Goal: Communication & Community: Answer question/provide support

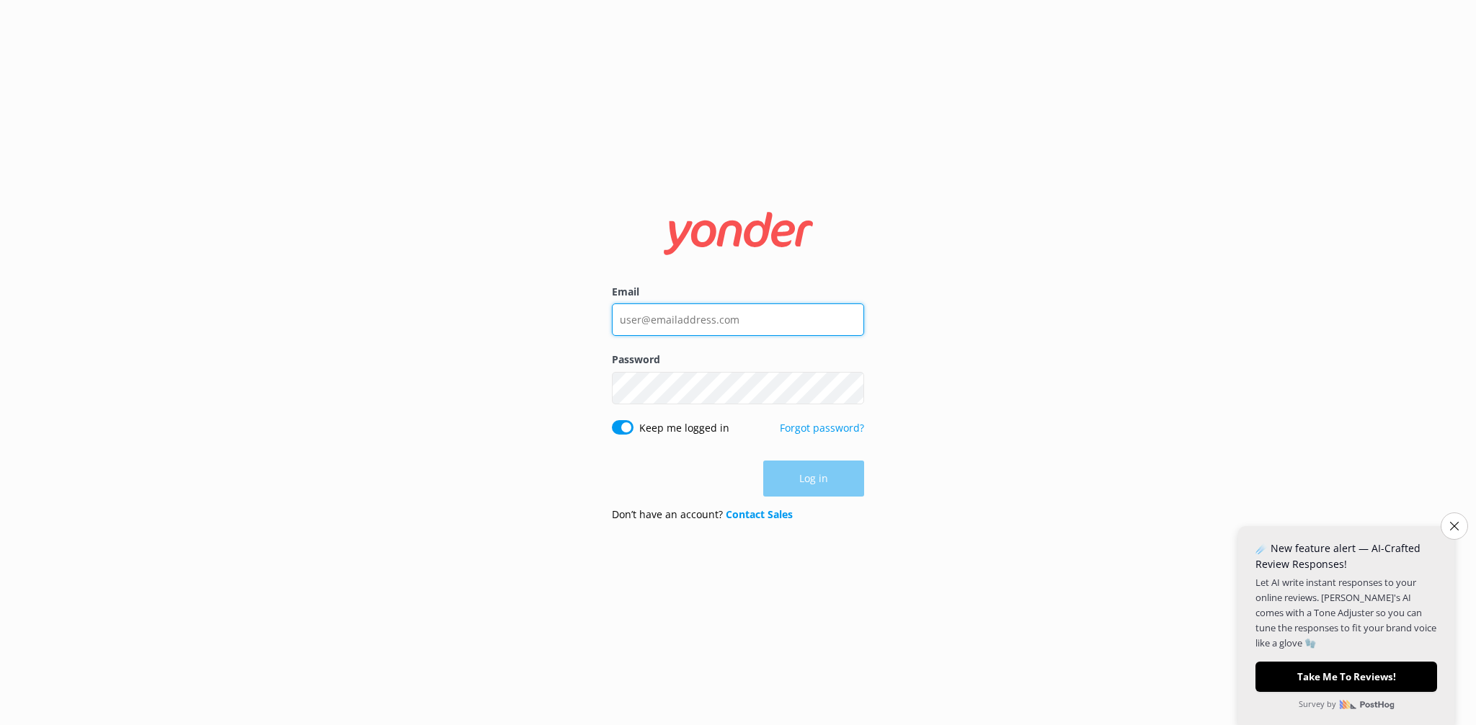
type input "[EMAIL_ADDRESS][DOMAIN_NAME]"
click at [828, 495] on div "Log in" at bounding box center [738, 479] width 252 height 36
click at [819, 487] on button "Log in" at bounding box center [813, 479] width 101 height 36
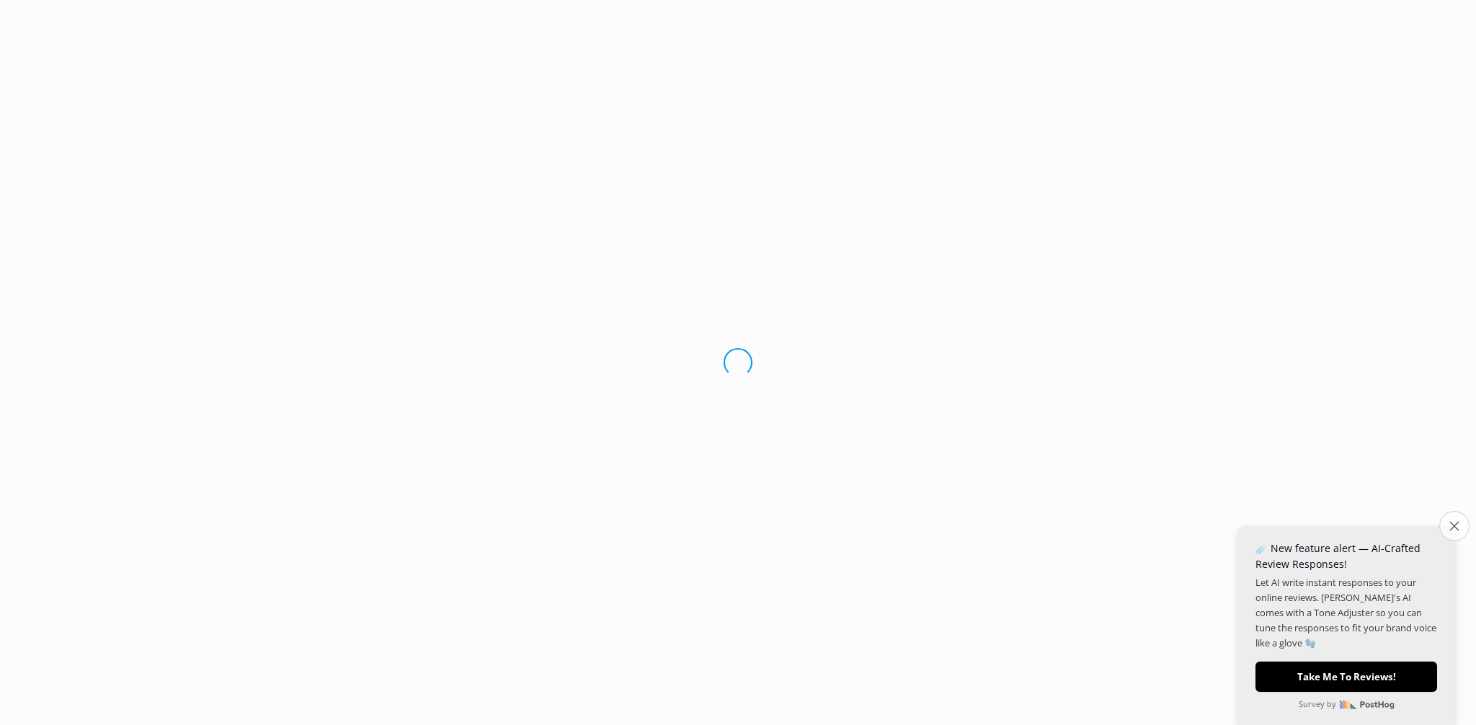
click at [1454, 523] on icon "Close survey" at bounding box center [1453, 525] width 9 height 9
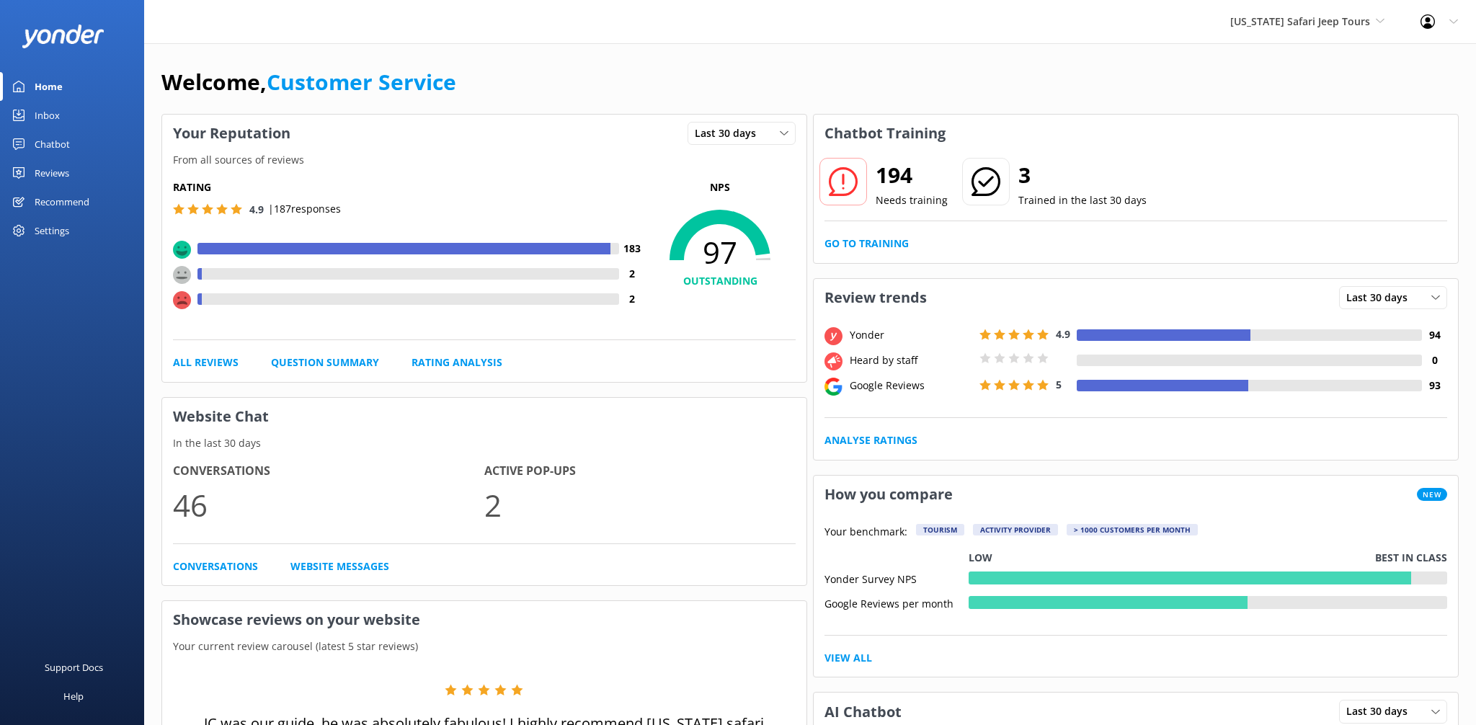
click at [39, 109] on div "Inbox" at bounding box center [47, 115] width 25 height 29
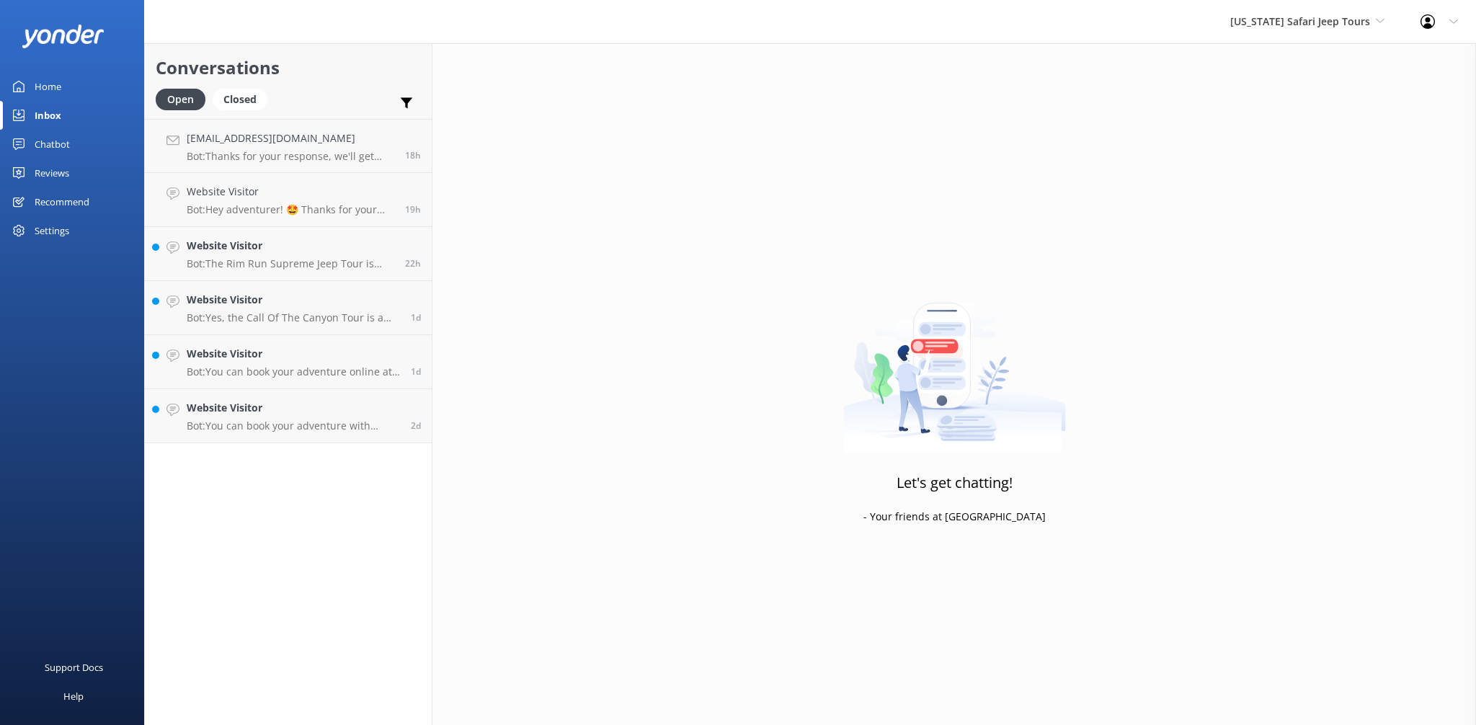
drag, startPoint x: 1345, startPoint y: 46, endPoint x: 1334, endPoint y: 19, distance: 29.4
click at [1345, 45] on div "Let's get chatting! - Your friends at [GEOGRAPHIC_DATA]" at bounding box center [954, 405] width 1044 height 725
click at [1334, 19] on span "[US_STATE] Safari Jeep Tours" at bounding box center [1300, 21] width 140 height 14
click at [1298, 129] on link "[US_STATE] ATV Adventures" at bounding box center [1284, 129] width 144 height 35
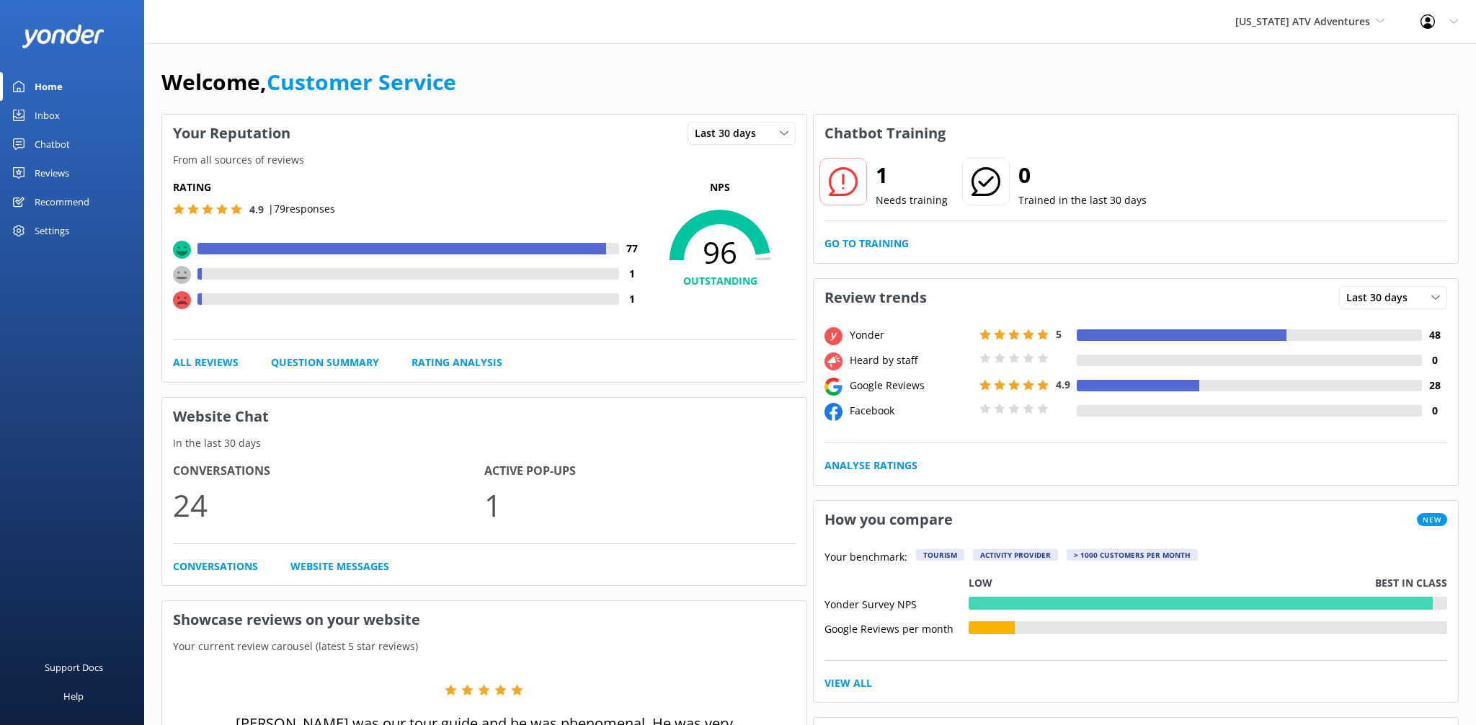
click at [48, 116] on div "Inbox" at bounding box center [47, 115] width 25 height 29
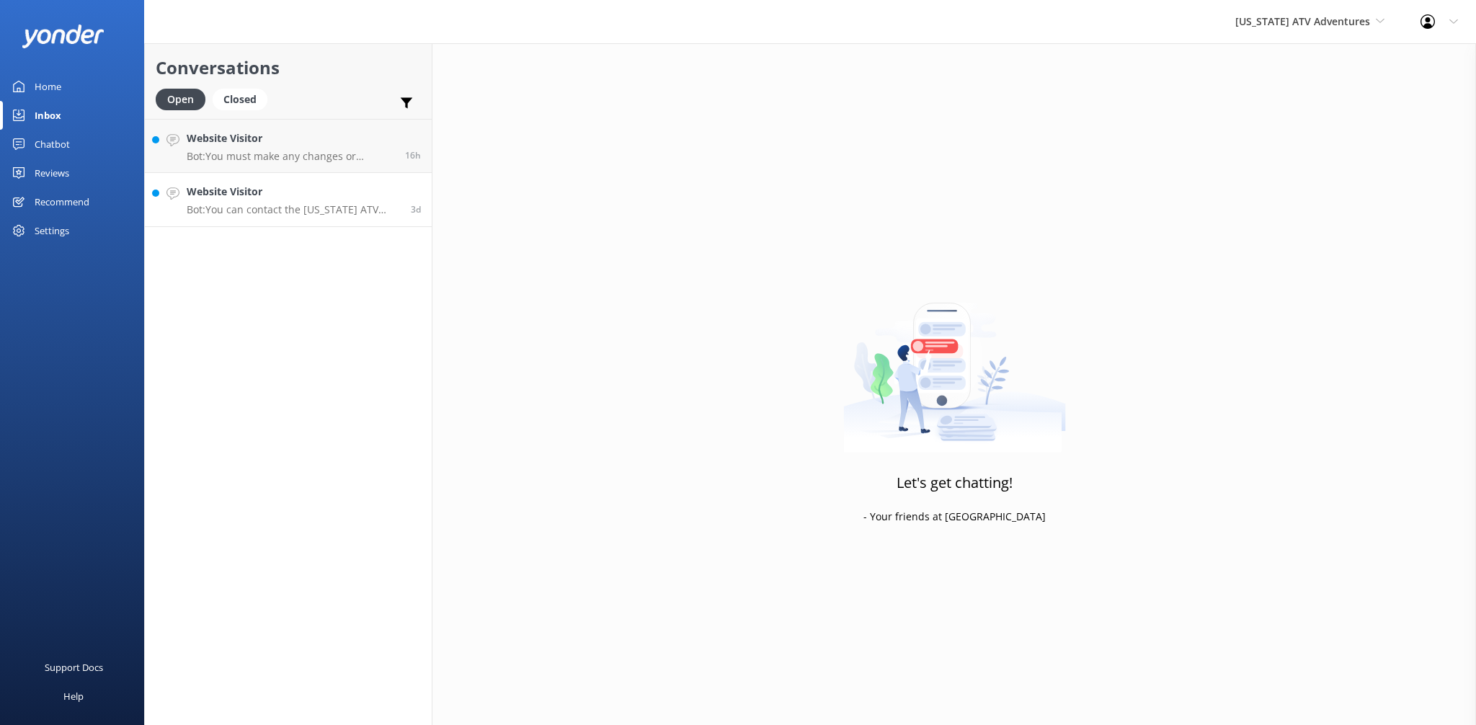
click at [262, 208] on p "Bot: You can contact the [US_STATE] ATV Adventures team at [PHONE_NUMBER], or e…" at bounding box center [293, 209] width 213 height 13
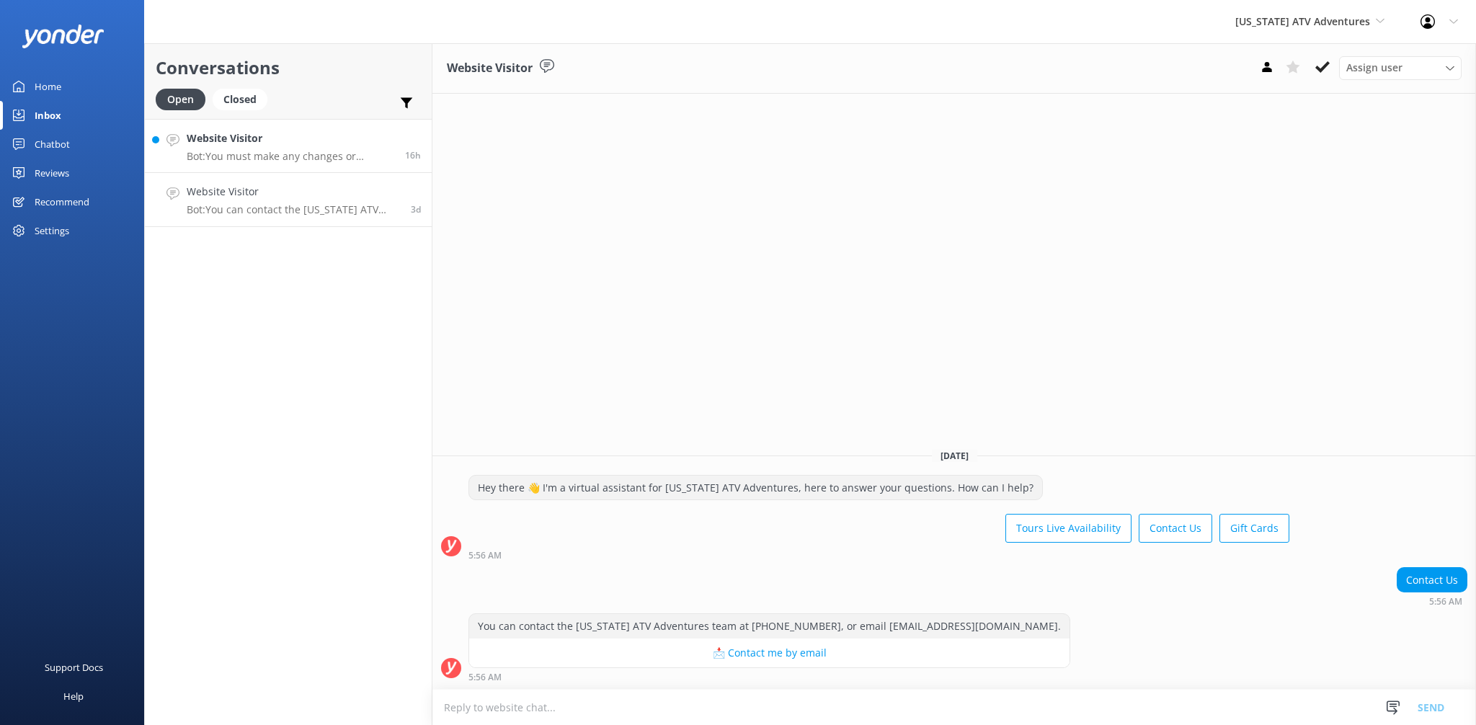
click at [297, 141] on h4 "Website Visitor" at bounding box center [291, 138] width 208 height 16
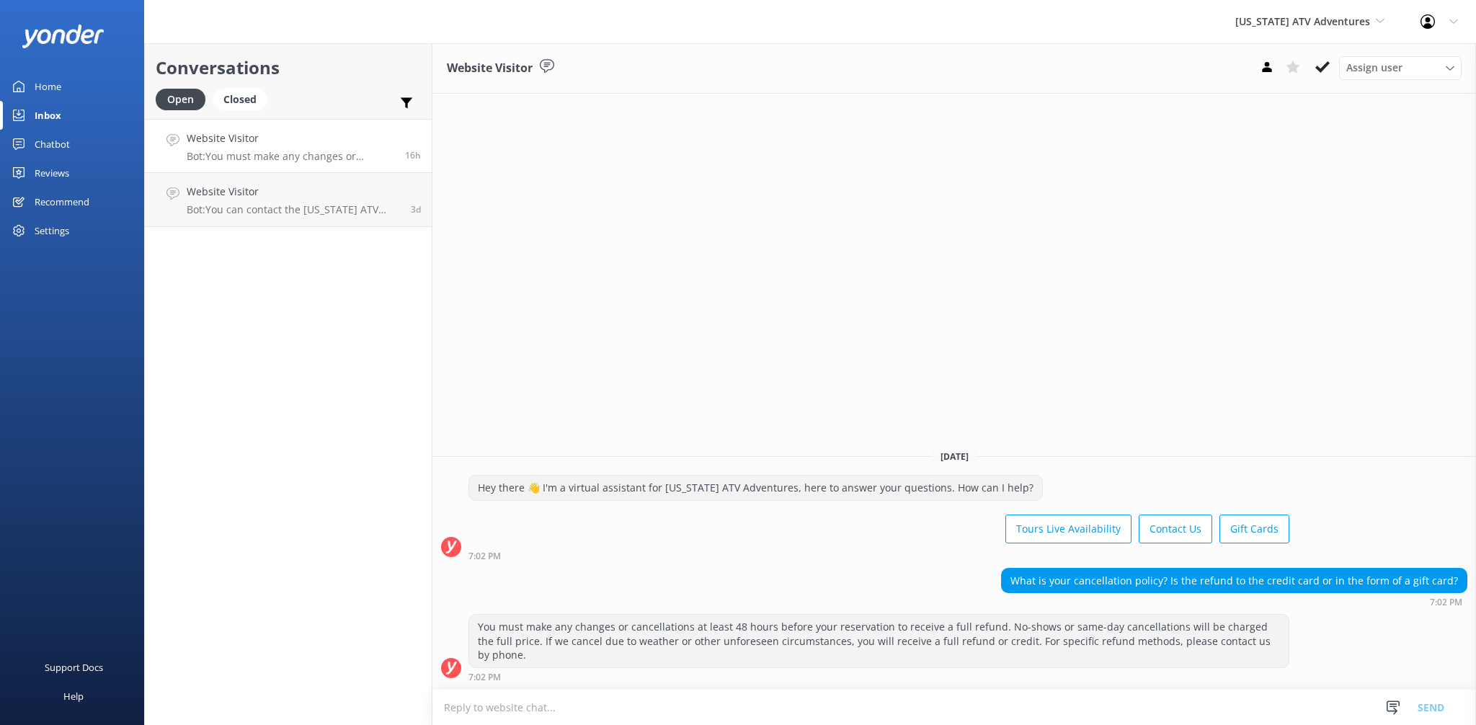
click at [70, 133] on link "Chatbot" at bounding box center [72, 144] width 144 height 29
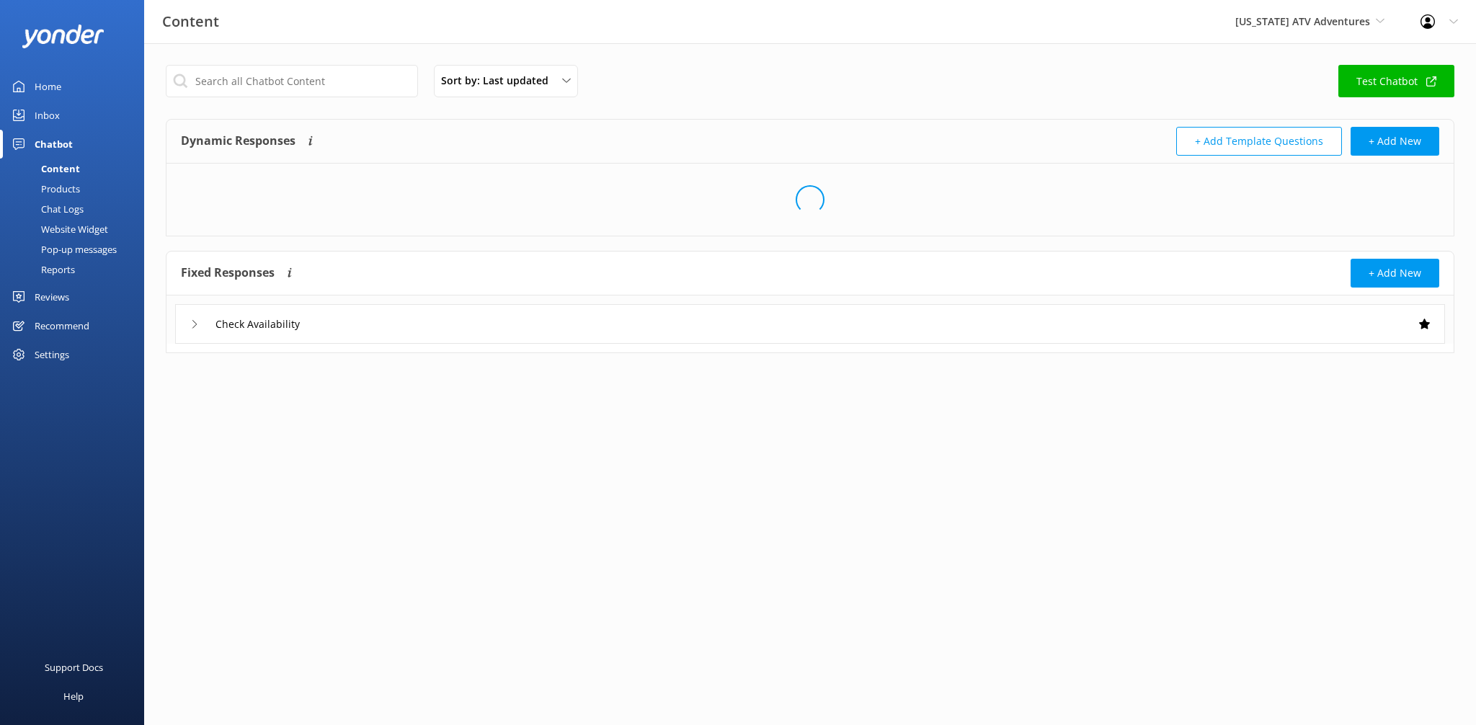
click at [67, 119] on link "Inbox" at bounding box center [72, 115] width 144 height 29
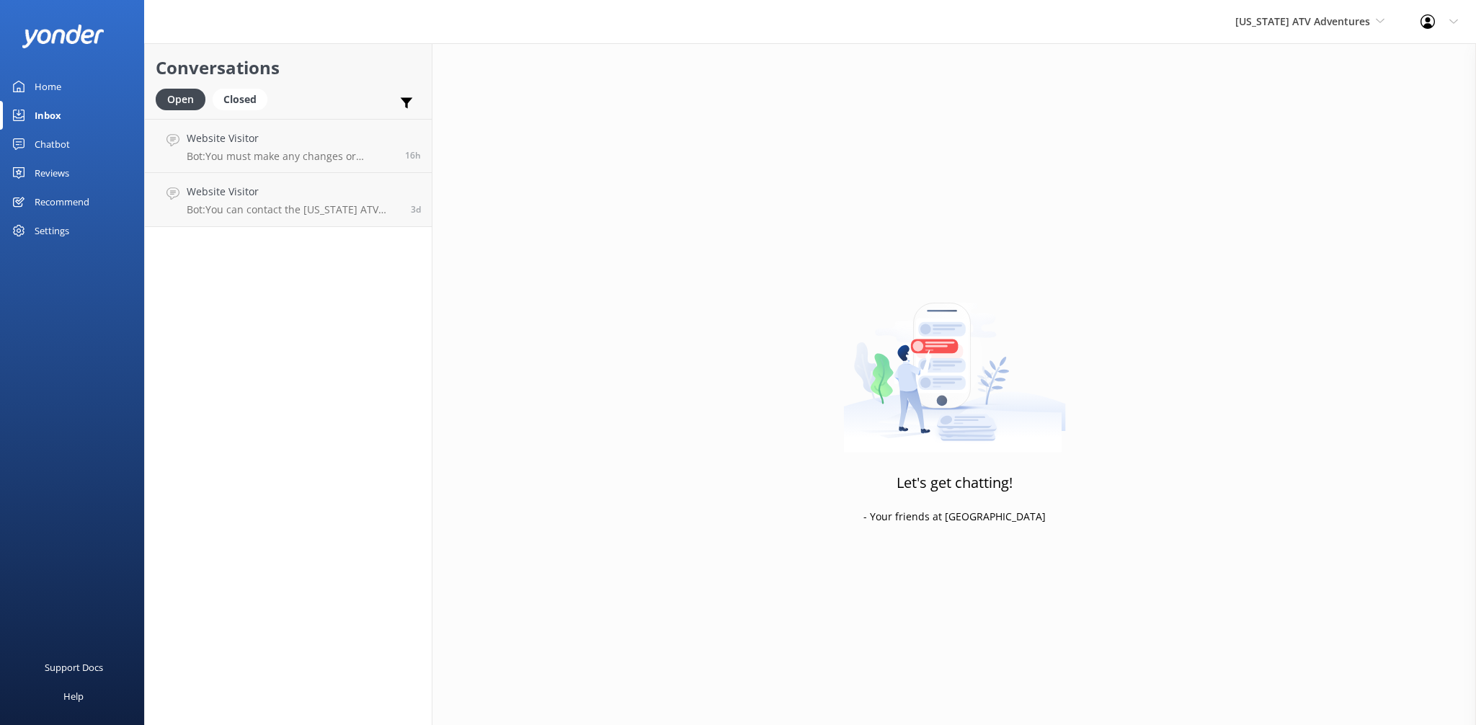
click at [48, 138] on div "Chatbot" at bounding box center [52, 144] width 35 height 29
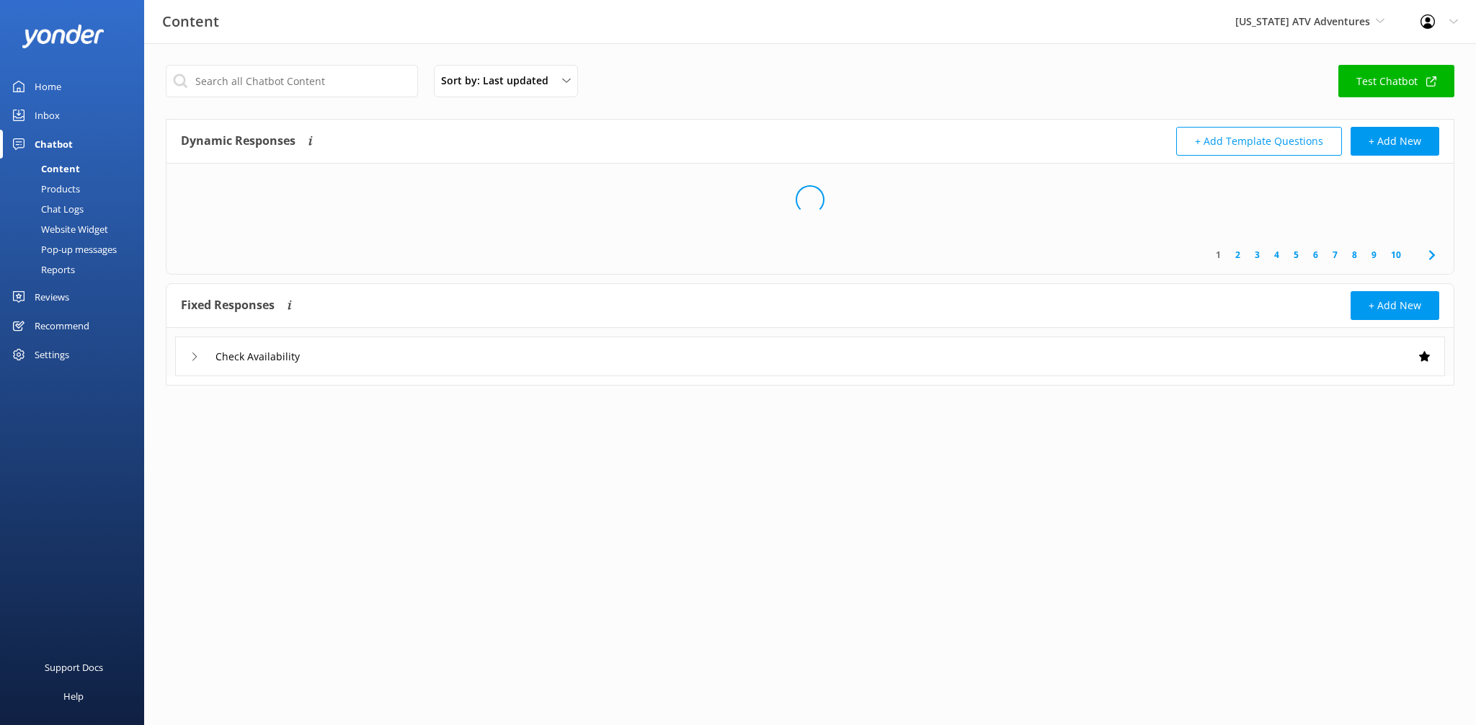
drag, startPoint x: 55, startPoint y: 109, endPoint x: 133, endPoint y: 109, distance: 78.6
click at [54, 109] on div "Inbox" at bounding box center [47, 115] width 25 height 29
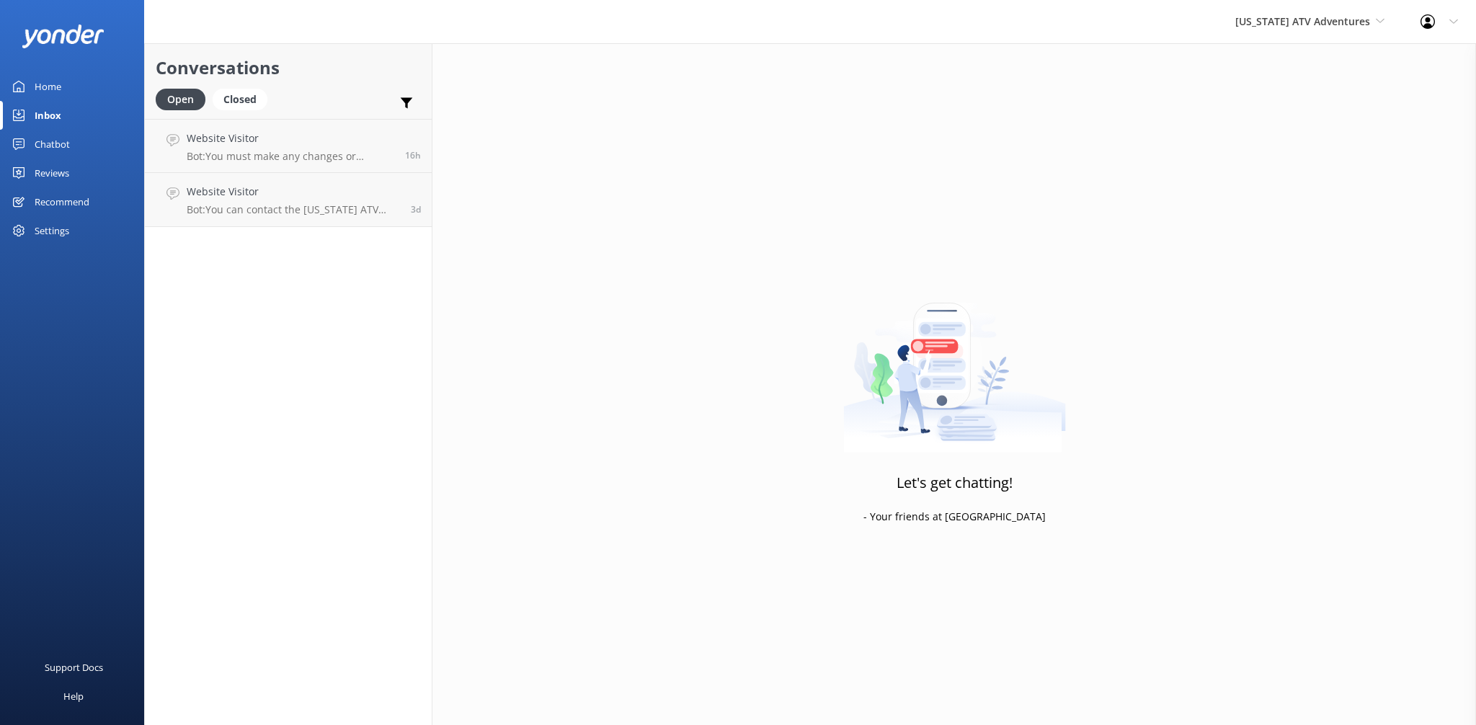
click at [1300, 50] on div "Let's get chatting! - Your friends at [GEOGRAPHIC_DATA]" at bounding box center [954, 405] width 1044 height 725
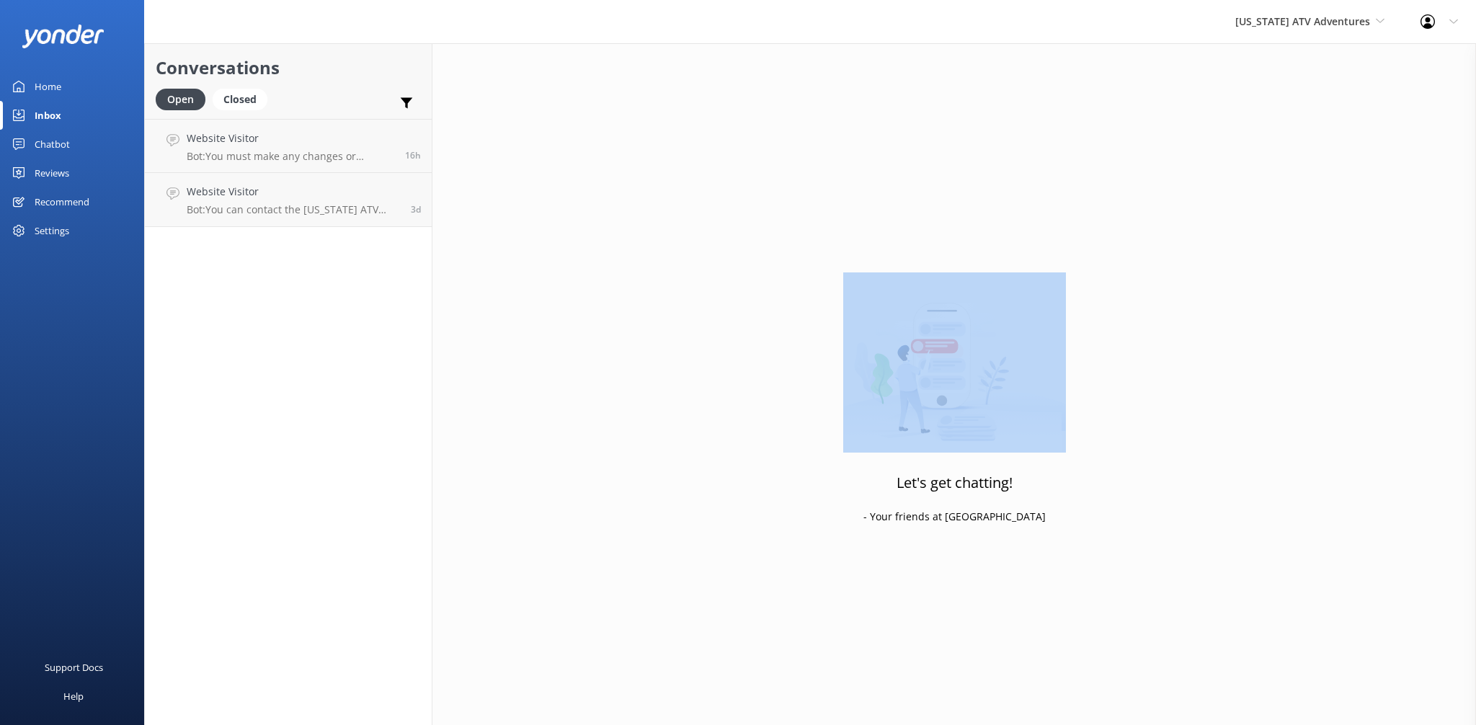
click at [1301, 51] on div "Let's get chatting! - Your friends at [GEOGRAPHIC_DATA]" at bounding box center [954, 405] width 1044 height 725
click at [1277, 92] on div "Let's get chatting! - Your friends at [GEOGRAPHIC_DATA]" at bounding box center [954, 405] width 1044 height 725
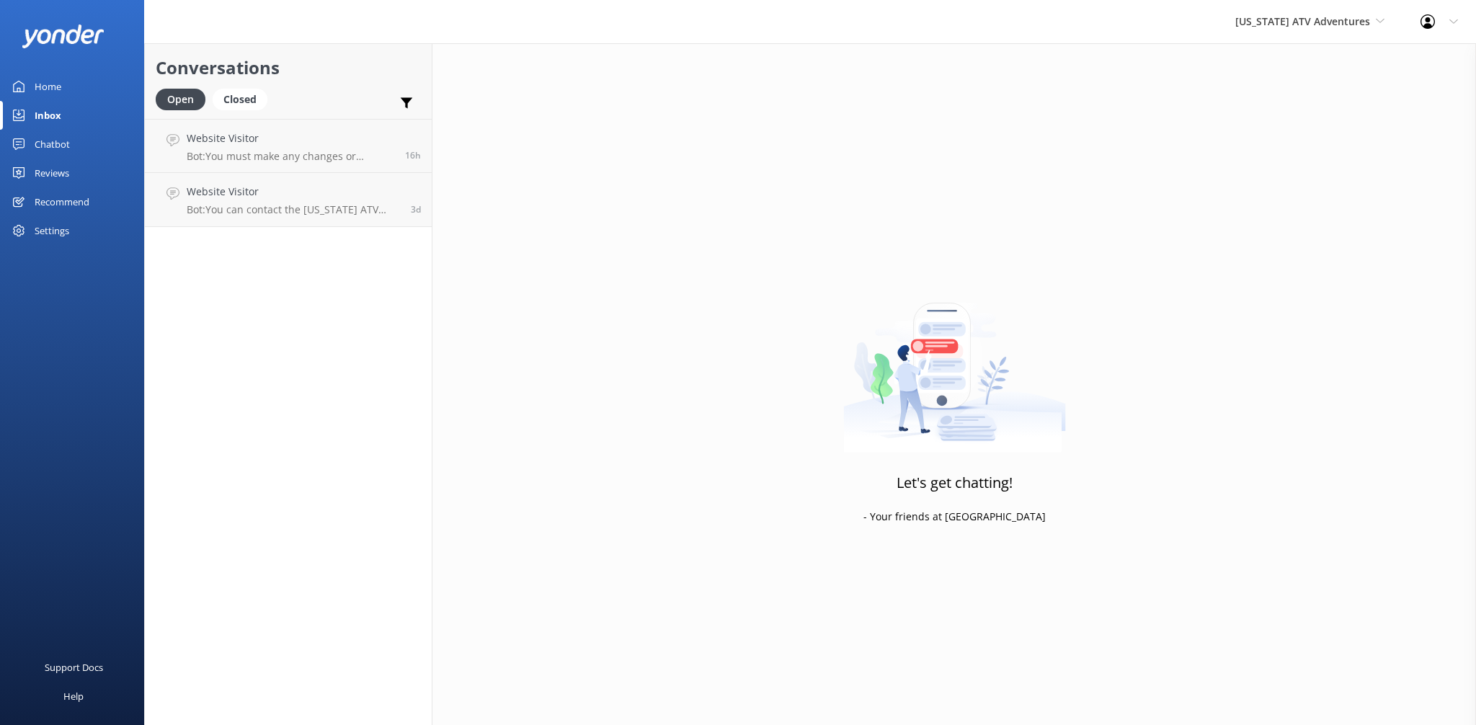
click at [1277, 7] on div "[US_STATE] ATV Adventures Sedona Off-Road Center [US_STATE] Safari Jeep Tours […" at bounding box center [1309, 21] width 185 height 43
click at [1281, 62] on link "[GEOGRAPHIC_DATA]" at bounding box center [1289, 60] width 144 height 35
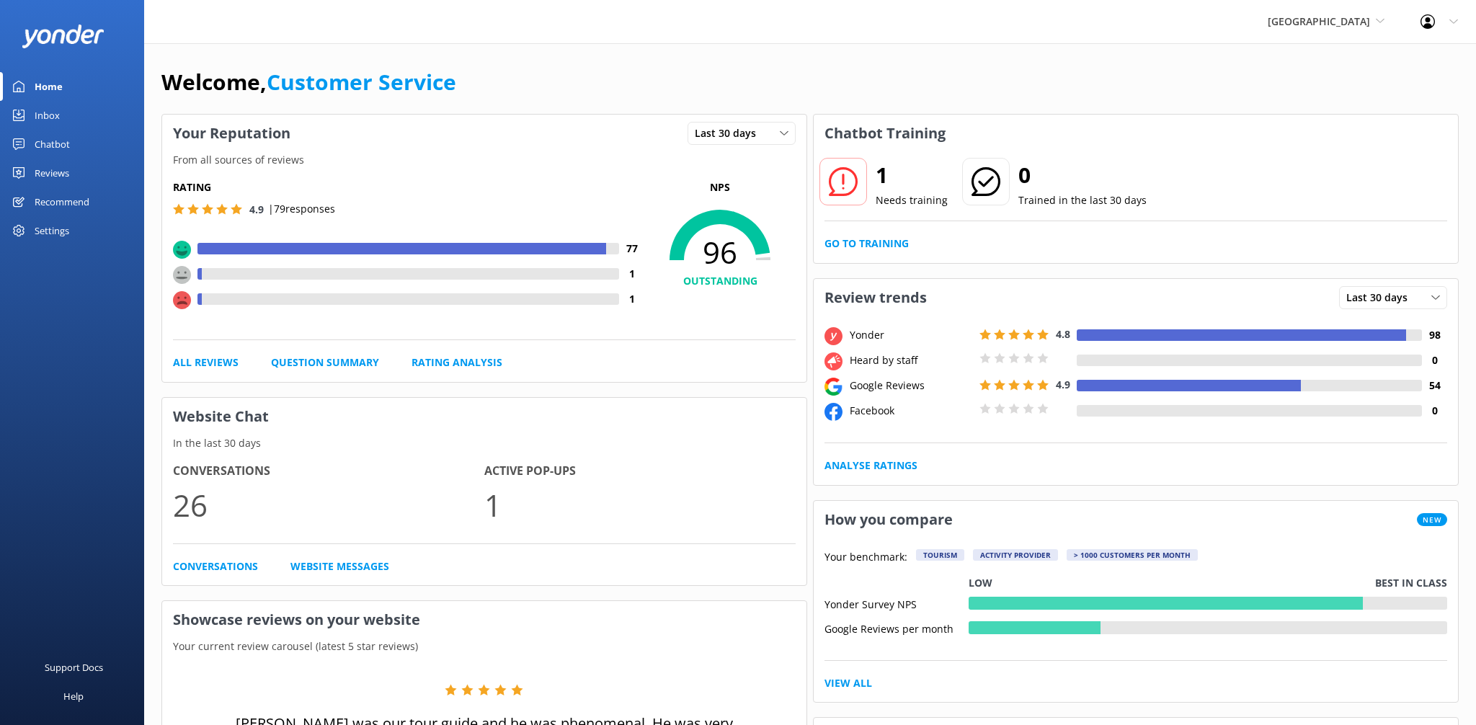
click at [37, 112] on div "Inbox" at bounding box center [47, 115] width 25 height 29
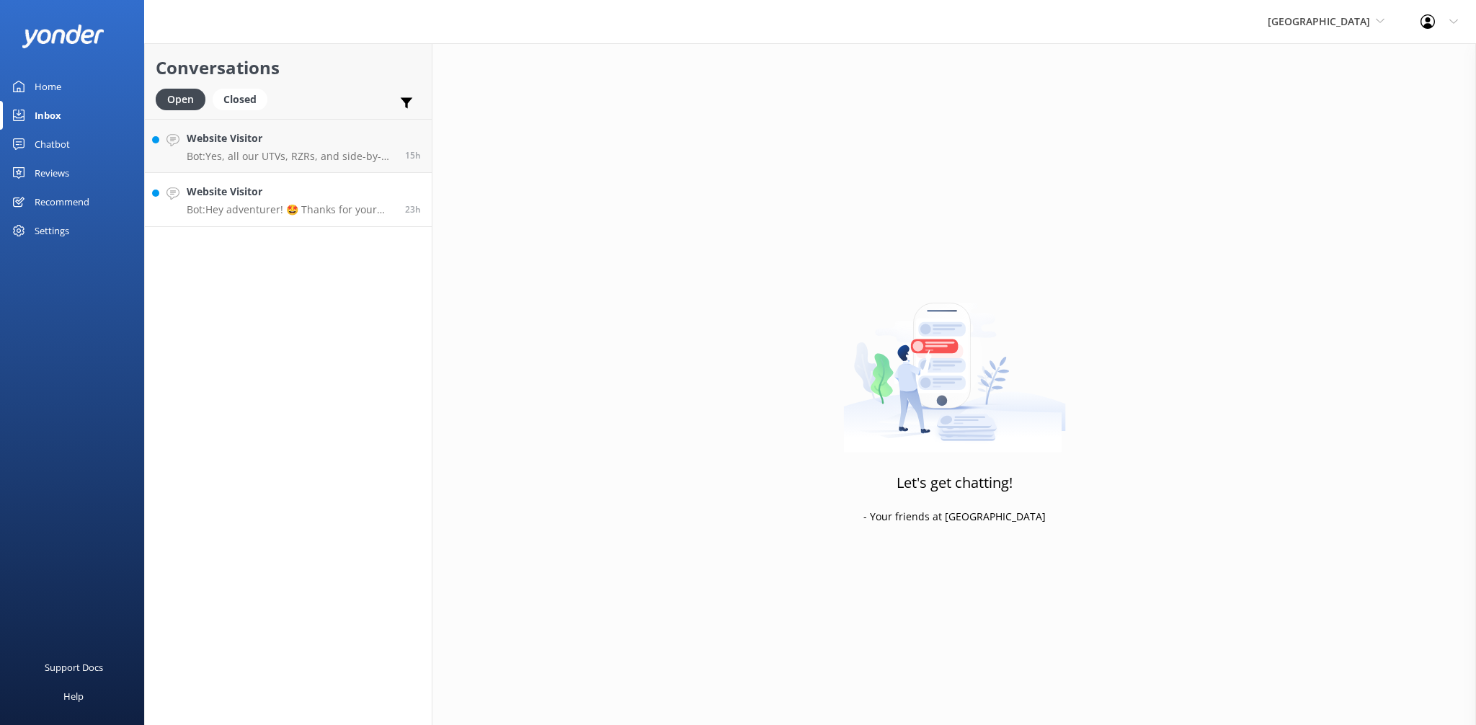
click at [301, 208] on p "Bot: Hey adventurer! 🤩 Thanks for your message, we'll get back to you as soon a…" at bounding box center [291, 209] width 208 height 13
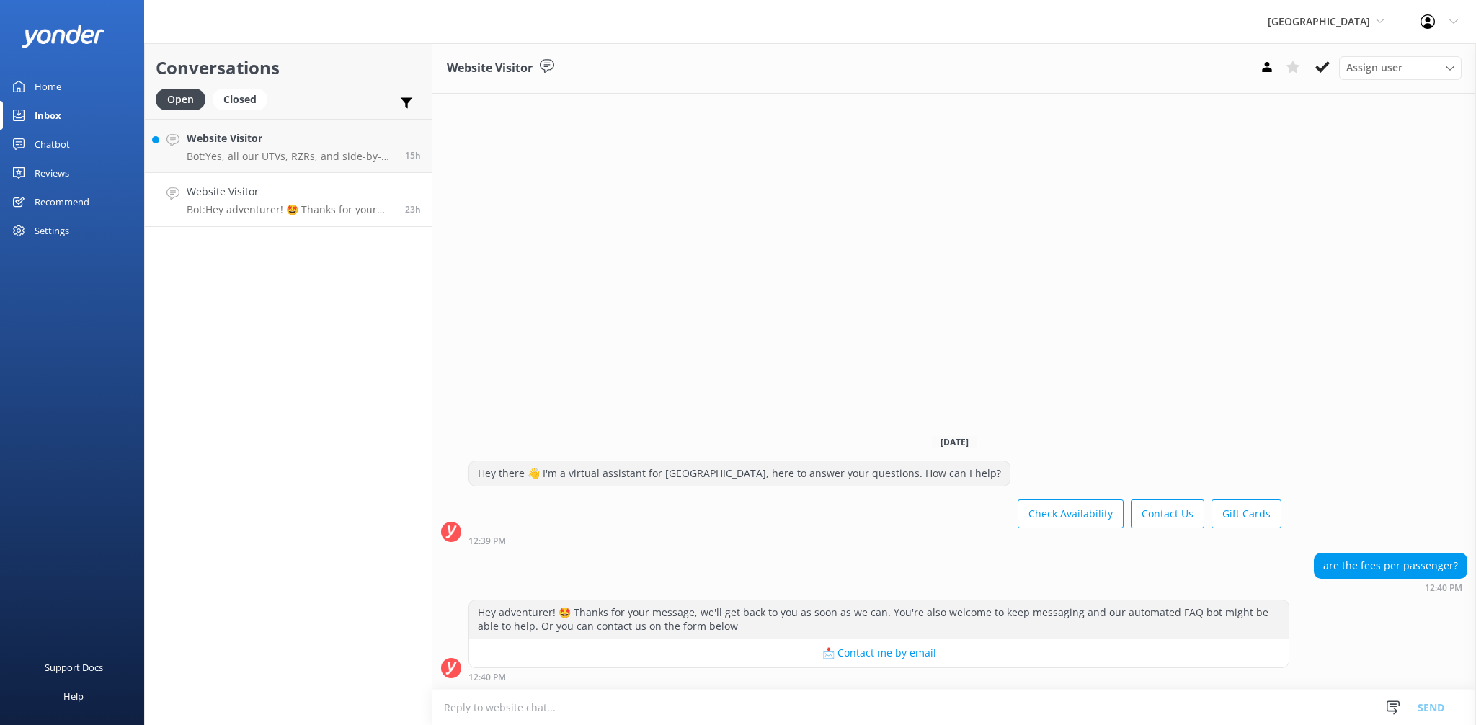
click at [586, 711] on textarea at bounding box center [954, 707] width 1044 height 35
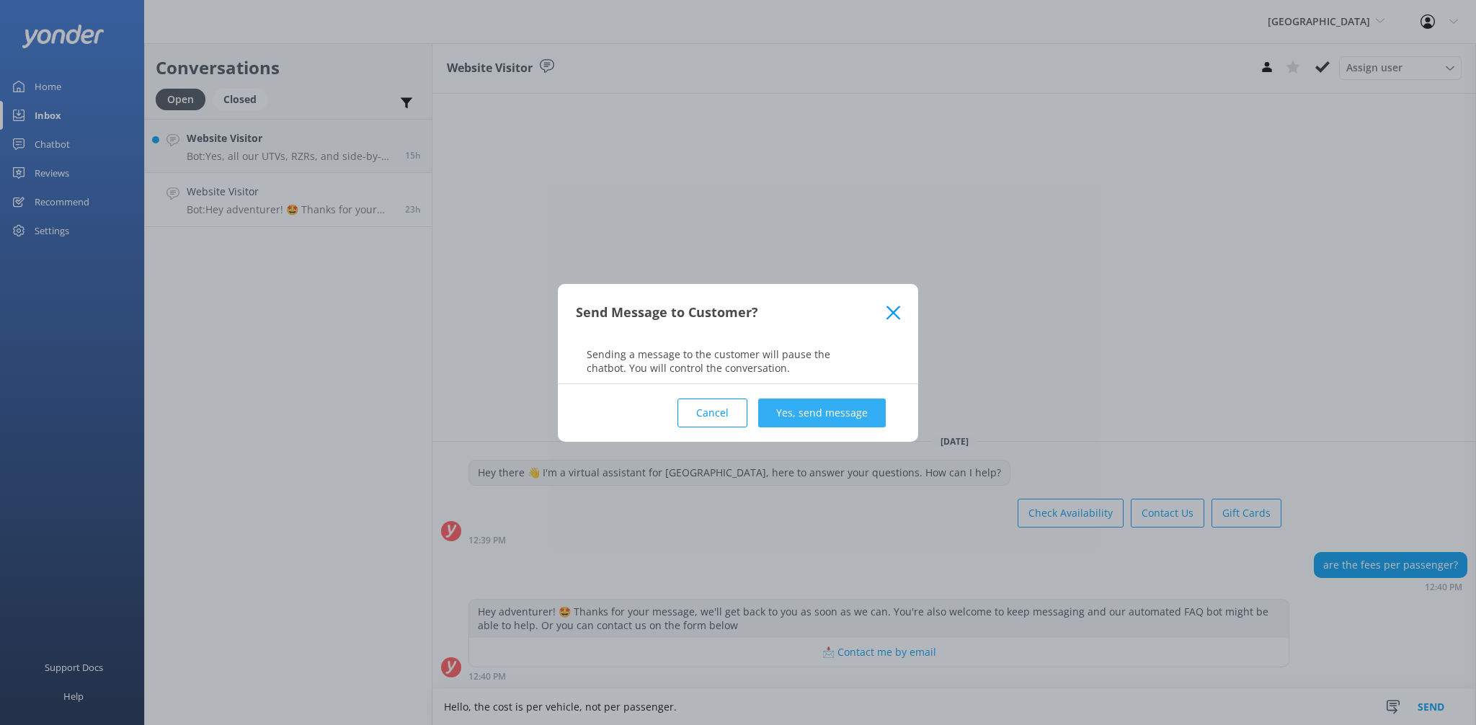
type textarea "Hello, the cost is per vehicle, not per passenger."
click at [808, 426] on button "Yes, send message" at bounding box center [822, 413] width 128 height 29
click at [824, 414] on div "Cancel Loading.. Yes, send message" at bounding box center [738, 413] width 324 height 58
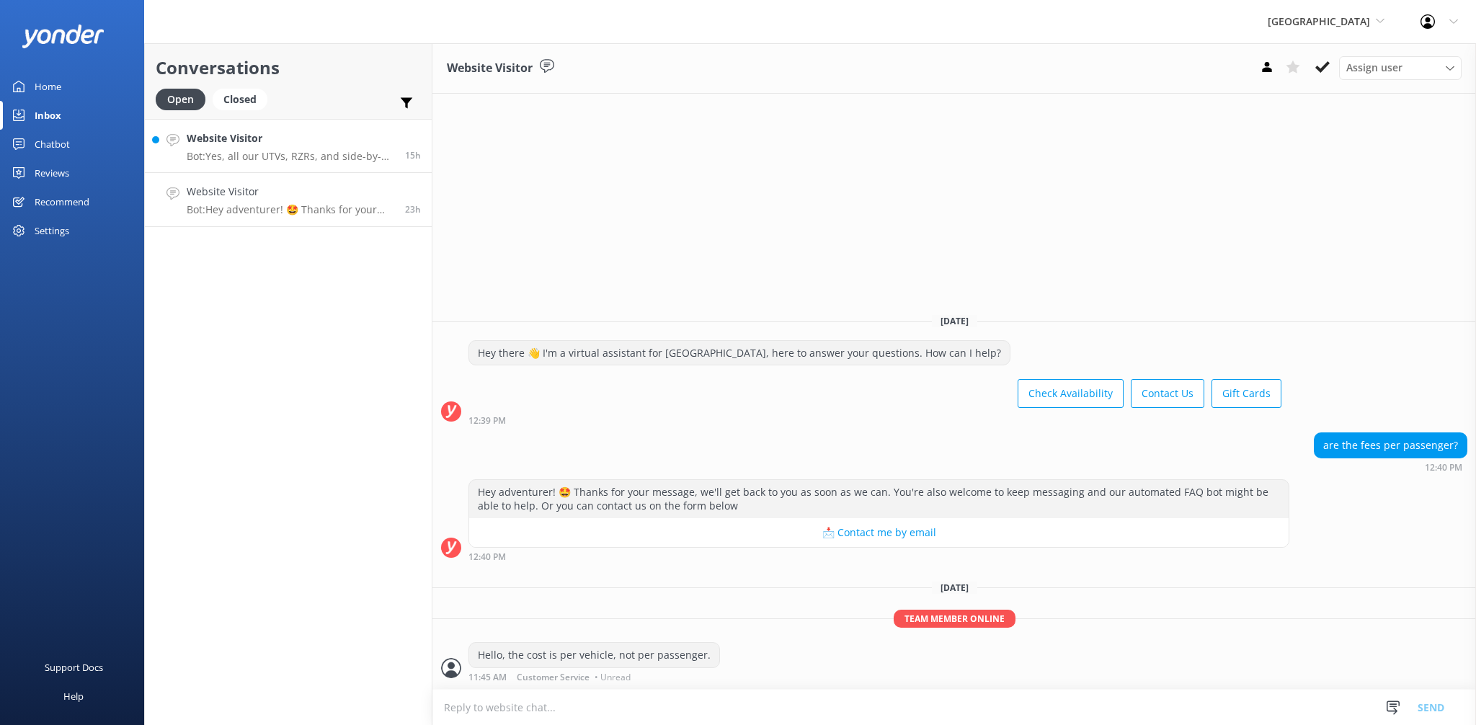
click at [259, 154] on p "Bot: Yes, all our UTVs, RZRs, and side-by-sides are self-guided. We provide dir…" at bounding box center [291, 156] width 208 height 13
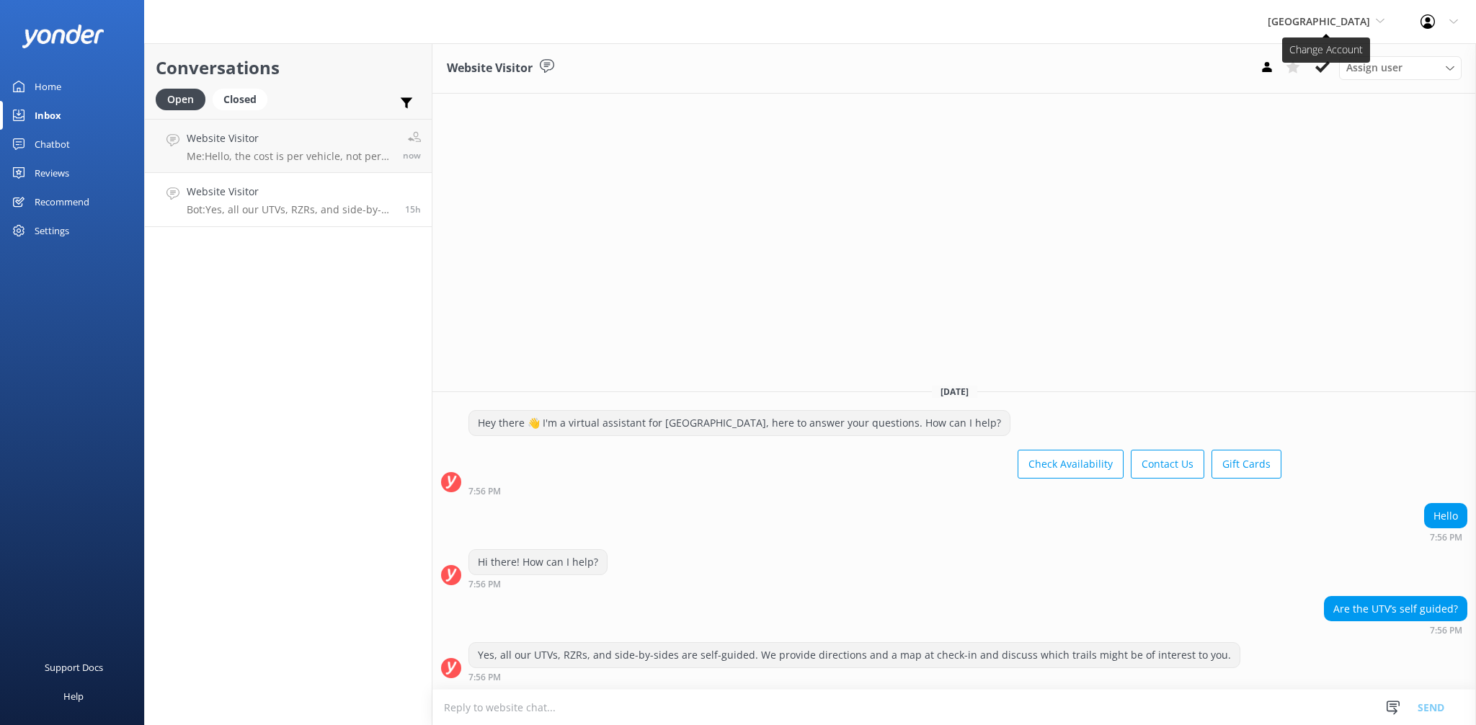
click at [1349, 17] on span "[GEOGRAPHIC_DATA]" at bounding box center [1319, 21] width 102 height 14
click at [1299, 84] on link "[US_STATE] Safari Jeep Tours" at bounding box center [1322, 95] width 144 height 35
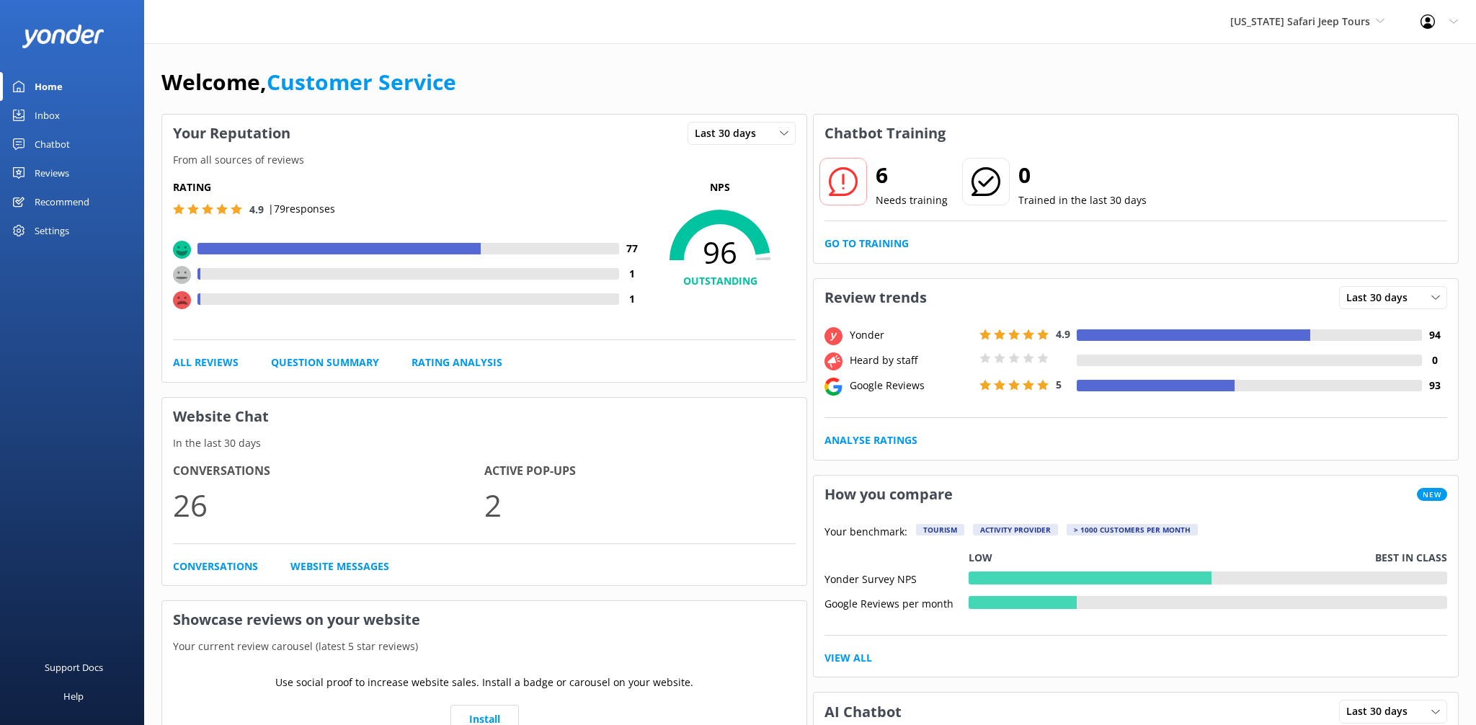
click at [55, 117] on div "Inbox" at bounding box center [47, 115] width 25 height 29
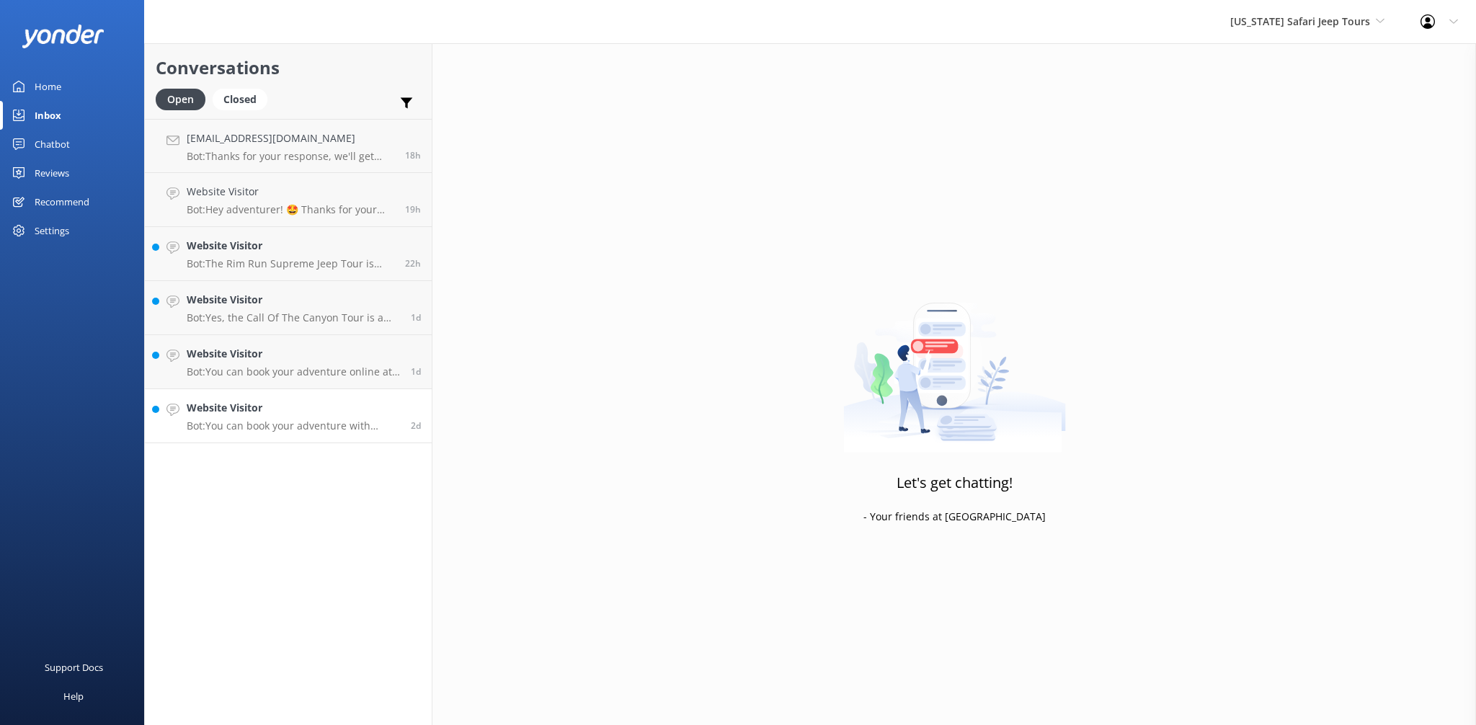
click at [264, 405] on h4 "Website Visitor" at bounding box center [293, 408] width 213 height 16
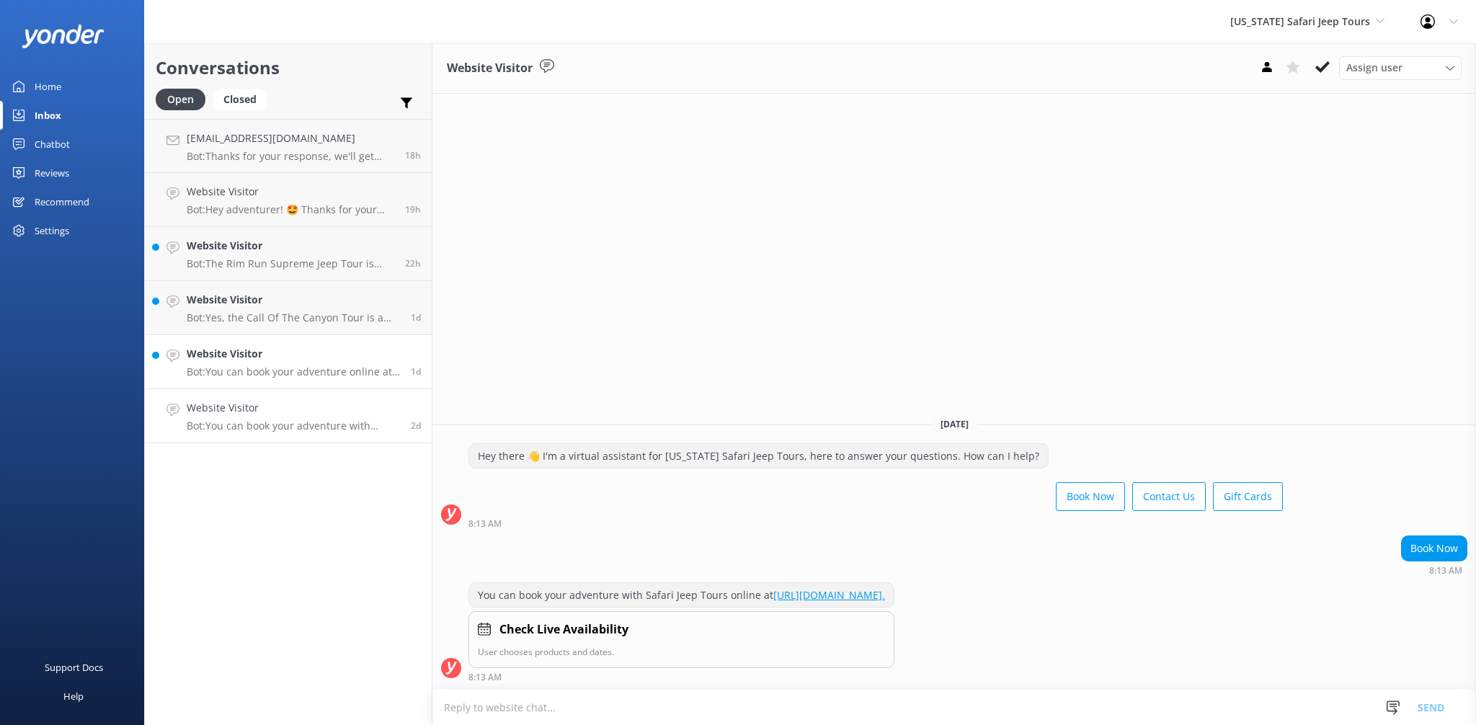
click at [285, 364] on div "Website Visitor Bot: You can book your adventure online at [URL][DOMAIN_NAME]." at bounding box center [293, 362] width 213 height 32
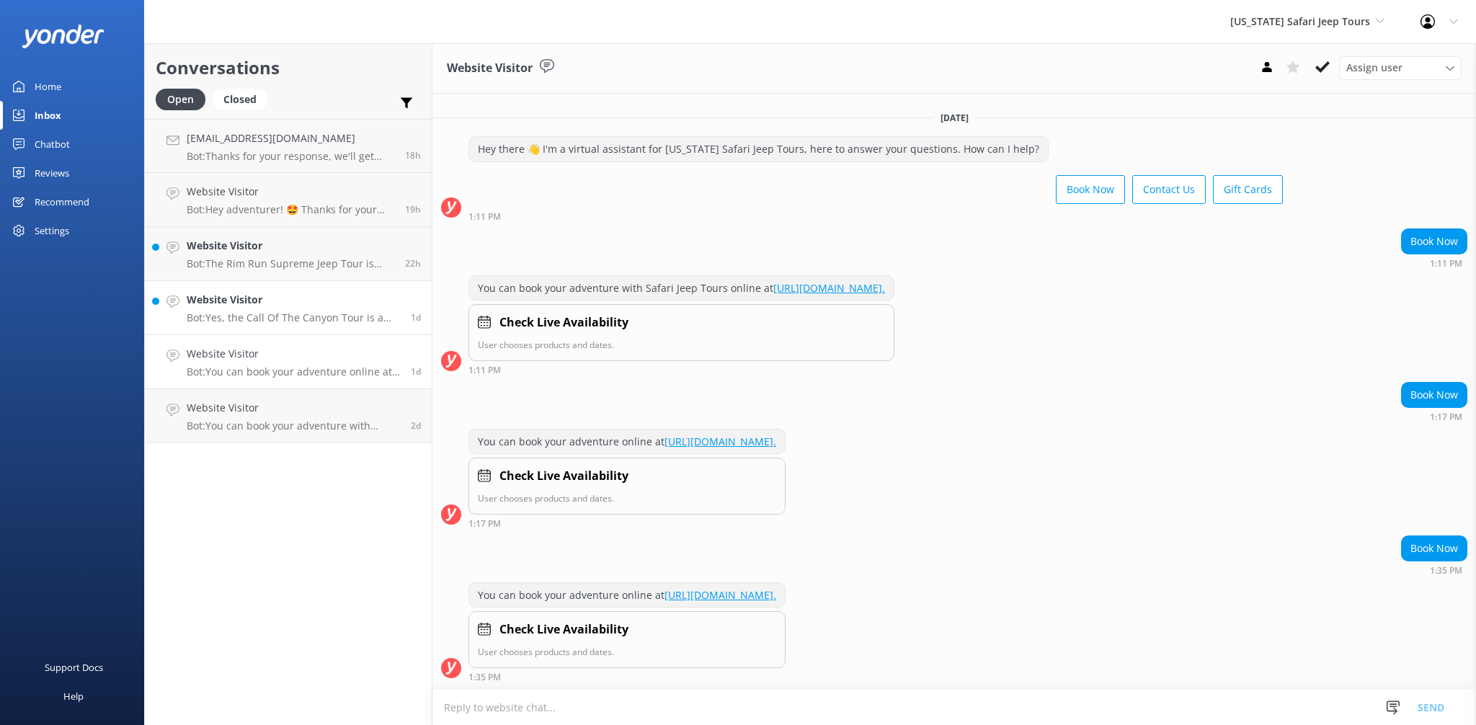
click at [288, 306] on h4 "Website Visitor" at bounding box center [293, 300] width 213 height 16
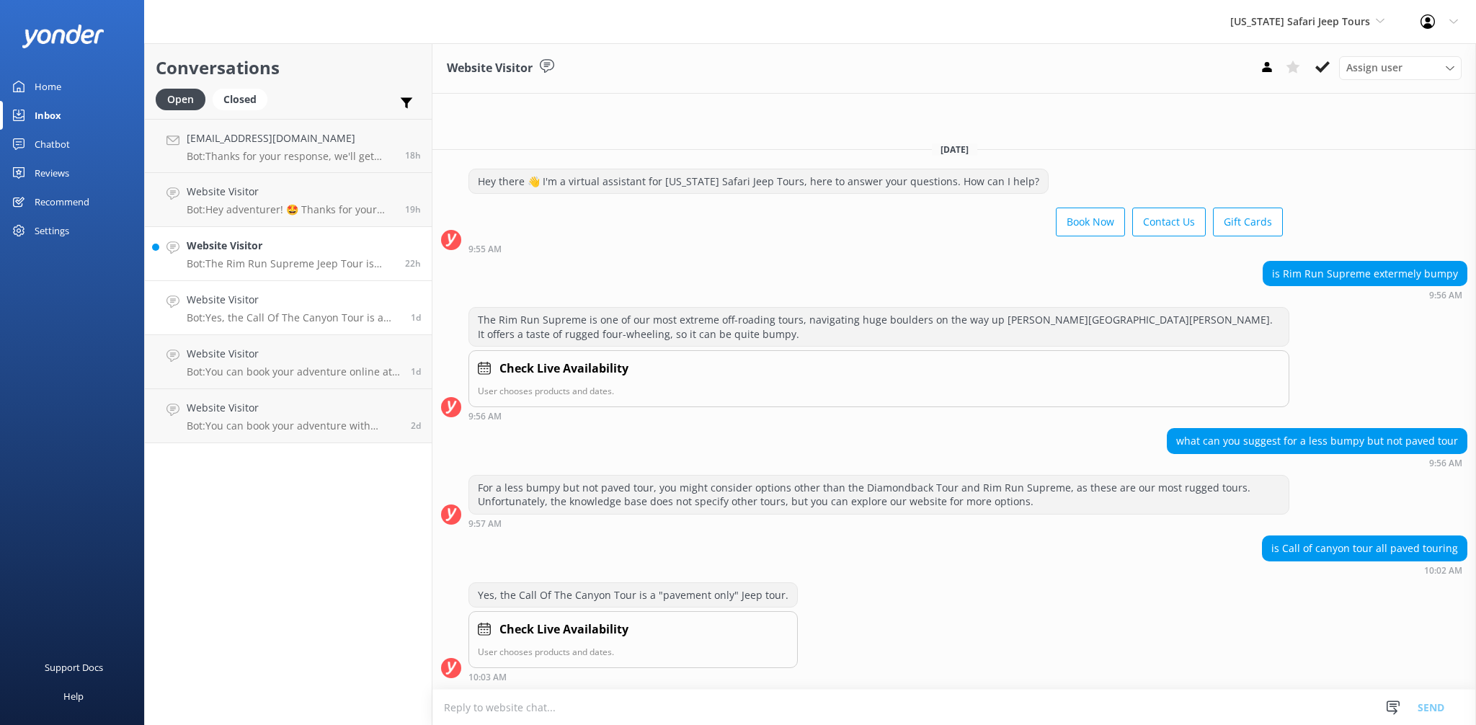
click at [296, 248] on h4 "Website Visitor" at bounding box center [291, 246] width 208 height 16
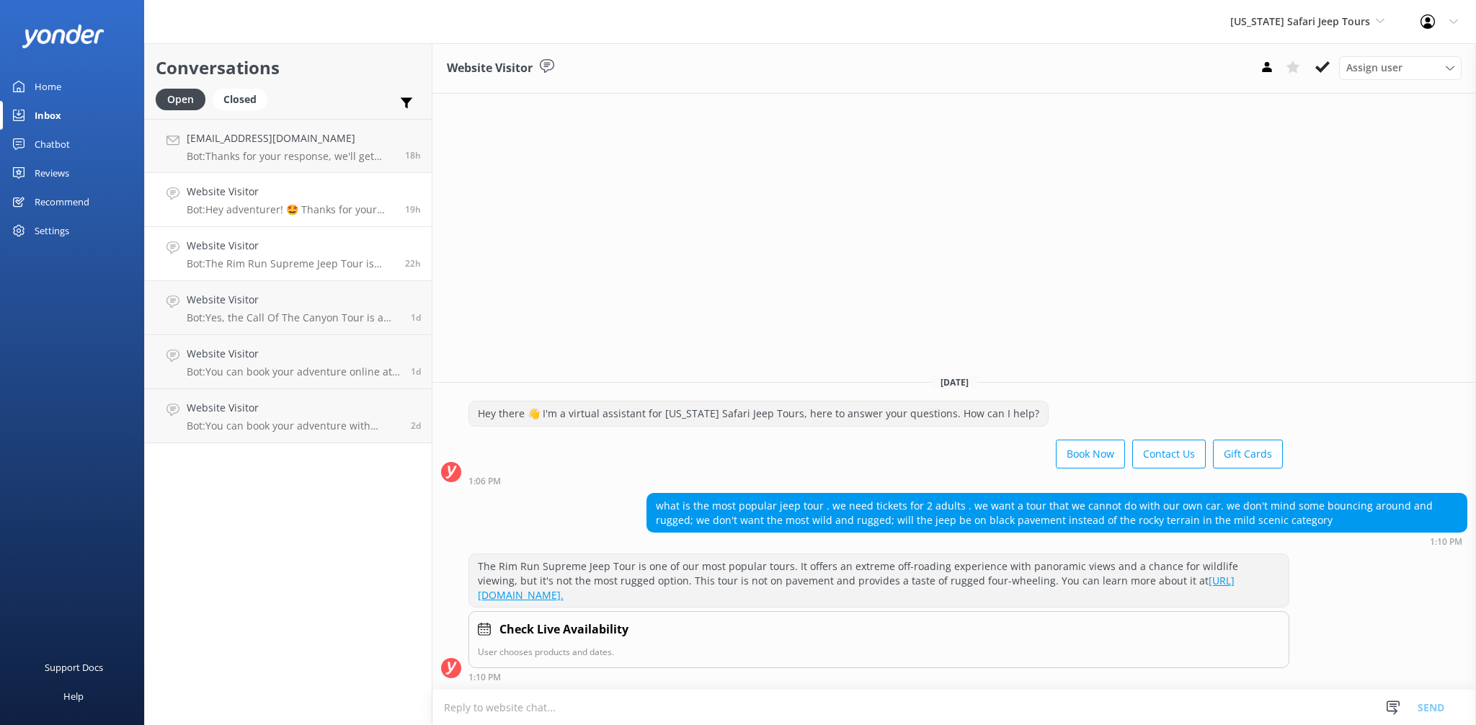
click at [286, 198] on h4 "Website Visitor" at bounding box center [291, 192] width 208 height 16
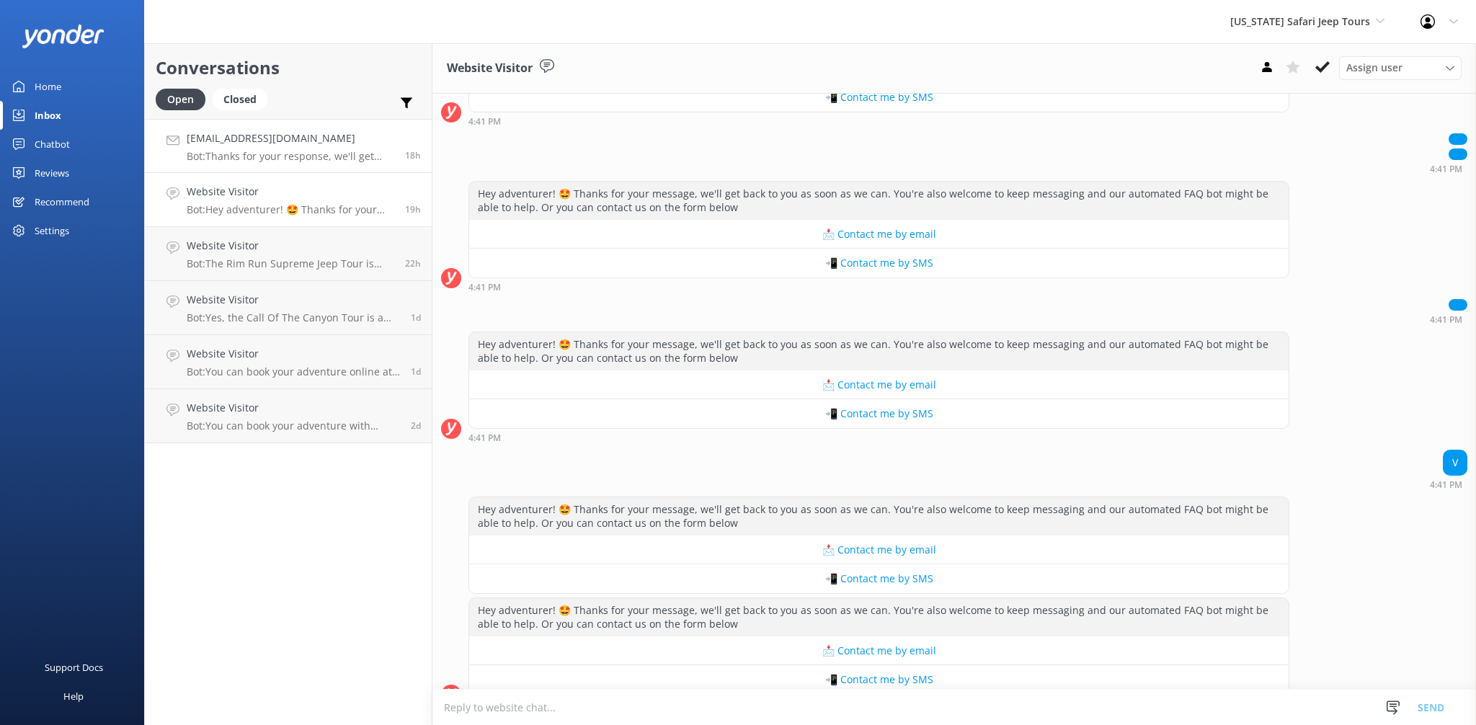
scroll to position [26544, 0]
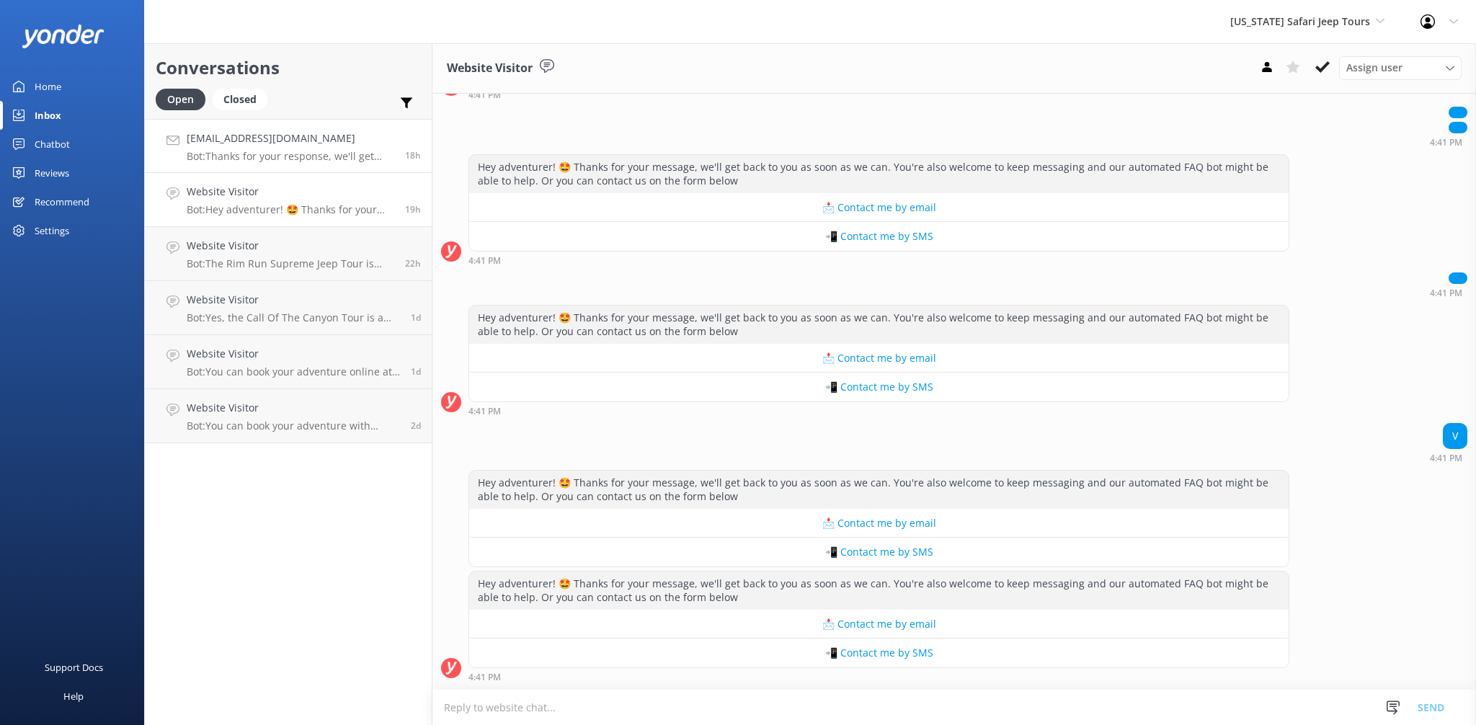
click at [290, 141] on h4 "[EMAIL_ADDRESS][DOMAIN_NAME]" at bounding box center [291, 138] width 208 height 16
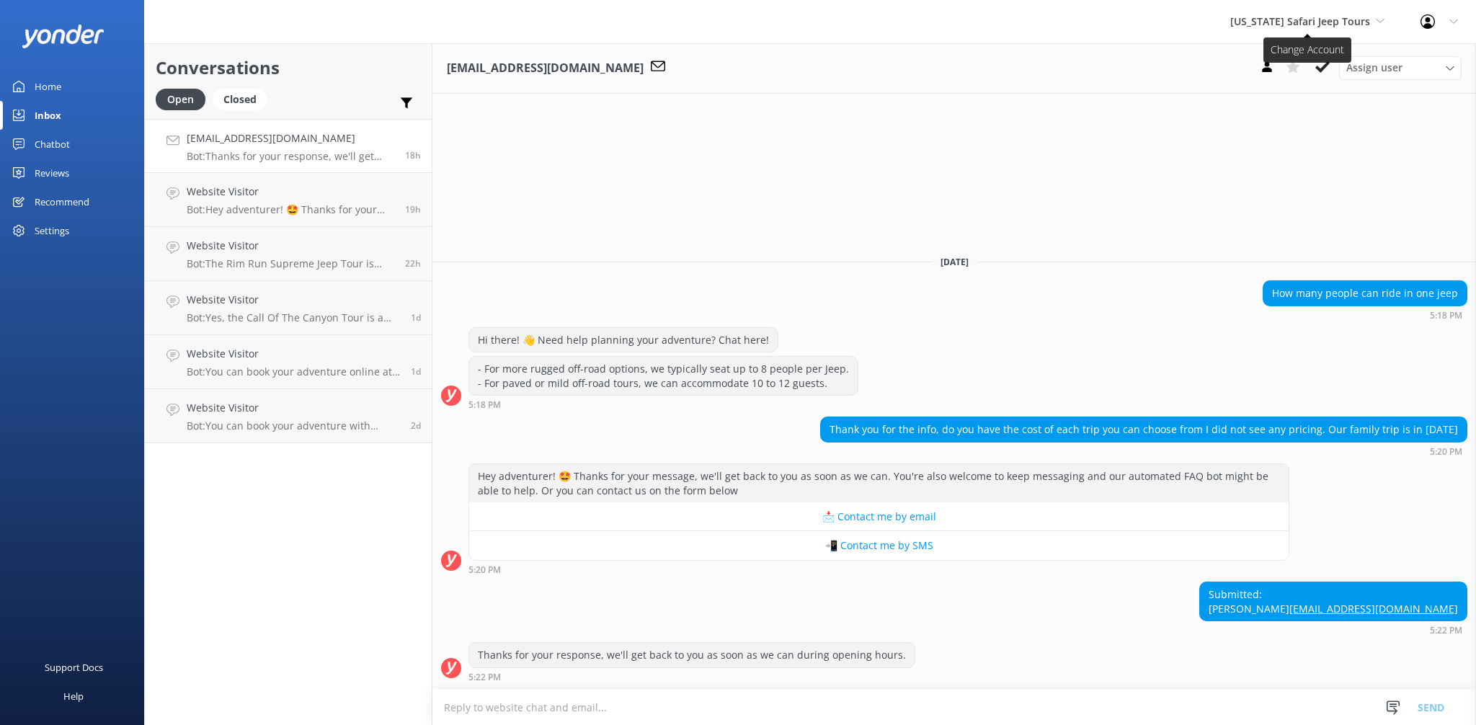
click at [1267, 21] on span "[US_STATE] Safari Jeep Tours" at bounding box center [1300, 21] width 140 height 14
click at [1276, 15] on span "[US_STATE] Safari Jeep Tours" at bounding box center [1300, 21] width 140 height 14
click at [1280, 126] on link "[US_STATE] ATV Adventures" at bounding box center [1284, 129] width 144 height 35
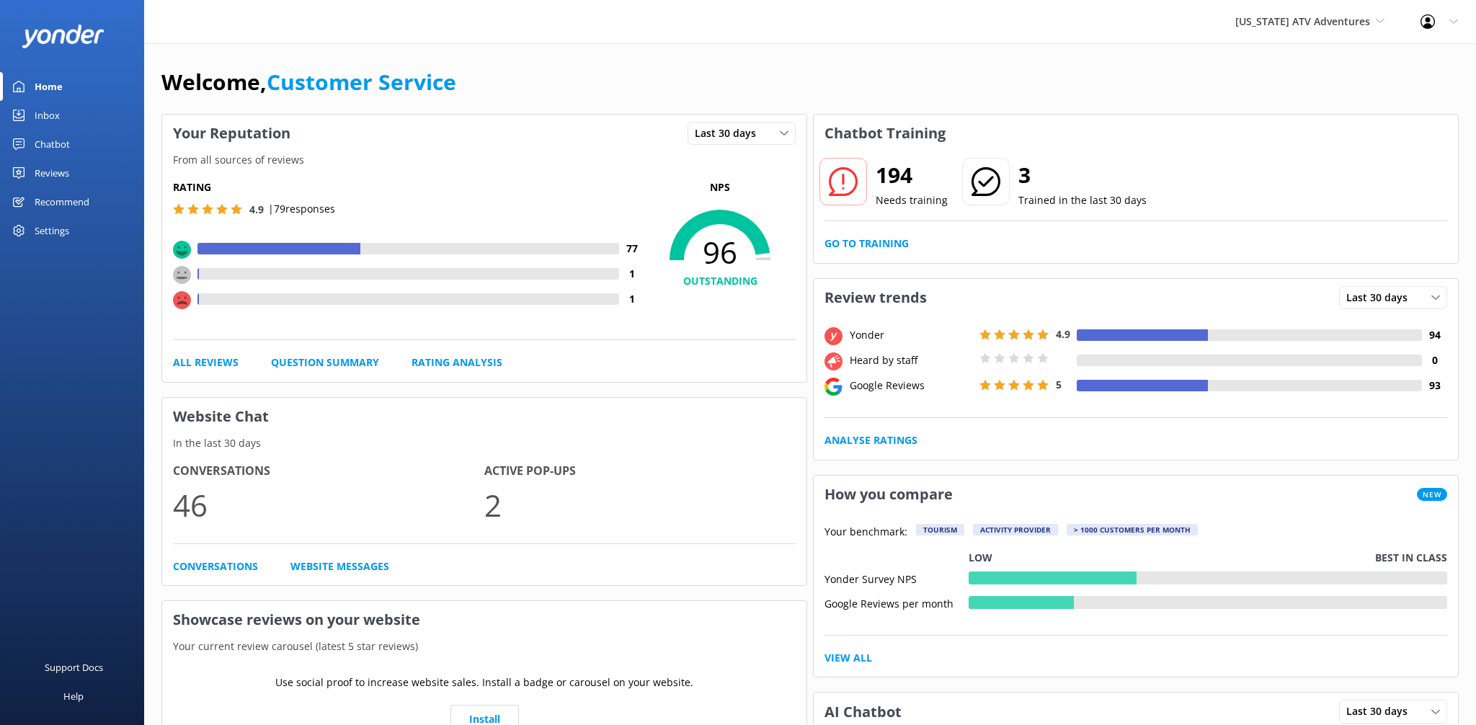
click at [1090, 32] on div "[US_STATE] ATV Adventures Sedona Off-Road Center [US_STATE] Safari Jeep Tours […" at bounding box center [738, 21] width 1476 height 43
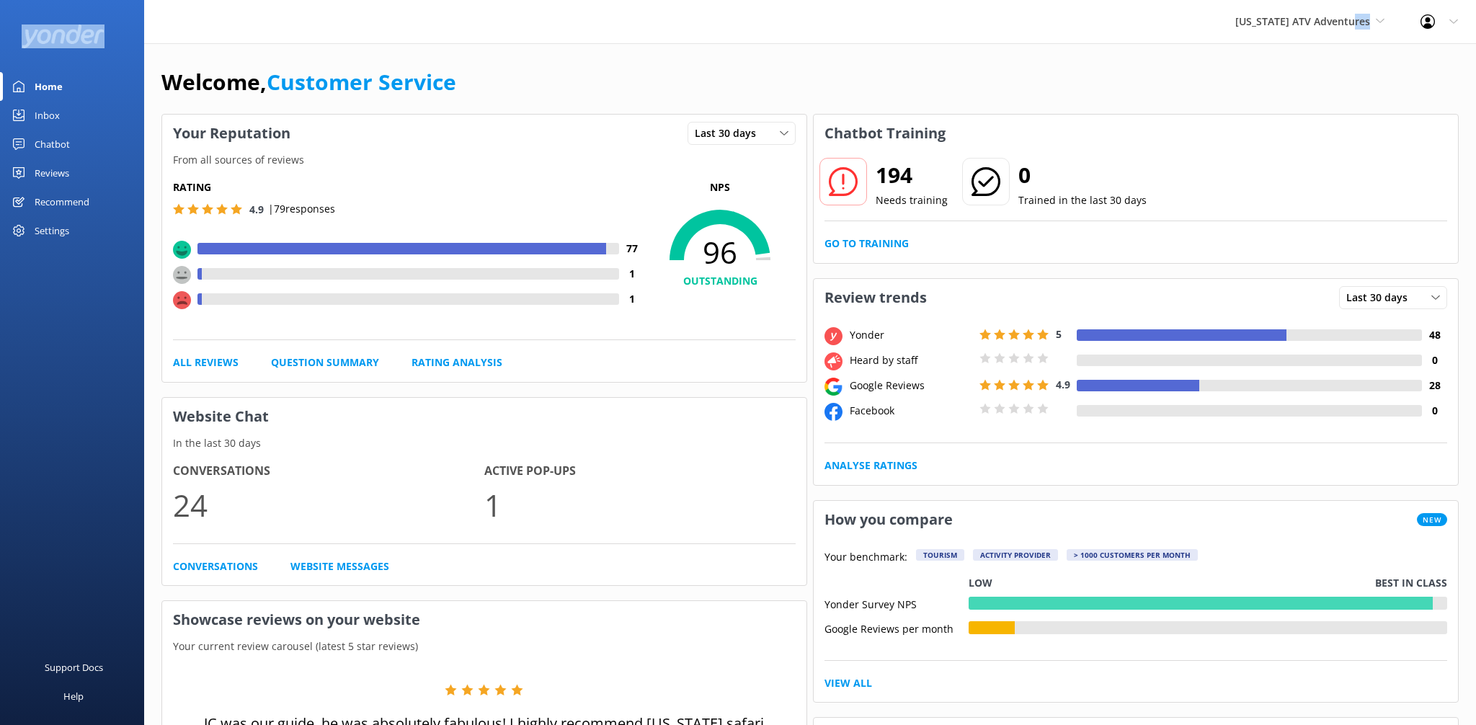
click at [45, 107] on div "Inbox" at bounding box center [47, 115] width 25 height 29
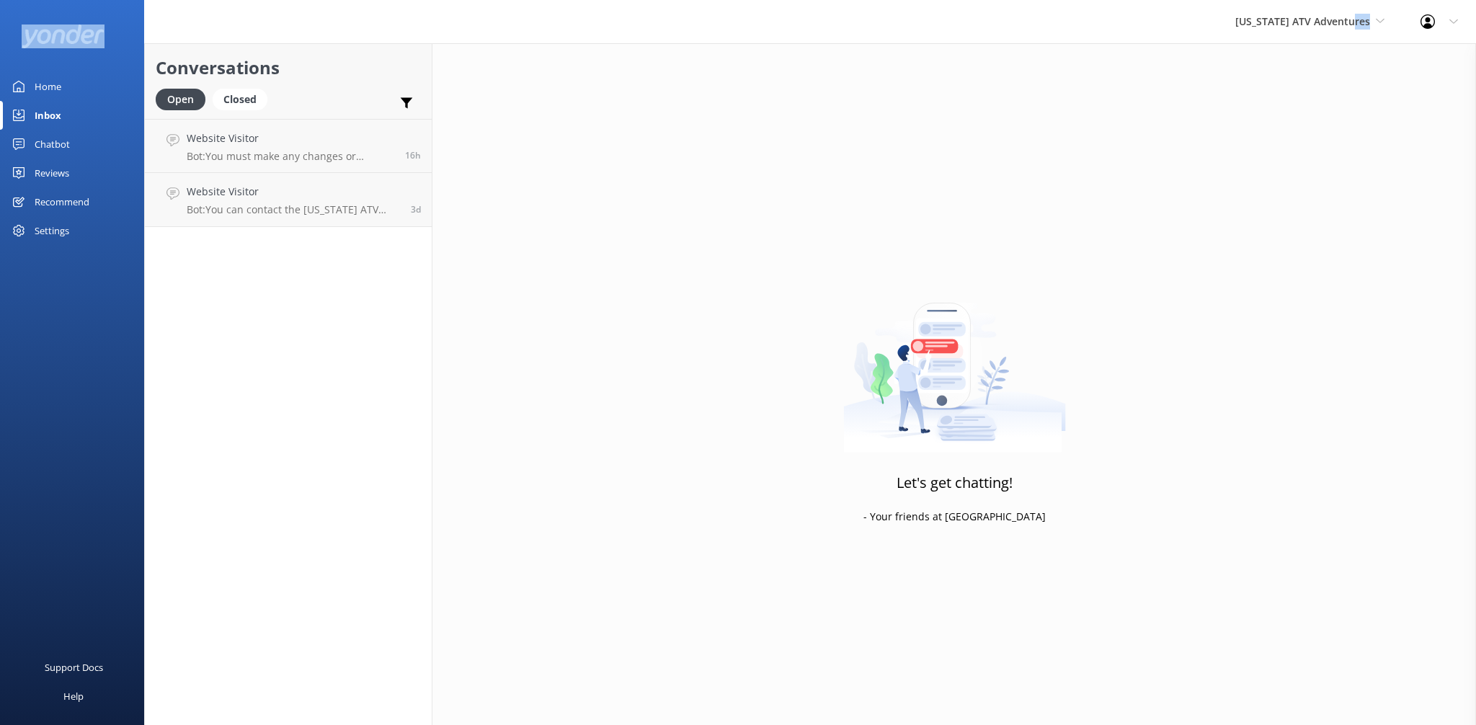
click at [74, 176] on link "Reviews" at bounding box center [72, 173] width 144 height 29
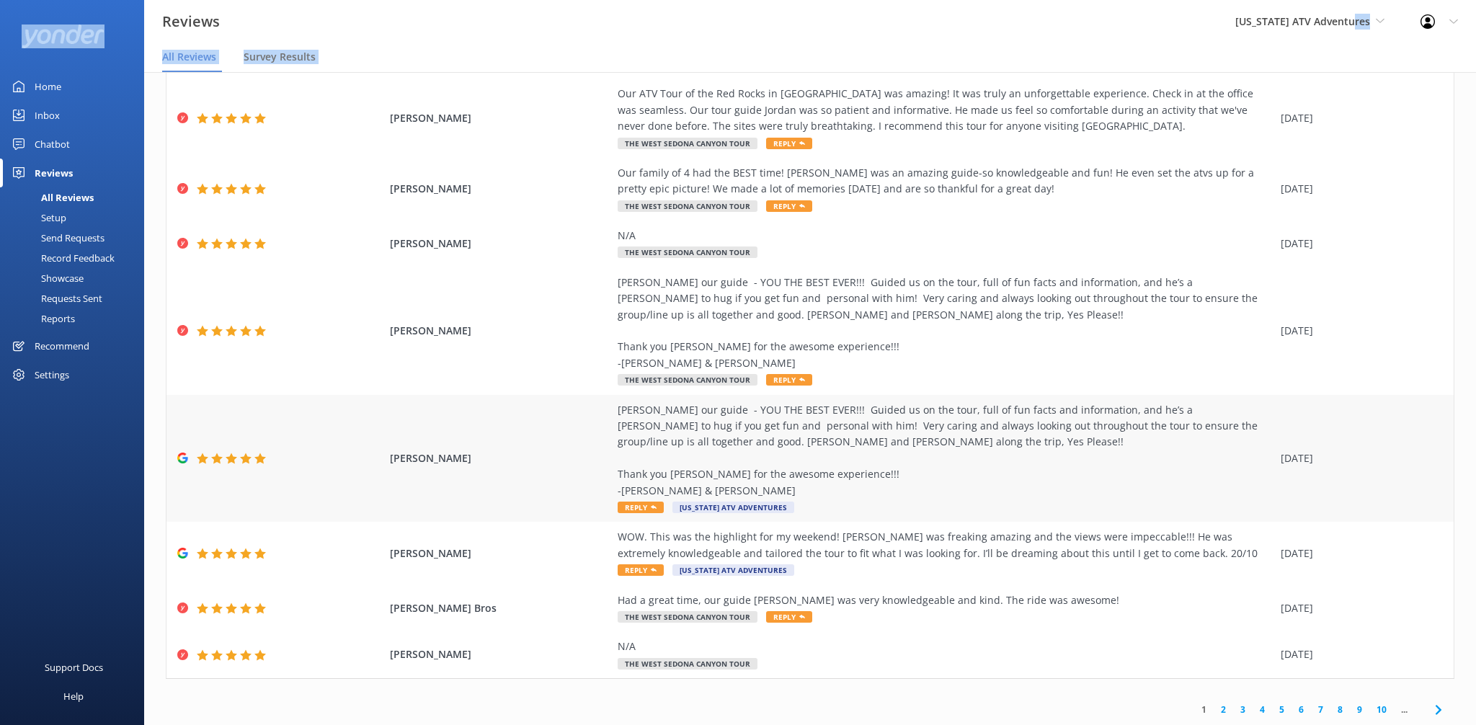
scroll to position [29, 0]
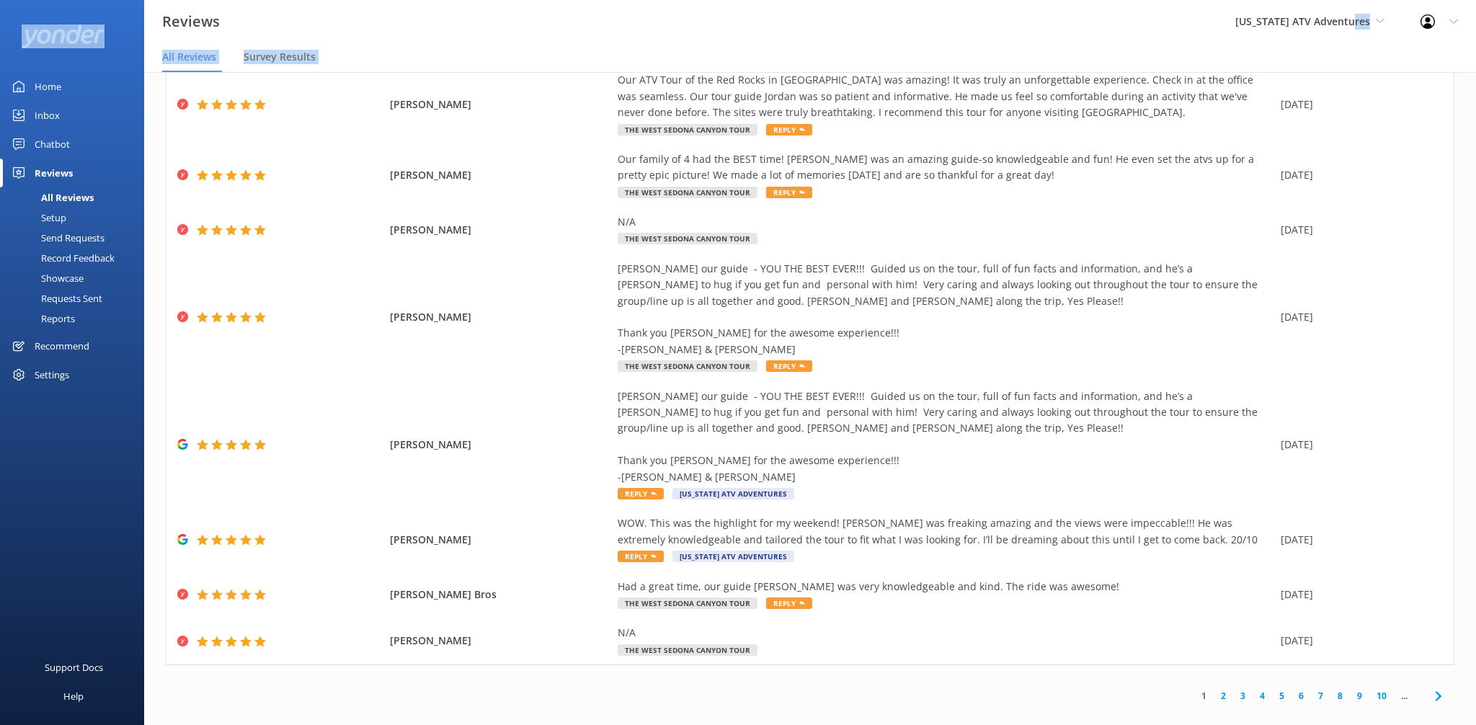
click at [1252, 689] on link "3" at bounding box center [1242, 696] width 19 height 14
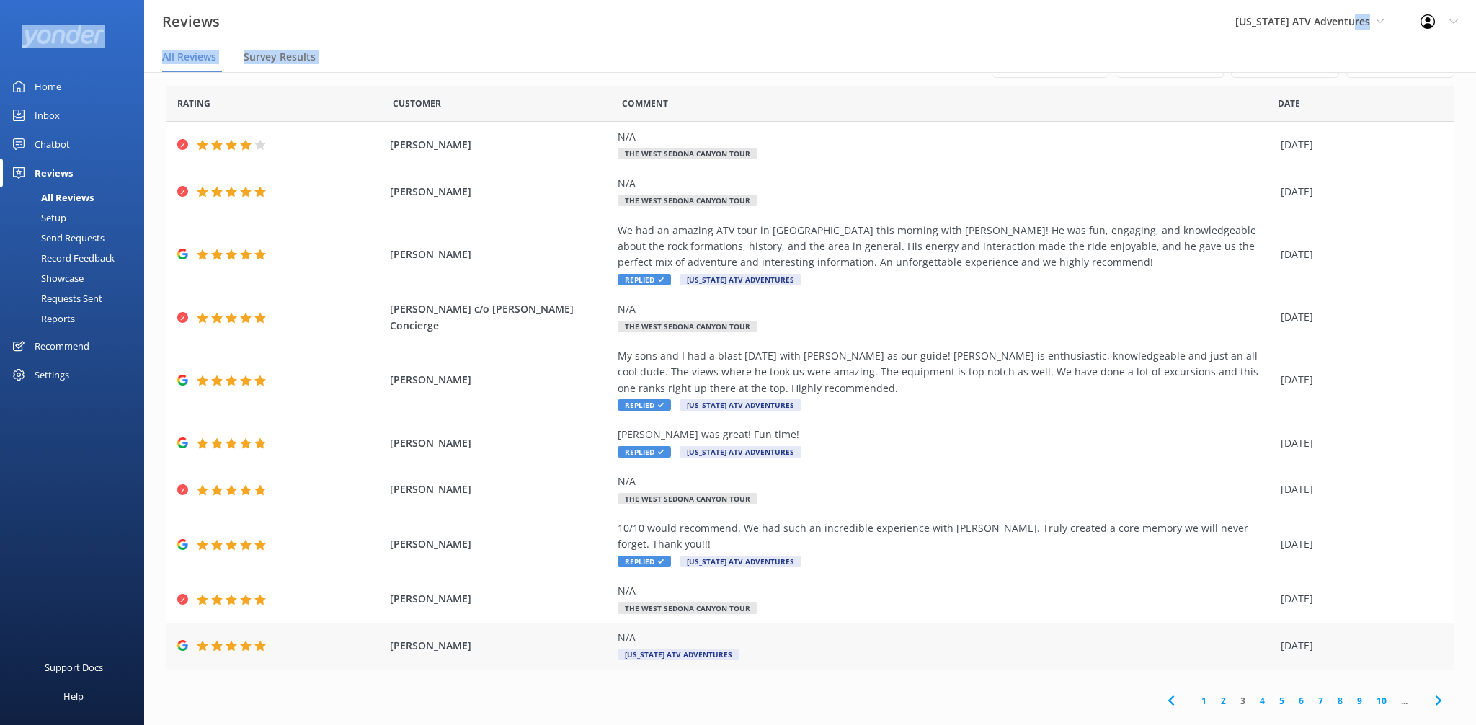
scroll to position [14, 0]
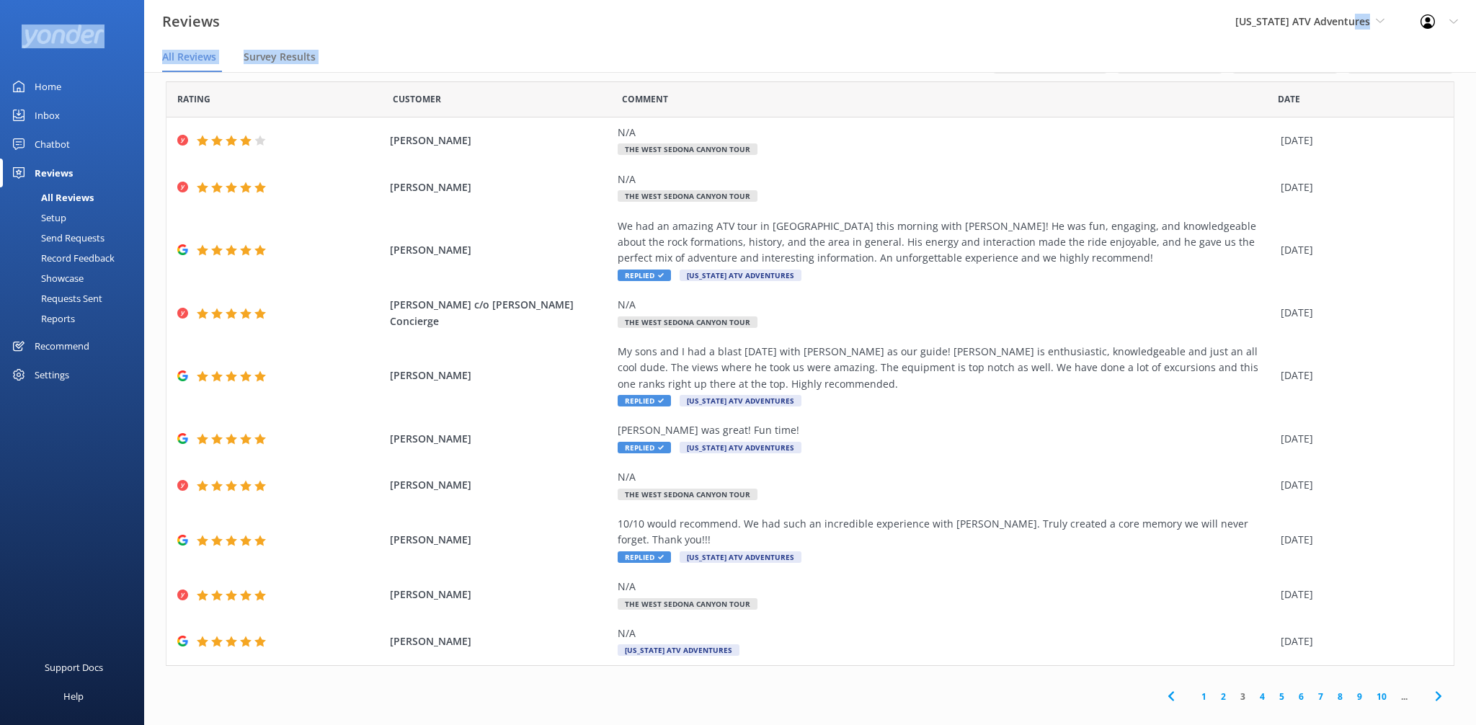
click at [1225, 690] on link "2" at bounding box center [1223, 697] width 19 height 14
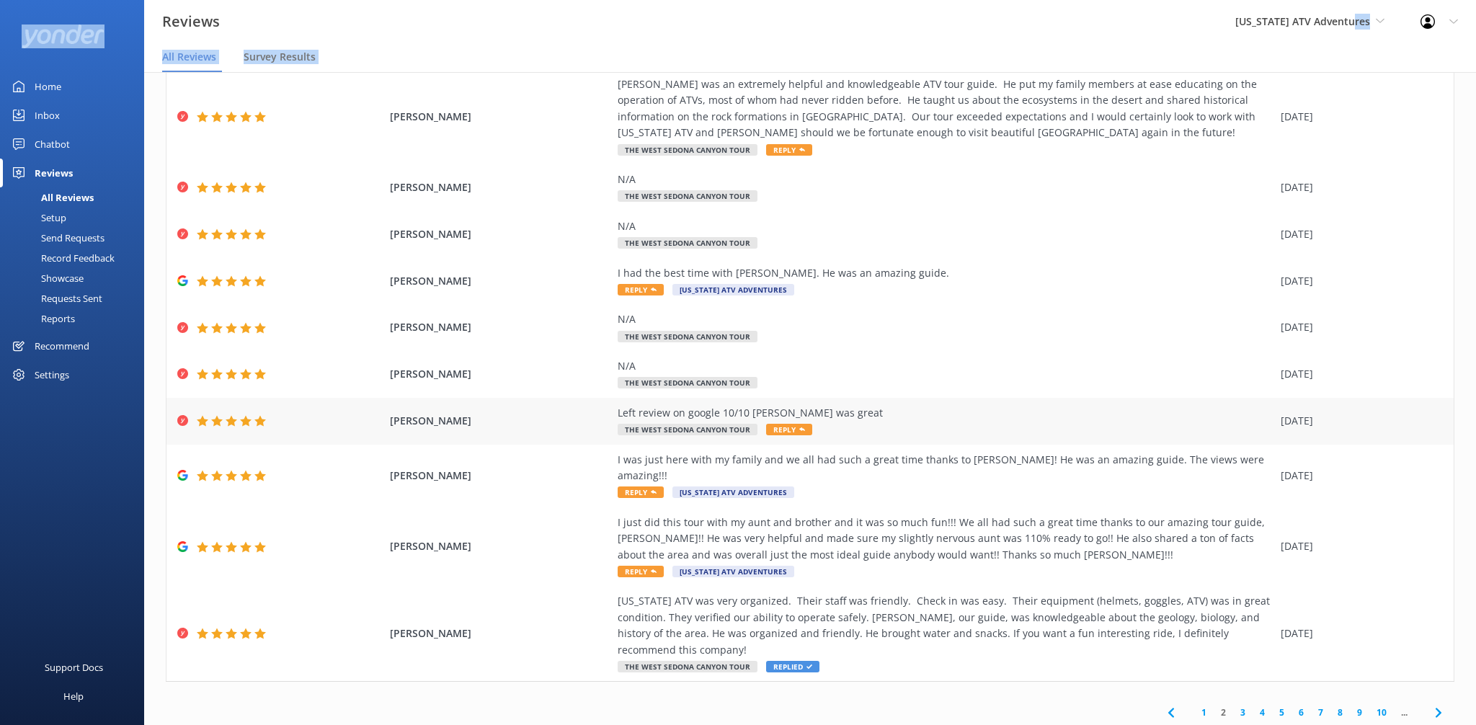
scroll to position [63, 0]
click at [1278, 705] on link "5" at bounding box center [1281, 712] width 19 height 14
click at [1278, 683] on div "Out of 3267 reviews: 4.9 NPS 94 All reply statuses All reply statuses Needs a r…" at bounding box center [810, 384] width 1332 height 682
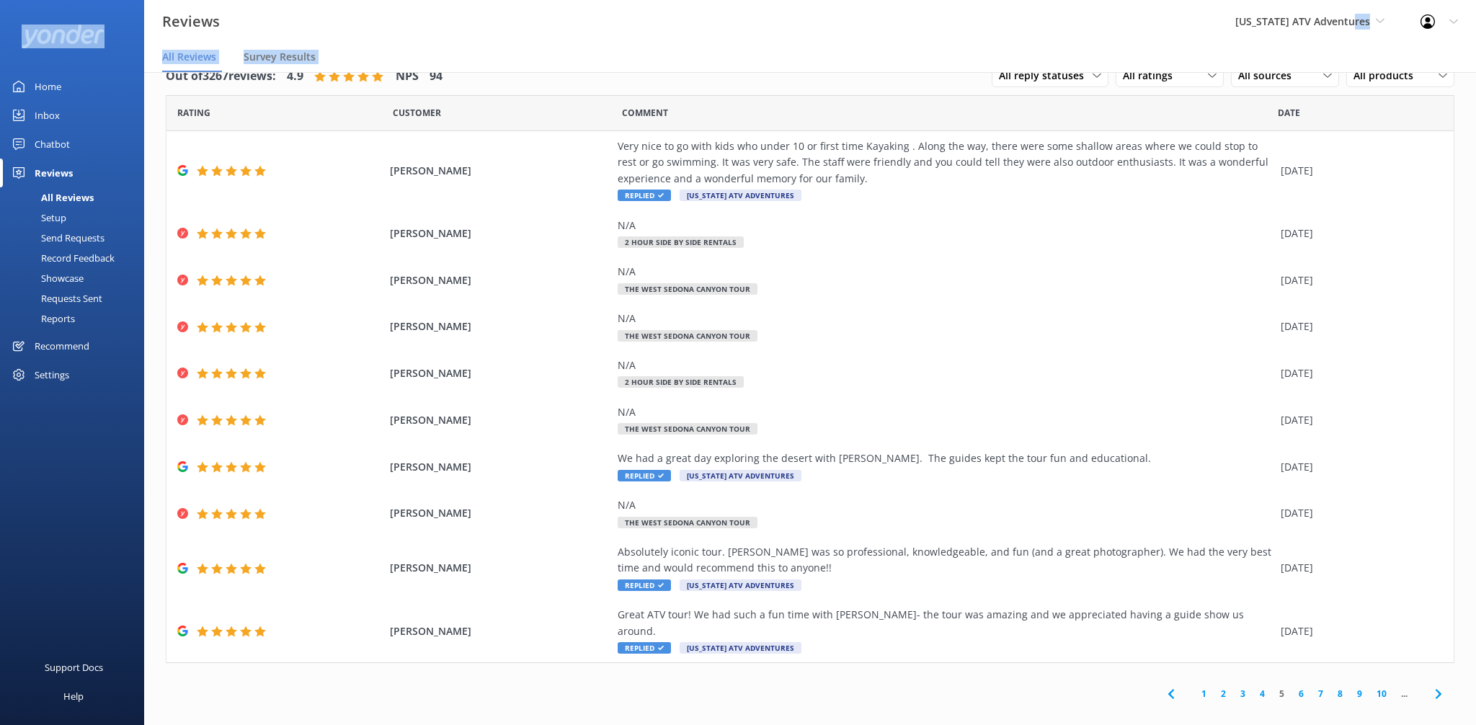
click at [1240, 687] on link "3" at bounding box center [1242, 694] width 19 height 14
click at [1240, 677] on div "Out of 3267 reviews: 4.9 NPS 94 All reply statuses All reply statuses Needs a r…" at bounding box center [810, 384] width 1332 height 682
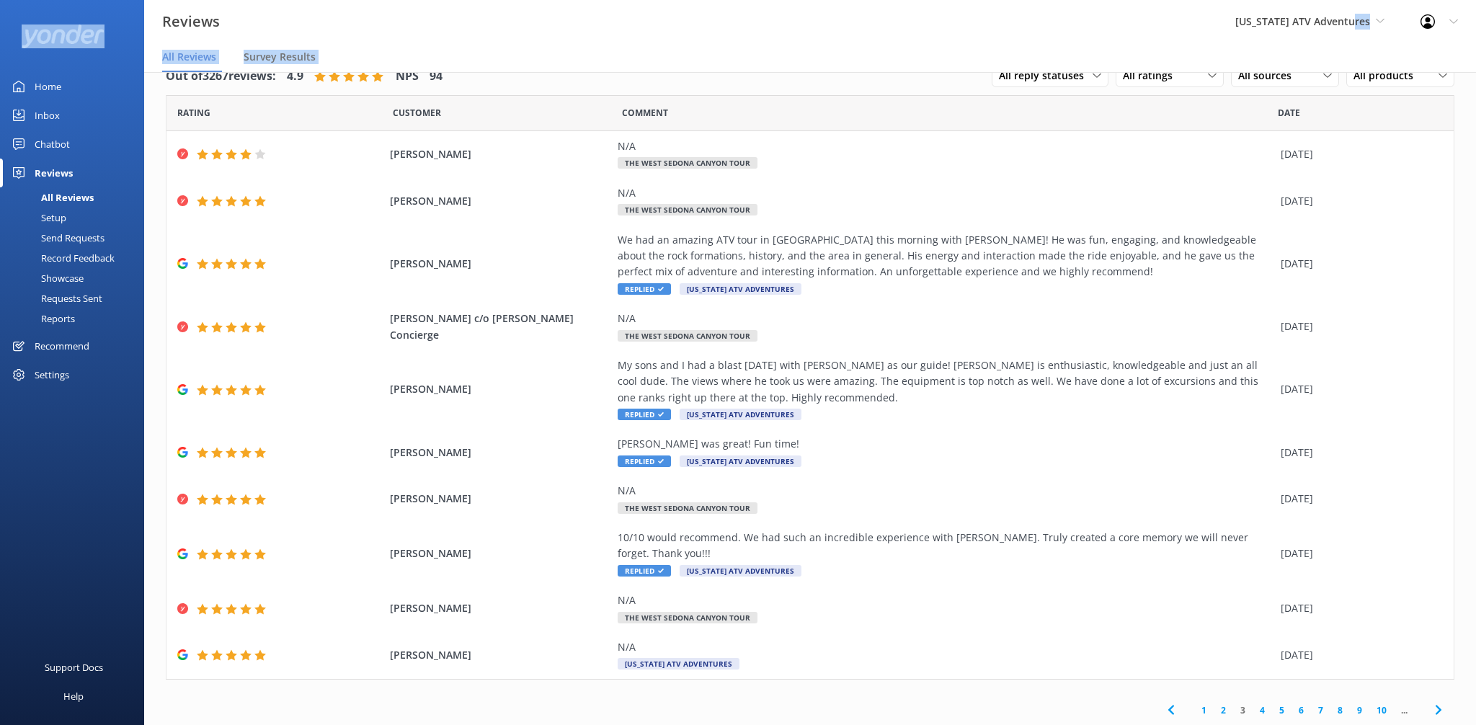
scroll to position [14, 0]
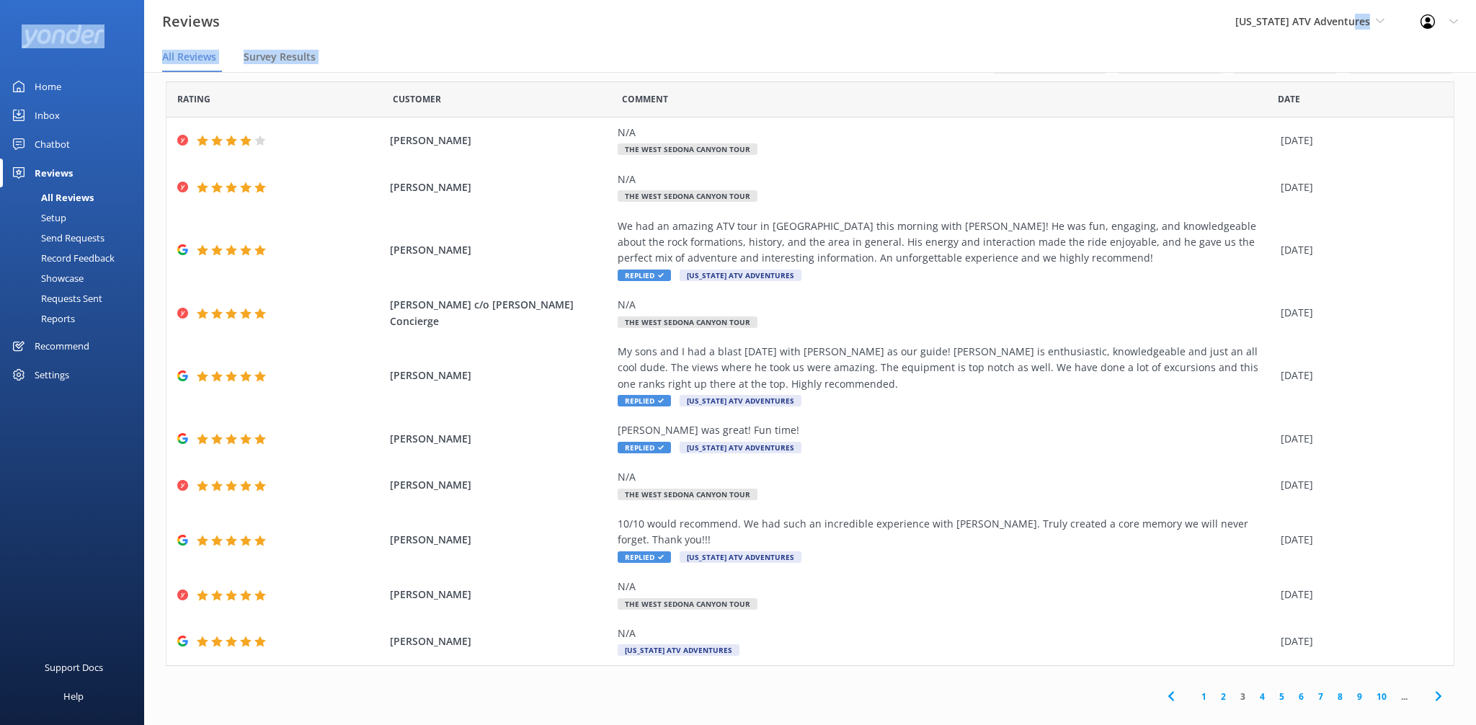
click at [1223, 690] on link "2" at bounding box center [1223, 697] width 19 height 14
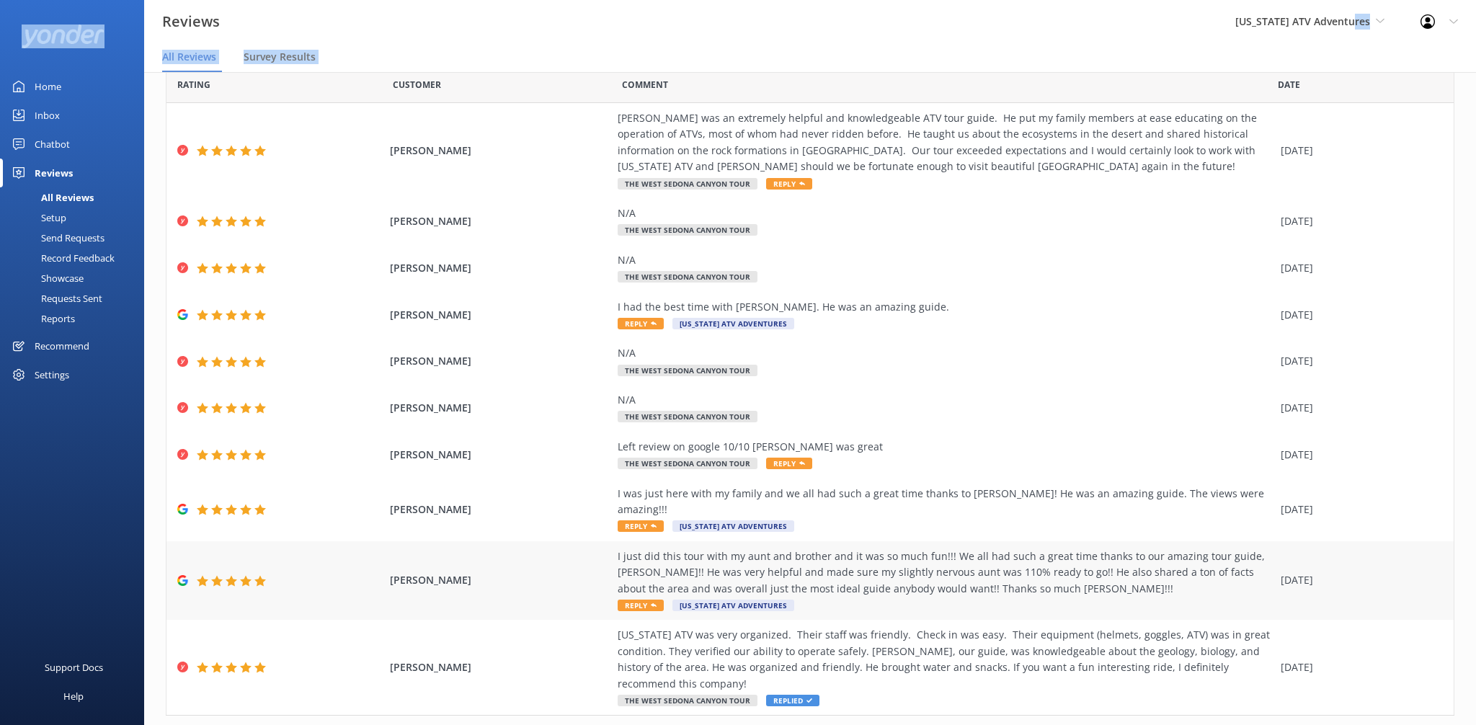
scroll to position [63, 0]
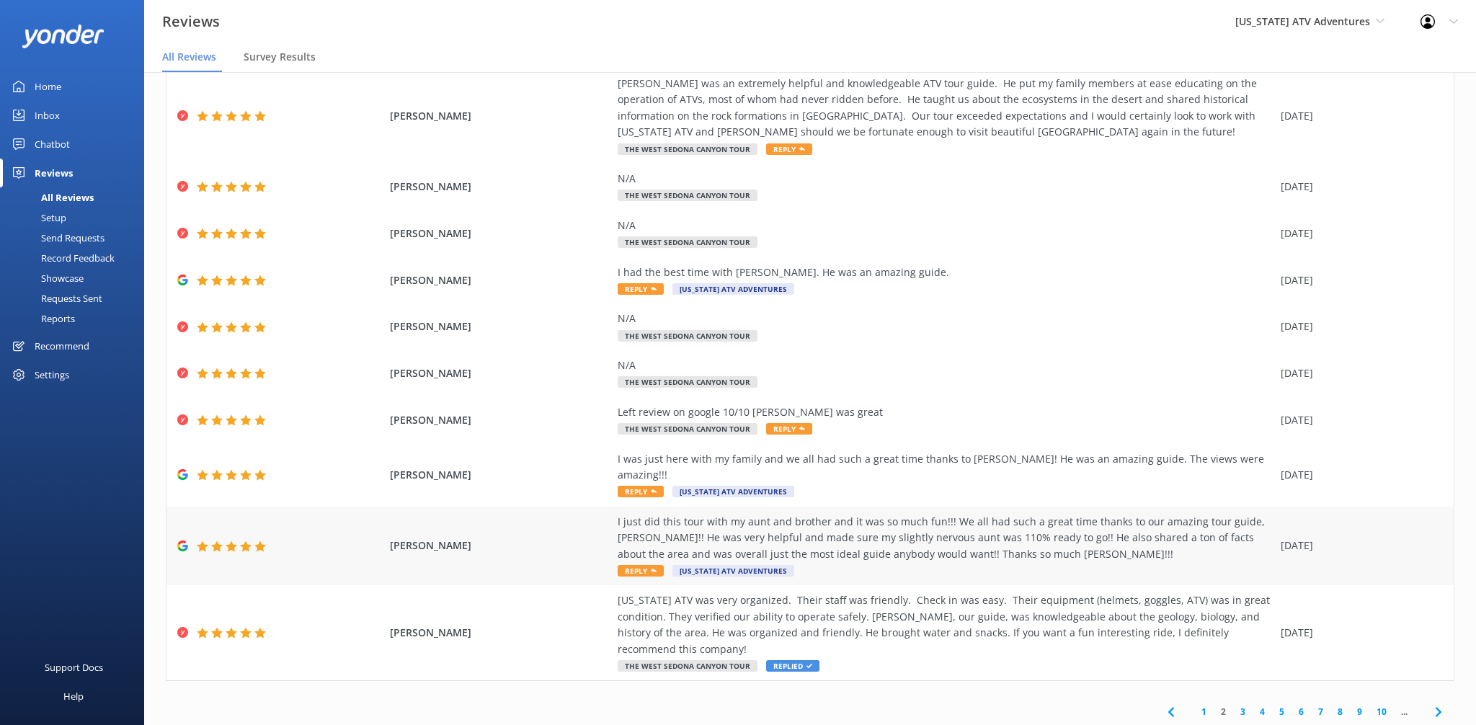
click at [807, 514] on div "I just did this tour with my aunt and brother and it was so much fun!!! We all …" at bounding box center [946, 538] width 656 height 48
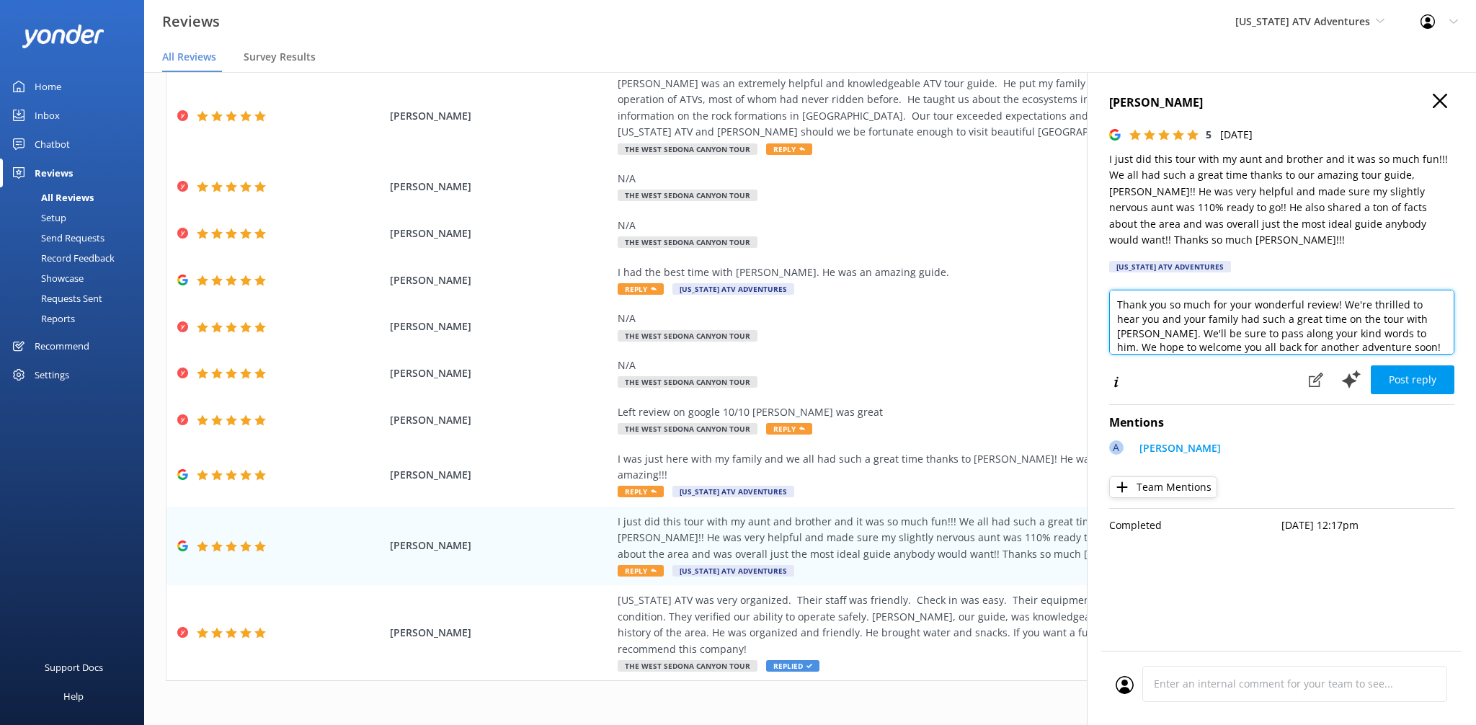
click at [1386, 333] on textarea "Thank you so much for your wonderful review! We're thrilled to hear you and you…" at bounding box center [1281, 322] width 345 height 65
click at [1354, 331] on textarea "Thank you so much for your wonderful review! We're thrilled to hear you and you…" at bounding box center [1281, 322] width 345 height 65
drag, startPoint x: 1359, startPoint y: 331, endPoint x: 1396, endPoint y: 331, distance: 37.5
click at [1396, 331] on textarea "Thank you so much for your wonderful review! We're thrilled to hear you and you…" at bounding box center [1281, 322] width 345 height 65
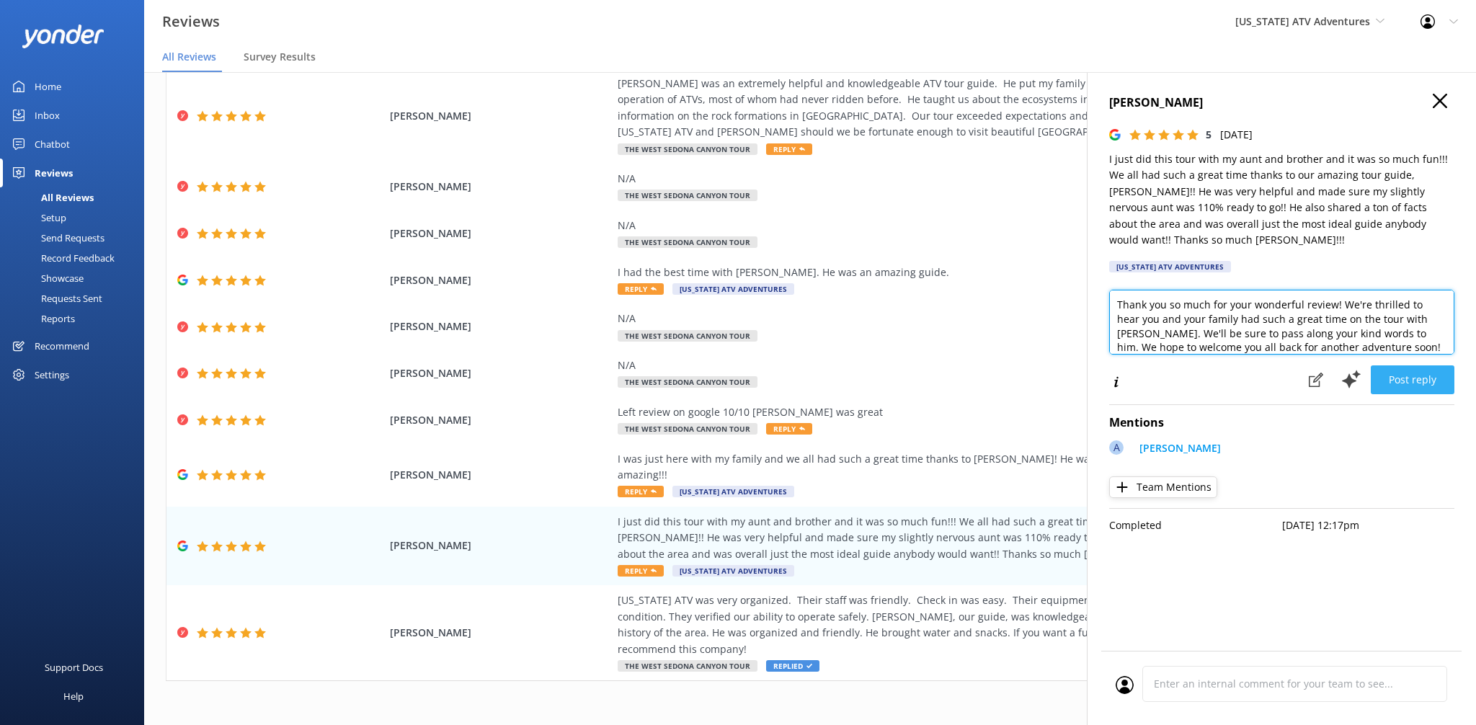
type textarea "Thank you so much for your wonderful review! We're thrilled to hear you and you…"
click at [1419, 368] on button "Post reply" at bounding box center [1413, 379] width 84 height 29
click at [1419, 368] on div "Post reply" at bounding box center [1377, 380] width 154 height 31
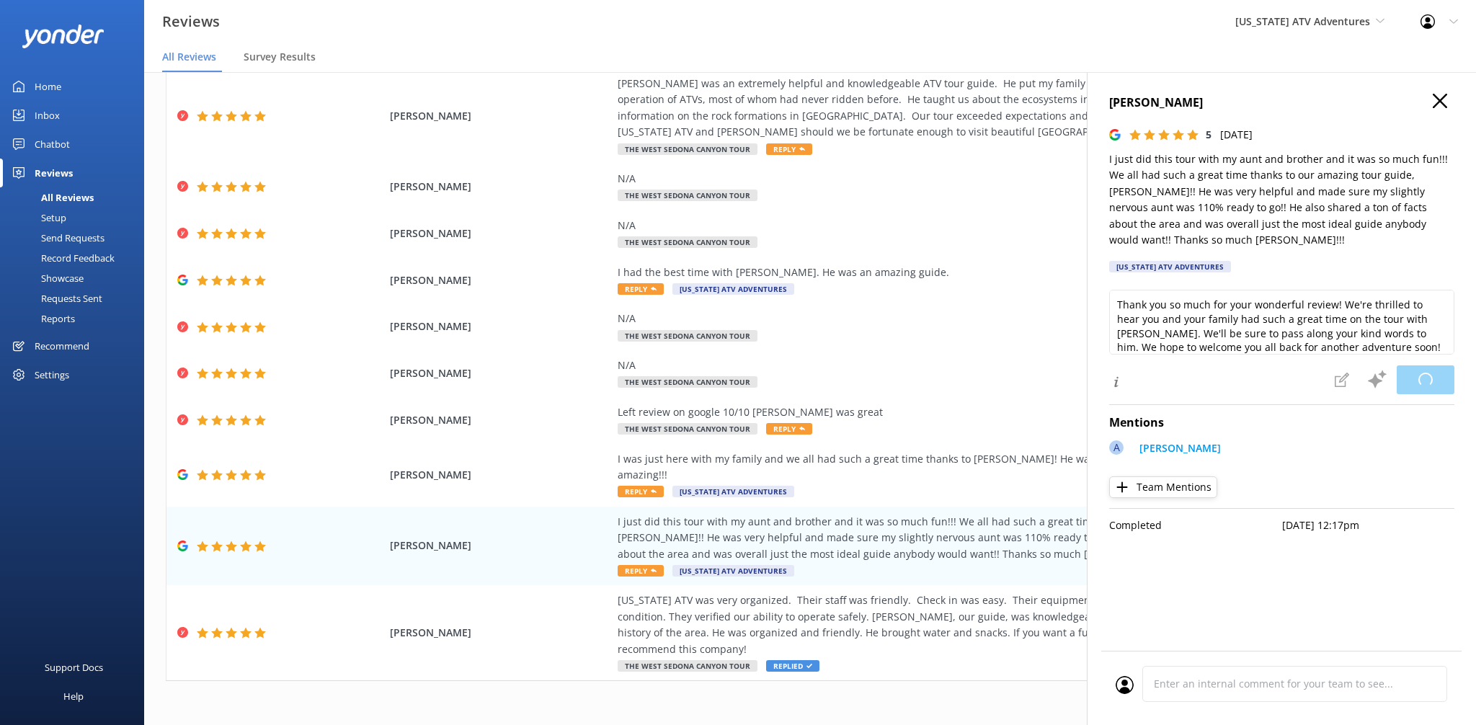
click at [1419, 368] on div "Loading.." at bounding box center [1390, 380] width 128 height 31
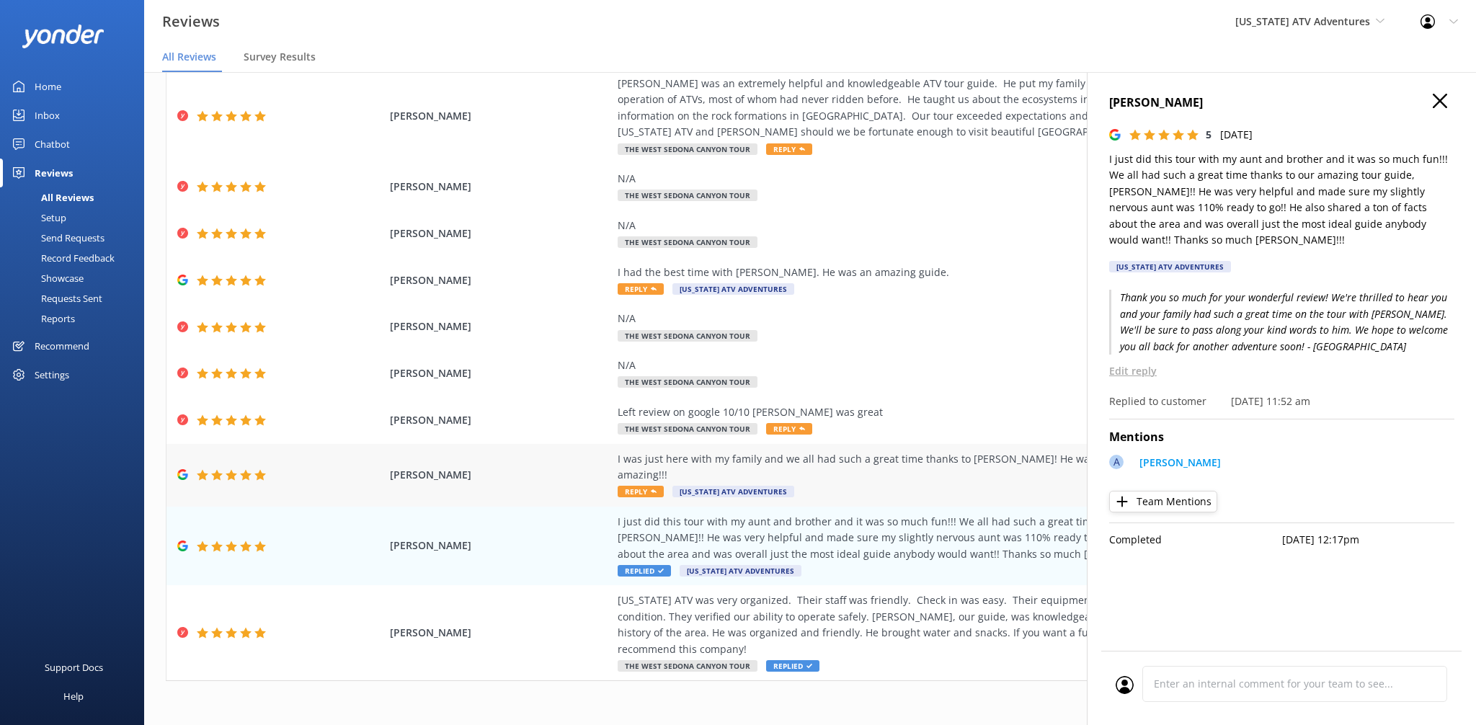
click at [841, 465] on div "I was just here with my family and we all had such a great time thanks to [PERS…" at bounding box center [946, 467] width 656 height 32
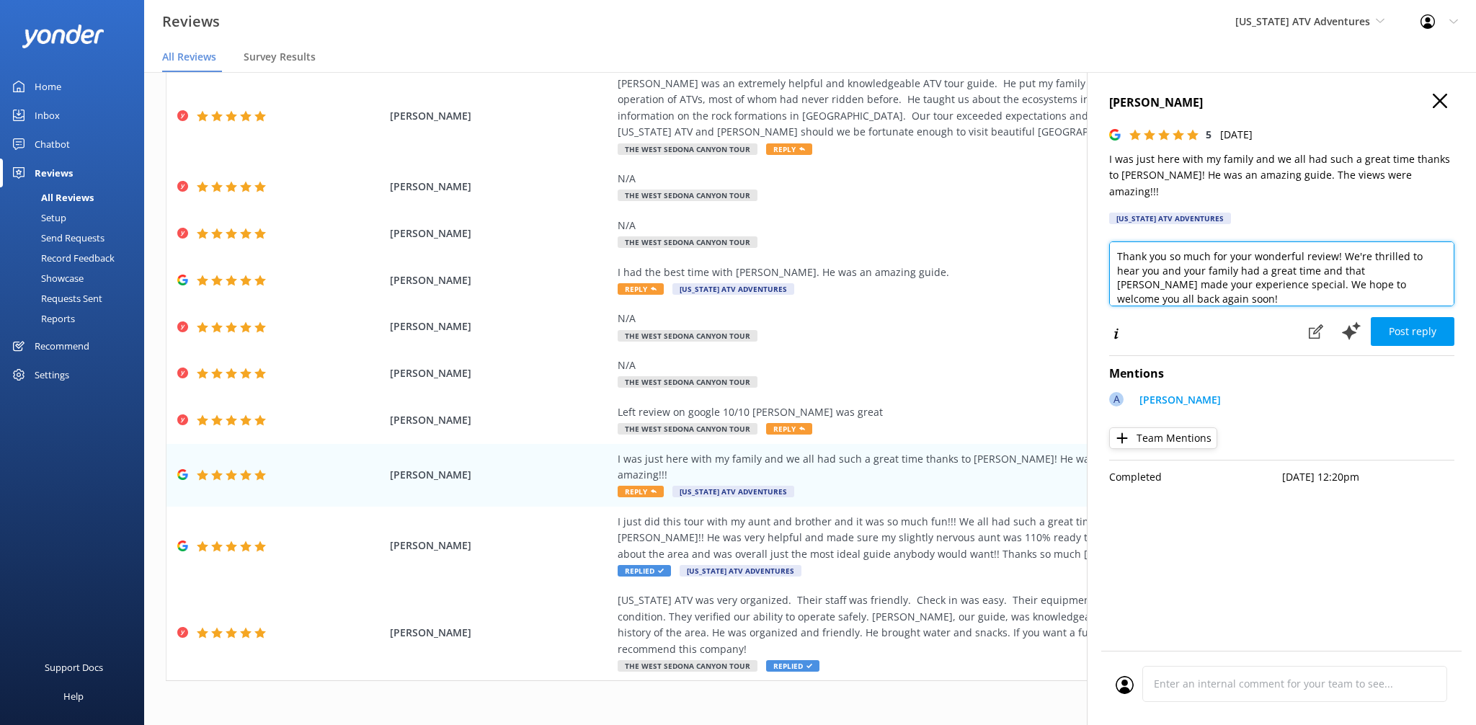
drag, startPoint x: 1373, startPoint y: 285, endPoint x: 1454, endPoint y: 277, distance: 81.1
click at [1373, 285] on textarea "Thank you so much for your wonderful review! We're thrilled to hear you and you…" at bounding box center [1281, 273] width 345 height 65
click at [1442, 277] on textarea "Thank you so much for your wonderful review! We're thrilled to hear you and you…" at bounding box center [1281, 273] width 345 height 65
paste textarea "- ZacK"
type textarea "Thank you so much for your wonderful review! We're thrilled to hear you and you…"
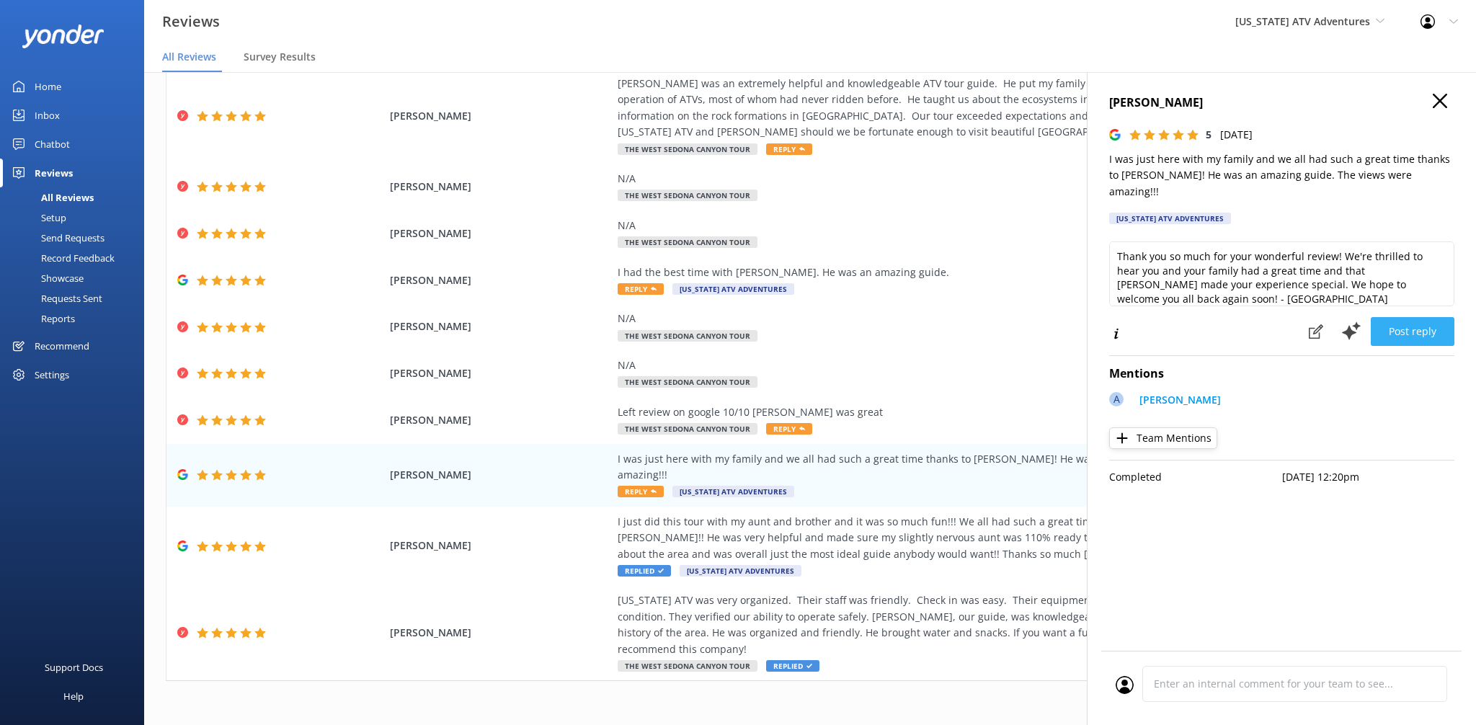
click at [1428, 317] on button "Post reply" at bounding box center [1413, 331] width 84 height 29
click at [1428, 316] on div "Post reply" at bounding box center [1377, 331] width 154 height 31
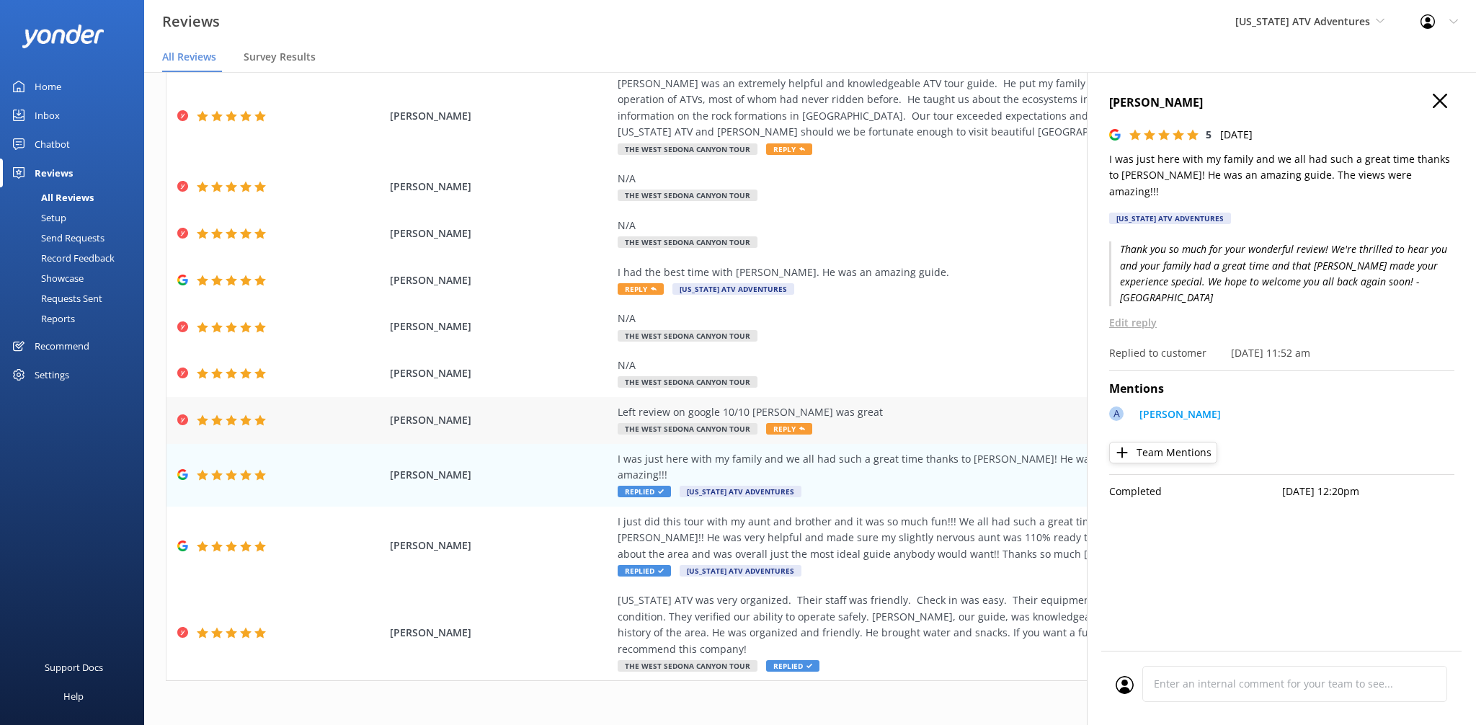
click at [904, 429] on div "Left review on google 10/10 [PERSON_NAME] was great The West Sedona Canyon Tour…" at bounding box center [946, 420] width 656 height 32
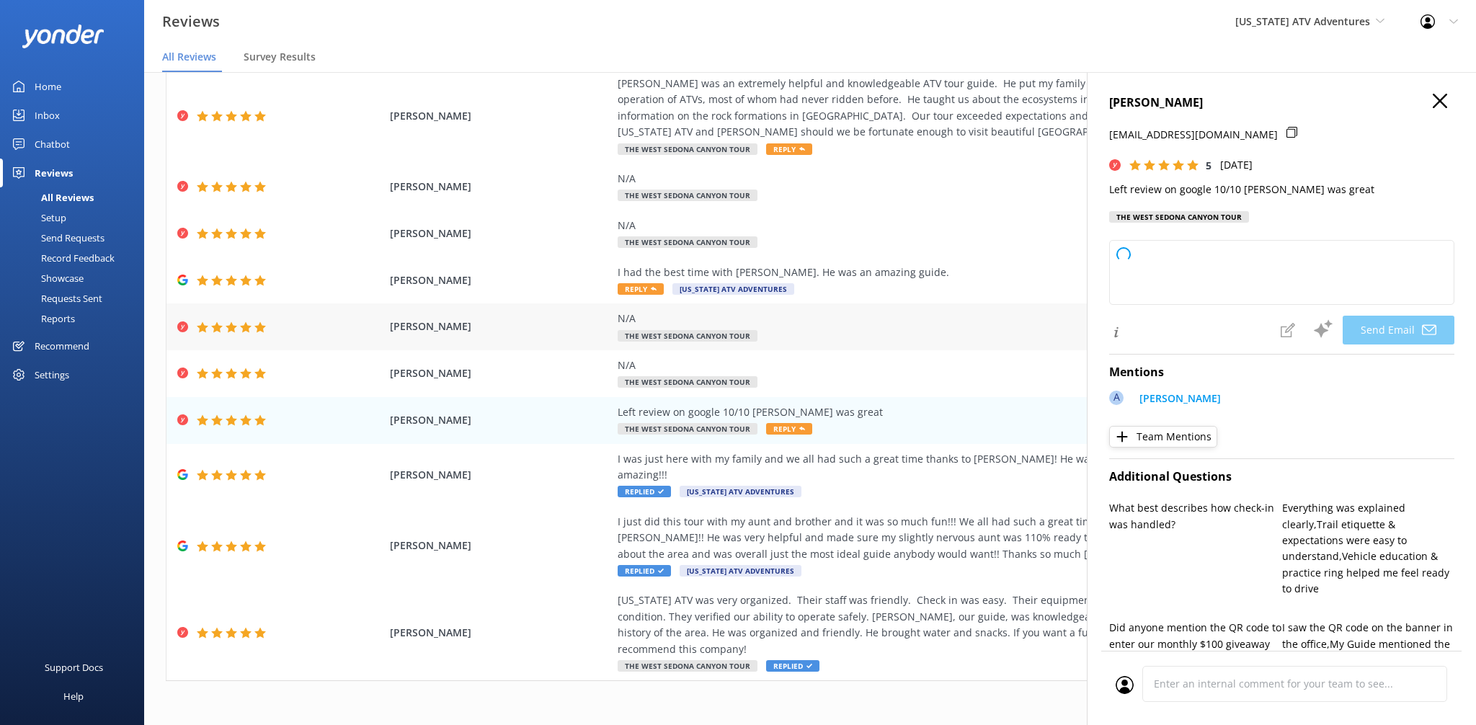
type textarea "Thank you so much, [PERSON_NAME]! We appreciate your kind words and your 10/10 …"
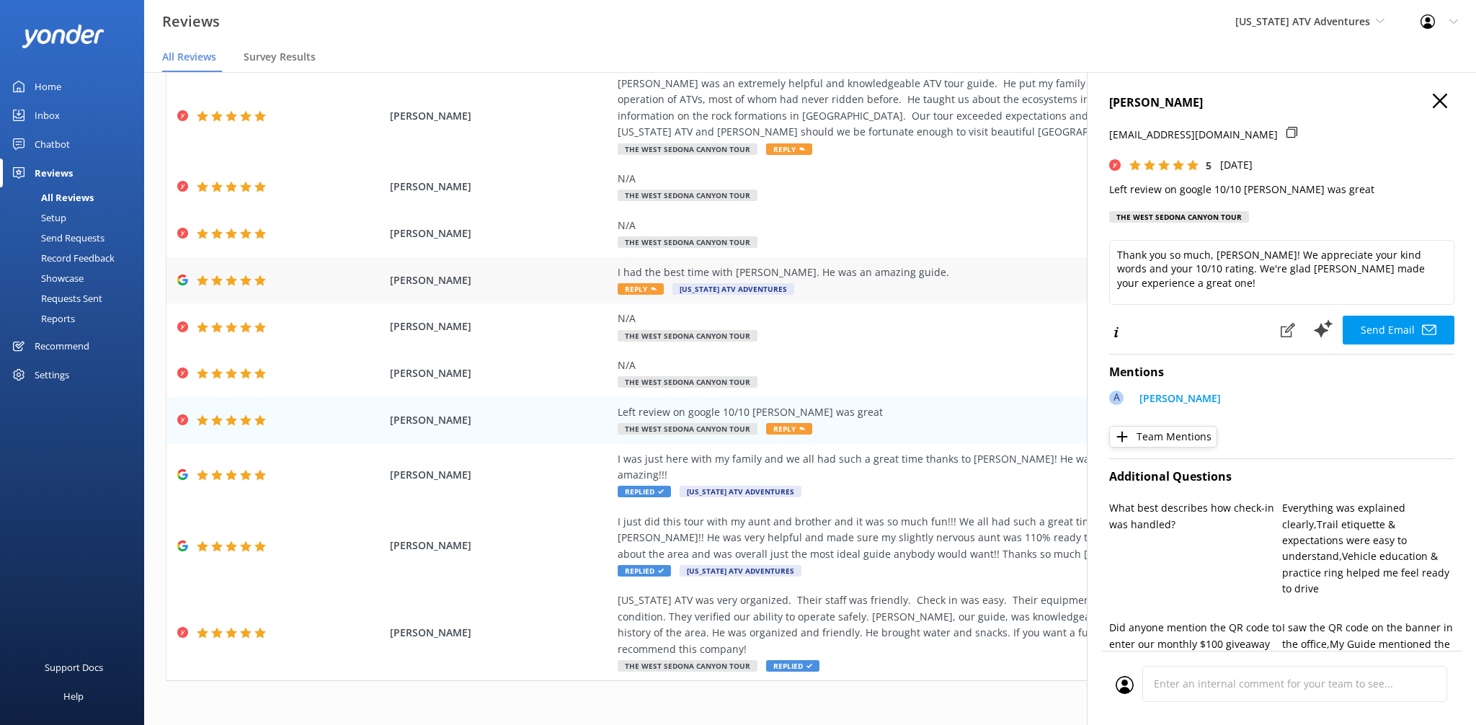
click at [882, 277] on div "I had the best time with [PERSON_NAME]. He was an amazing guide." at bounding box center [946, 273] width 656 height 16
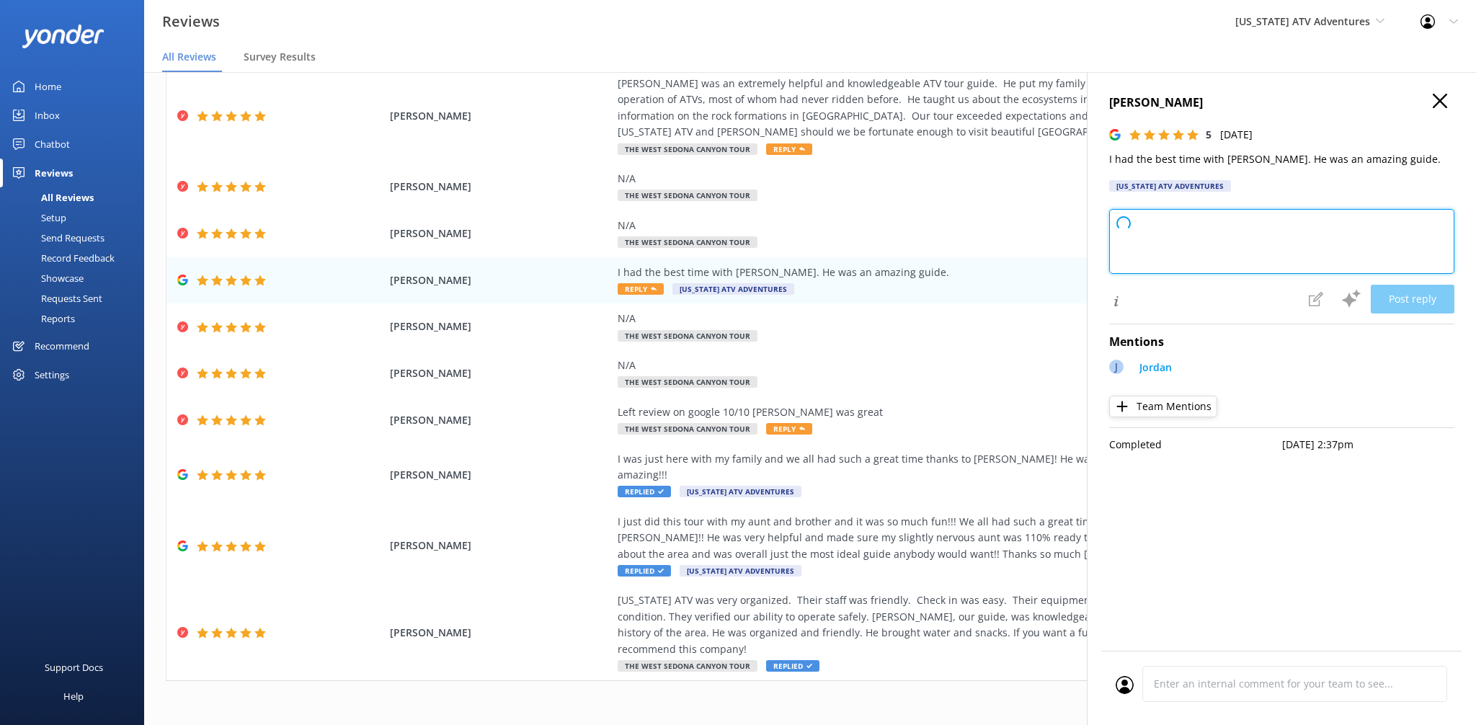
click at [1356, 263] on textarea at bounding box center [1281, 241] width 345 height 65
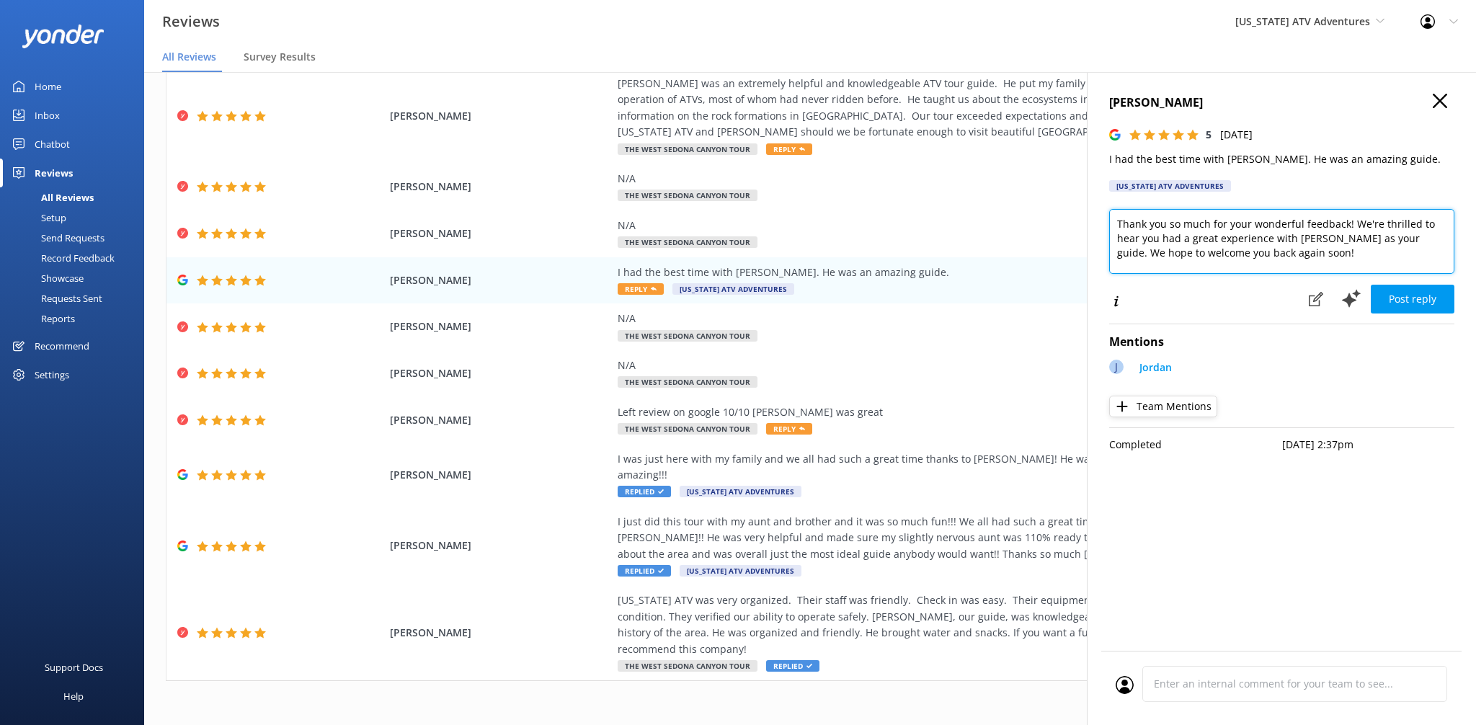
click at [1367, 265] on textarea "Thank you so much for your wonderful feedback! We're thrilled to hear you had a…" at bounding box center [1281, 241] width 345 height 65
paste textarea "- ZacK"
type textarea "Thank you so much for your wonderful feedback! We're thrilled to hear you had a…"
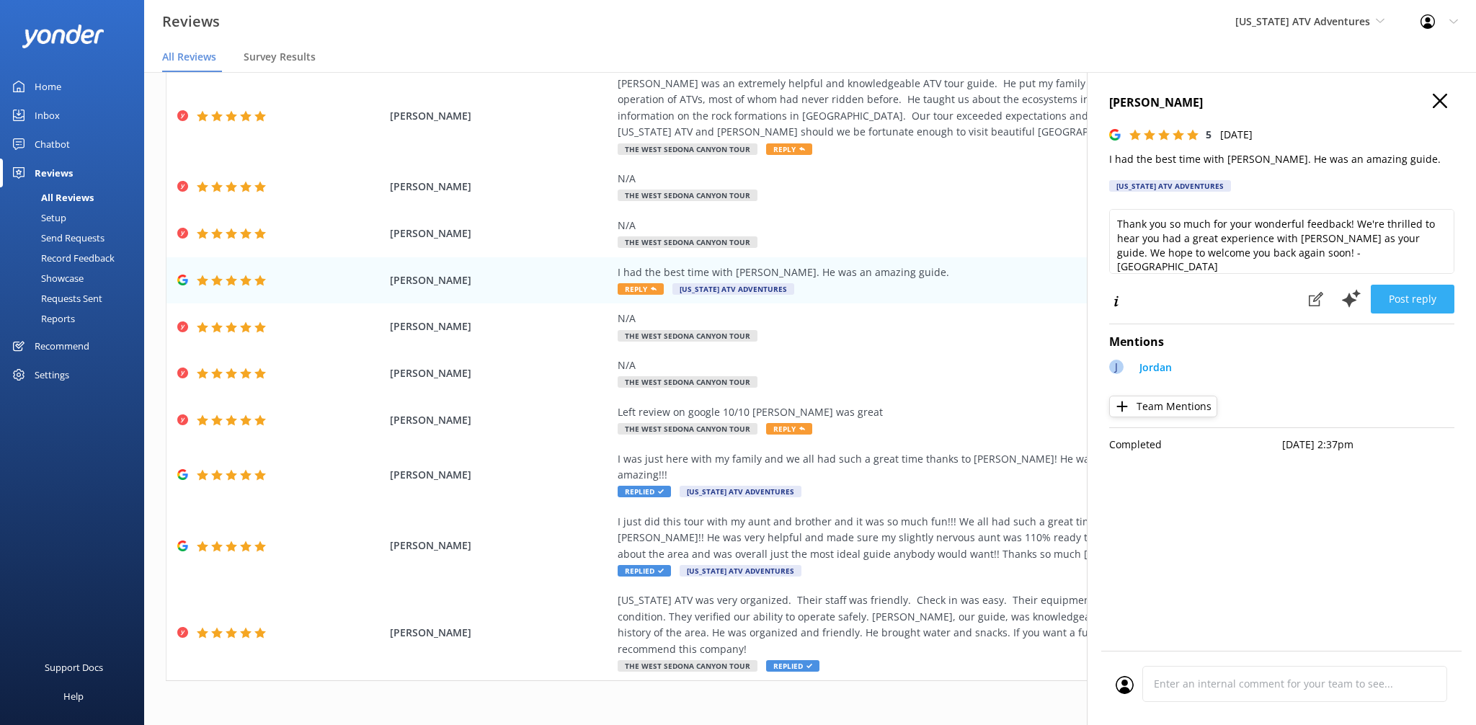
click at [1429, 300] on button "Post reply" at bounding box center [1413, 299] width 84 height 29
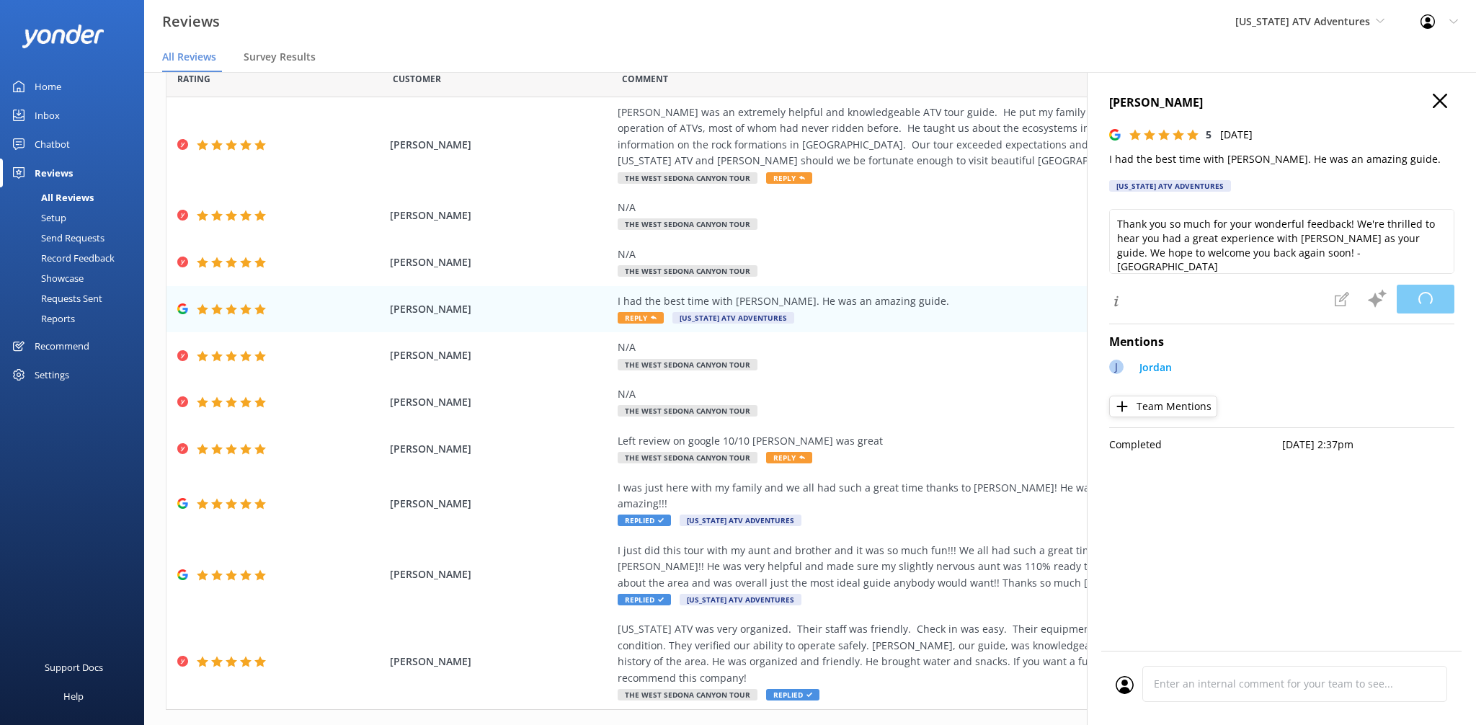
scroll to position [34, 0]
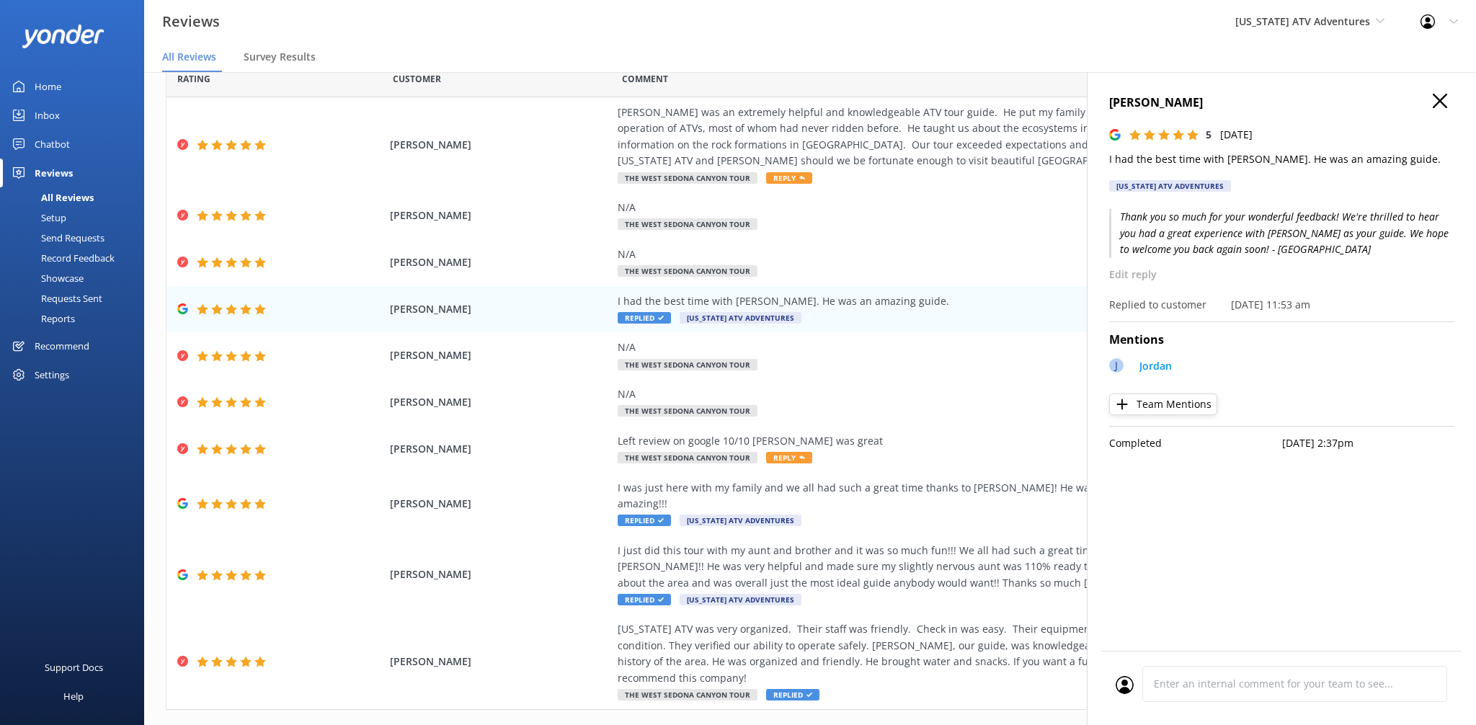
click at [1444, 102] on icon "button" at bounding box center [1440, 101] width 14 height 14
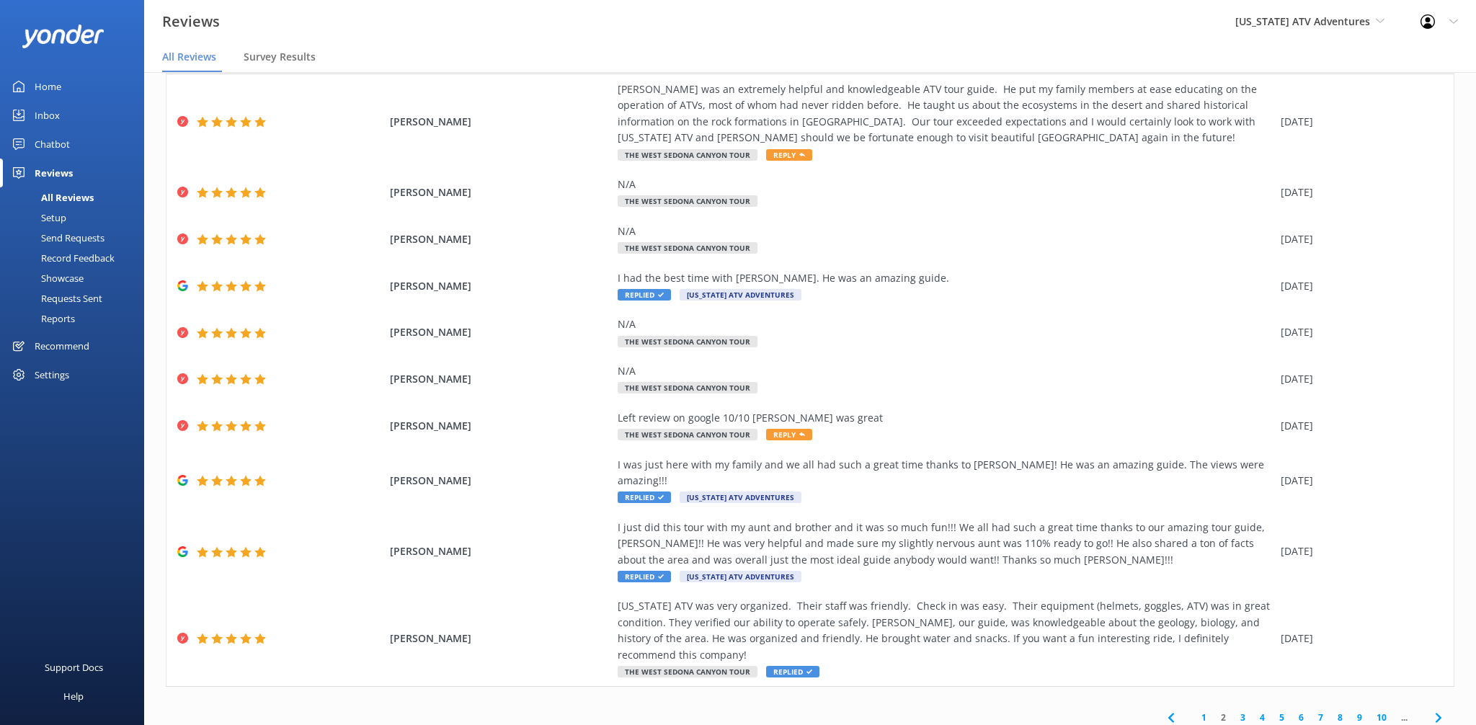
scroll to position [63, 0]
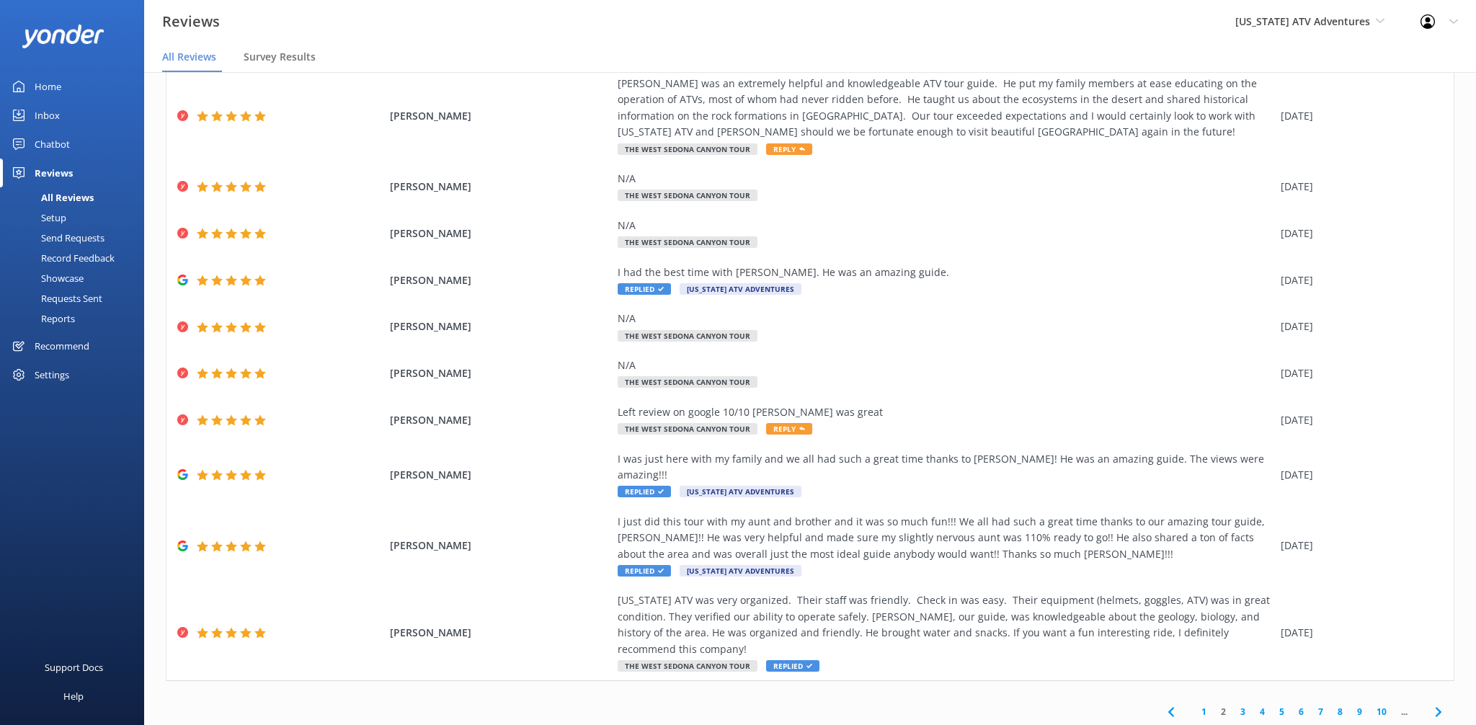
click at [1207, 705] on link "1" at bounding box center [1203, 712] width 19 height 14
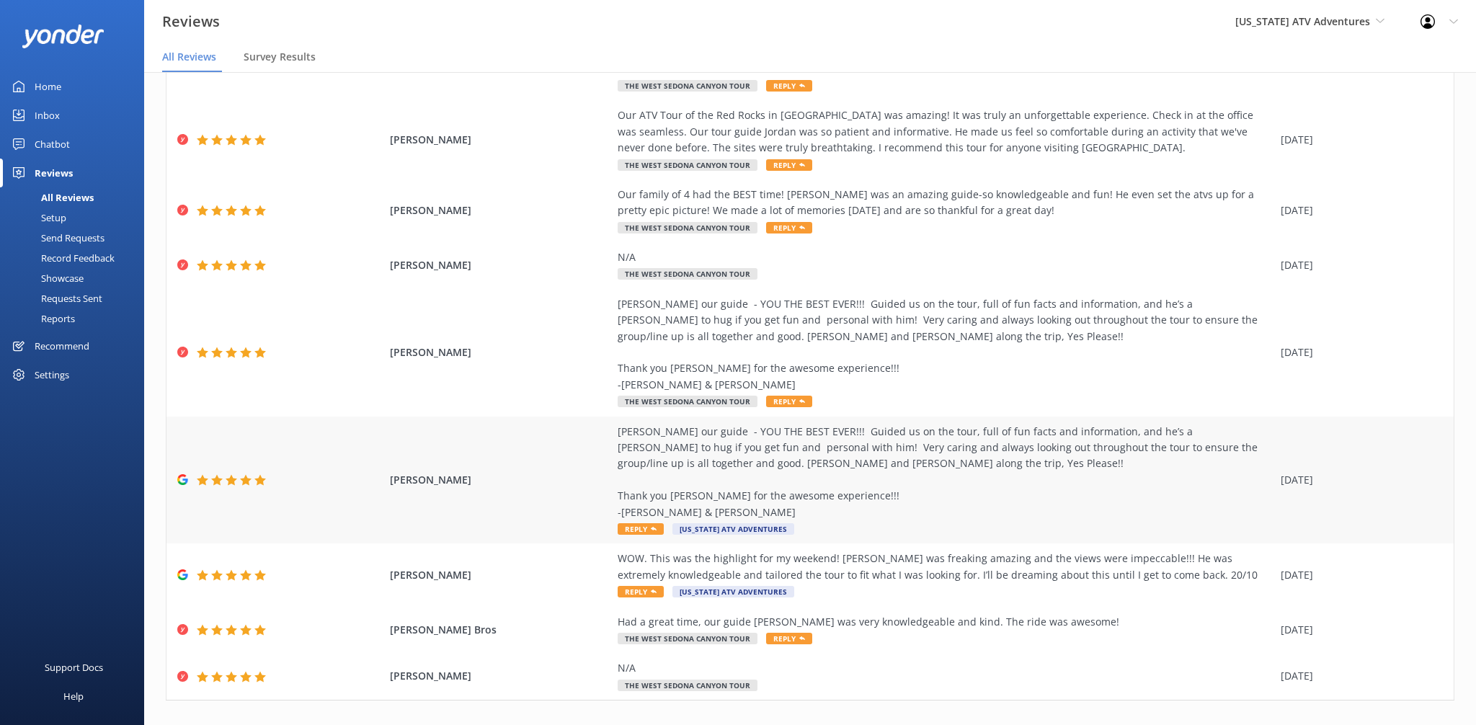
scroll to position [192, 0]
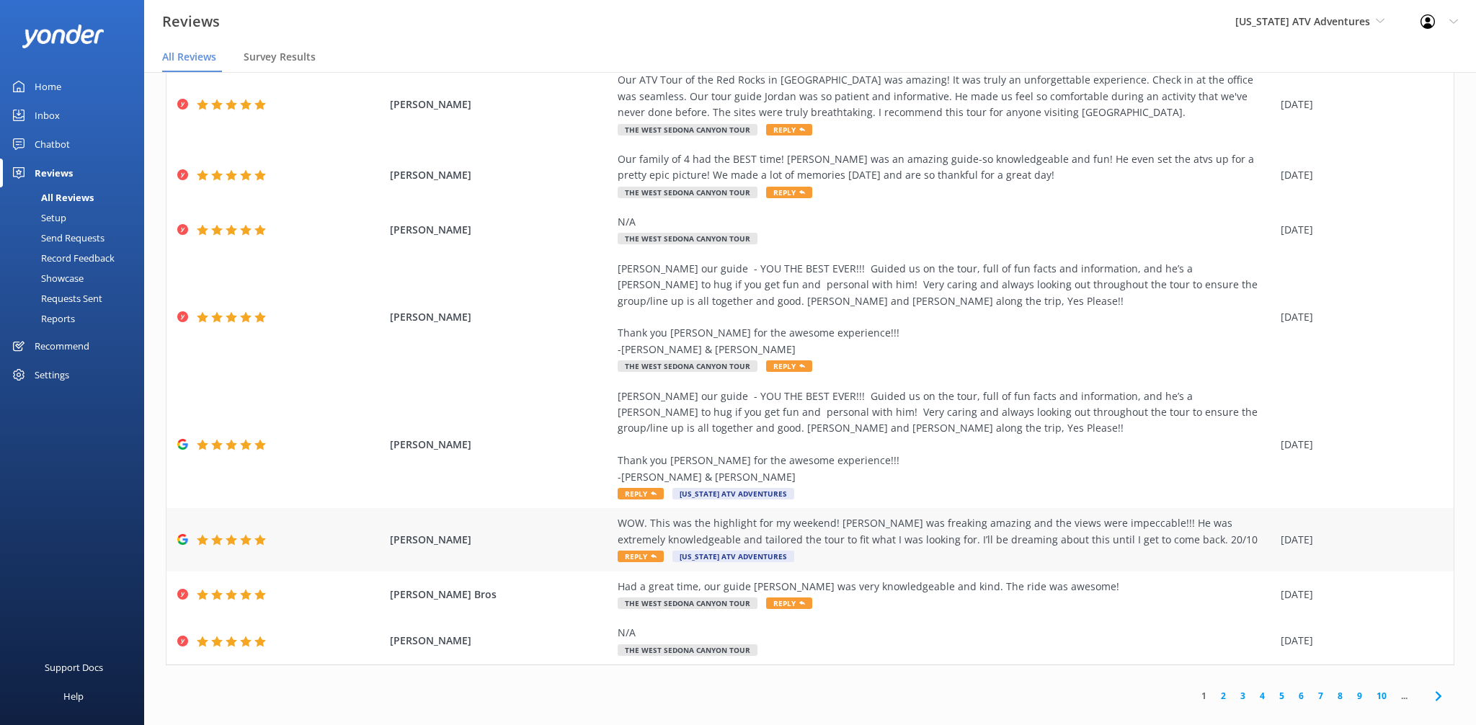
click at [978, 516] on div "WOW. This was the highlight for my weekend! [PERSON_NAME] was freaking amazing …" at bounding box center [946, 531] width 656 height 32
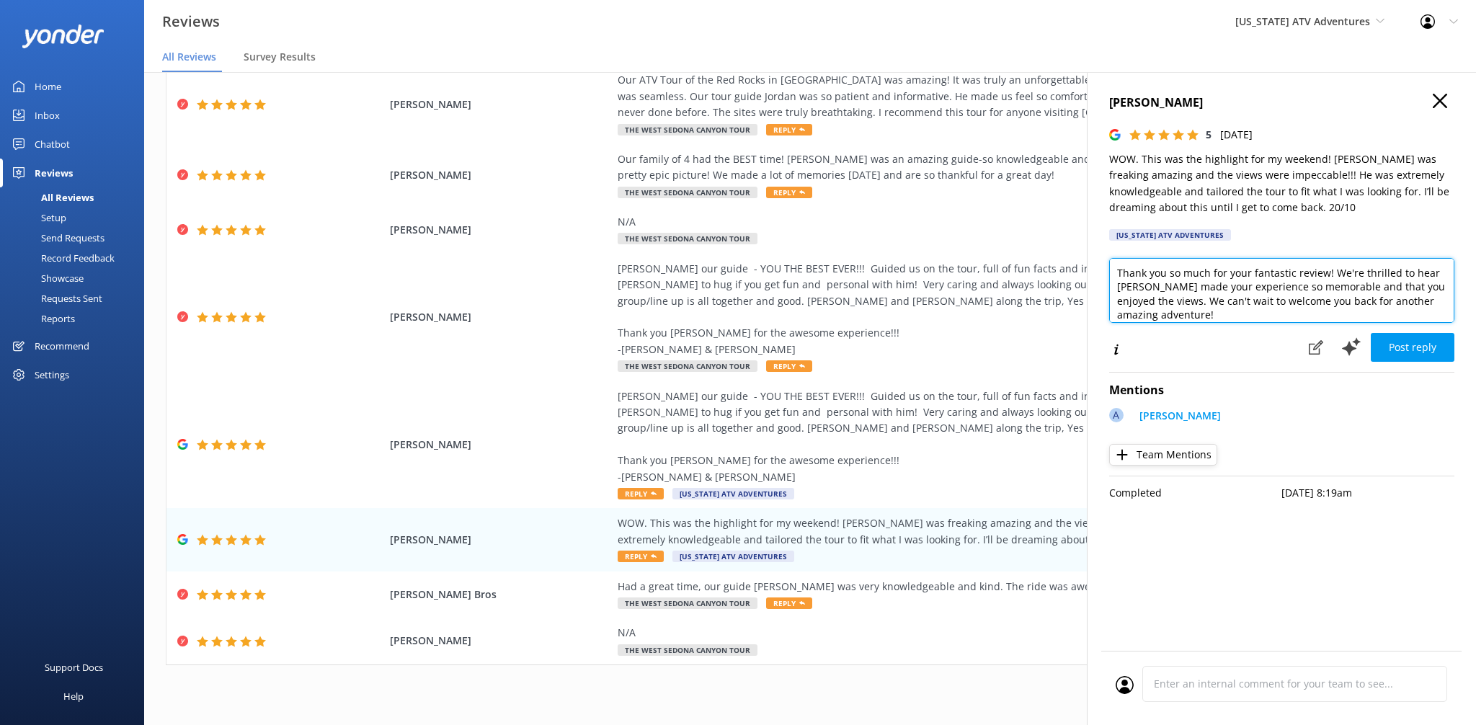
click at [1366, 311] on textarea "Thank you so much for your fantastic review! We're thrilled to hear [PERSON_NAM…" at bounding box center [1281, 290] width 345 height 65
paste textarea "- ZacK"
type textarea "Thank you so much for your fantastic review! We're thrilled to hear [PERSON_NAM…"
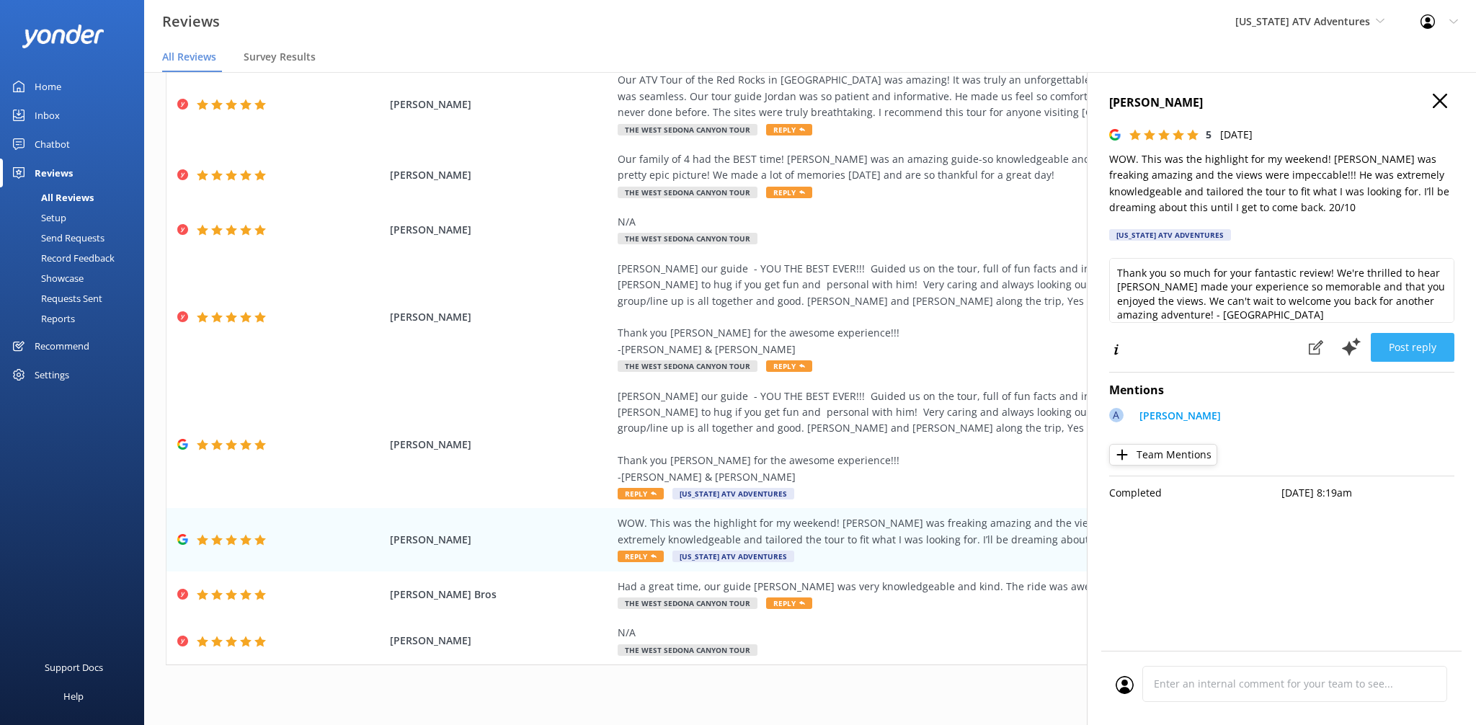
click at [1418, 354] on button "Post reply" at bounding box center [1413, 347] width 84 height 29
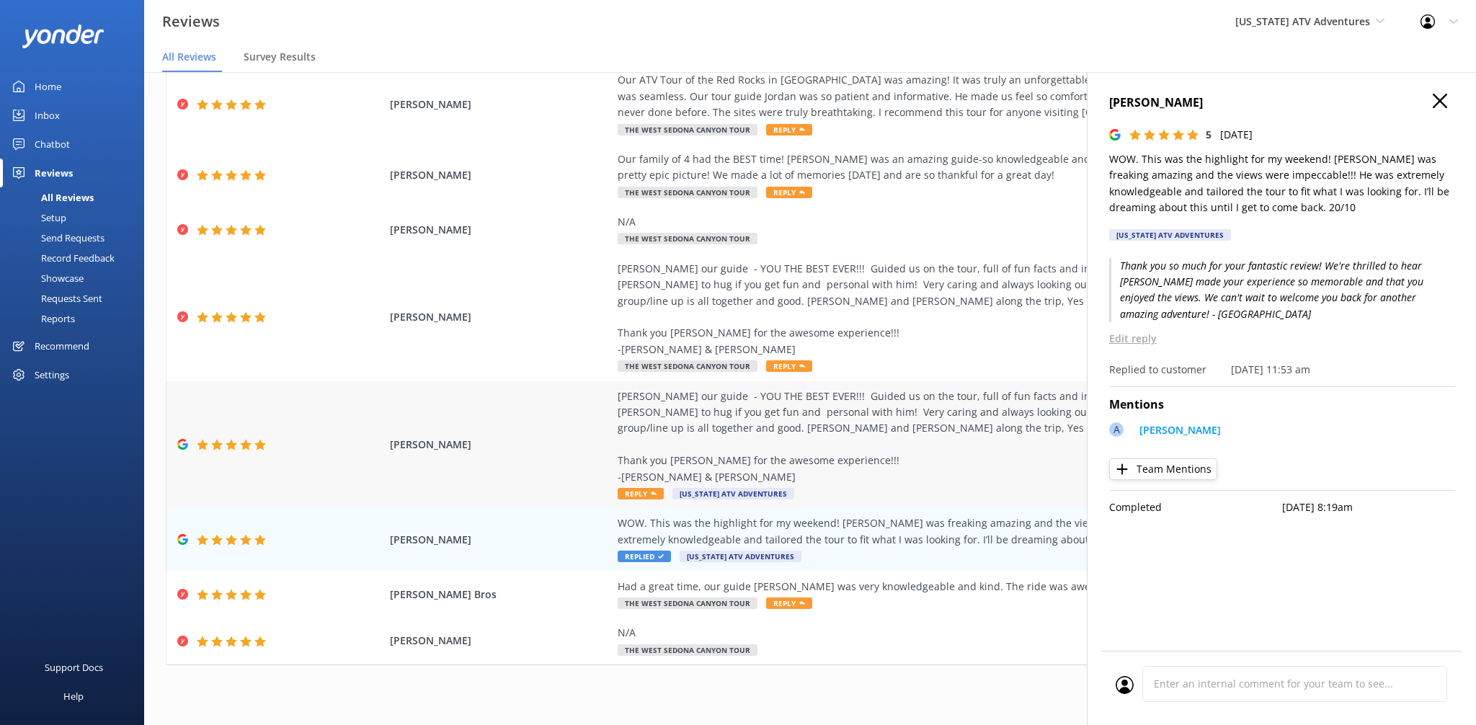
click at [989, 416] on div "[PERSON_NAME] our guide - YOU THE BEST EVER!!! Guided us on the tour, full of f…" at bounding box center [946, 436] width 656 height 97
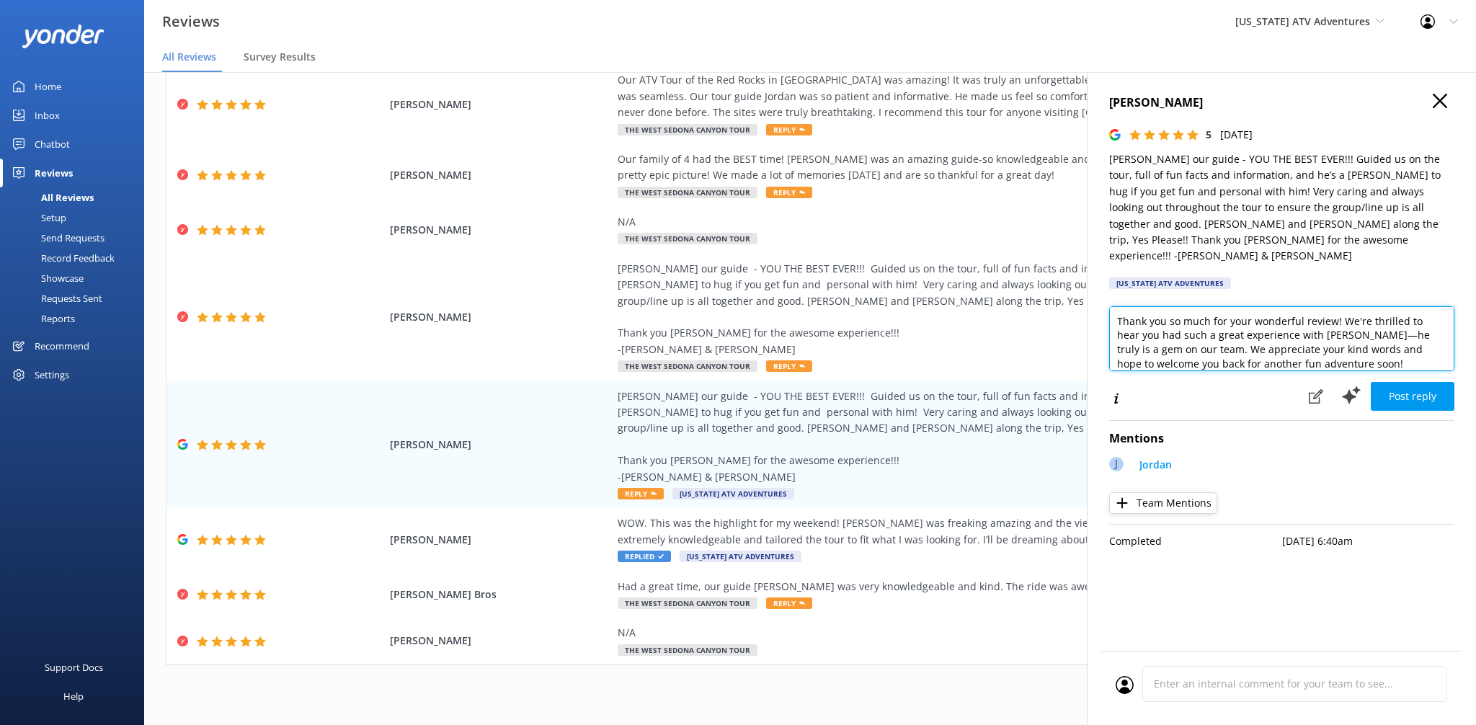
click at [1316, 349] on textarea "Thank you so much for your wonderful review! We're thrilled to hear you had suc…" at bounding box center [1281, 338] width 345 height 65
paste textarea "- ZacK"
type textarea "Thank you so much for your wonderful review! We're thrilled to hear you had suc…"
drag, startPoint x: 1346, startPoint y: 376, endPoint x: 1202, endPoint y: 342, distance: 147.5
click at [1202, 342] on div "Thank you so much for your wonderful review! We're thrilled to hear you had suc…" at bounding box center [1281, 358] width 345 height 105
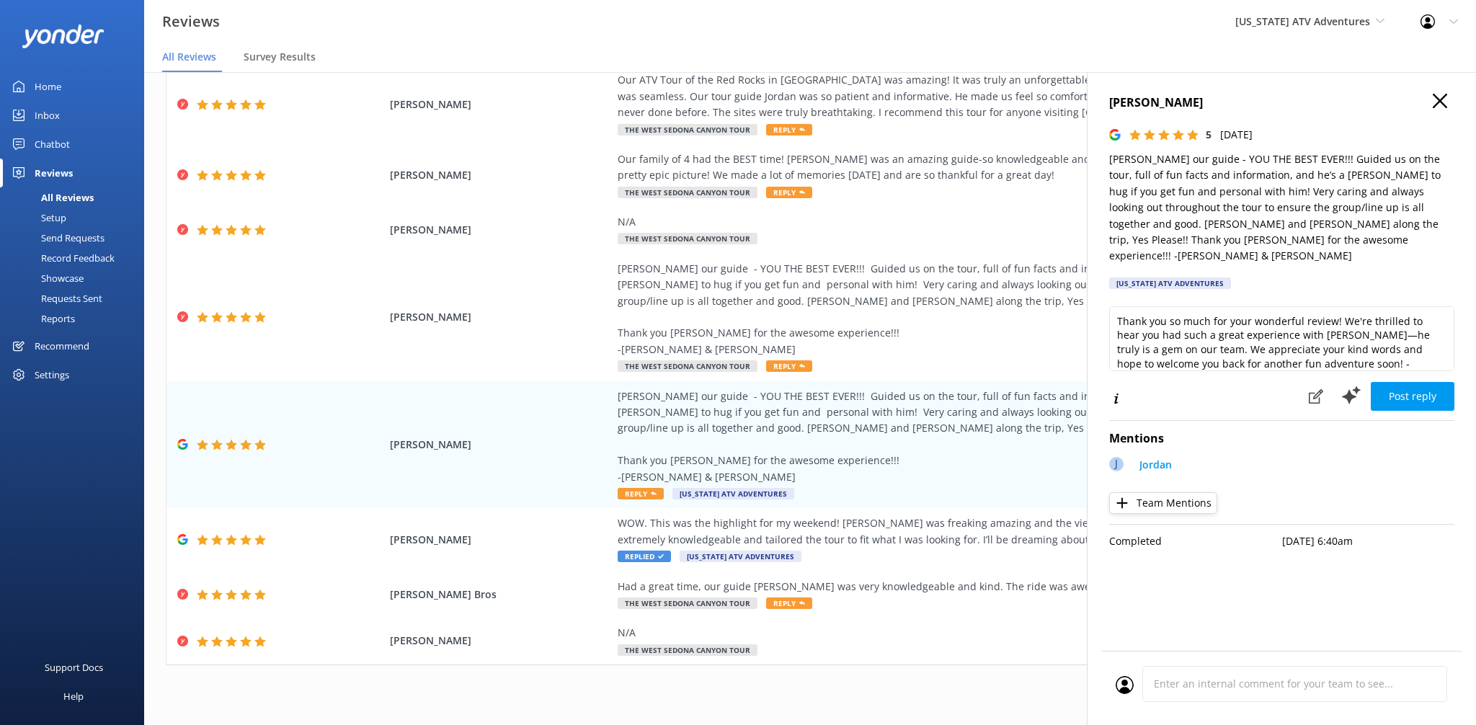
click at [1475, 396] on div "[PERSON_NAME] 5 [DATE] Jordan our guide - YOU THE BEST EVER!!! Guided us on the…" at bounding box center [1281, 434] width 389 height 725
click at [1404, 382] on button "Post reply" at bounding box center [1413, 396] width 84 height 29
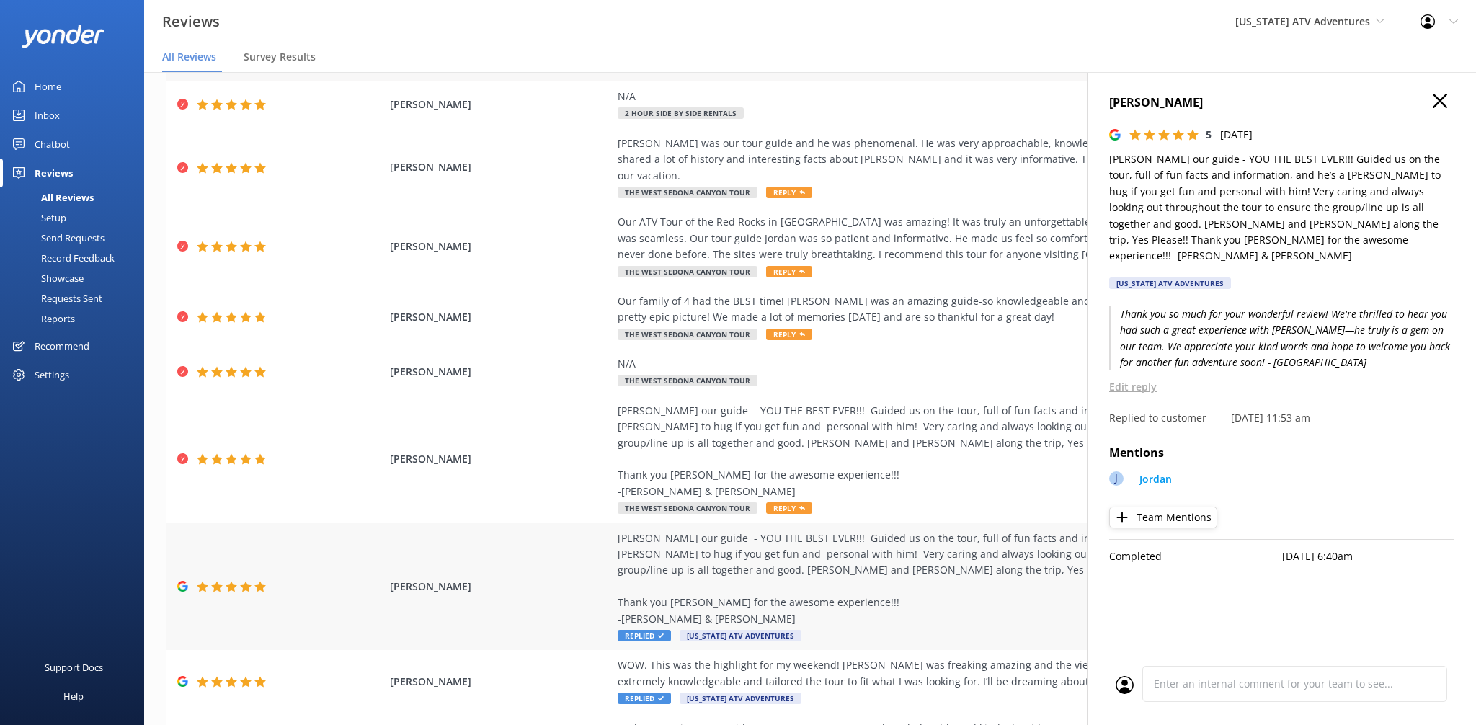
scroll to position [0, 0]
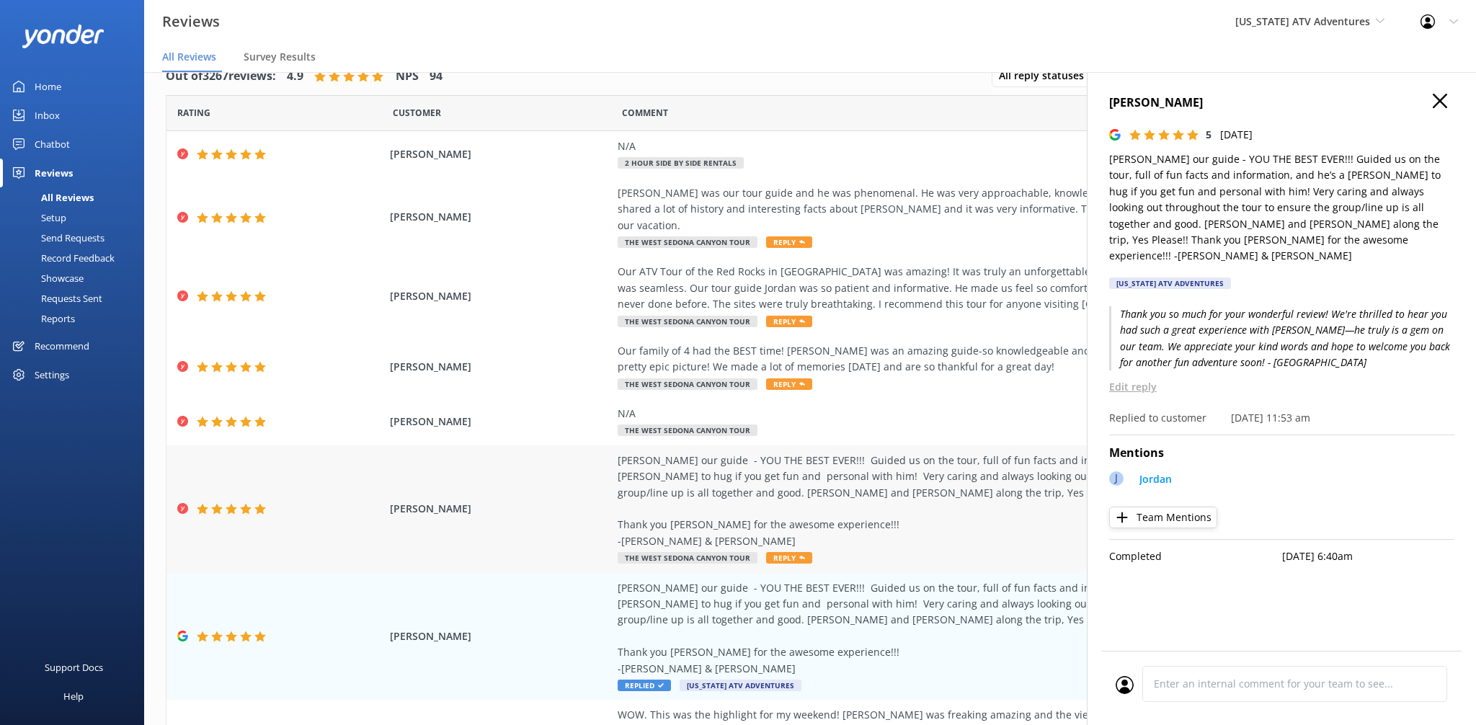
click at [884, 512] on div "[PERSON_NAME] our guide - YOU THE BEST EVER!!! Guided us on the tour, full of f…" at bounding box center [946, 501] width 656 height 97
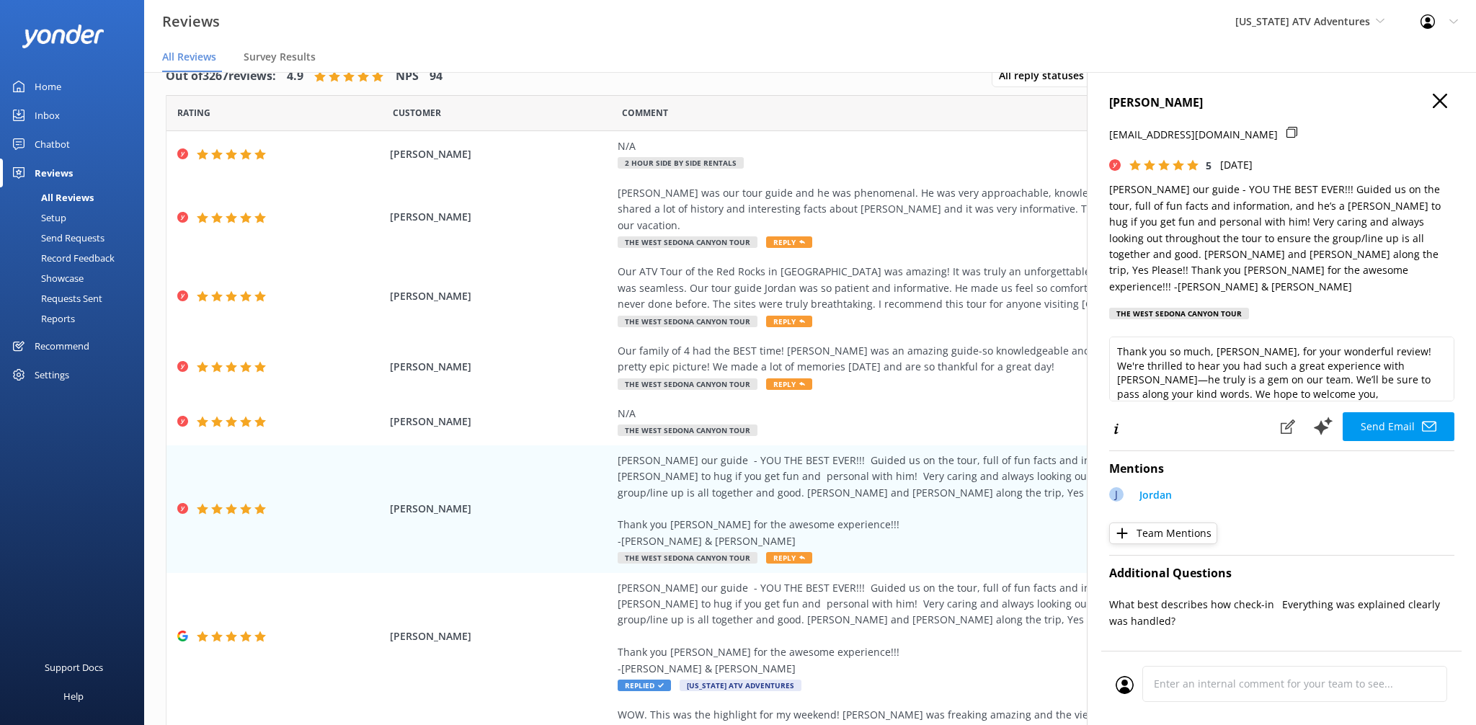
scroll to position [22, 0]
click at [1313, 380] on textarea "Thank you so much, [PERSON_NAME], for your wonderful review! We're thrilled to …" at bounding box center [1281, 369] width 345 height 65
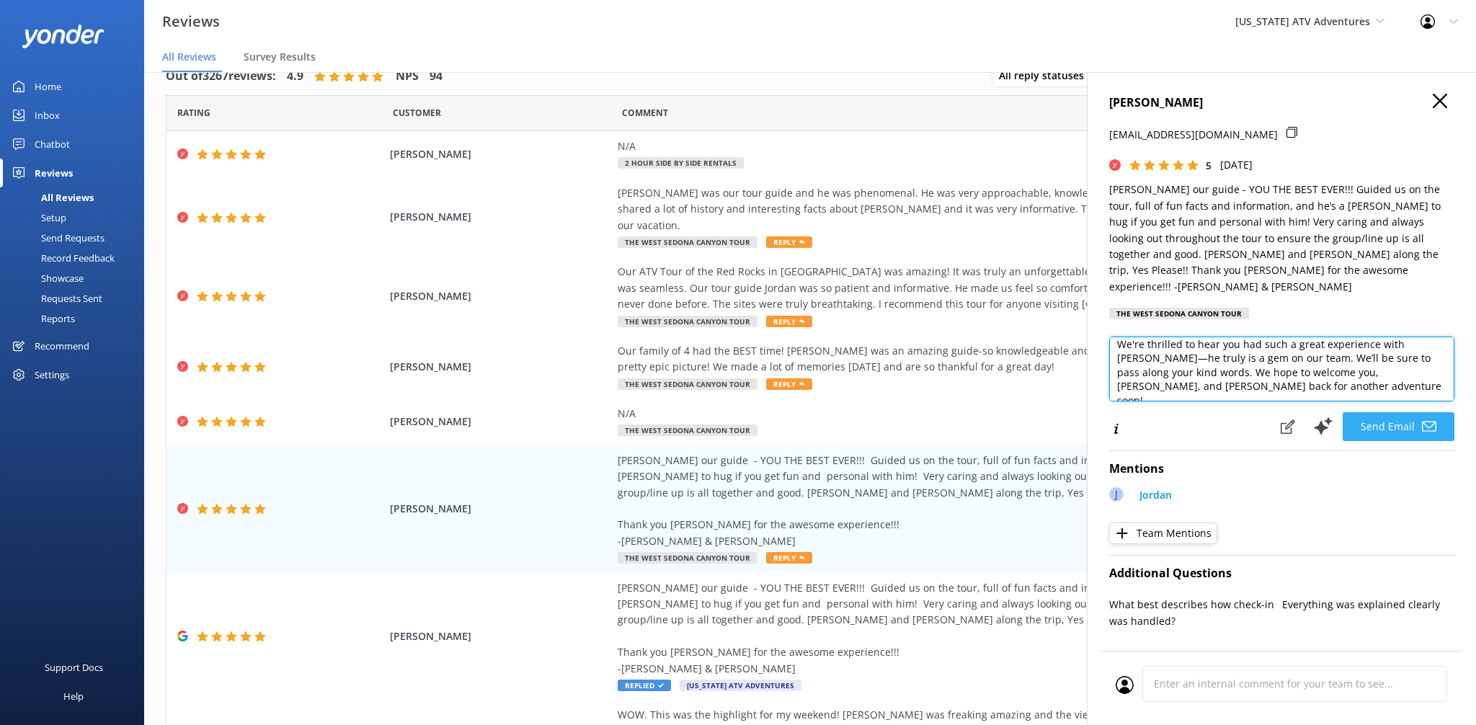
paste textarea "- ZacK"
type textarea "Thank you so much, [PERSON_NAME], for your wonderful review! We're thrilled to …"
click at [1393, 415] on button "Send Email" at bounding box center [1399, 426] width 112 height 29
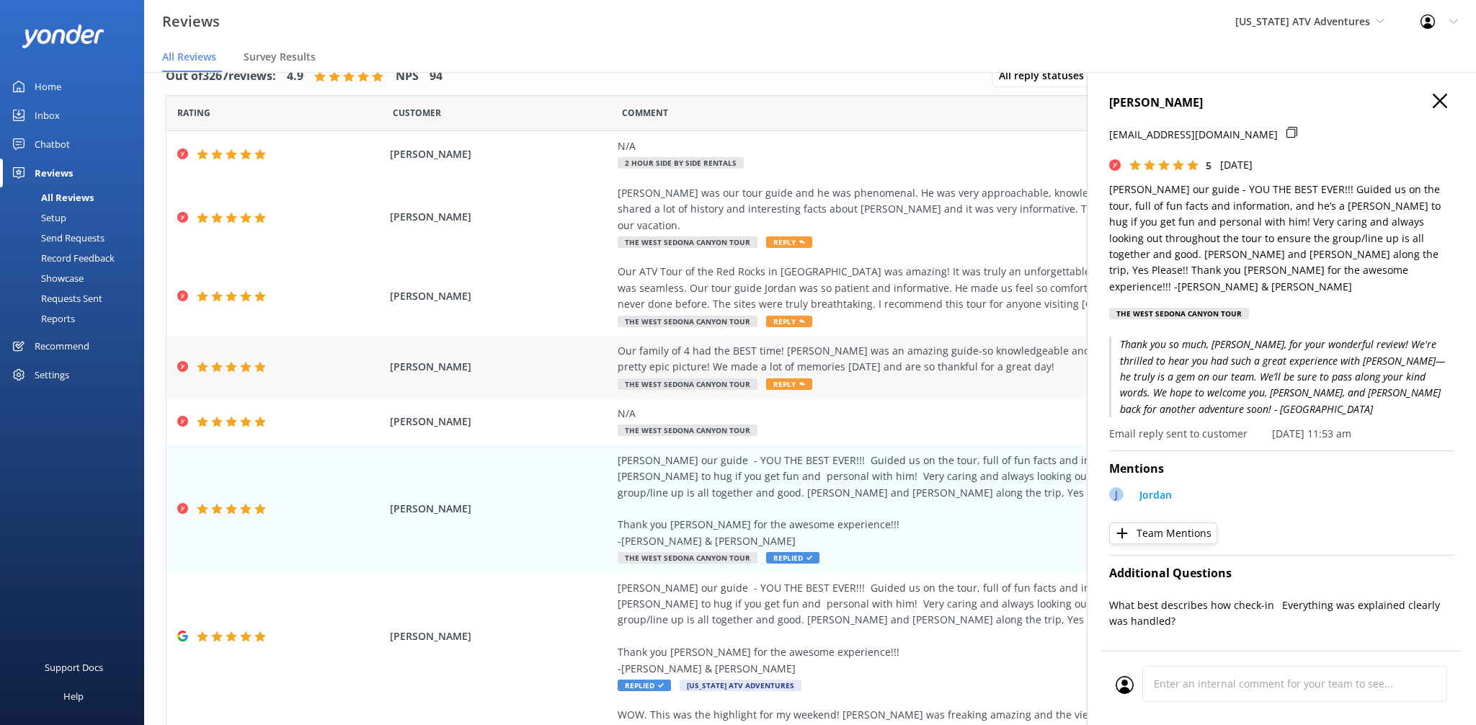
click at [822, 343] on div "Our family of 4 had the BEST time! [PERSON_NAME] was an amazing guide-so knowle…" at bounding box center [946, 359] width 656 height 32
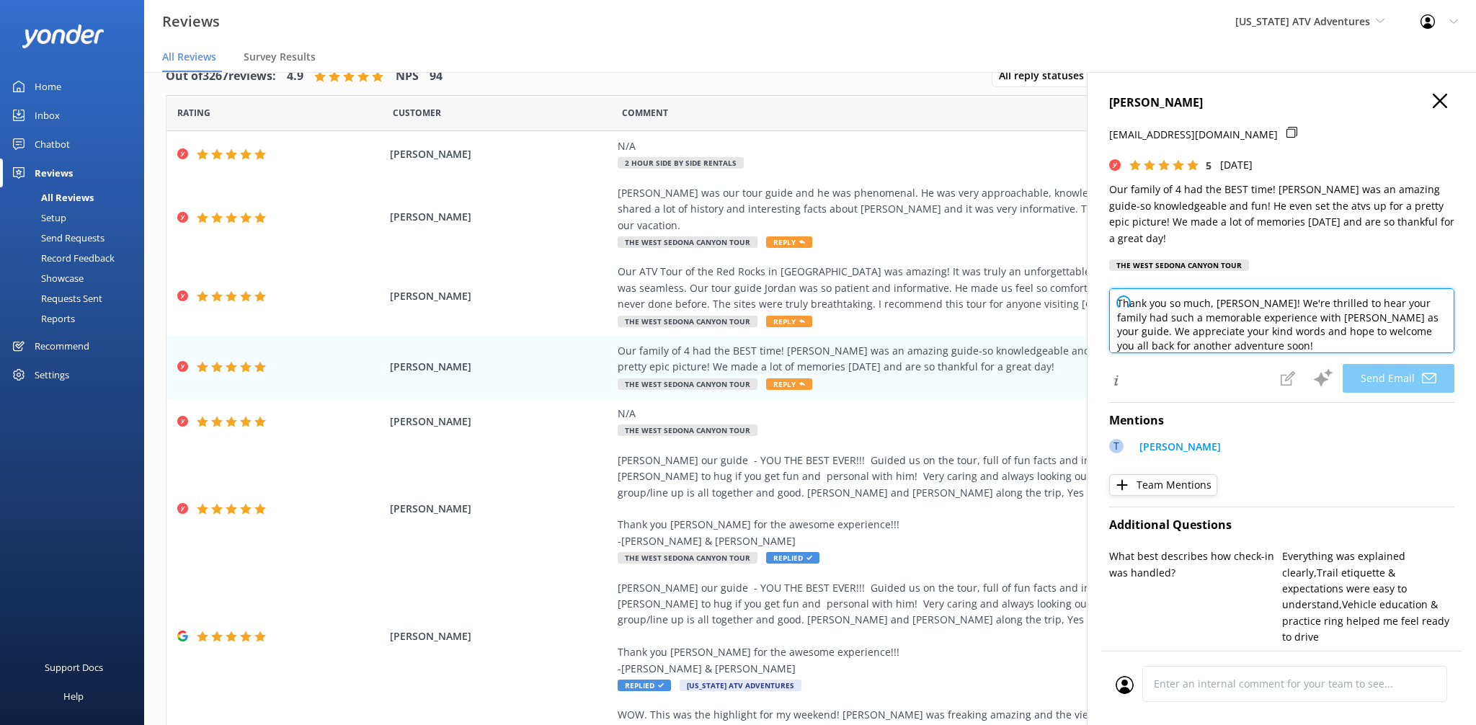
click at [1359, 329] on textarea "Thank you so much, [PERSON_NAME]! We're thrilled to hear your family had such a…" at bounding box center [1281, 320] width 345 height 65
click at [1349, 331] on textarea "Thank you so much, [PERSON_NAME]! We're thrilled to hear your family had such a…" at bounding box center [1281, 320] width 345 height 65
paste textarea "- ZacK"
type textarea "Thank you so much, [PERSON_NAME]! We're thrilled to hear your family had such a…"
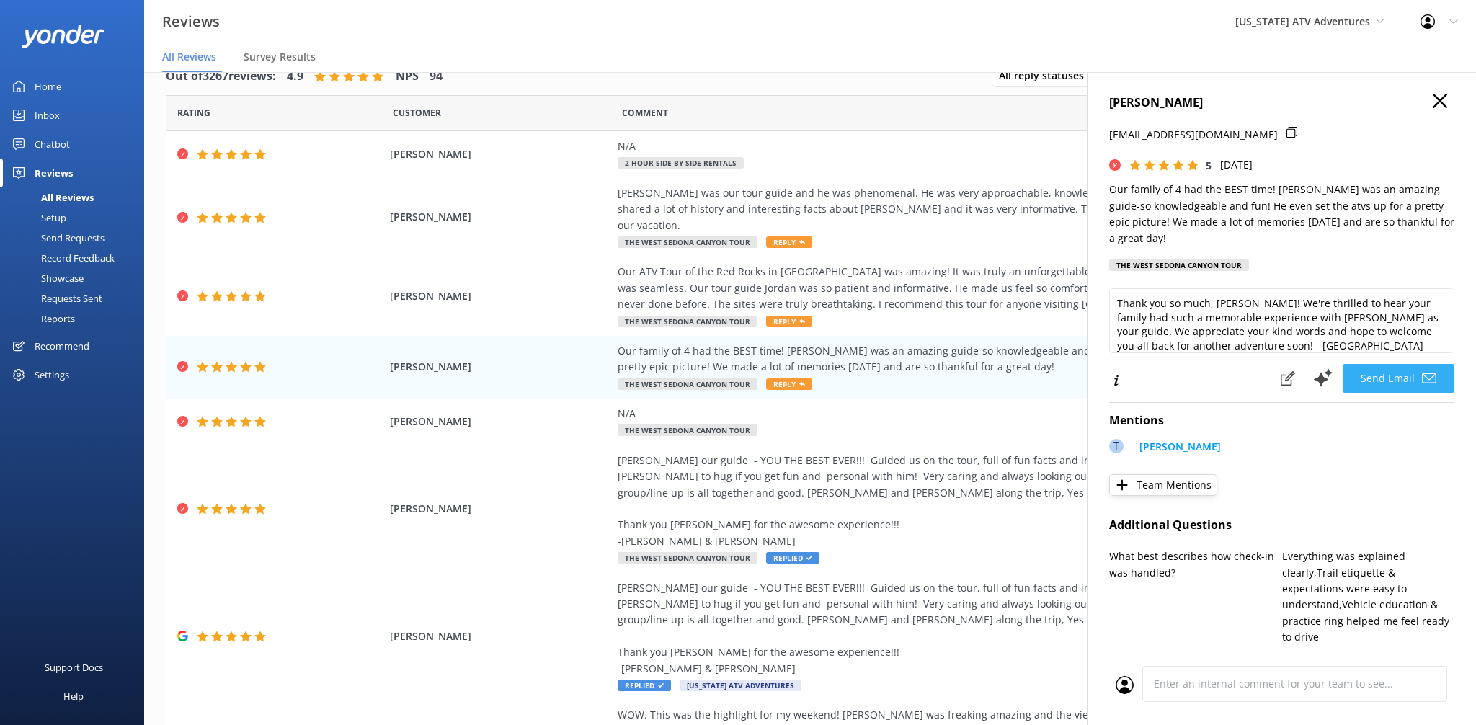
click at [1424, 373] on use at bounding box center [1429, 378] width 14 height 10
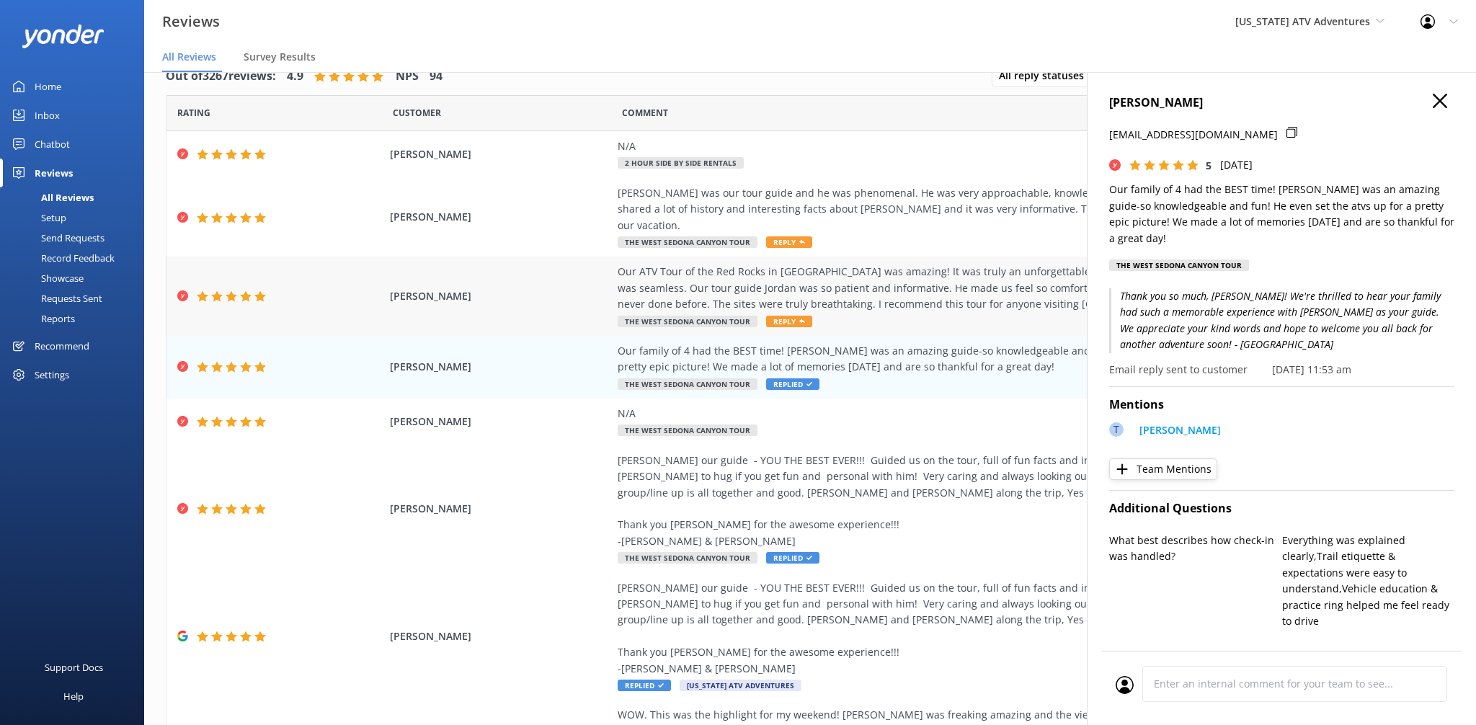
click at [830, 267] on div "Our ATV Tour of the Red Rocks in [GEOGRAPHIC_DATA] was amazing! It was truly an…" at bounding box center [946, 288] width 656 height 48
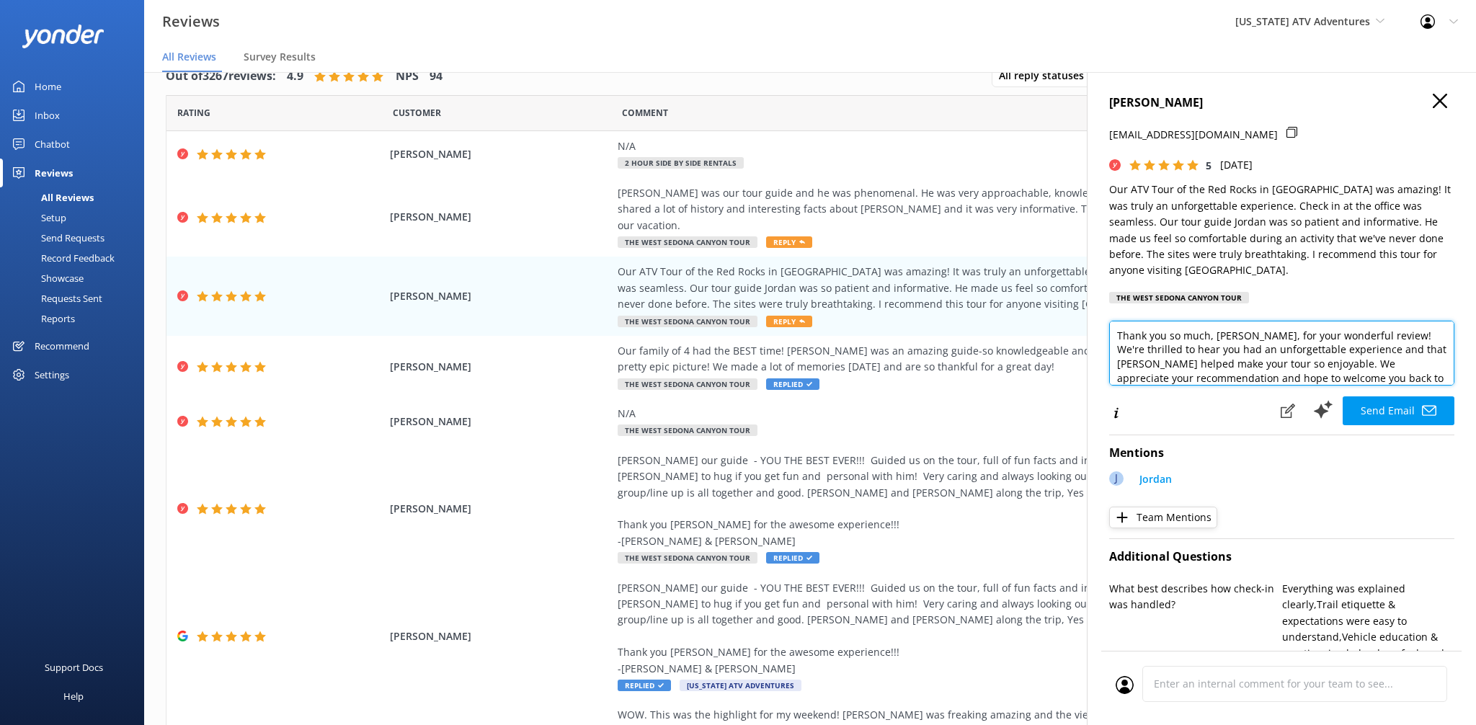
click at [1329, 378] on textarea "Thank you so much, [PERSON_NAME], for your wonderful review! We're thrilled to …" at bounding box center [1281, 353] width 345 height 65
click at [1392, 378] on textarea "Thank you so much, [PERSON_NAME], for your wonderful review! We're thrilled to …" at bounding box center [1281, 353] width 345 height 65
paste textarea "- ZacK"
type textarea "Thank you so much, [PERSON_NAME], for your wonderful review! We're thrilled to …"
click at [1421, 408] on button "Send Email" at bounding box center [1399, 410] width 112 height 29
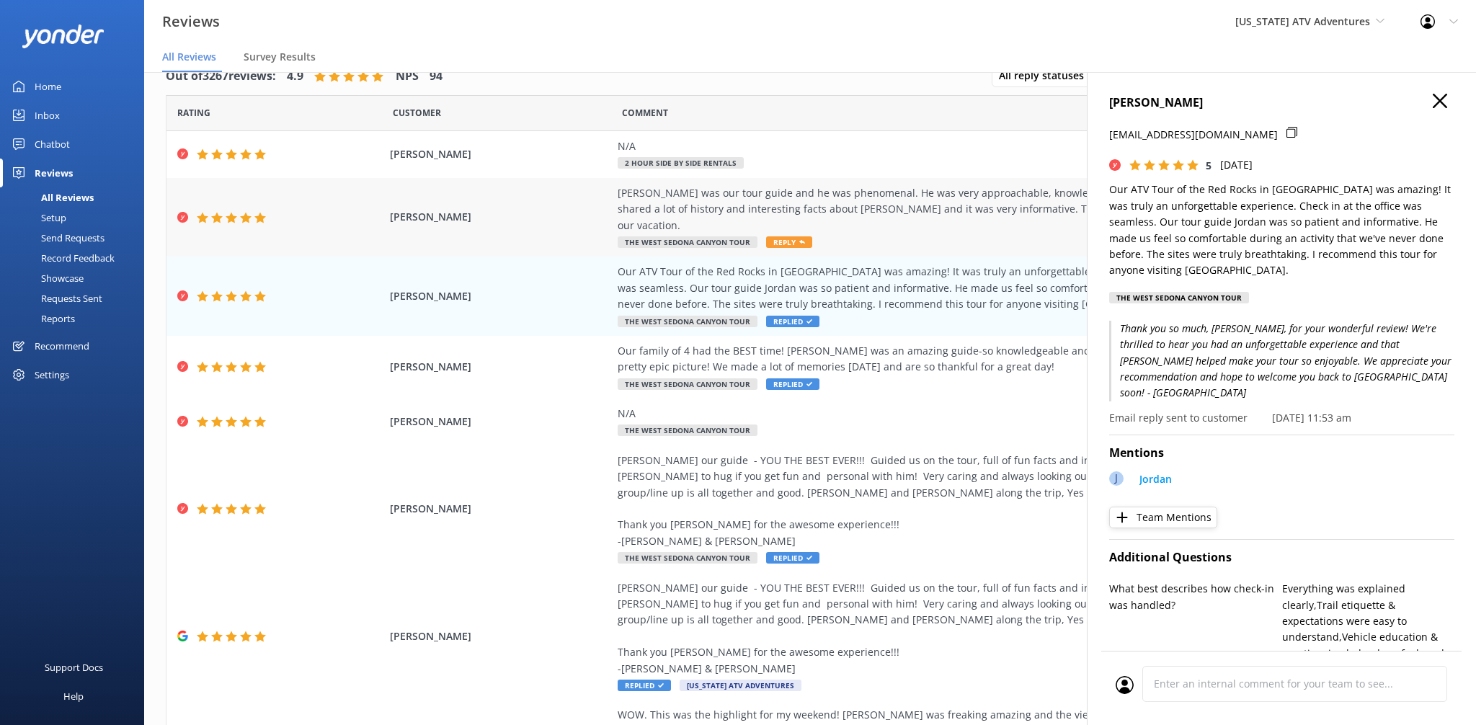
click at [894, 221] on div "[PERSON_NAME] was our tour guide and he was phenomenal. He was very approachabl…" at bounding box center [946, 217] width 656 height 65
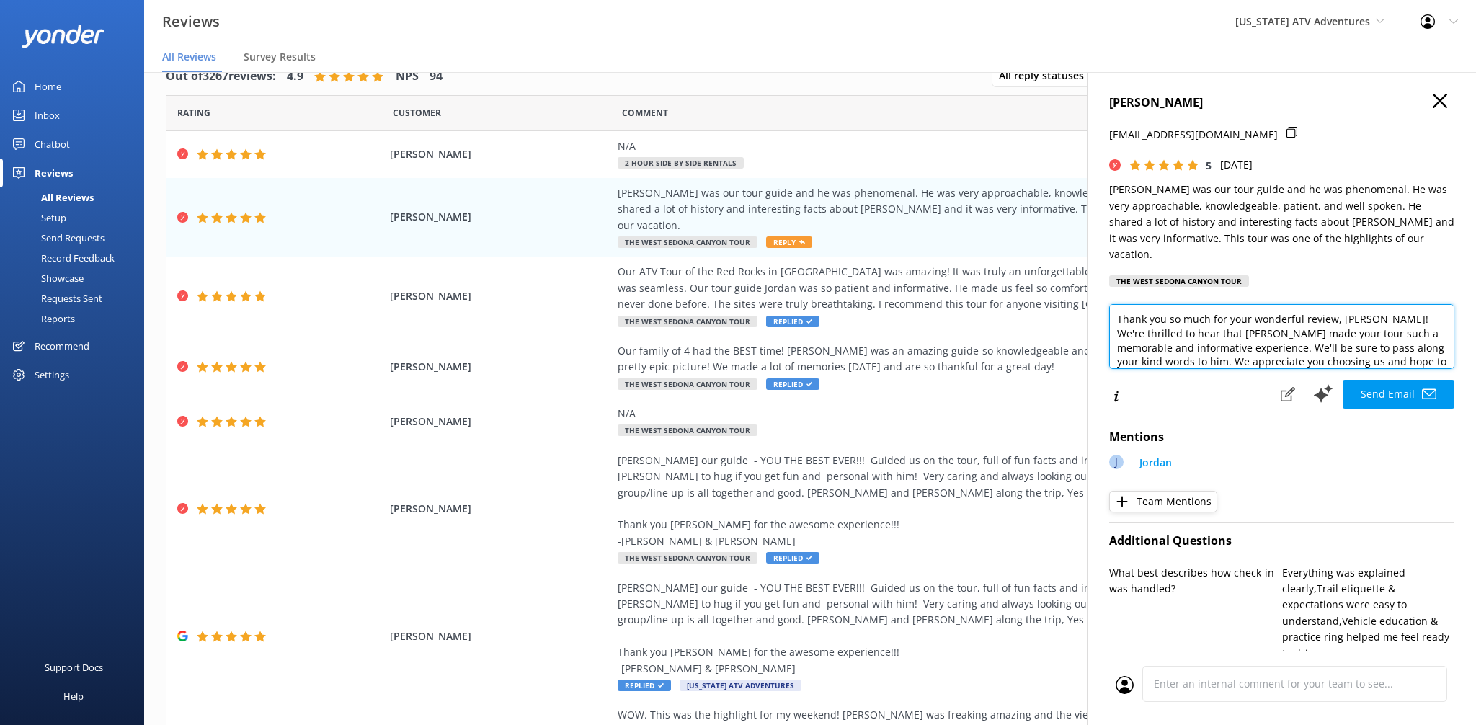
click at [1373, 346] on textarea "Thank you so much for your wonderful review, [PERSON_NAME]! We're thrilled to h…" at bounding box center [1281, 336] width 345 height 65
click at [1349, 341] on textarea "Thank you so much for your wonderful review, [PERSON_NAME]! We're thrilled to h…" at bounding box center [1281, 336] width 345 height 65
paste textarea "- ZacK"
type textarea "Thank you so much for your wonderful review, [PERSON_NAME]! We're thrilled to h…"
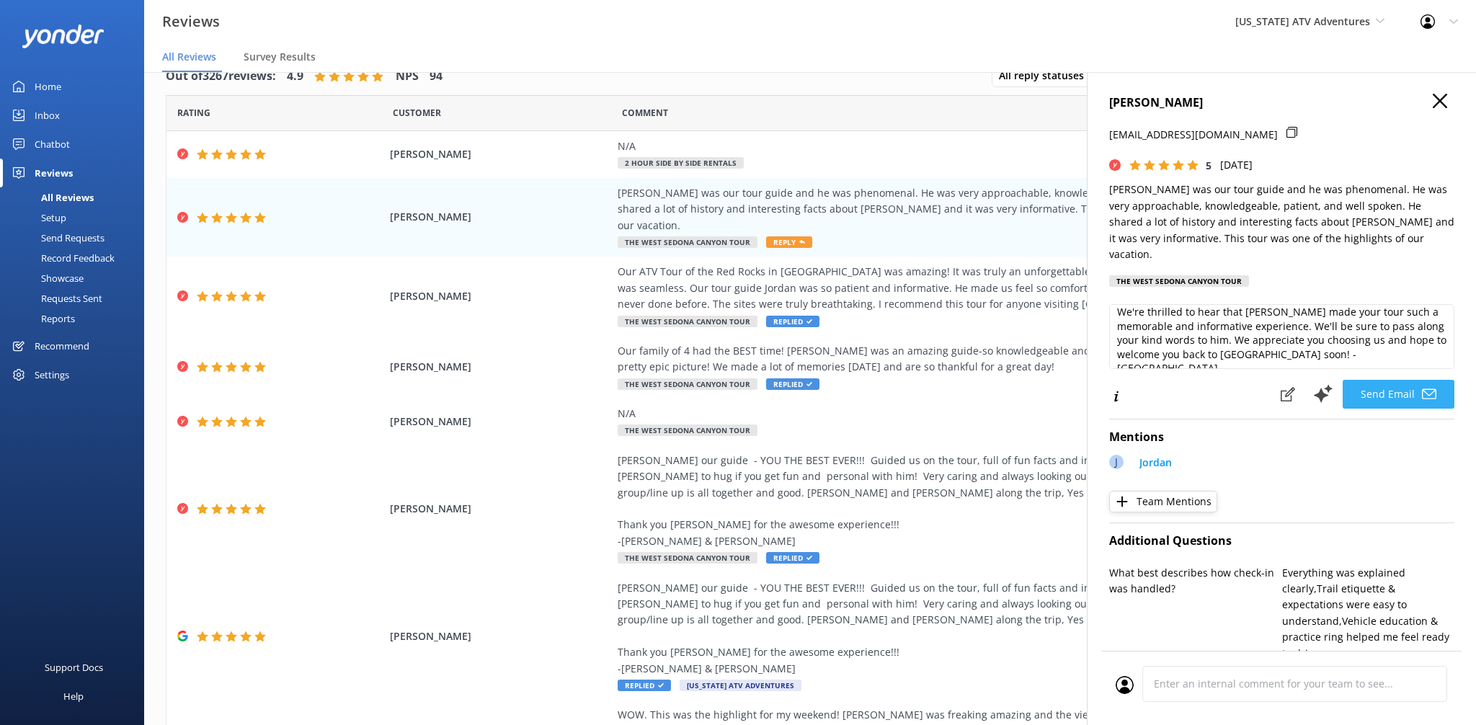
click at [1385, 380] on button "Send Email" at bounding box center [1399, 394] width 112 height 29
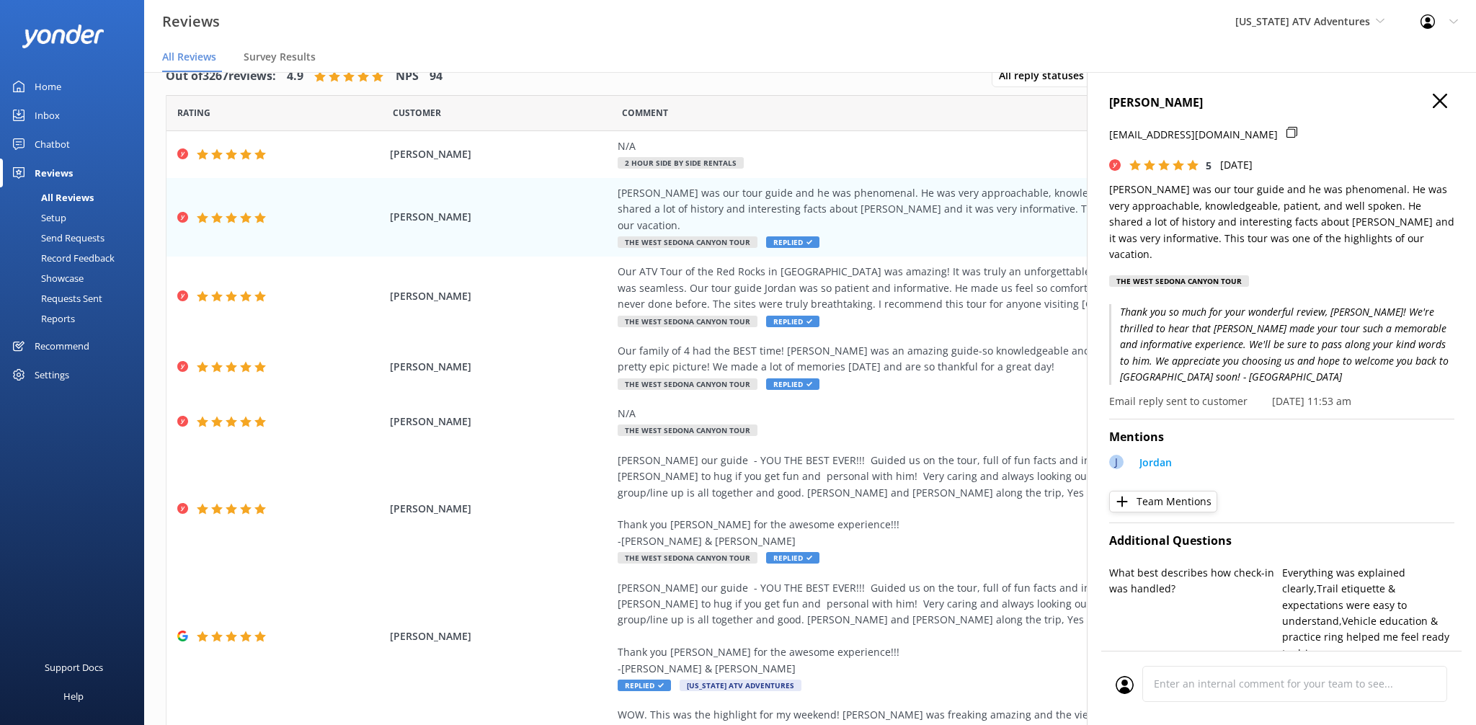
click at [1449, 100] on h4 "[PERSON_NAME]" at bounding box center [1281, 103] width 345 height 19
click at [1448, 112] on h4 "[PERSON_NAME]" at bounding box center [1281, 103] width 345 height 19
click at [1442, 102] on use "button" at bounding box center [1440, 101] width 14 height 14
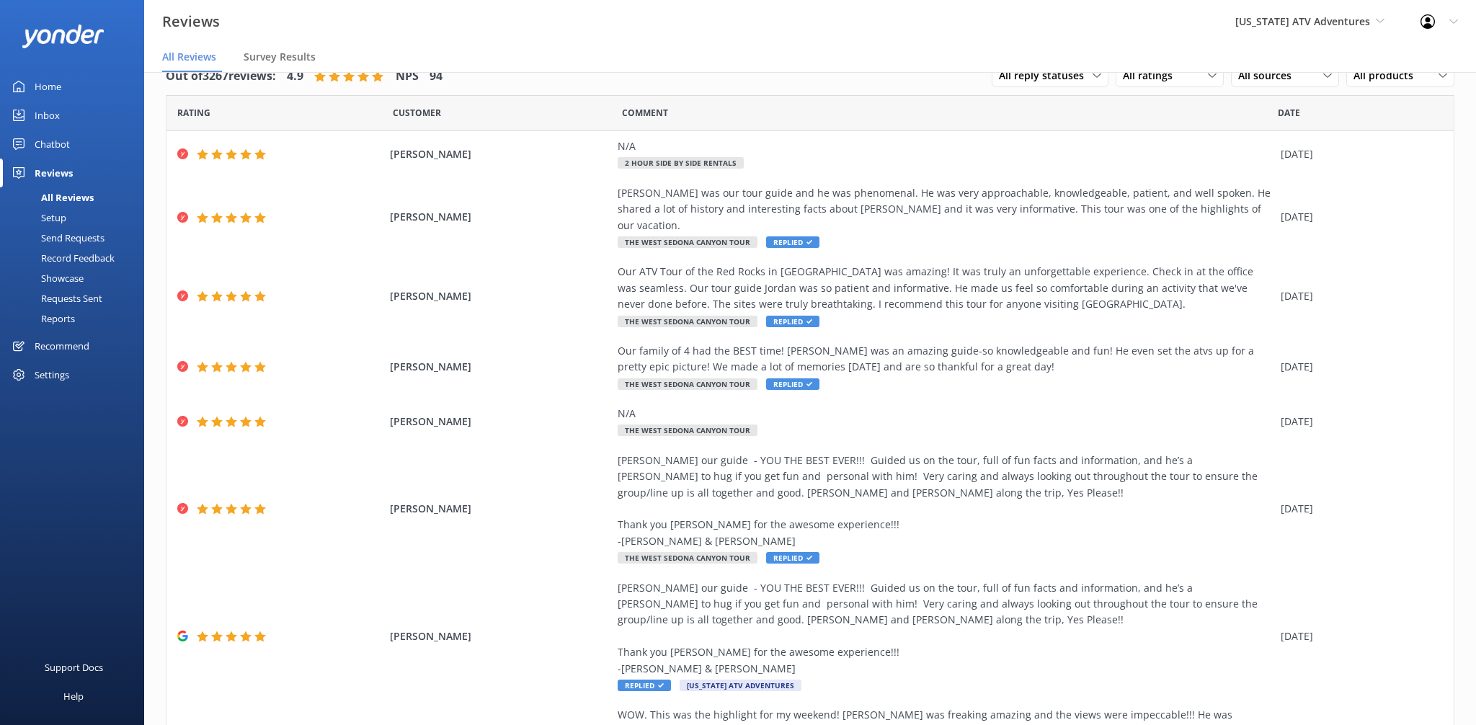
click at [1292, 12] on div "[US_STATE] ATV Adventures Sedona Off-Road Center [US_STATE] Safari Jeep Tours […" at bounding box center [1309, 21] width 185 height 43
click at [1305, 64] on link "[GEOGRAPHIC_DATA]" at bounding box center [1289, 60] width 144 height 35
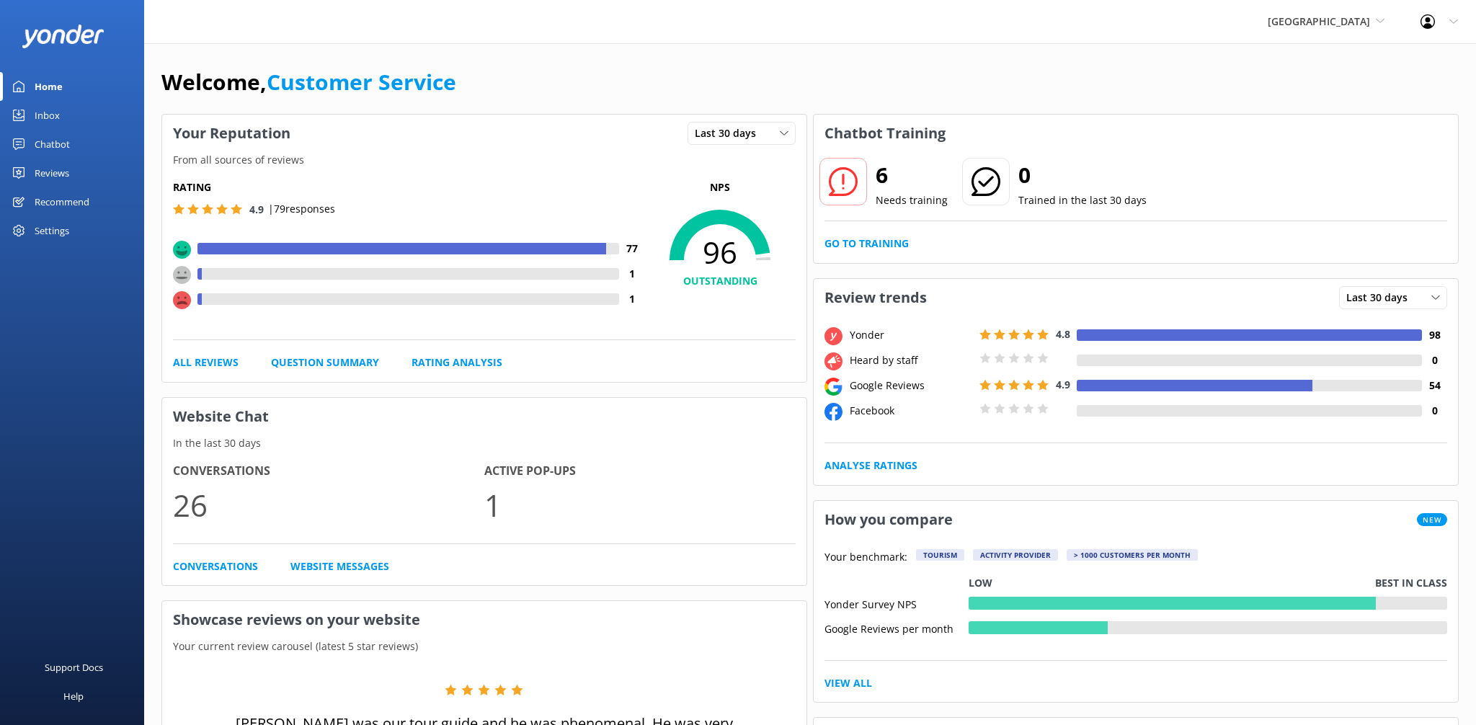
click at [45, 110] on div "Inbox" at bounding box center [47, 115] width 25 height 29
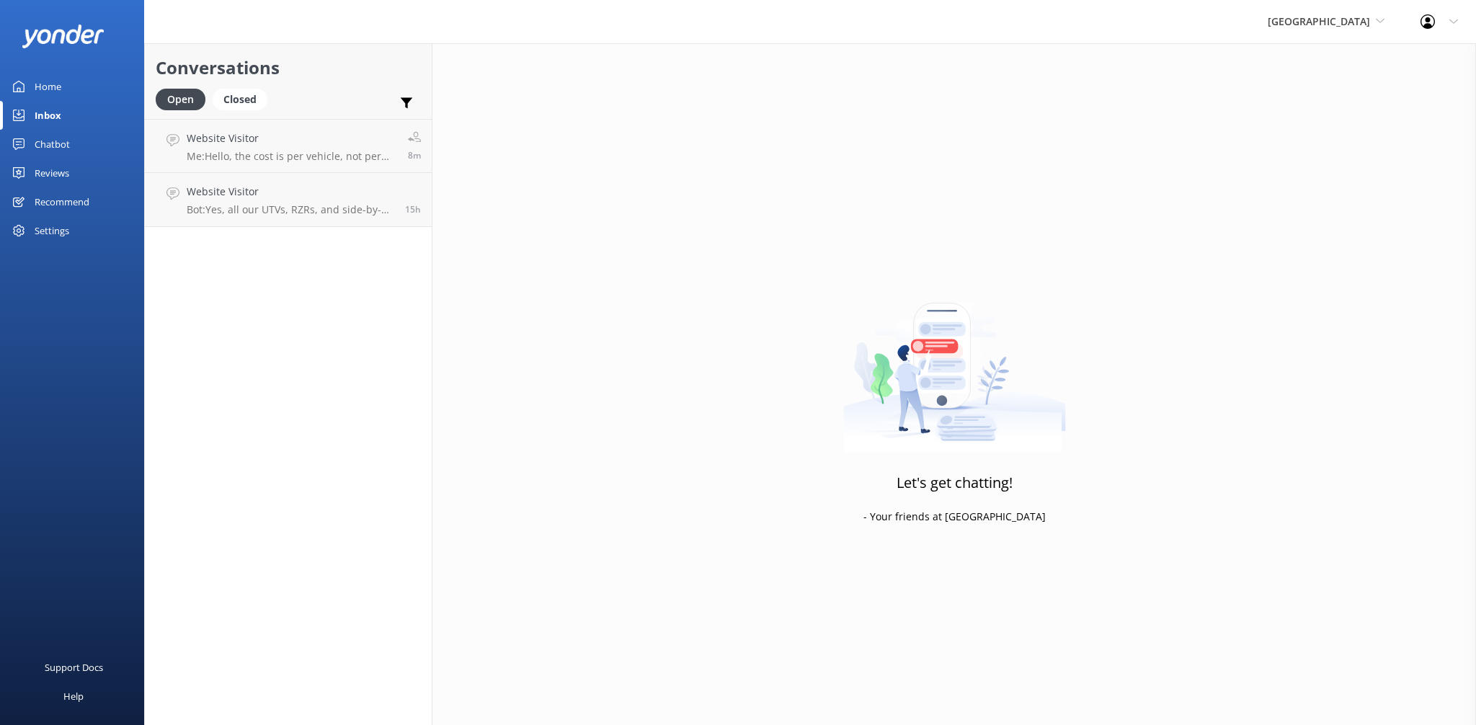
click at [42, 113] on div "Inbox" at bounding box center [48, 115] width 27 height 29
click at [66, 184] on div "Reviews" at bounding box center [52, 173] width 35 height 29
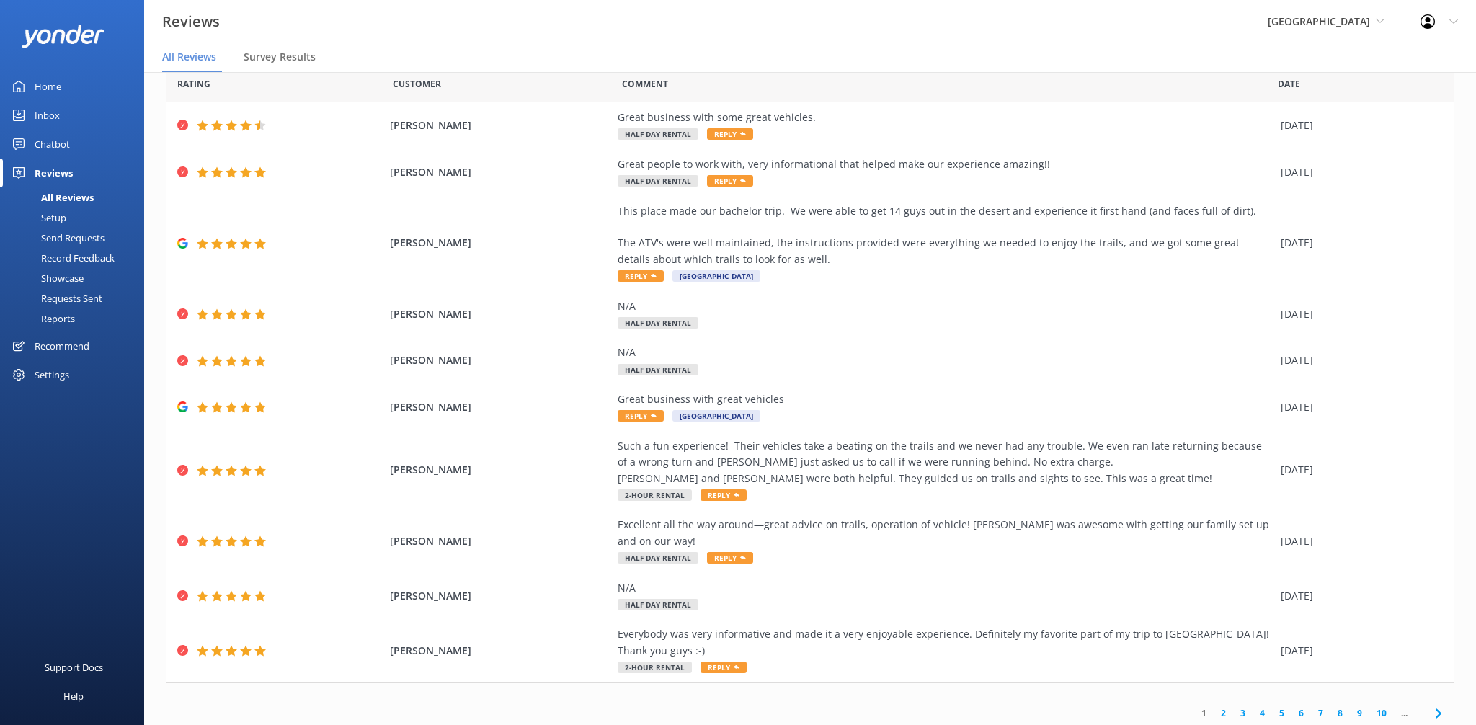
scroll to position [29, 0]
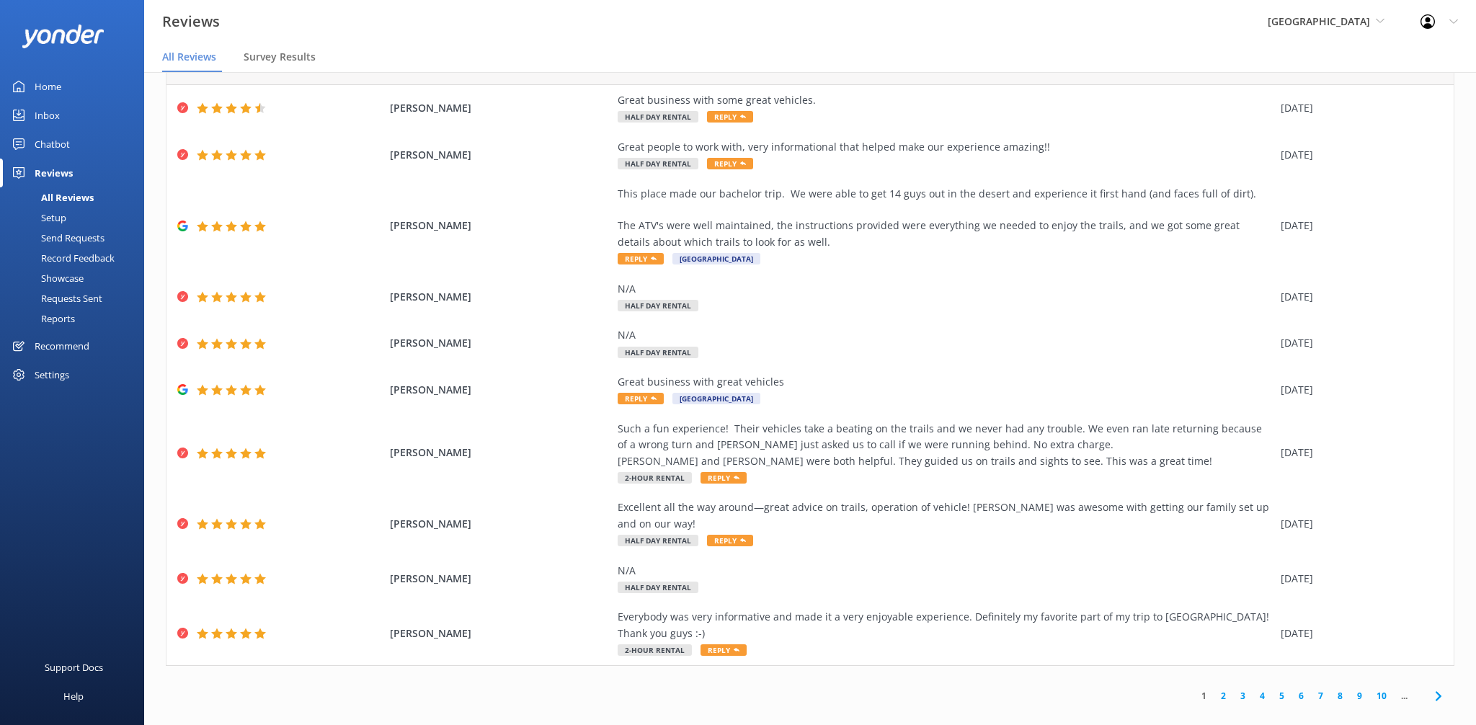
click at [1282, 689] on link "5" at bounding box center [1281, 696] width 19 height 14
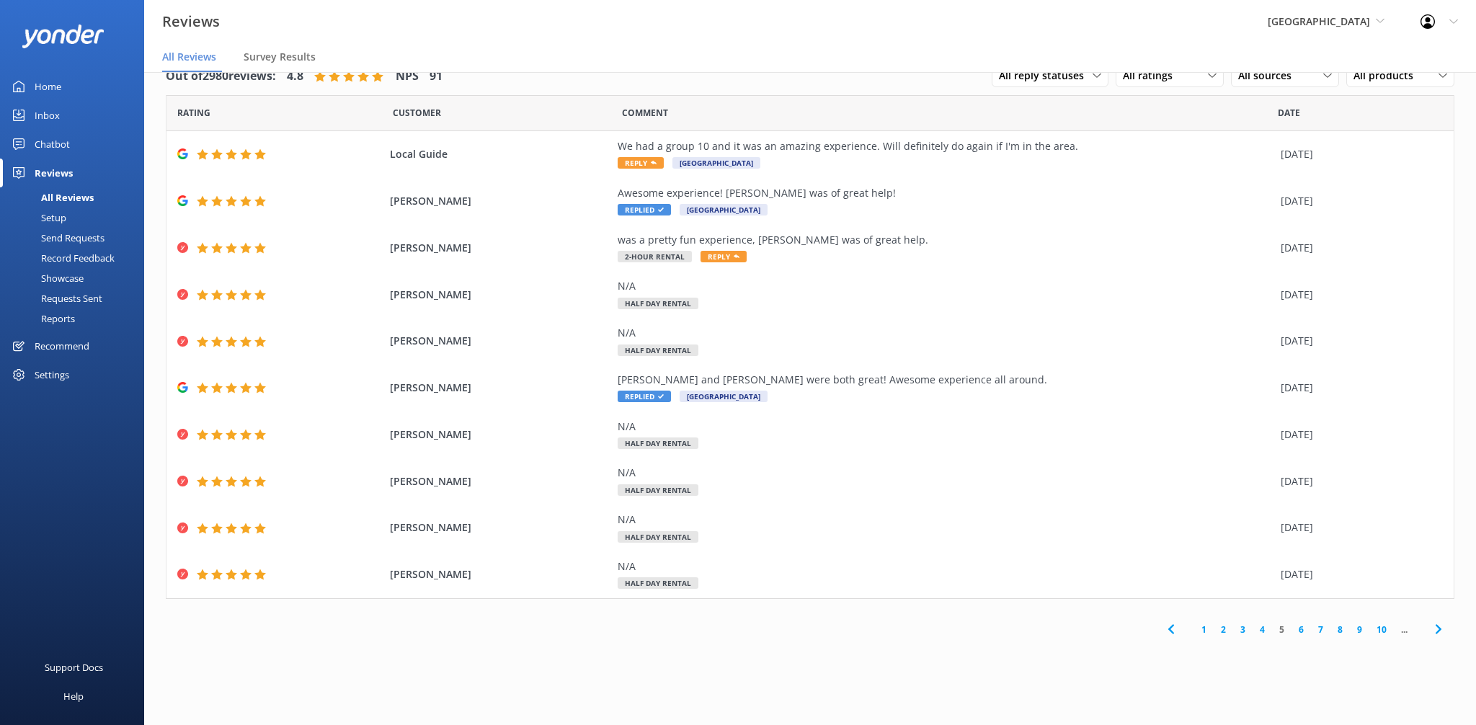
click at [1306, 628] on link "6" at bounding box center [1301, 630] width 19 height 14
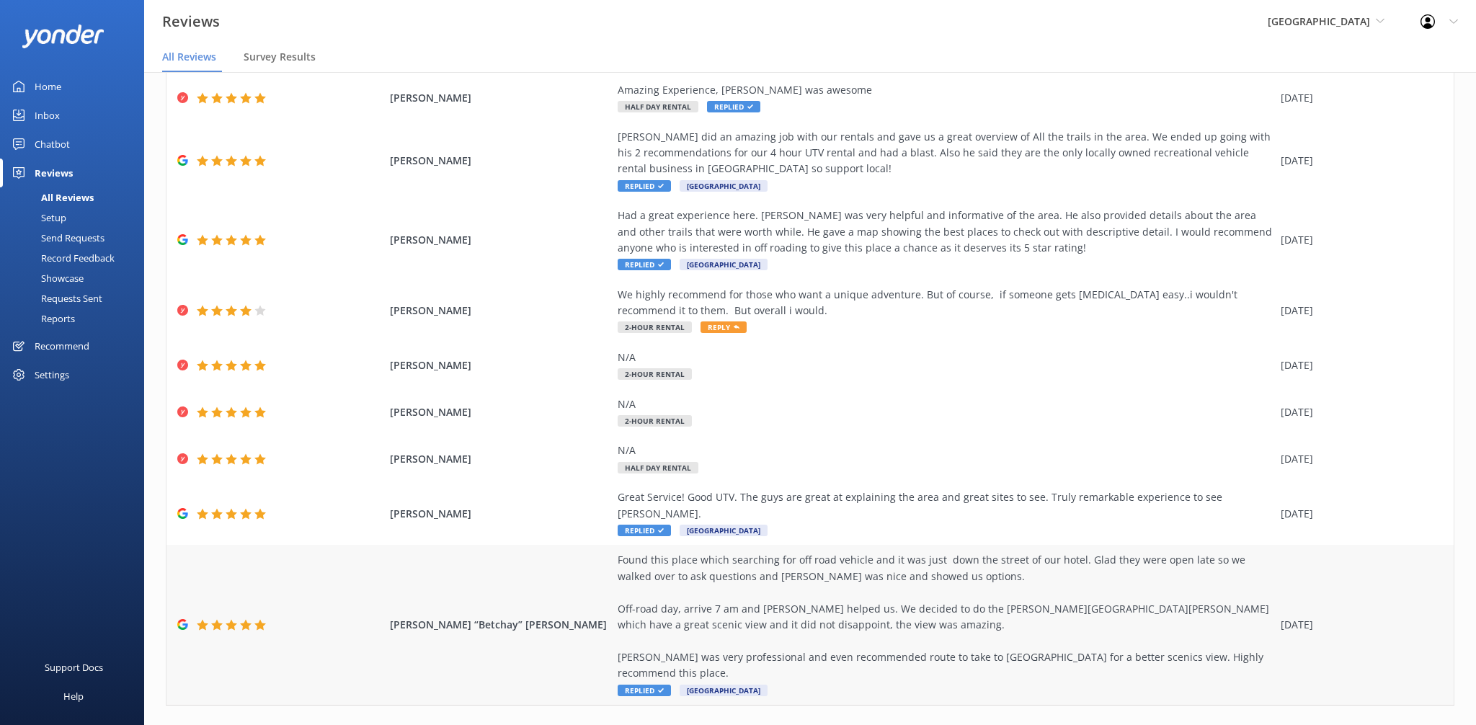
scroll to position [127, 0]
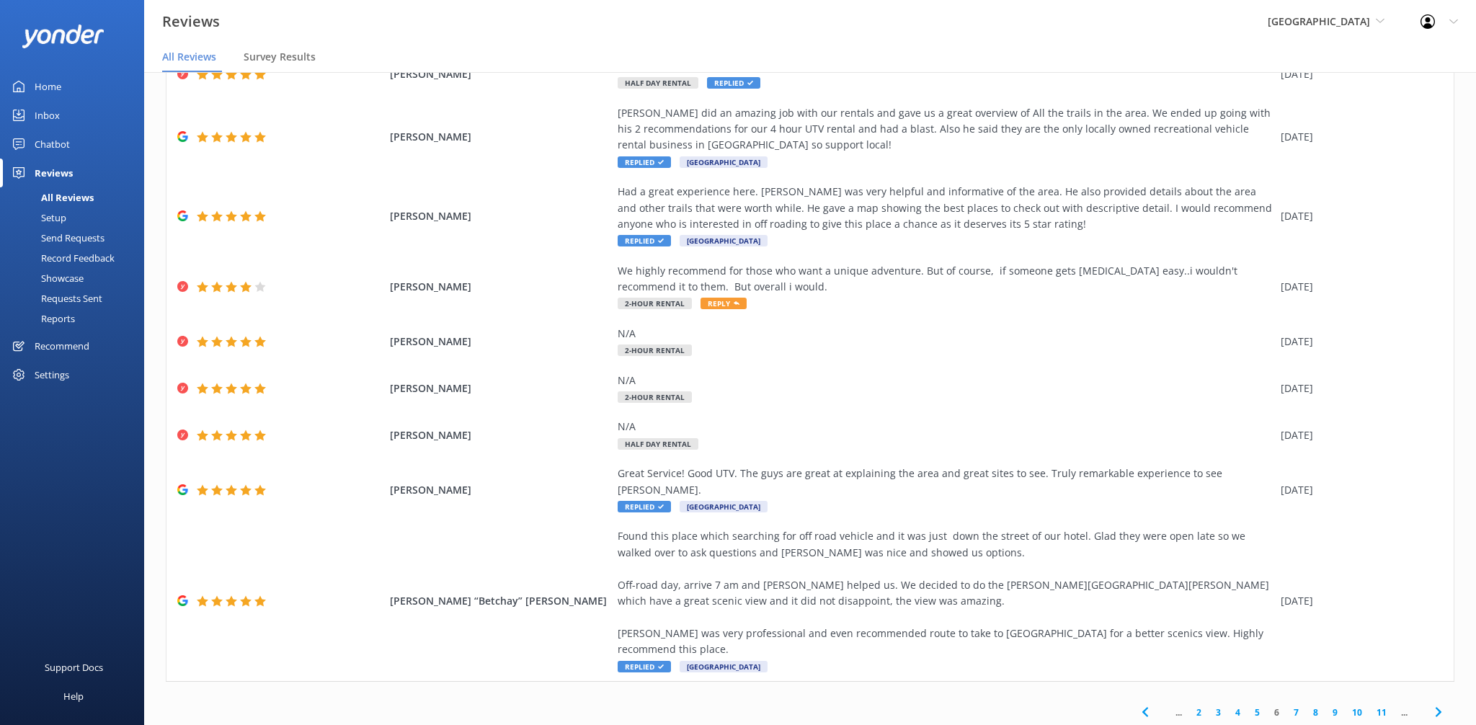
click at [1294, 706] on link "7" at bounding box center [1296, 713] width 19 height 14
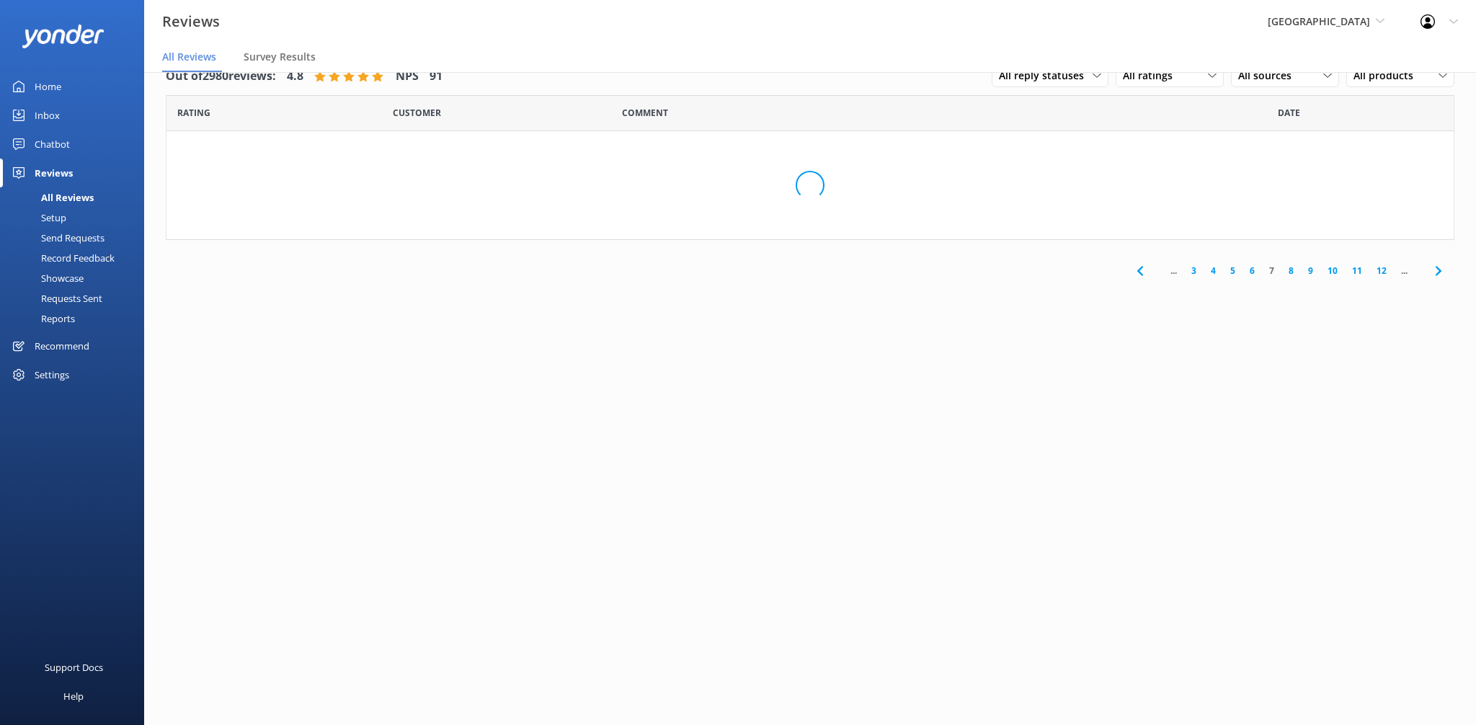
click at [1294, 685] on div "Out of 2980 reviews: 4.8 NPS 91 All reply statuses All reply statuses Needs a r…" at bounding box center [810, 384] width 1332 height 682
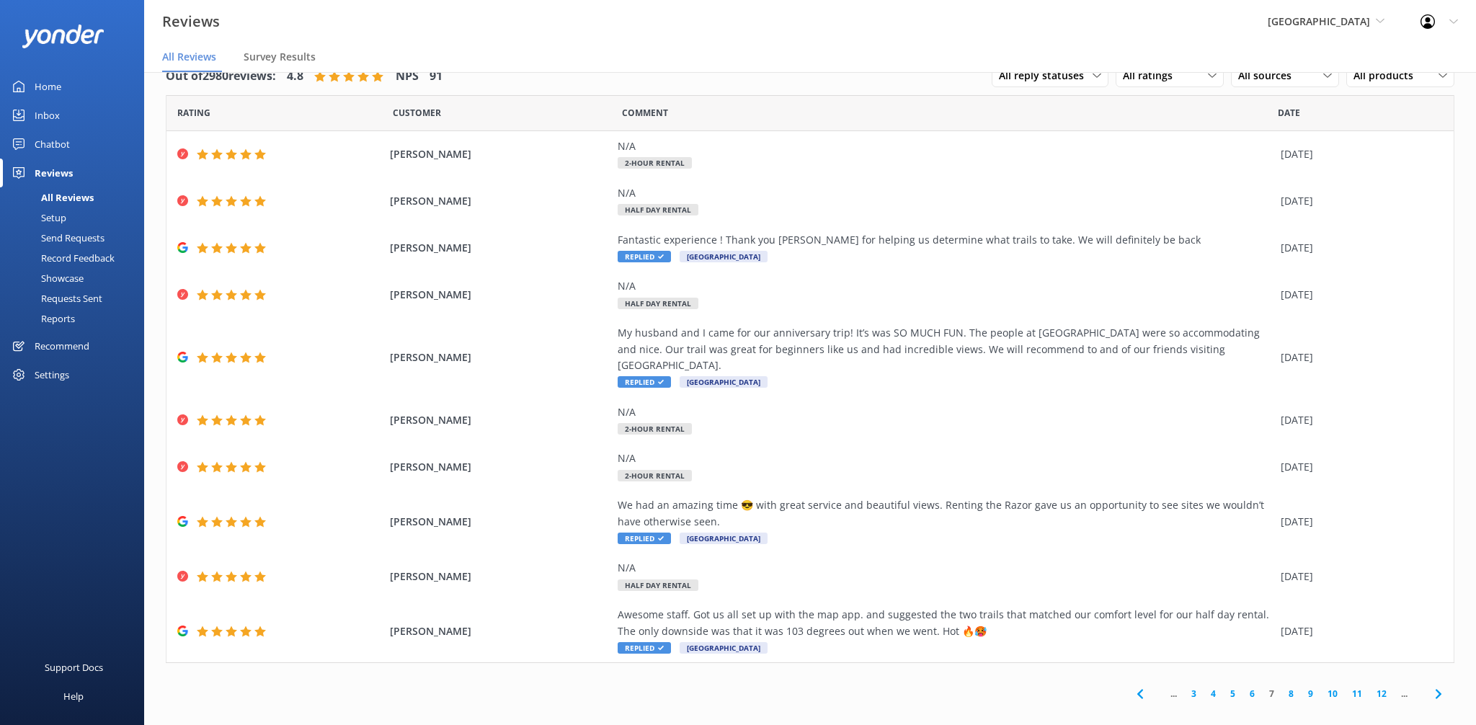
click at [1233, 687] on link "5" at bounding box center [1232, 694] width 19 height 14
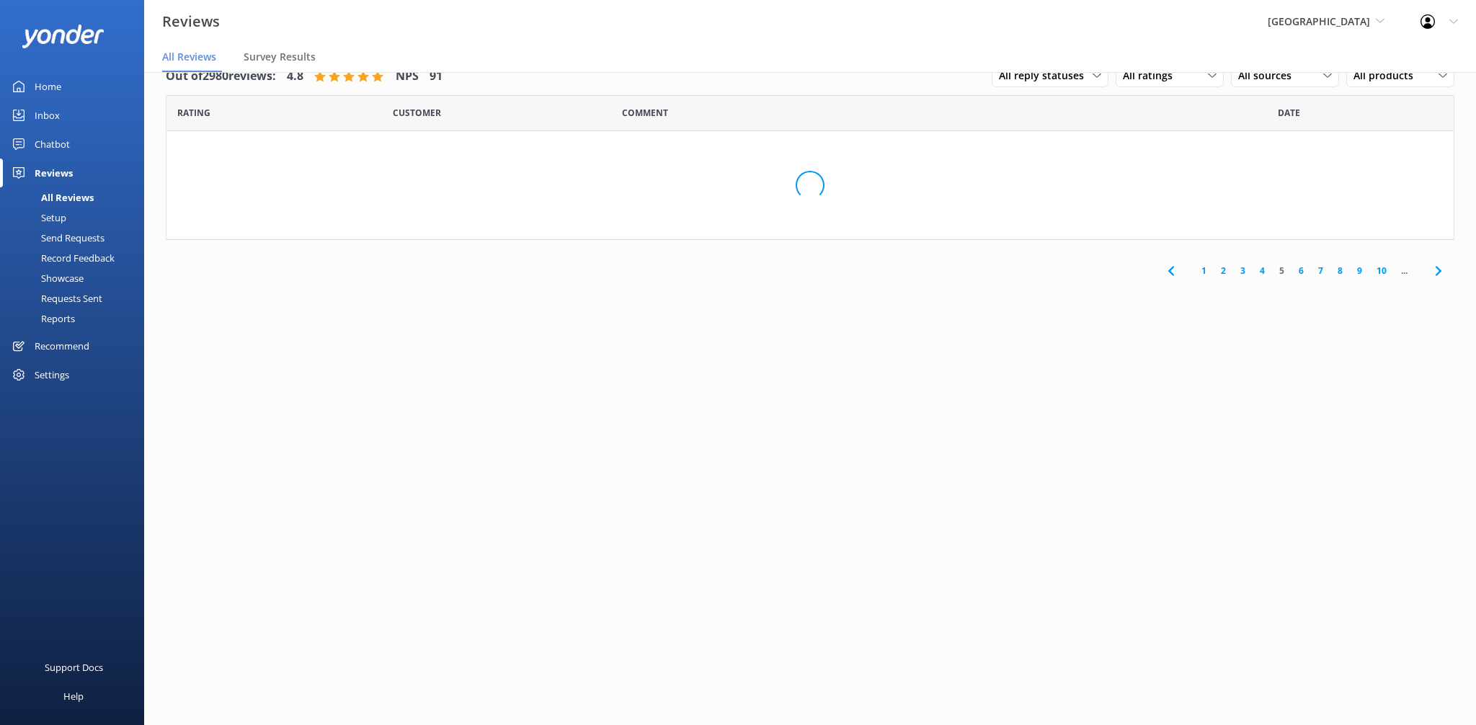
click at [1233, 680] on div "Out of 2980 reviews: 4.8 NPS 91 All reply statuses All reply statuses Needs a r…" at bounding box center [810, 384] width 1332 height 682
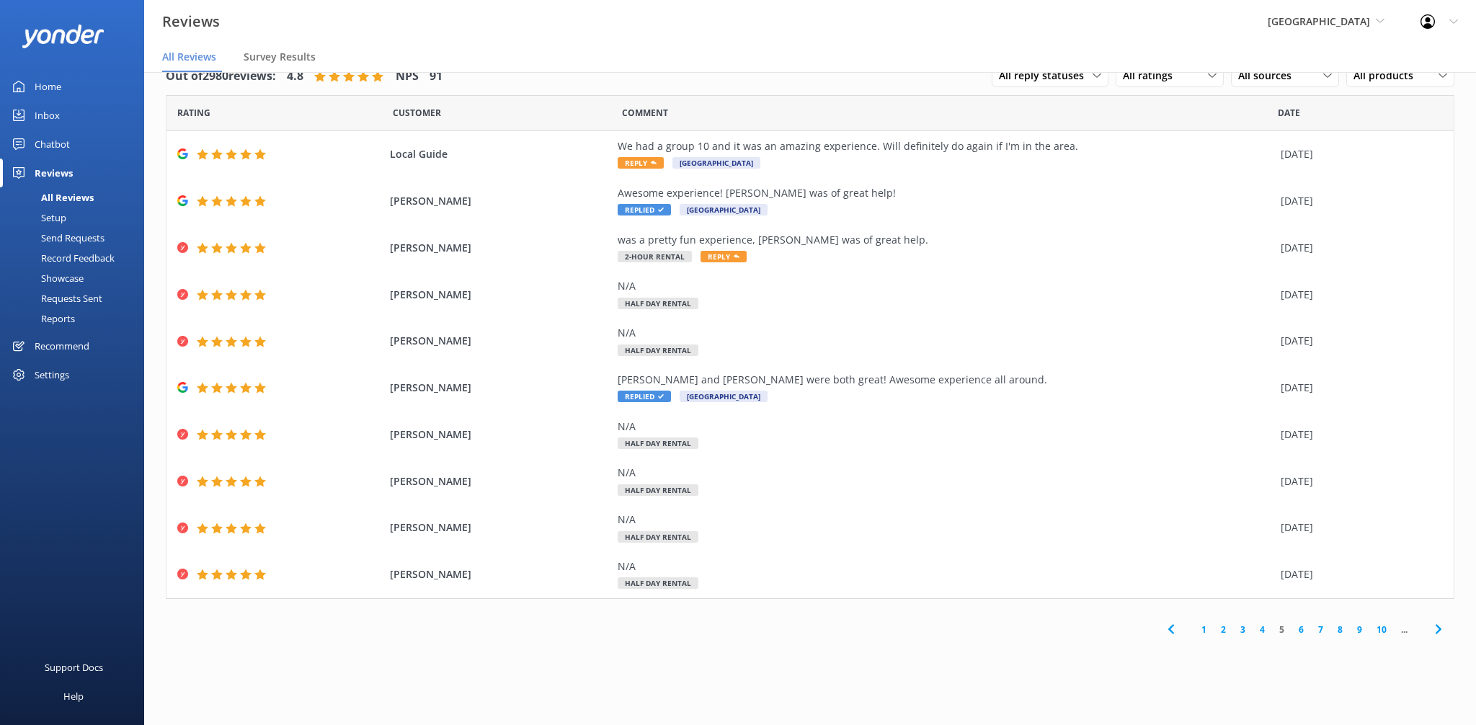
click at [1260, 633] on link "4" at bounding box center [1262, 630] width 19 height 14
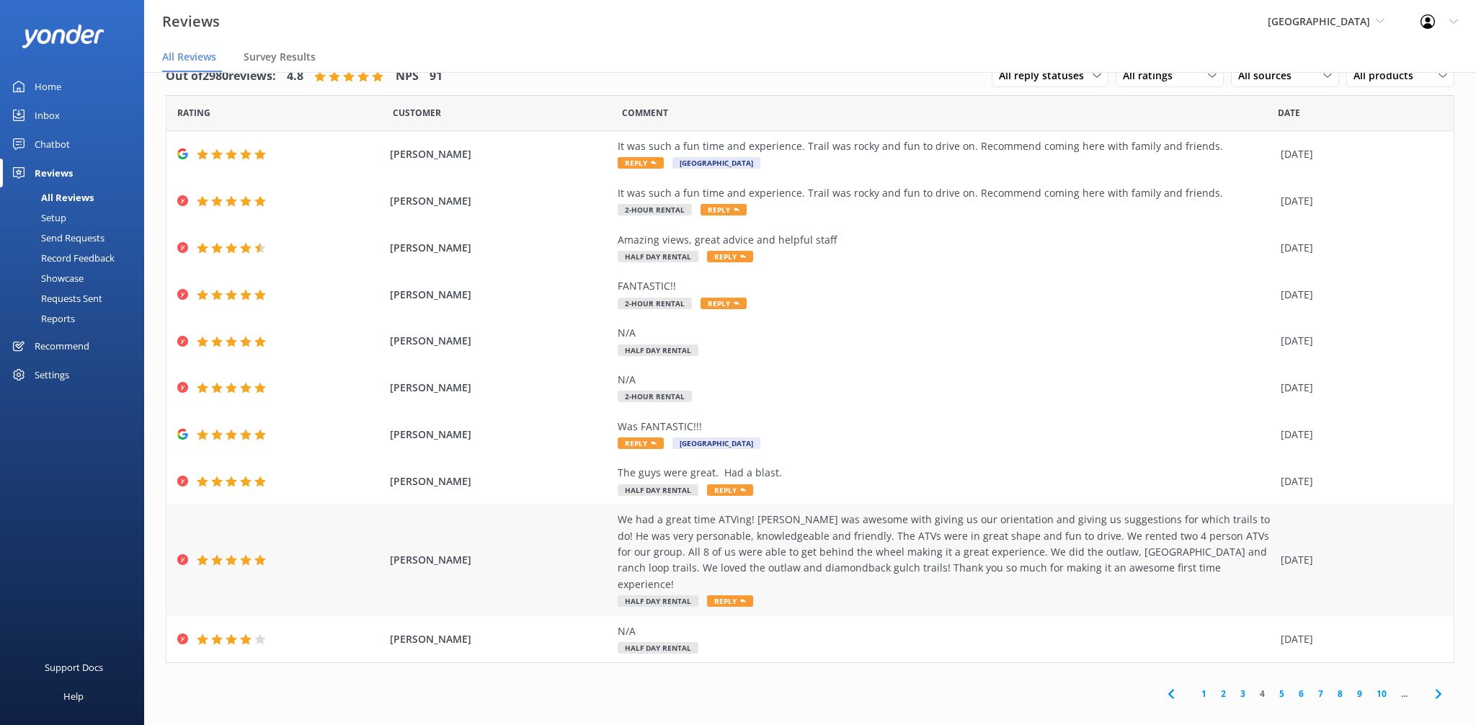
click at [1034, 561] on div "We had a great time ATVing! [PERSON_NAME] was awesome with giving us our orient…" at bounding box center [946, 552] width 656 height 81
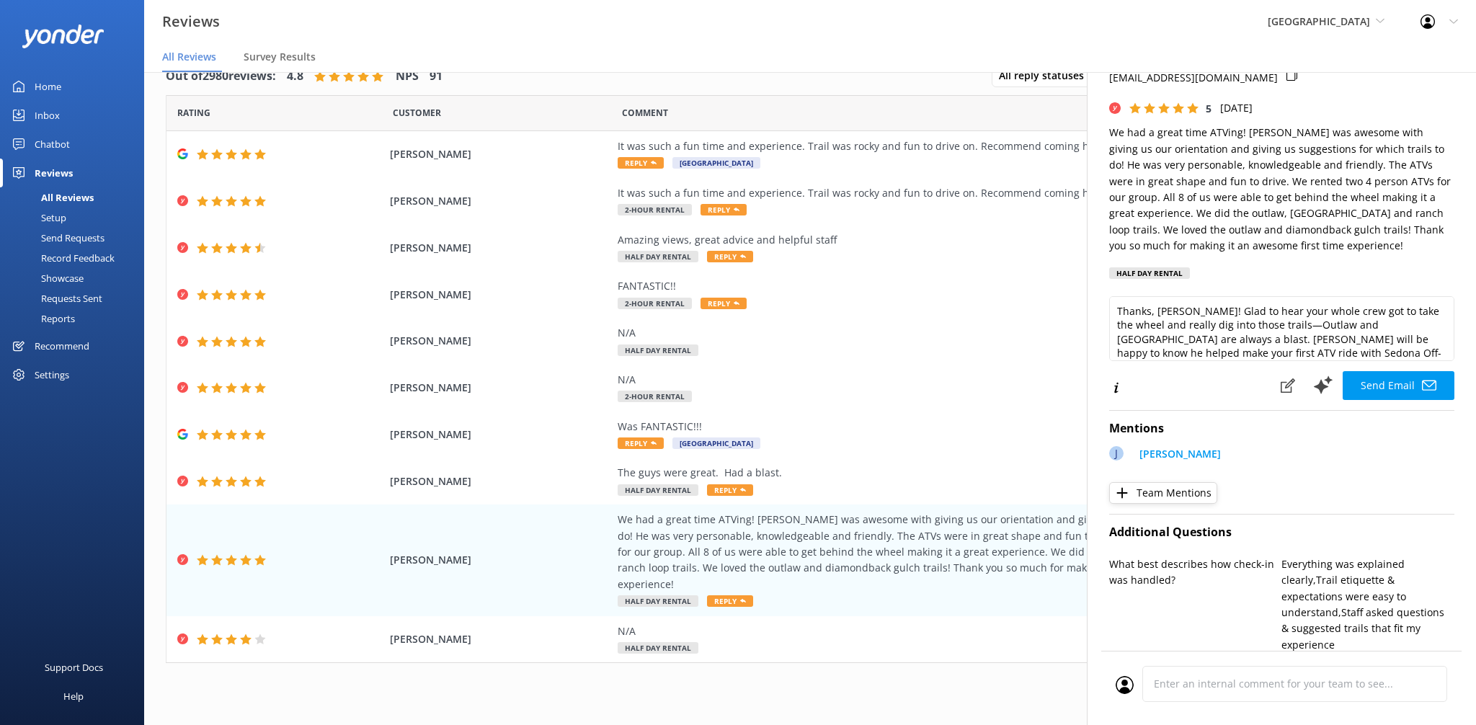
scroll to position [113, 0]
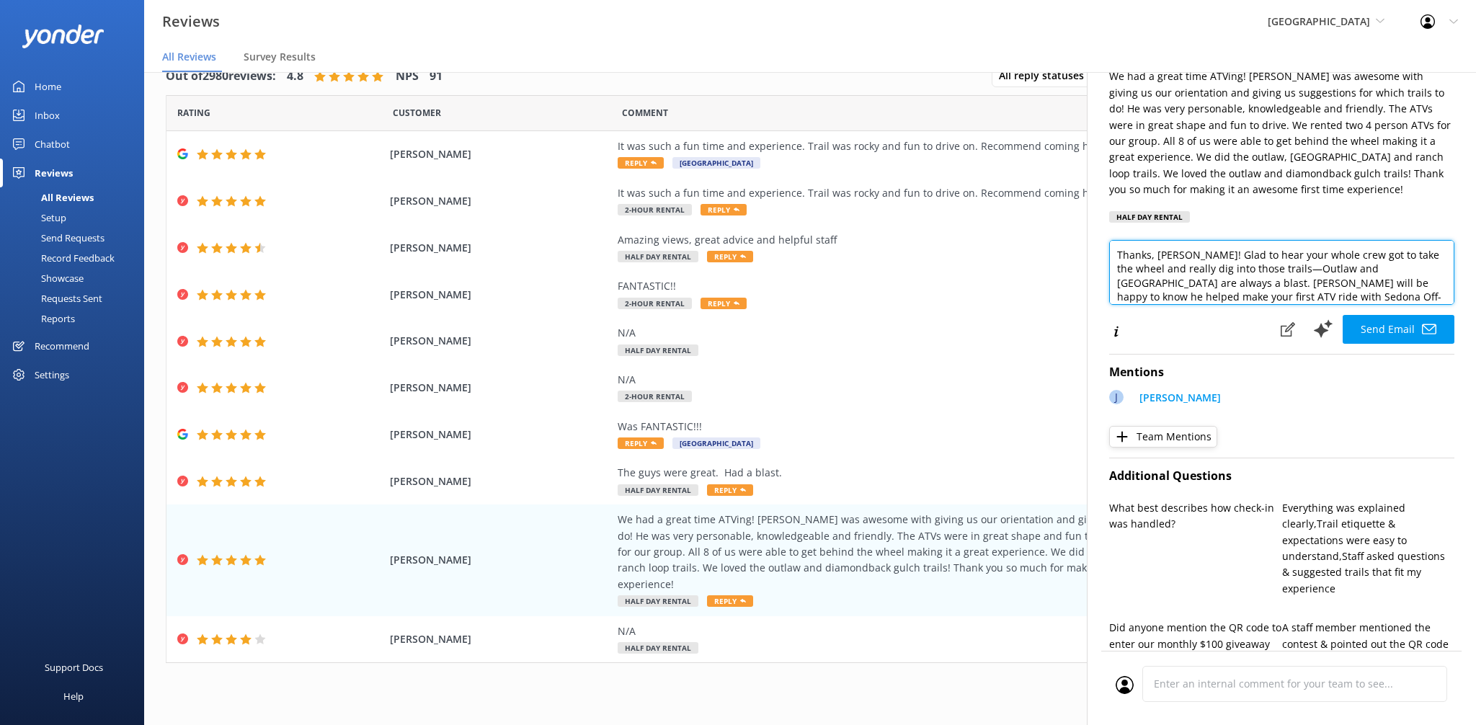
click at [1444, 288] on textarea "Thanks, [PERSON_NAME]! Glad to hear your whole crew got to take the wheel and r…" at bounding box center [1281, 272] width 345 height 65
paste textarea "- ZacK"
type textarea "Thanks, [PERSON_NAME]! Glad to hear your whole crew got to take the wheel and r…"
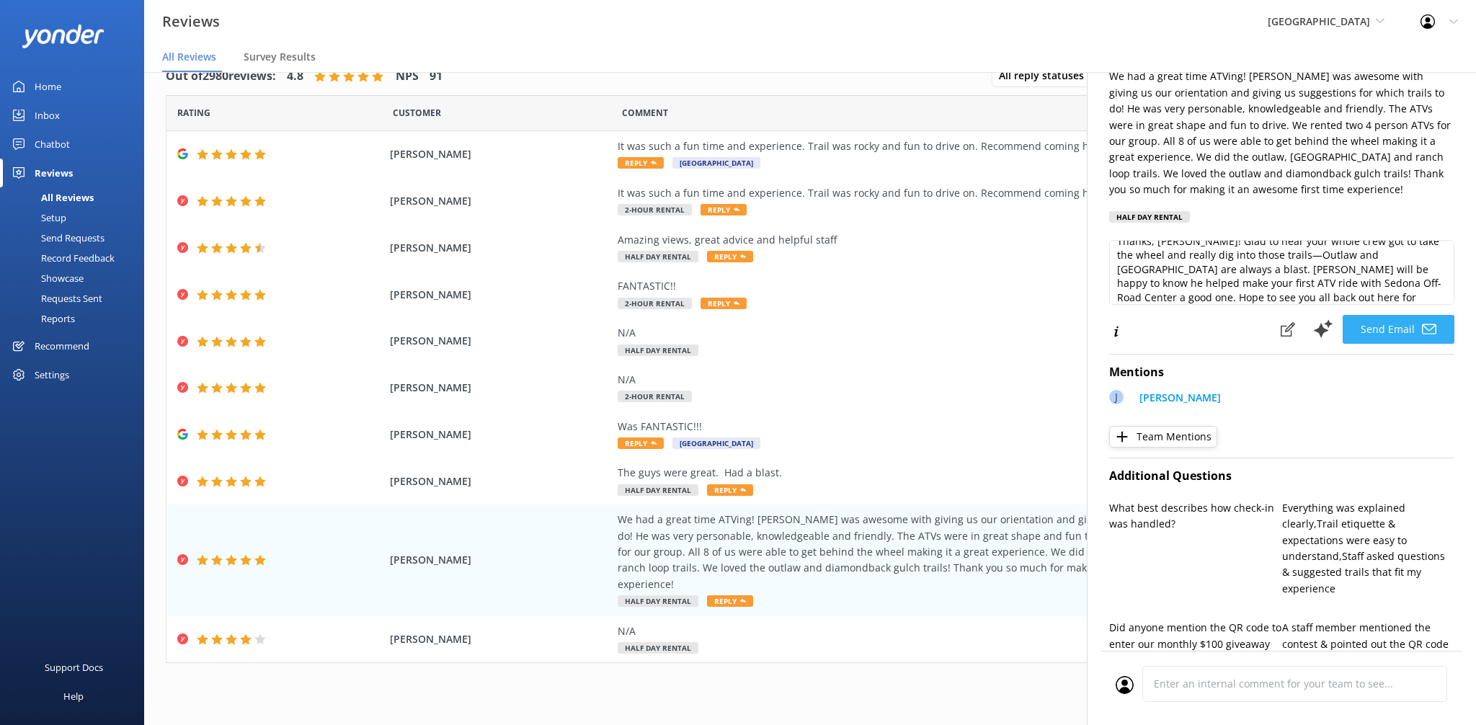
click at [1438, 326] on button "Send Email" at bounding box center [1399, 329] width 112 height 29
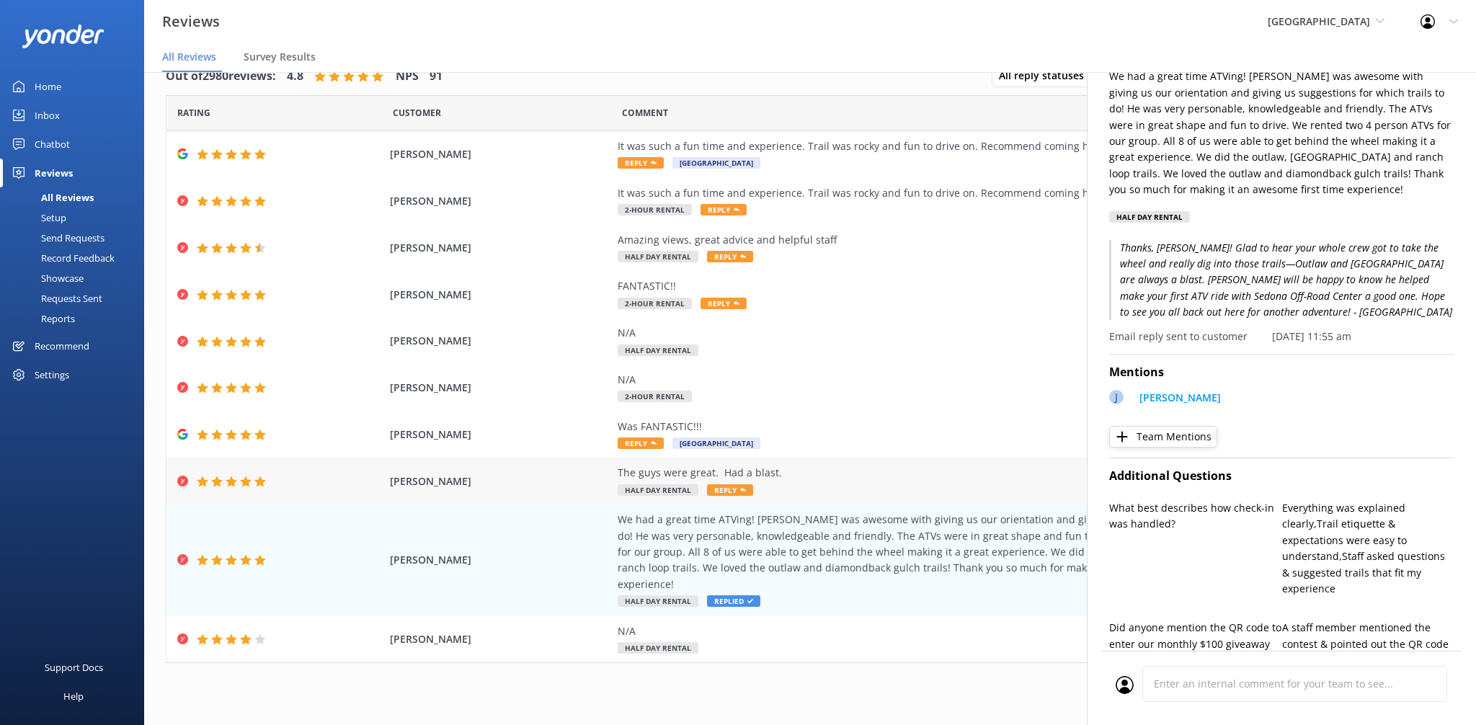
click at [863, 484] on div "The guys were great. Had a blast. Half Day Rental Reply" at bounding box center [946, 481] width 656 height 32
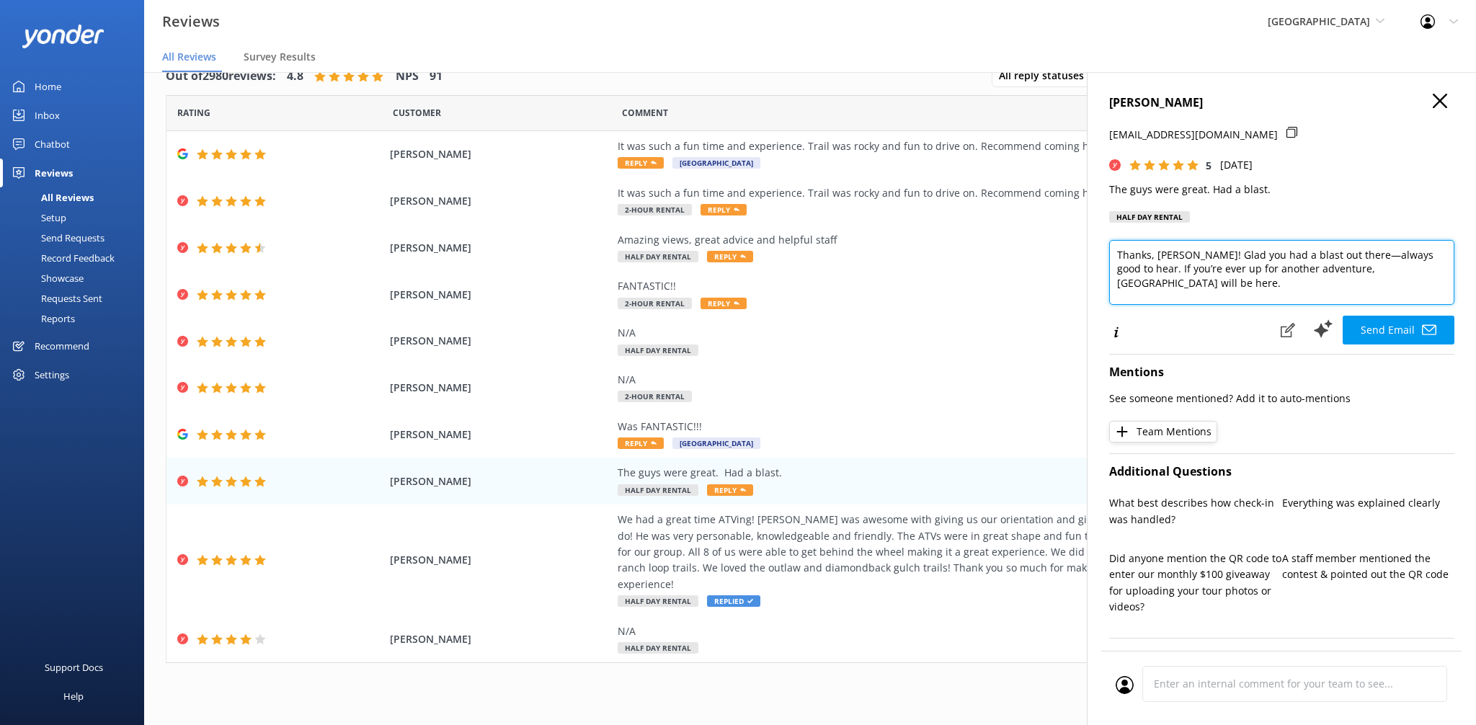
click at [1337, 297] on textarea "Thanks, [PERSON_NAME]! Glad you had a blast out there—always good to hear. If y…" at bounding box center [1281, 272] width 345 height 65
paste textarea "- ZacK"
type textarea "Thanks, [PERSON_NAME]! Glad you had a blast out there—always good to hear. If y…"
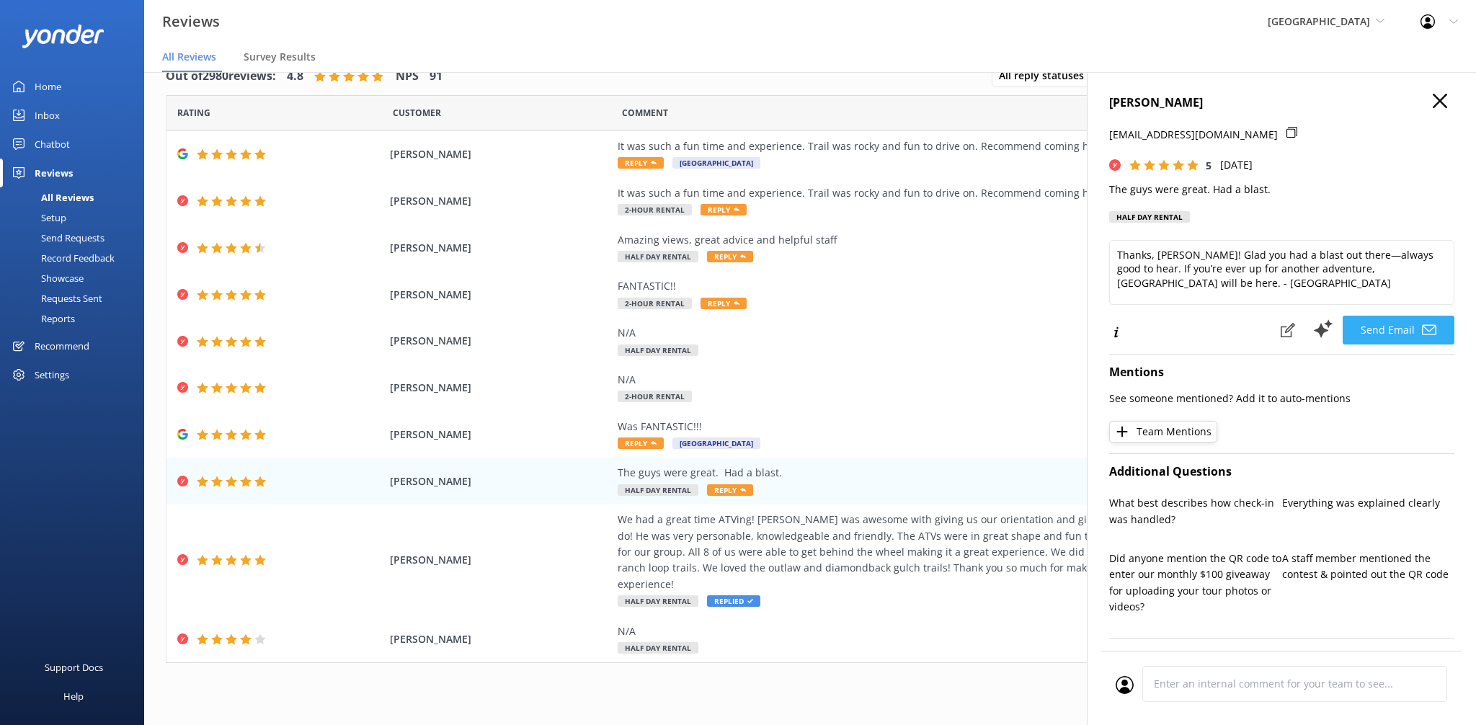
click at [1403, 323] on button "Send Email" at bounding box center [1399, 330] width 112 height 29
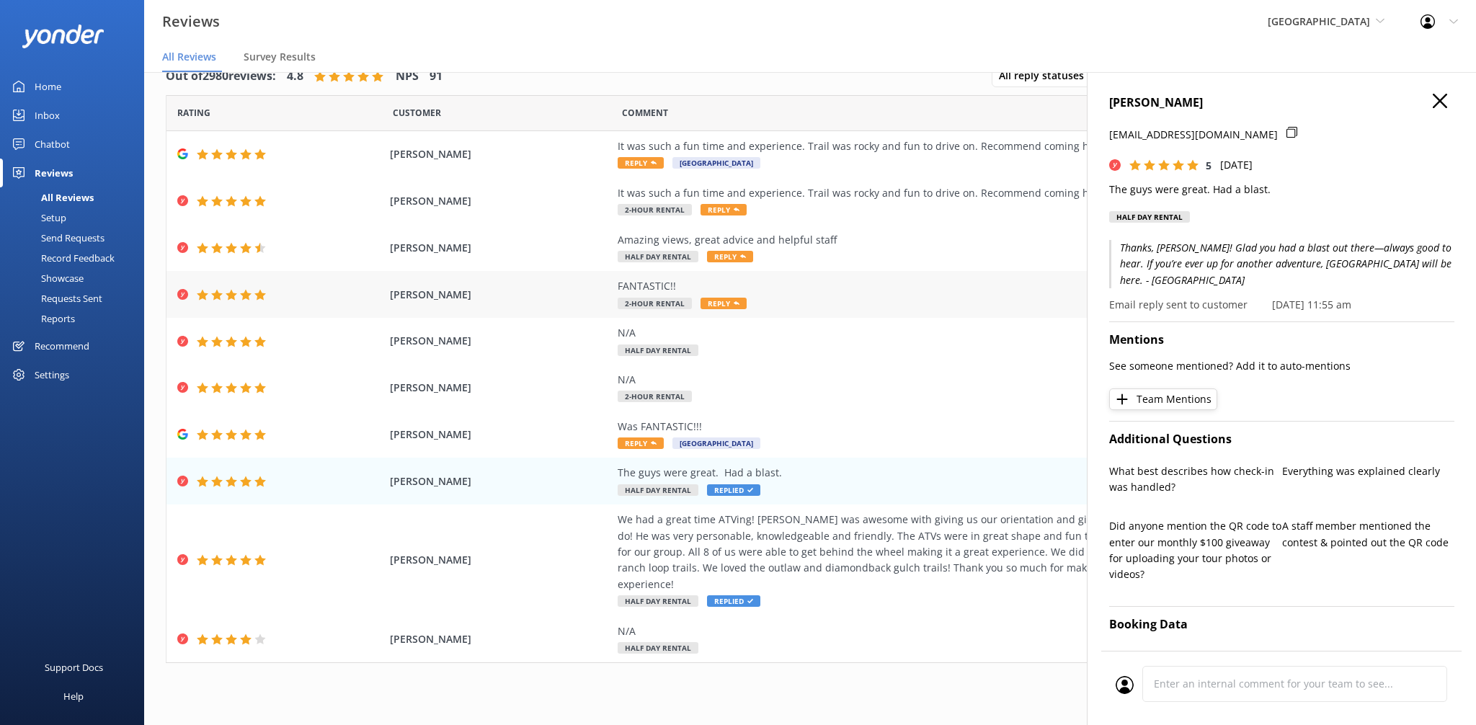
click at [760, 279] on div "FANTASTIC!!" at bounding box center [946, 286] width 656 height 16
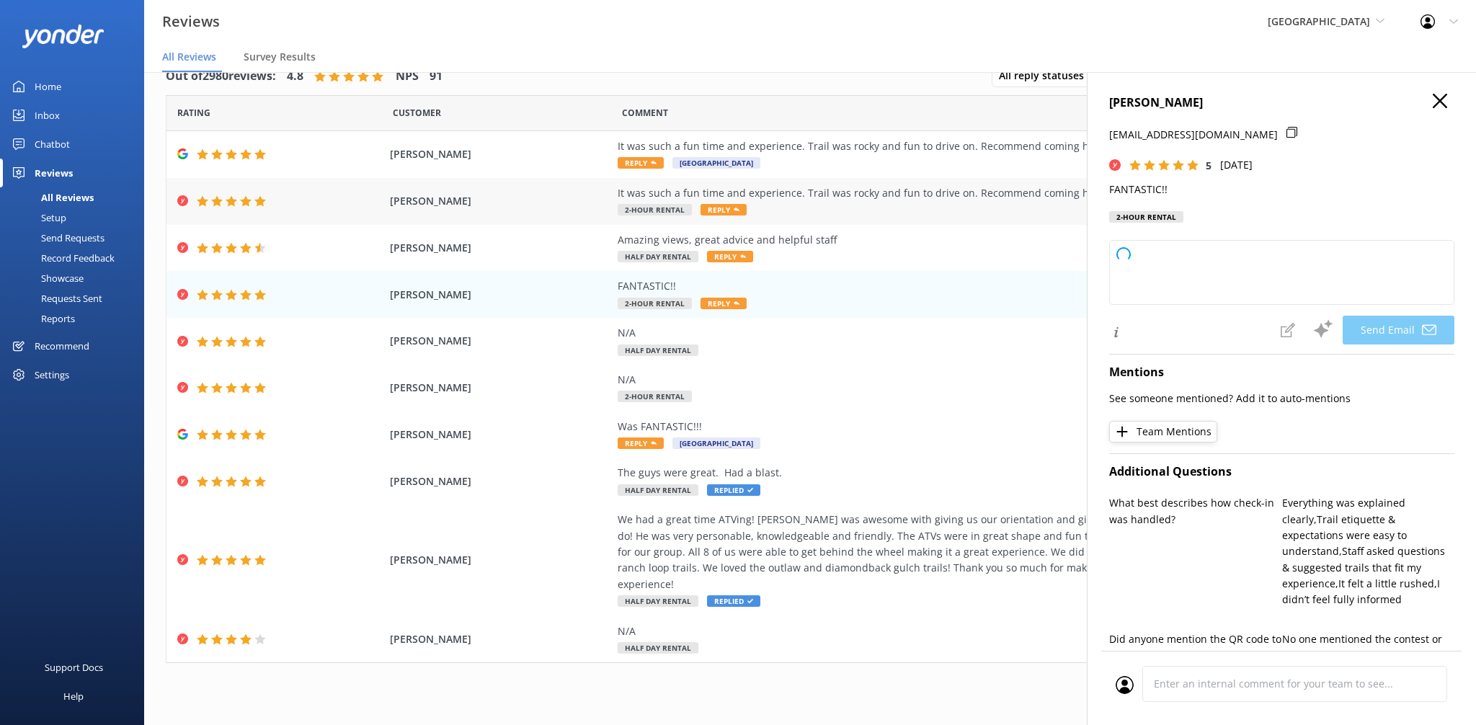
type textarea "Thanks, [PERSON_NAME]! Glad you had a fantastic time out there—nothing beats a …"
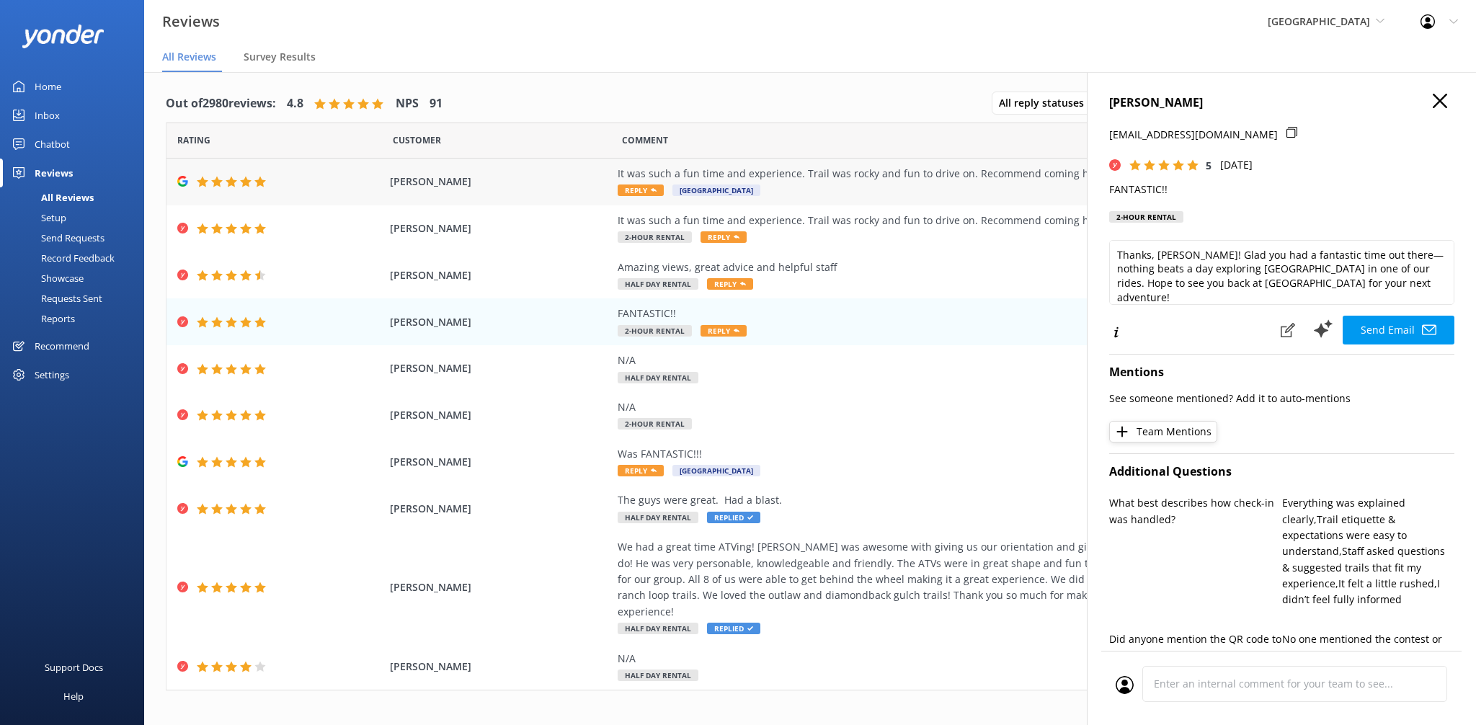
scroll to position [0, 0]
click at [869, 201] on div "[PERSON_NAME] It was such a fun time and experience. Trail was rocky and fun to…" at bounding box center [809, 183] width 1287 height 47
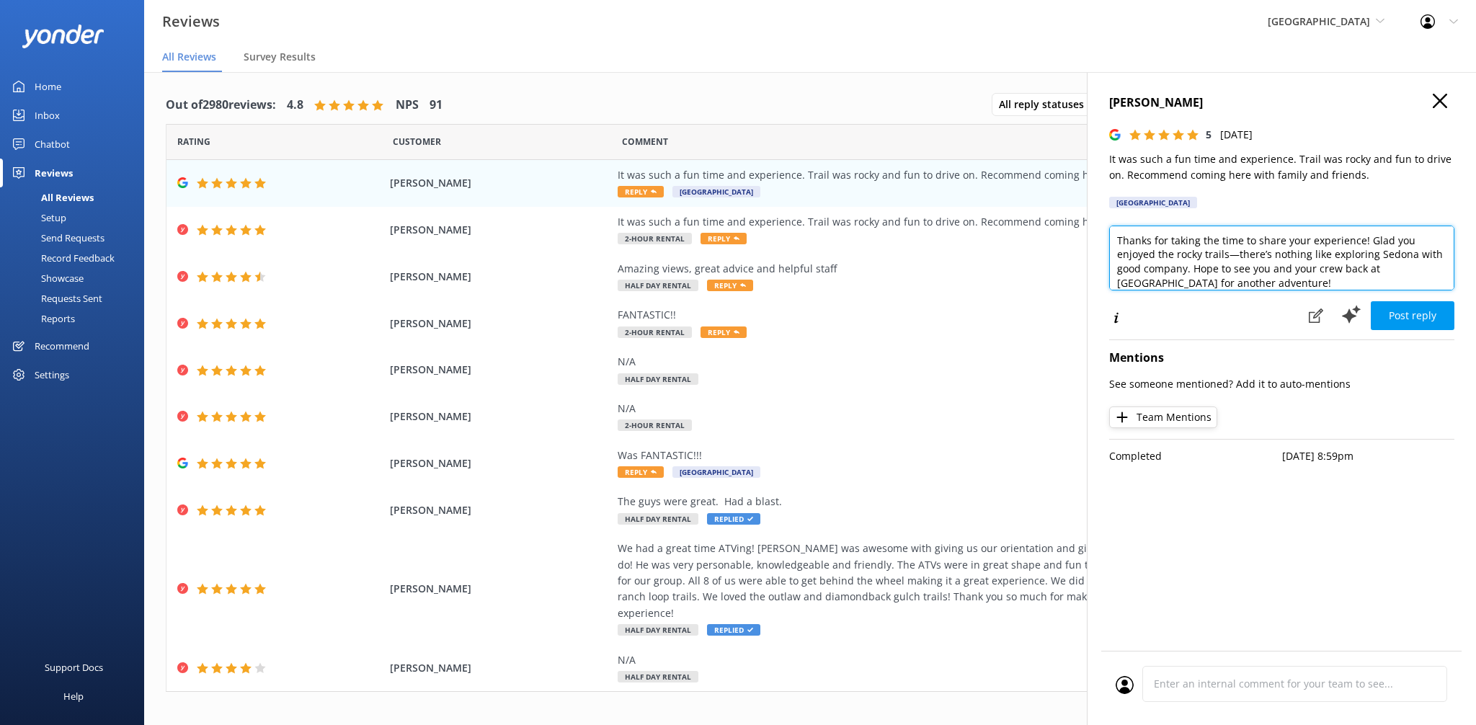
click at [1310, 277] on textarea "Thanks for taking the time to share your experience! Glad you enjoyed the rocky…" at bounding box center [1281, 258] width 345 height 65
paste textarea "- ZacK"
type textarea "Thanks for taking the time to share your experience! Glad you enjoyed the rocky…"
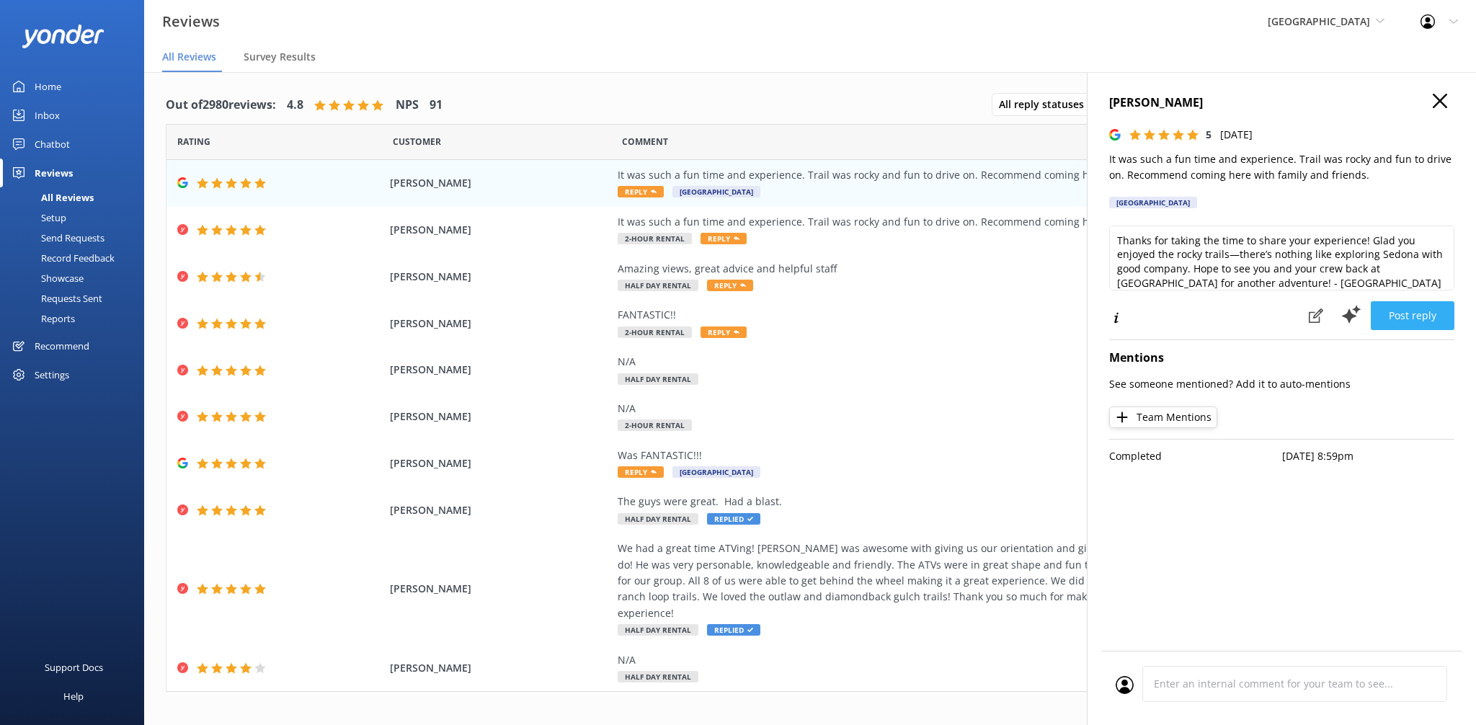
click at [1403, 311] on button "Post reply" at bounding box center [1413, 315] width 84 height 29
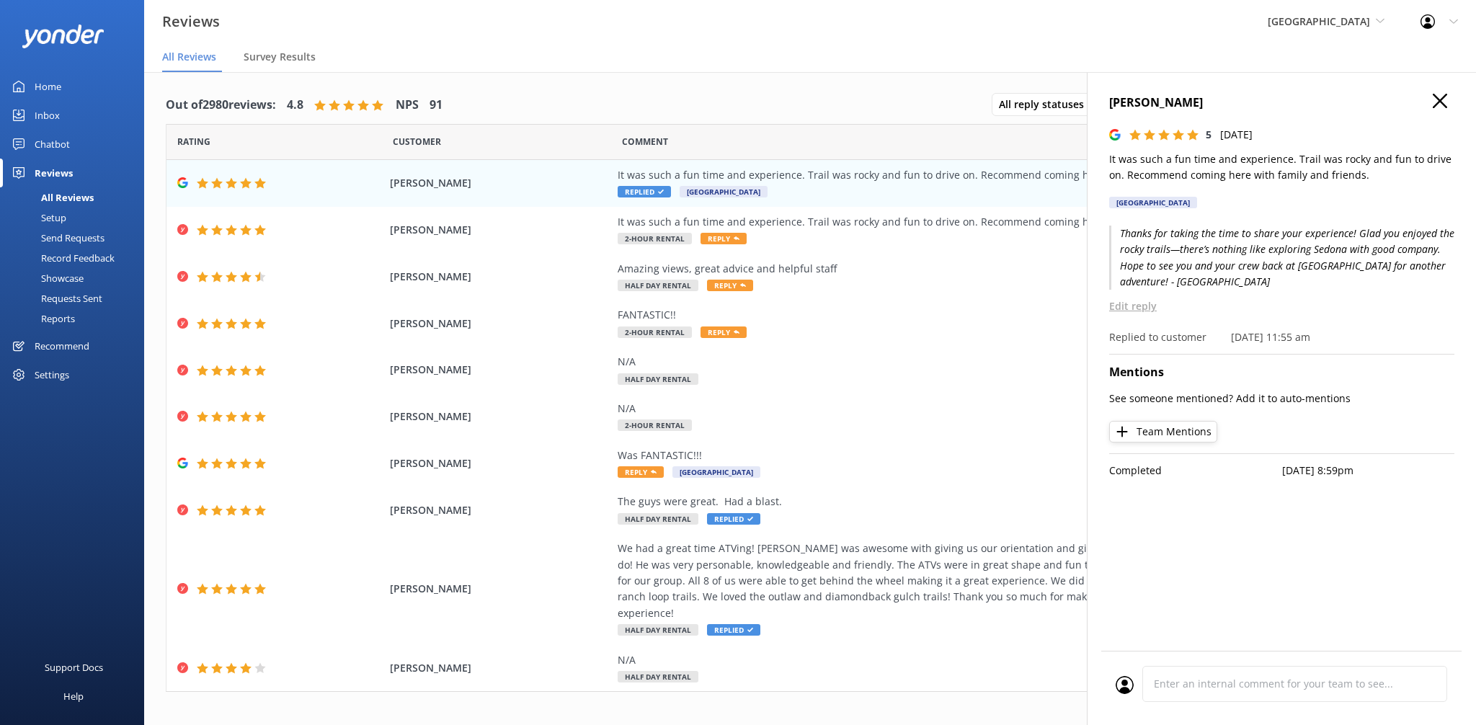
click at [1437, 92] on div "sophia P 5 [DATE] It was such a fun time and experience. Trail was rocky and fu…" at bounding box center [1281, 434] width 389 height 725
click at [1438, 95] on icon "button" at bounding box center [1440, 101] width 14 height 14
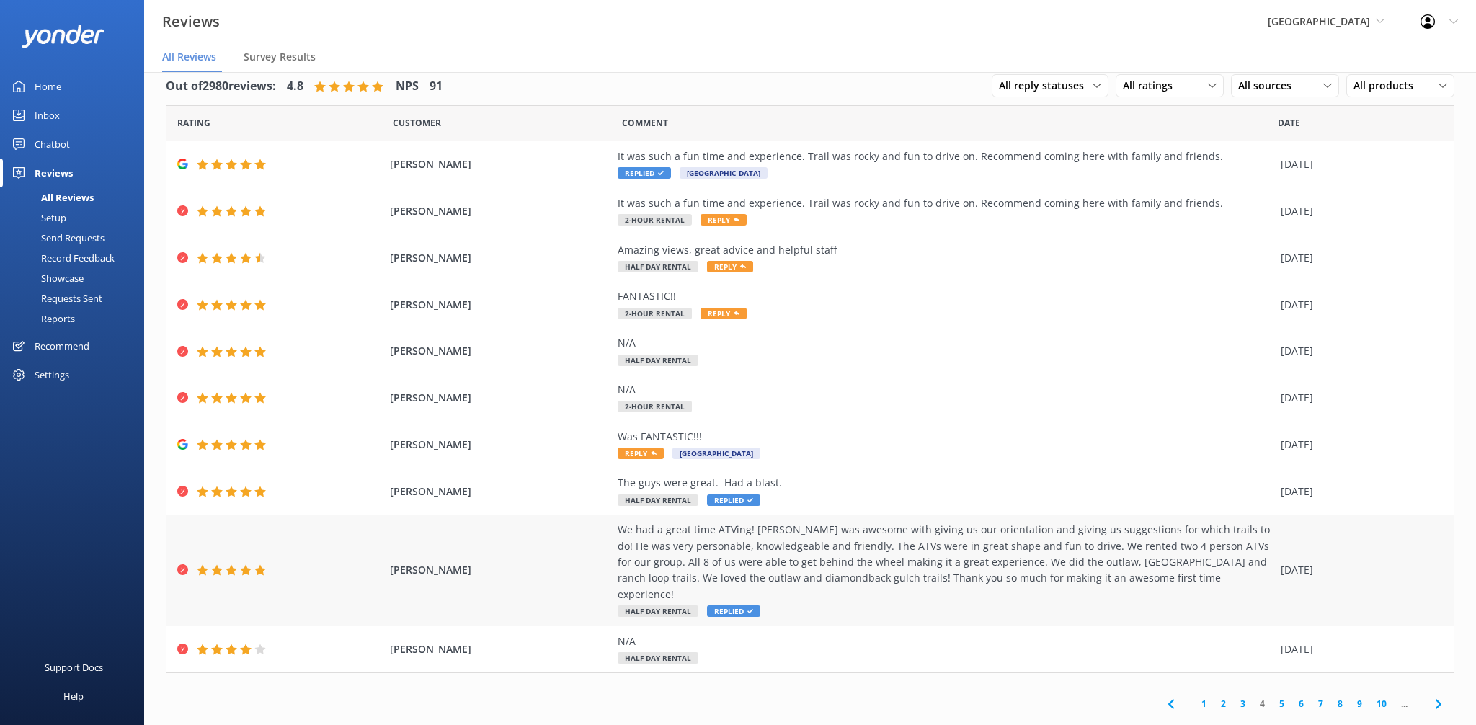
scroll to position [29, 0]
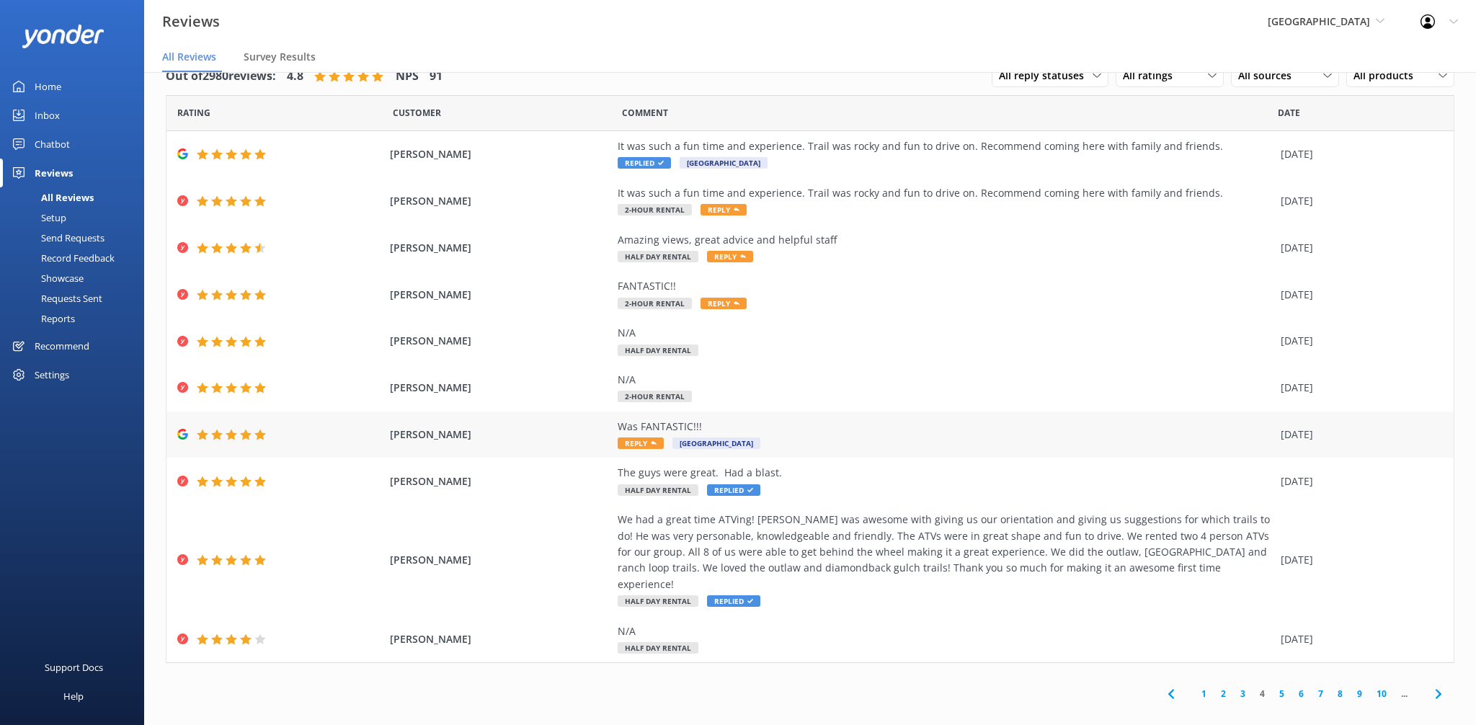
click at [845, 440] on div "Was FANTASTIC!!! Reply [GEOGRAPHIC_DATA]" at bounding box center [946, 435] width 656 height 32
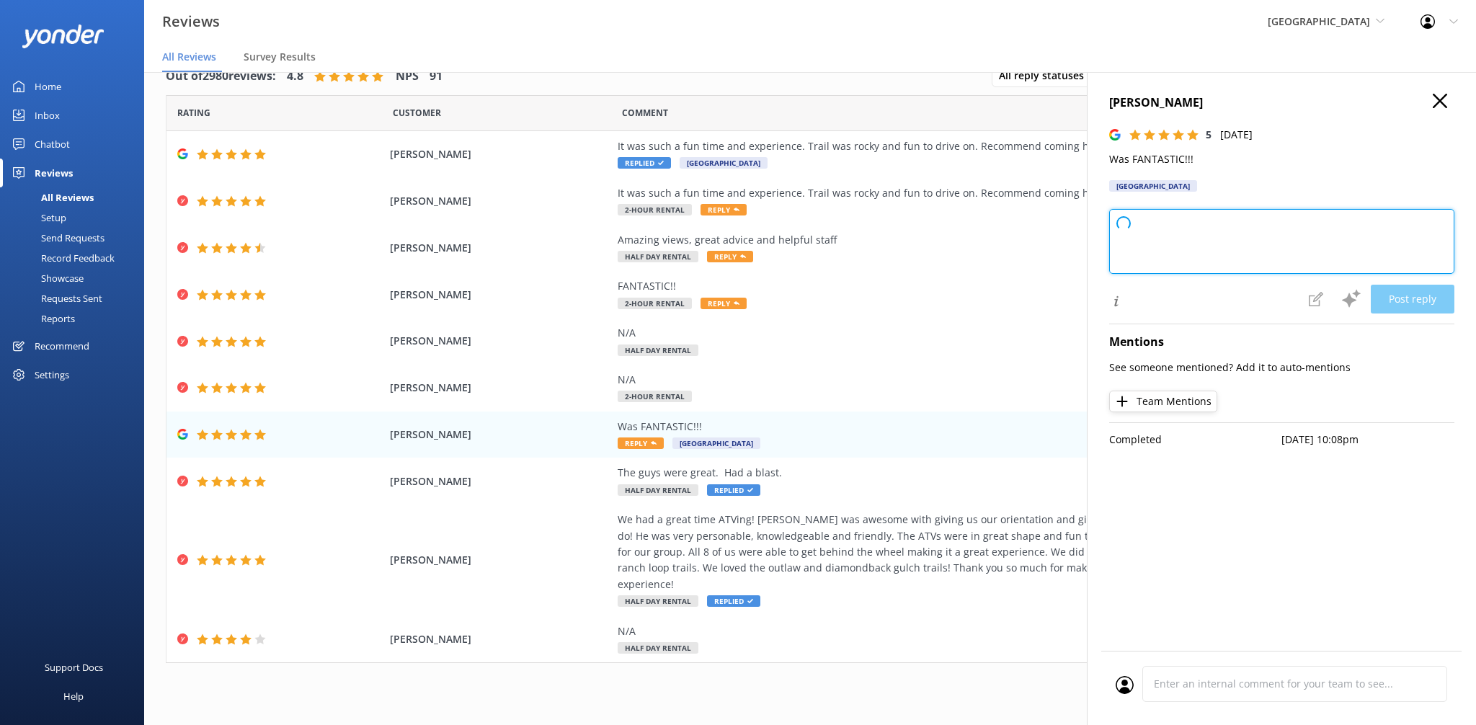
click at [1314, 257] on textarea at bounding box center [1281, 241] width 345 height 65
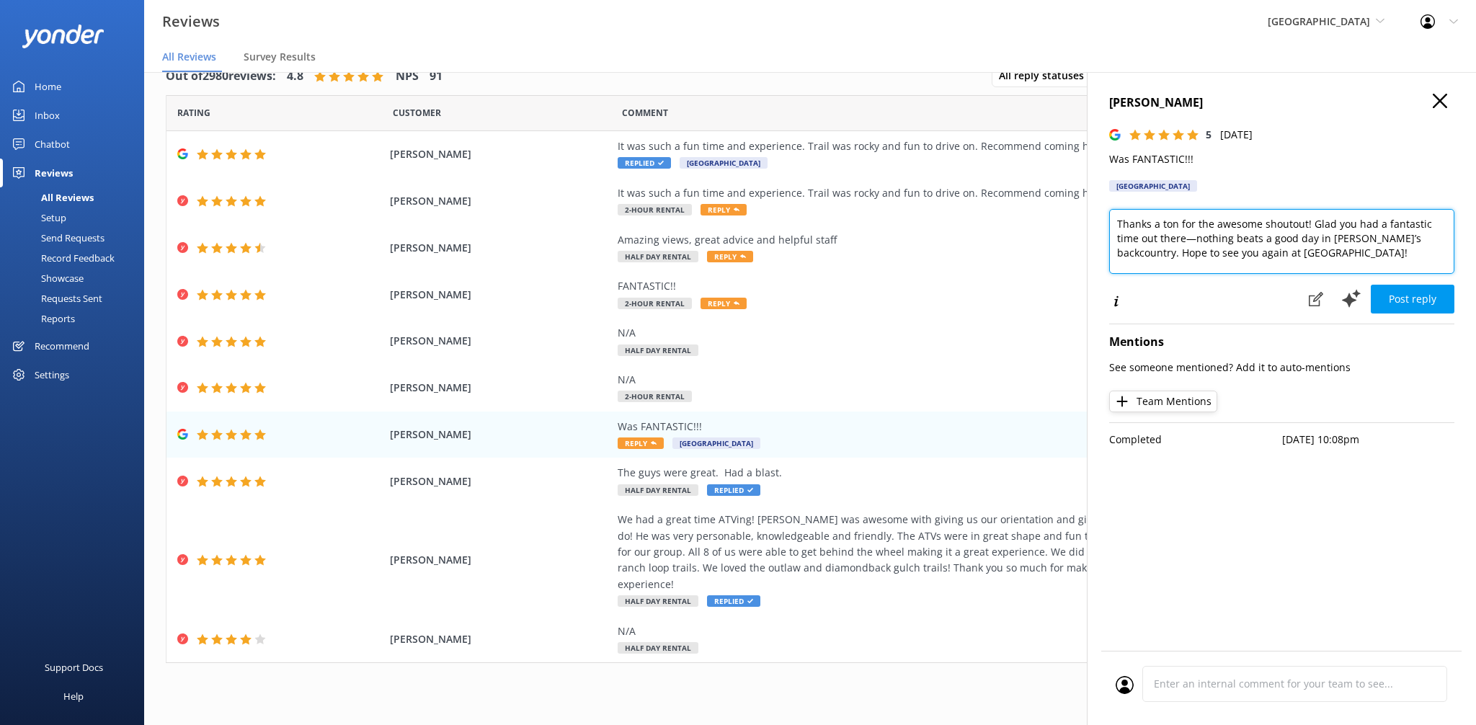
click at [1436, 260] on textarea "Thanks a ton for the awesome shoutout! Glad you had a fantastic time out there—…" at bounding box center [1281, 241] width 345 height 65
paste textarea "- ZacK"
type textarea "Thanks a ton for the awesome shoutout! Glad you had a fantastic time out there—…"
click at [1439, 284] on div "Post reply" at bounding box center [1377, 299] width 154 height 31
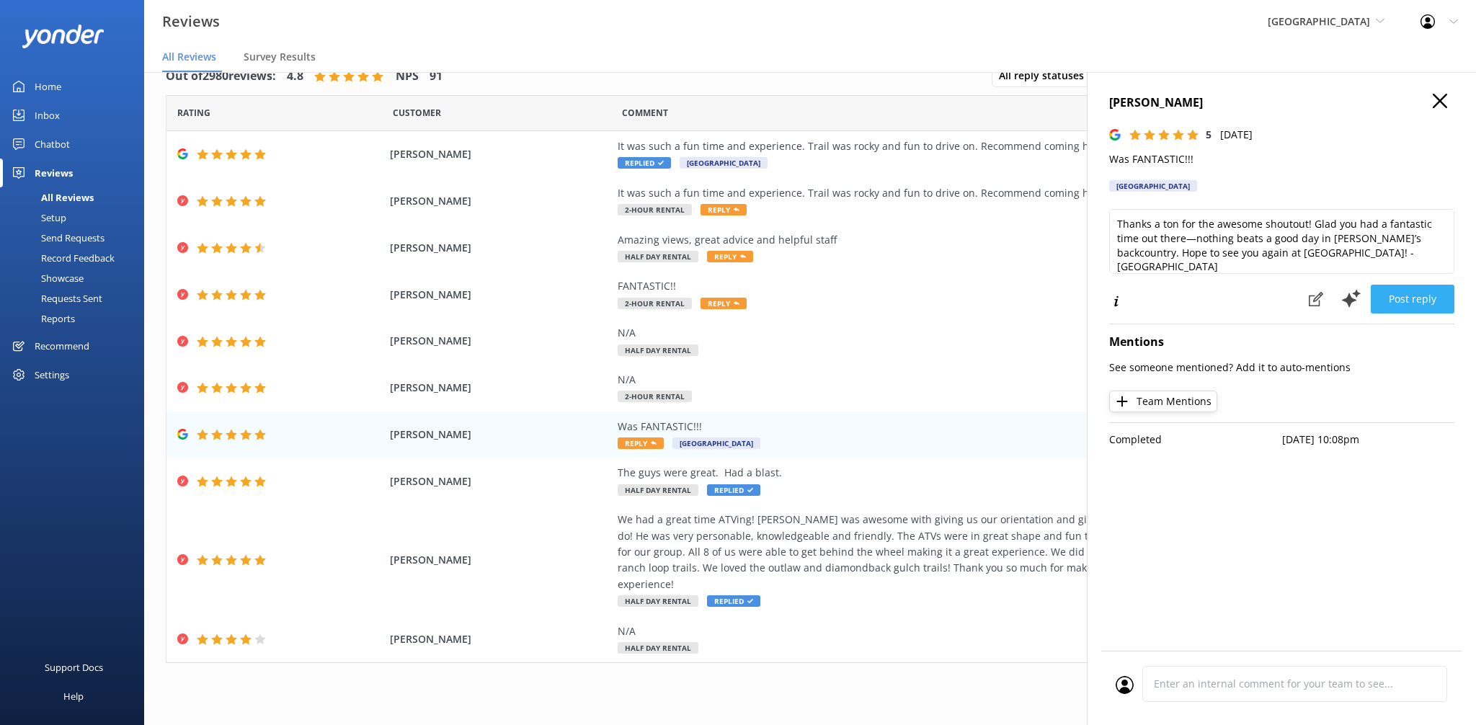
click at [1438, 288] on button "Post reply" at bounding box center [1413, 299] width 84 height 29
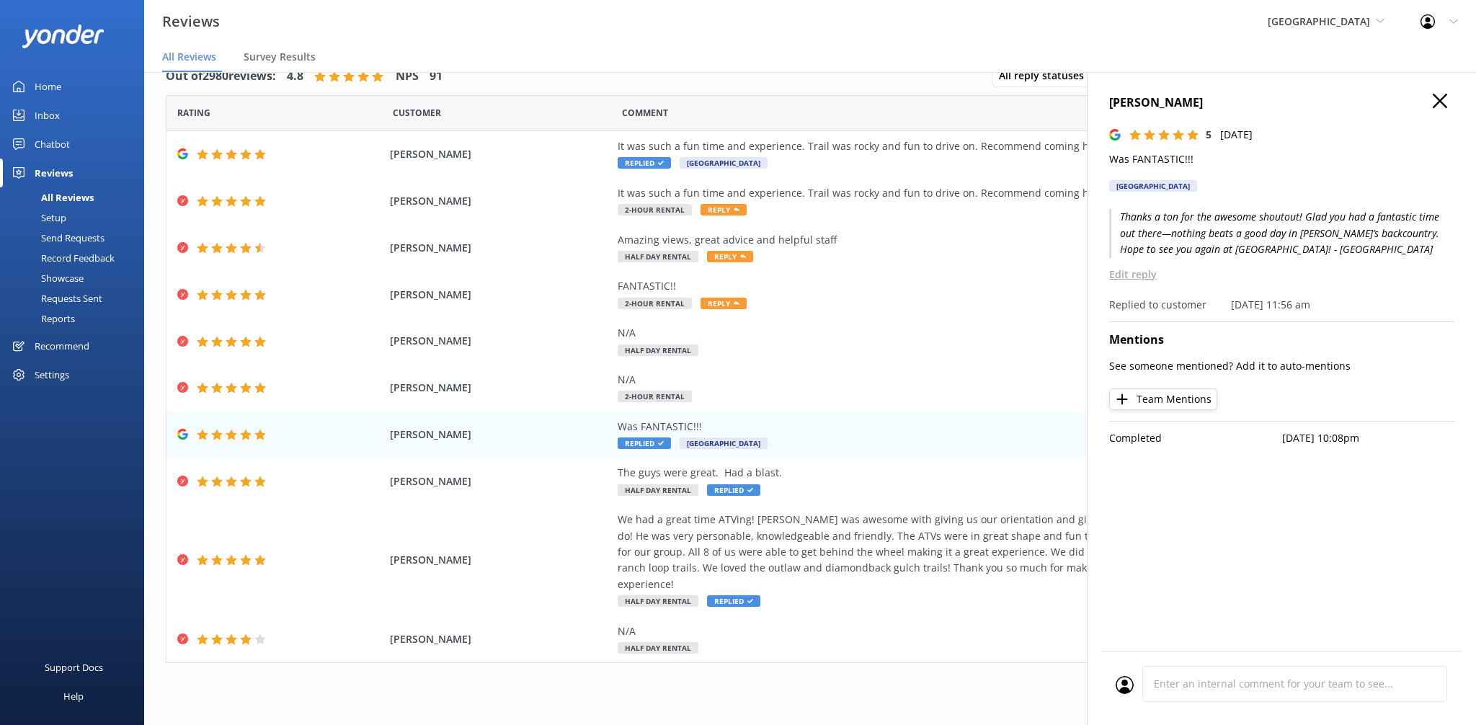
click at [1439, 109] on button "button" at bounding box center [1440, 102] width 14 height 16
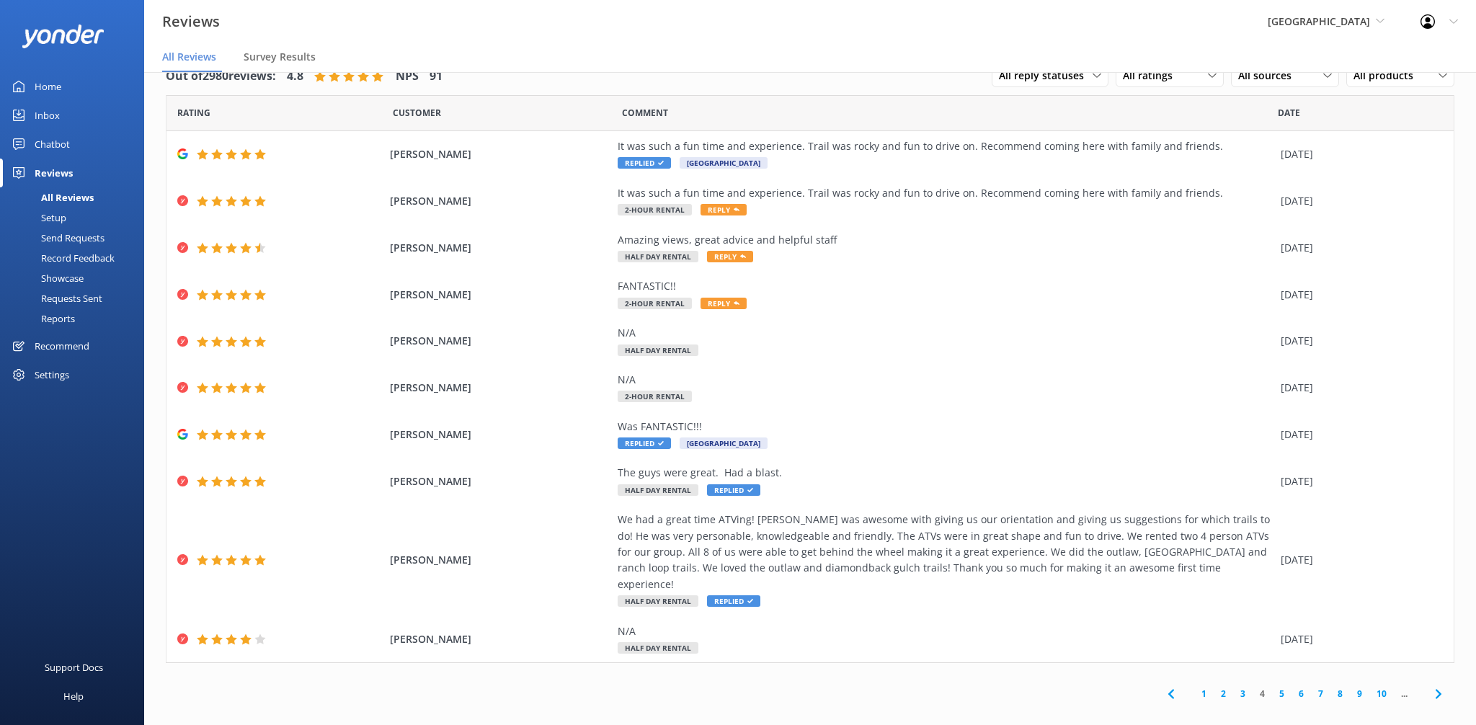
click at [1245, 687] on link "3" at bounding box center [1242, 694] width 19 height 14
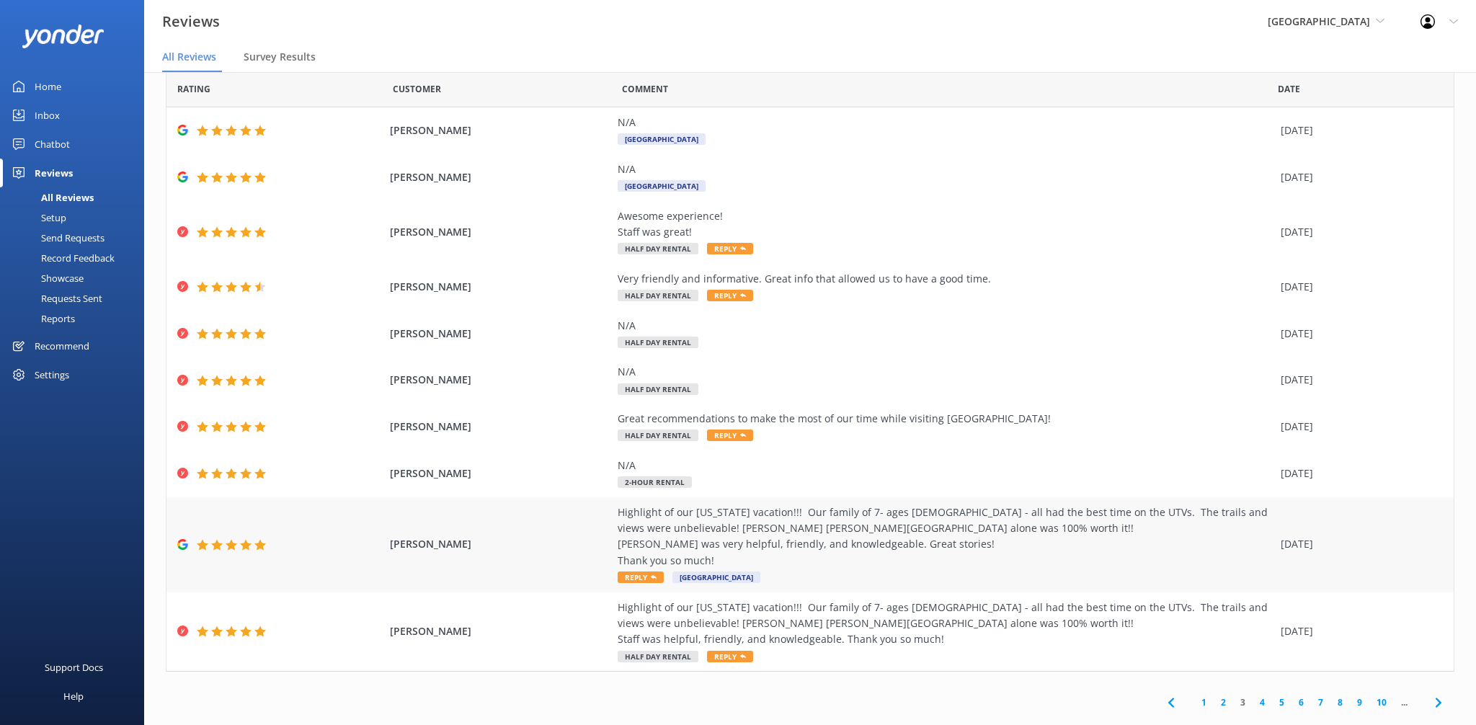
scroll to position [46, 0]
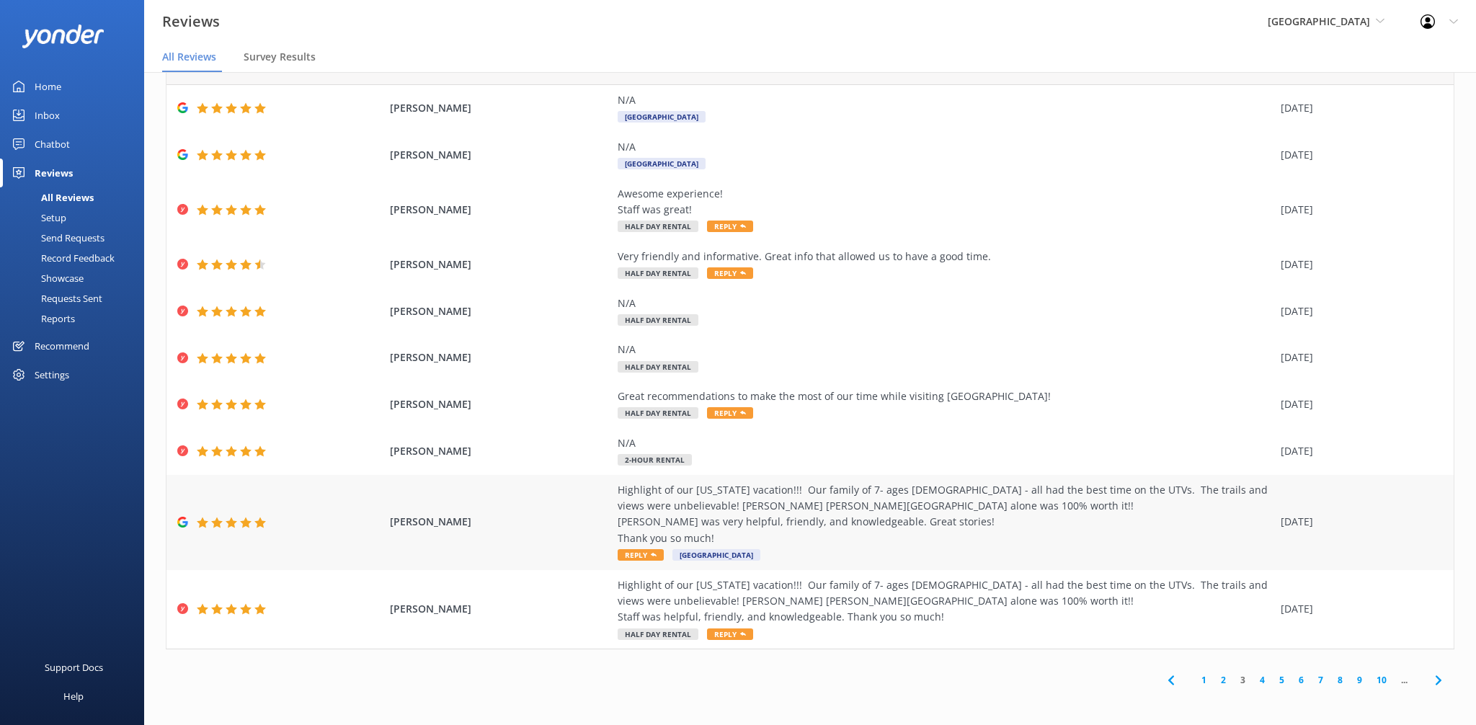
click at [820, 510] on div "Highlight of our [US_STATE] vacation!!! Our family of 7- ages [DEMOGRAPHIC_DATA…" at bounding box center [946, 514] width 656 height 65
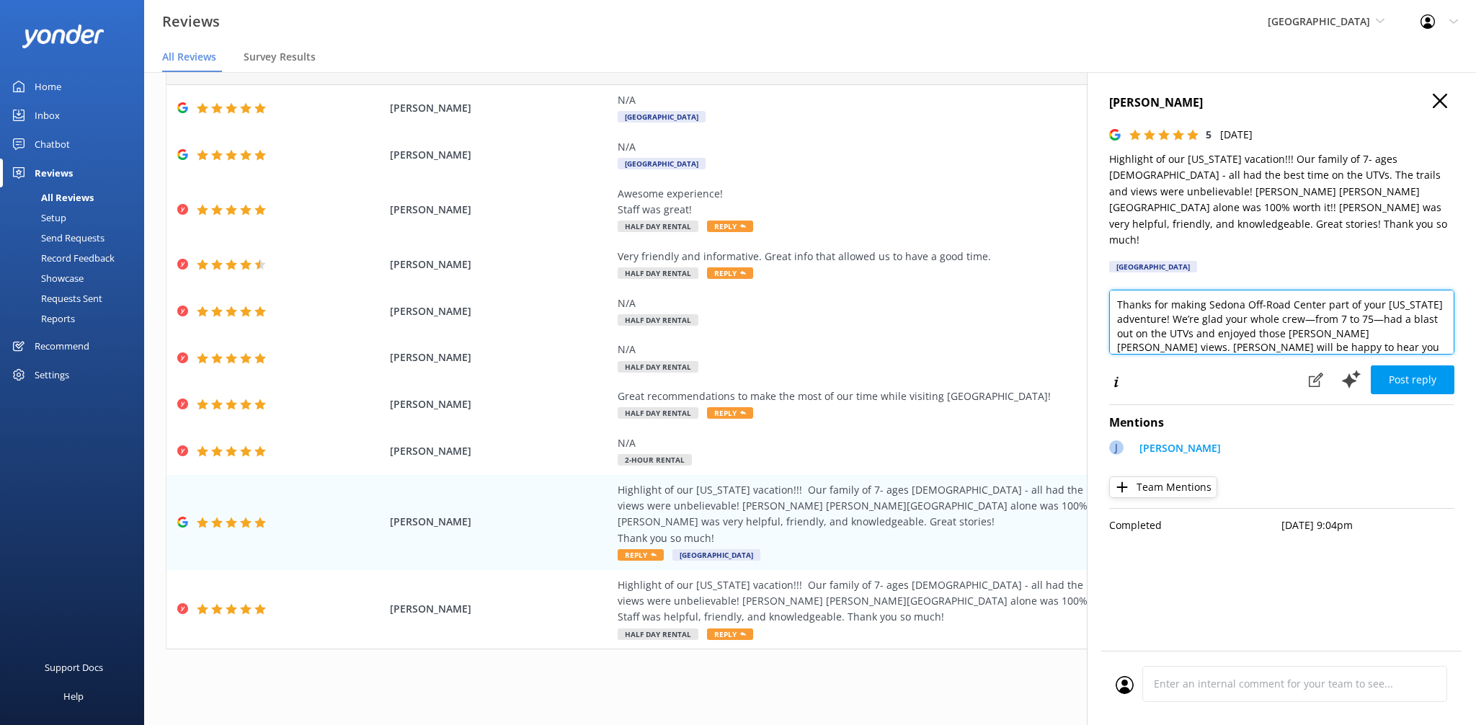
click at [1384, 306] on textarea "Thanks for making Sedona Off-Road Center part of your [US_STATE] adventure! We’…" at bounding box center [1281, 322] width 345 height 65
click at [1383, 318] on textarea "Thanks for making Sedona Off-Road Center part of your [US_STATE] adventure! We’…" at bounding box center [1281, 322] width 345 height 65
paste textarea "- ZacK"
type textarea "Thanks for making Sedona Off-Road Center part of your [US_STATE] adventure! We’…"
click at [1391, 365] on button "Post reply" at bounding box center [1413, 379] width 84 height 29
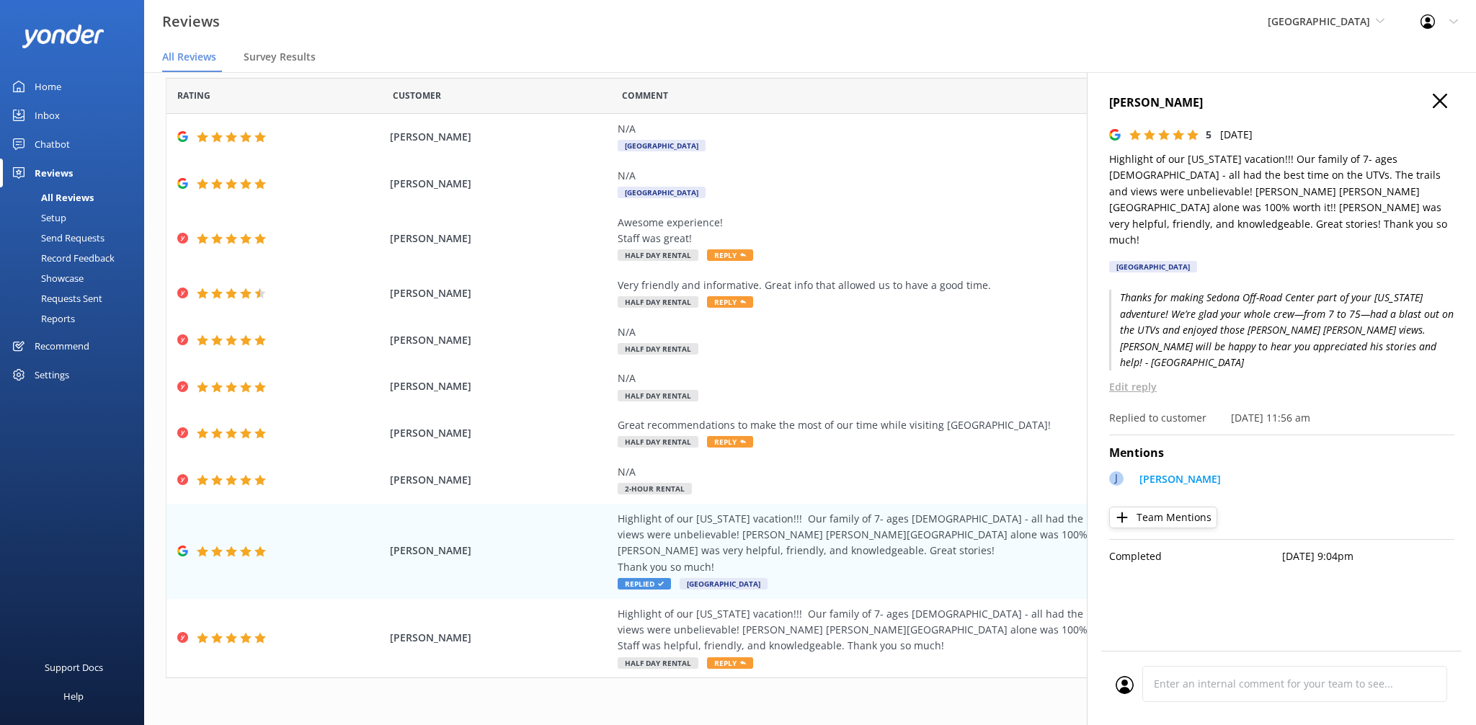
click at [1451, 102] on h4 "[PERSON_NAME]" at bounding box center [1281, 103] width 345 height 19
click at [1445, 102] on icon "button" at bounding box center [1440, 101] width 14 height 14
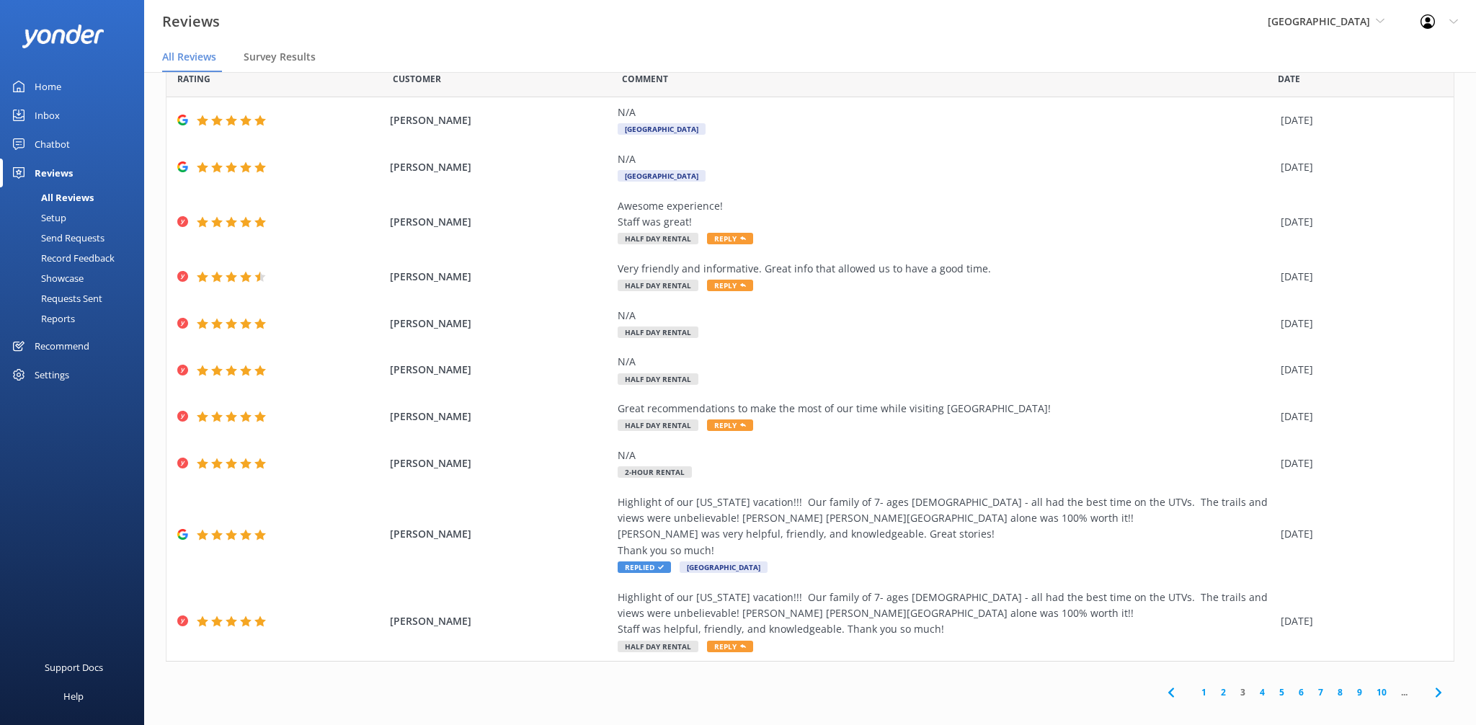
scroll to position [29, 0]
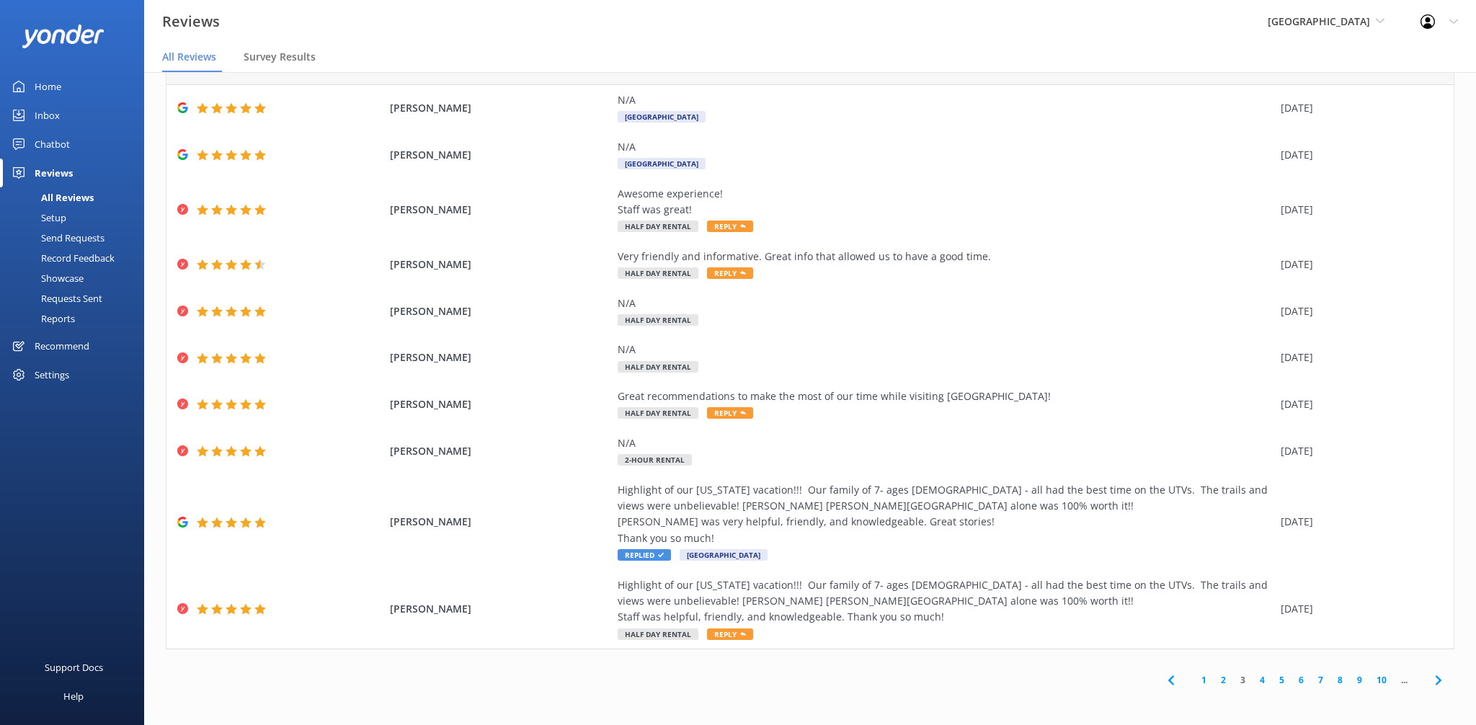
click at [1225, 674] on link "2" at bounding box center [1223, 680] width 19 height 14
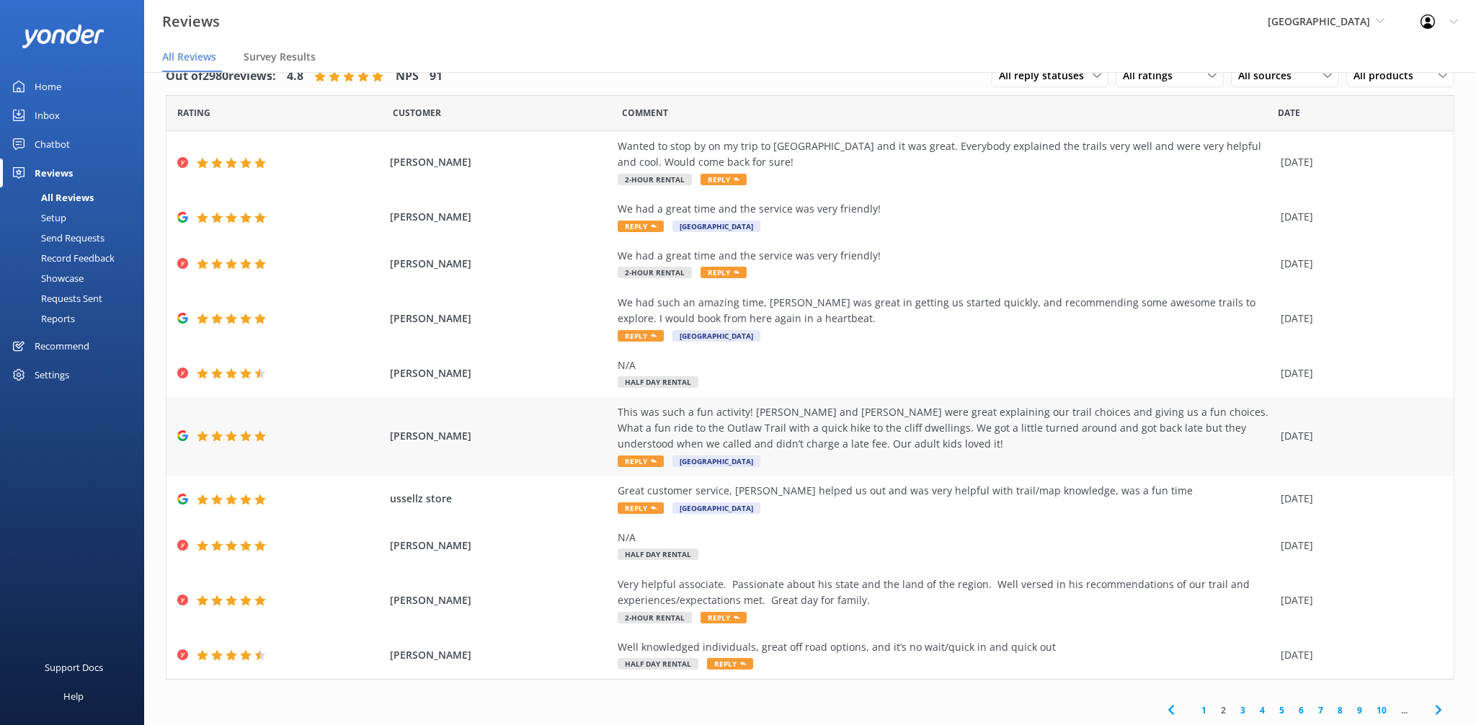
scroll to position [30, 0]
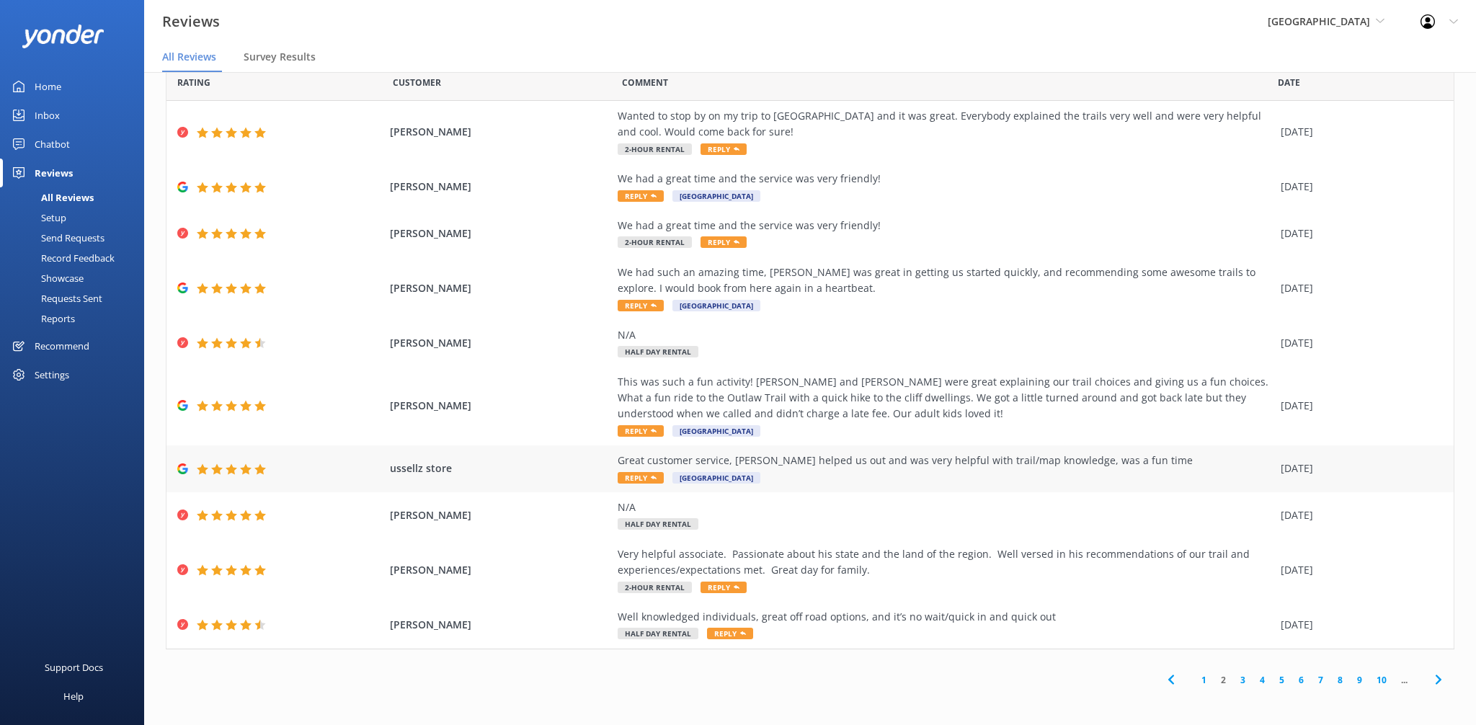
click at [809, 466] on div "Great customer service, [PERSON_NAME] helped us out and was very helpful with t…" at bounding box center [946, 461] width 656 height 16
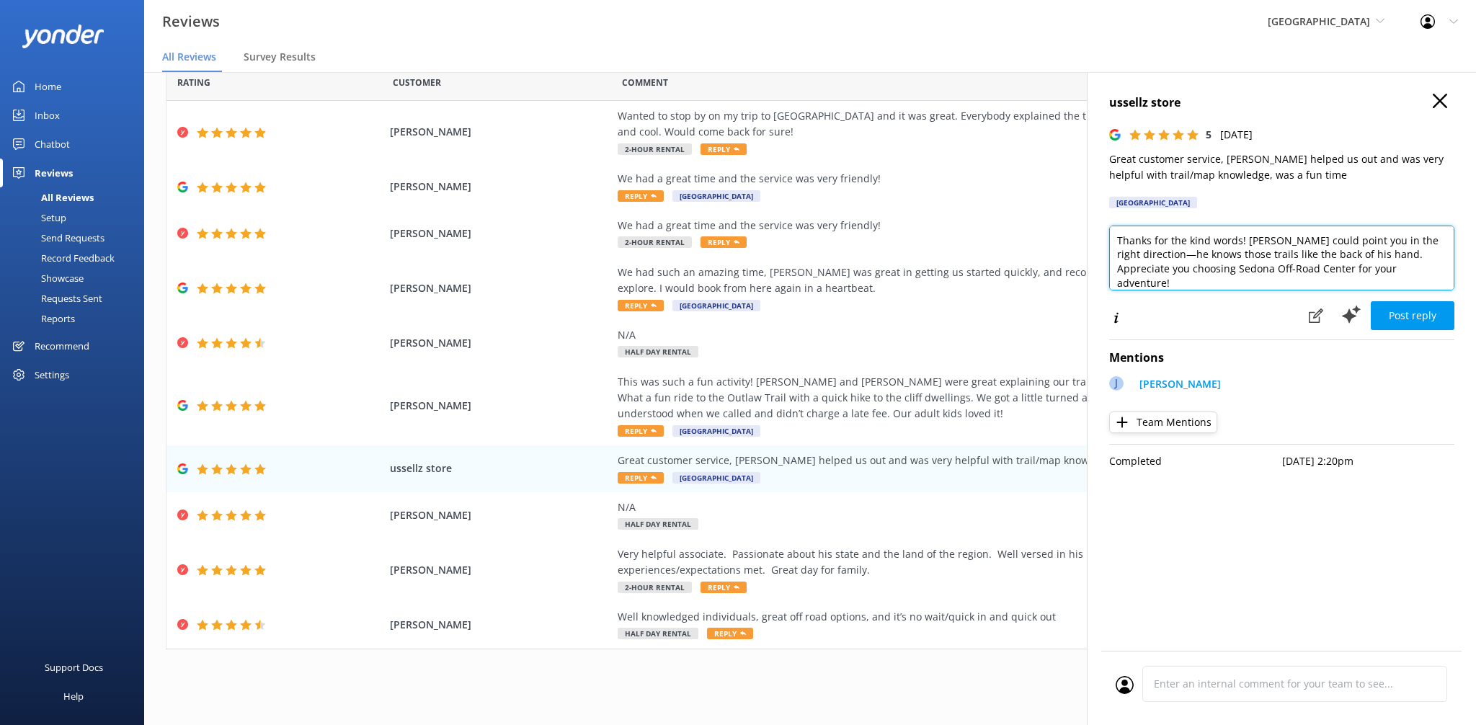
click at [1437, 275] on textarea "Thanks for the kind words! [PERSON_NAME] could point you in the right direction…" at bounding box center [1281, 258] width 345 height 65
paste textarea "- ZacK"
type textarea "Thanks for the kind words! [PERSON_NAME] could point you in the right direction…"
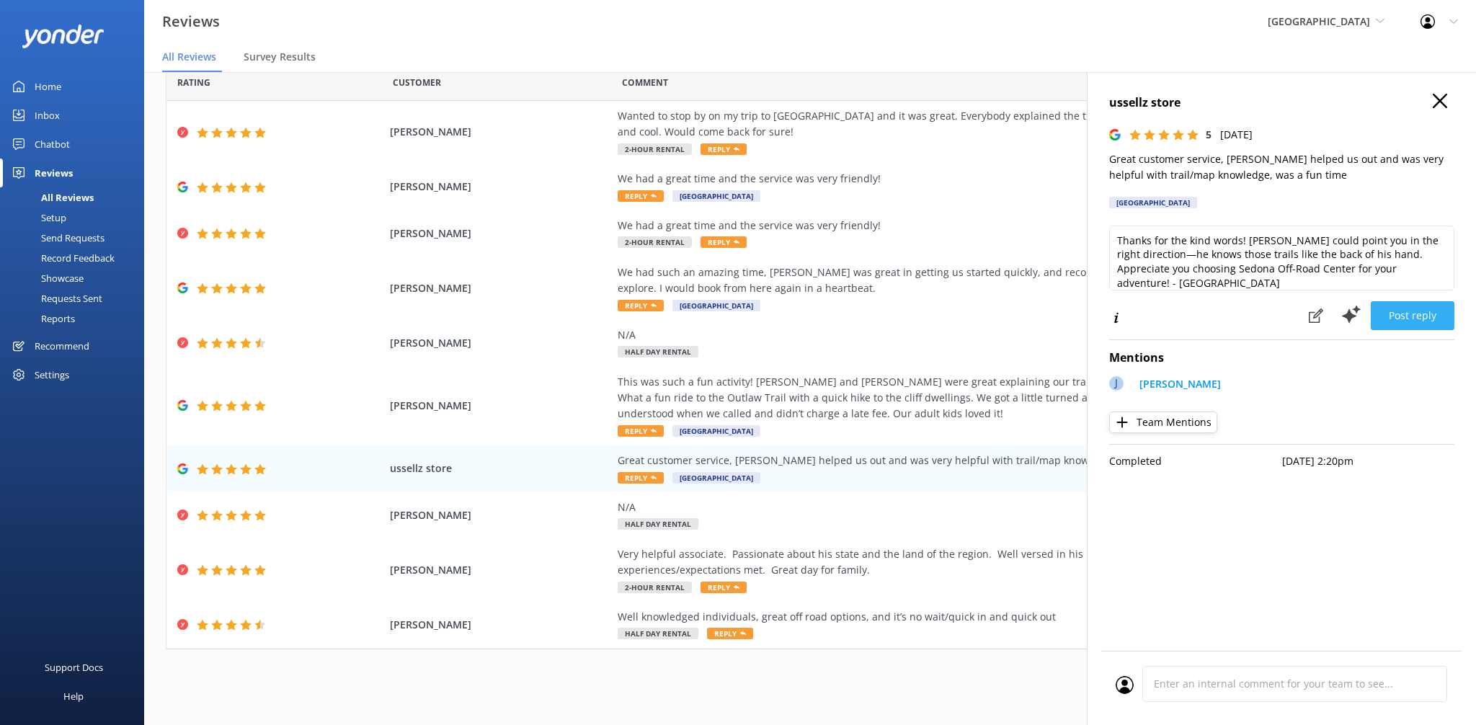
click at [1454, 328] on button "Post reply" at bounding box center [1413, 315] width 84 height 29
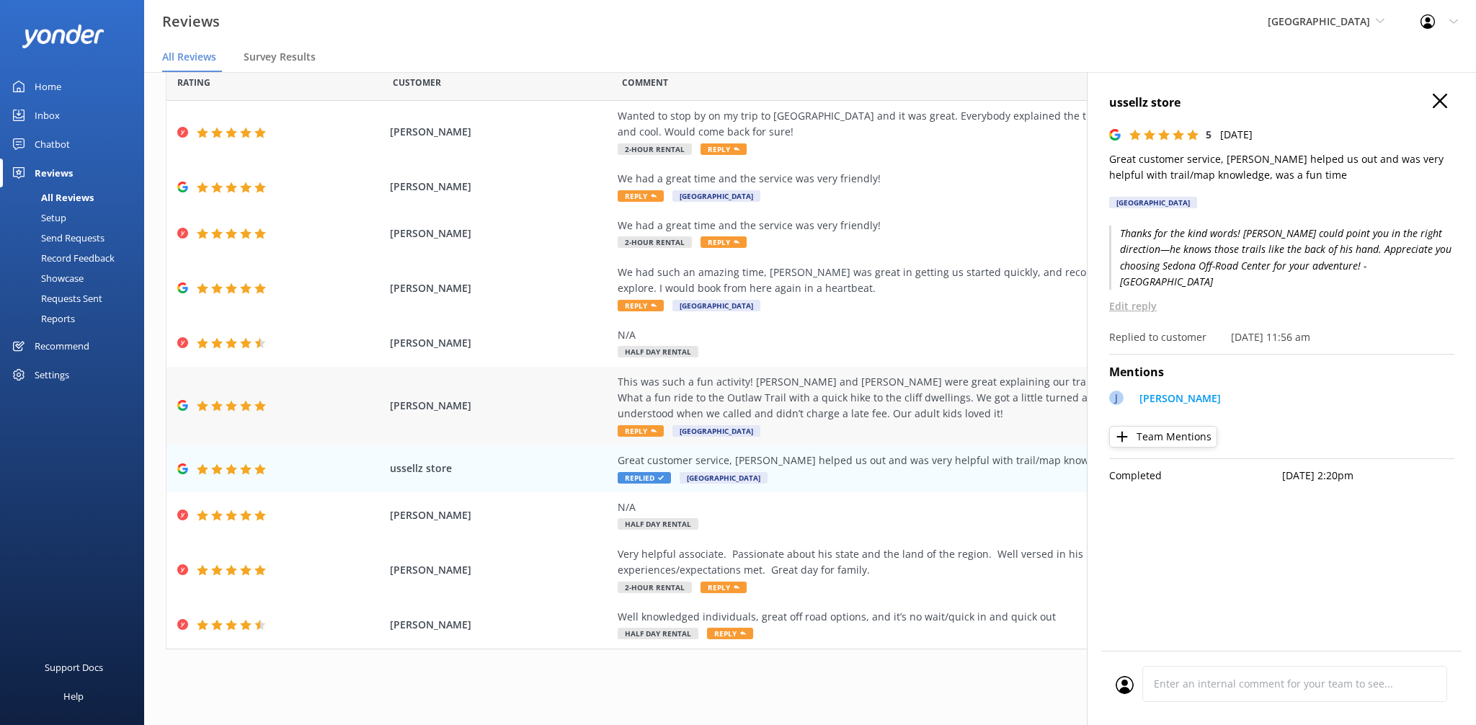
click at [856, 413] on div "This was such a fun activity! [PERSON_NAME] and [PERSON_NAME] were great explai…" at bounding box center [946, 398] width 656 height 48
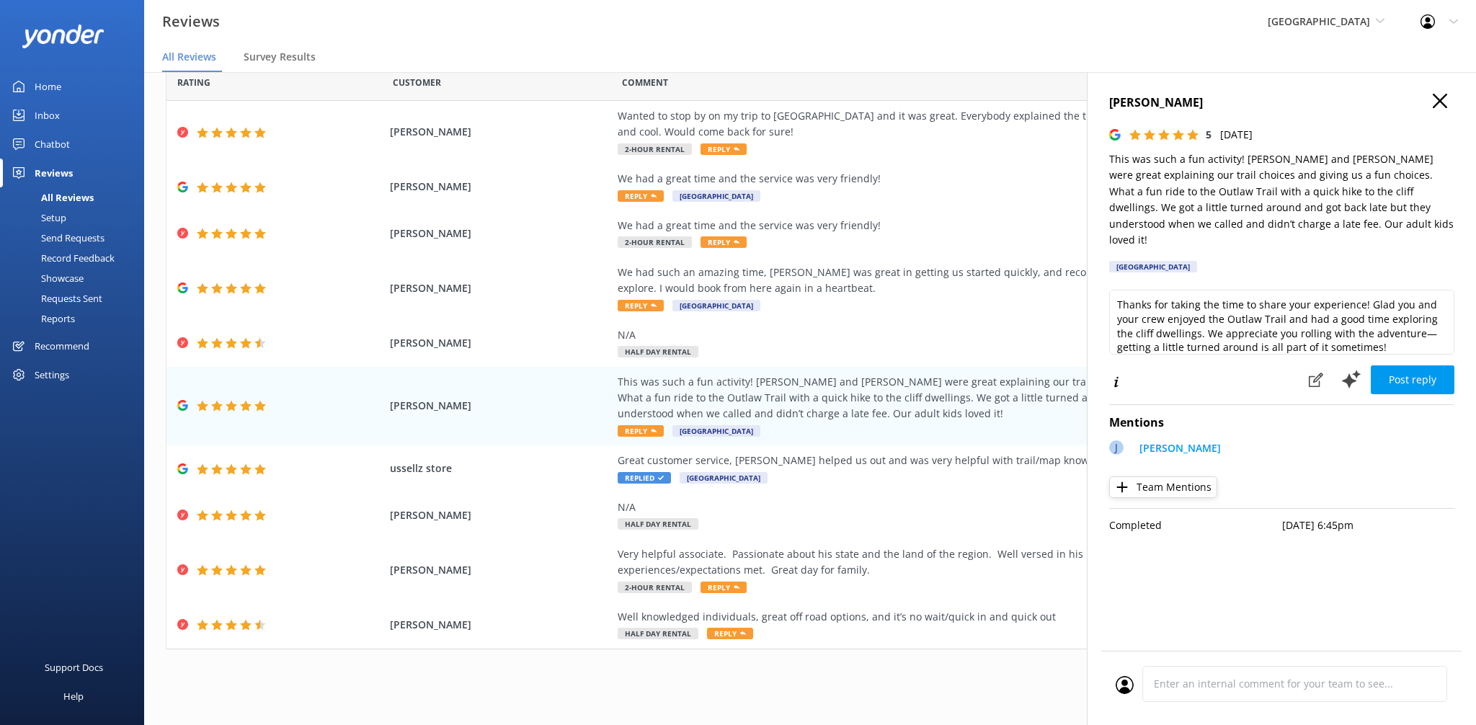
click at [1374, 340] on div "Thanks for taking the time to share your experience! Glad you and your crew enj…" at bounding box center [1281, 325] width 345 height 71
click at [1372, 335] on textarea "Thanks for taking the time to share your experience! Glad you and your crew enj…" at bounding box center [1281, 322] width 345 height 65
paste textarea "- ZacK"
type textarea "Thanks for taking the time to share your experience! Glad you and your crew enj…"
click at [1406, 365] on button "Post reply" at bounding box center [1413, 379] width 84 height 29
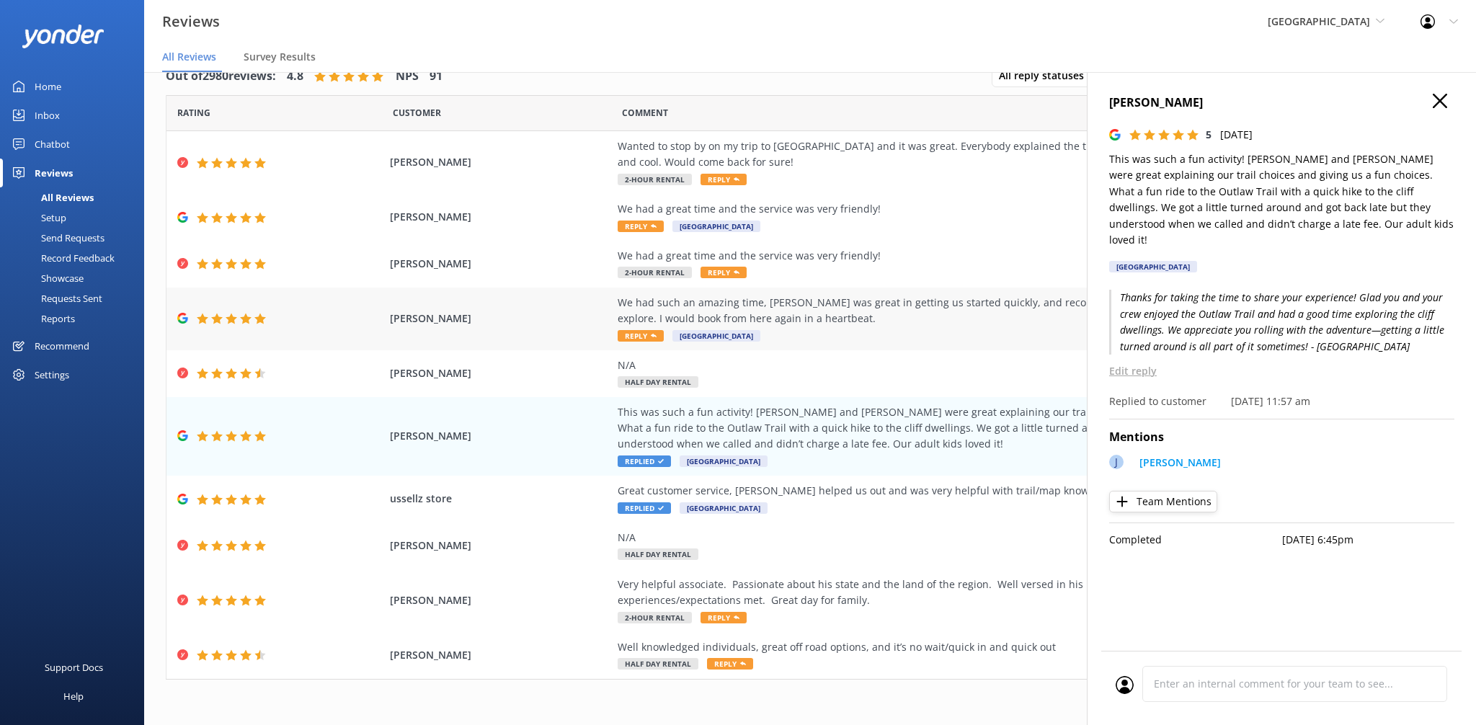
scroll to position [0, 0]
click at [844, 324] on div "We had such an amazing time, [PERSON_NAME] was great in getting us started quic…" at bounding box center [946, 311] width 656 height 32
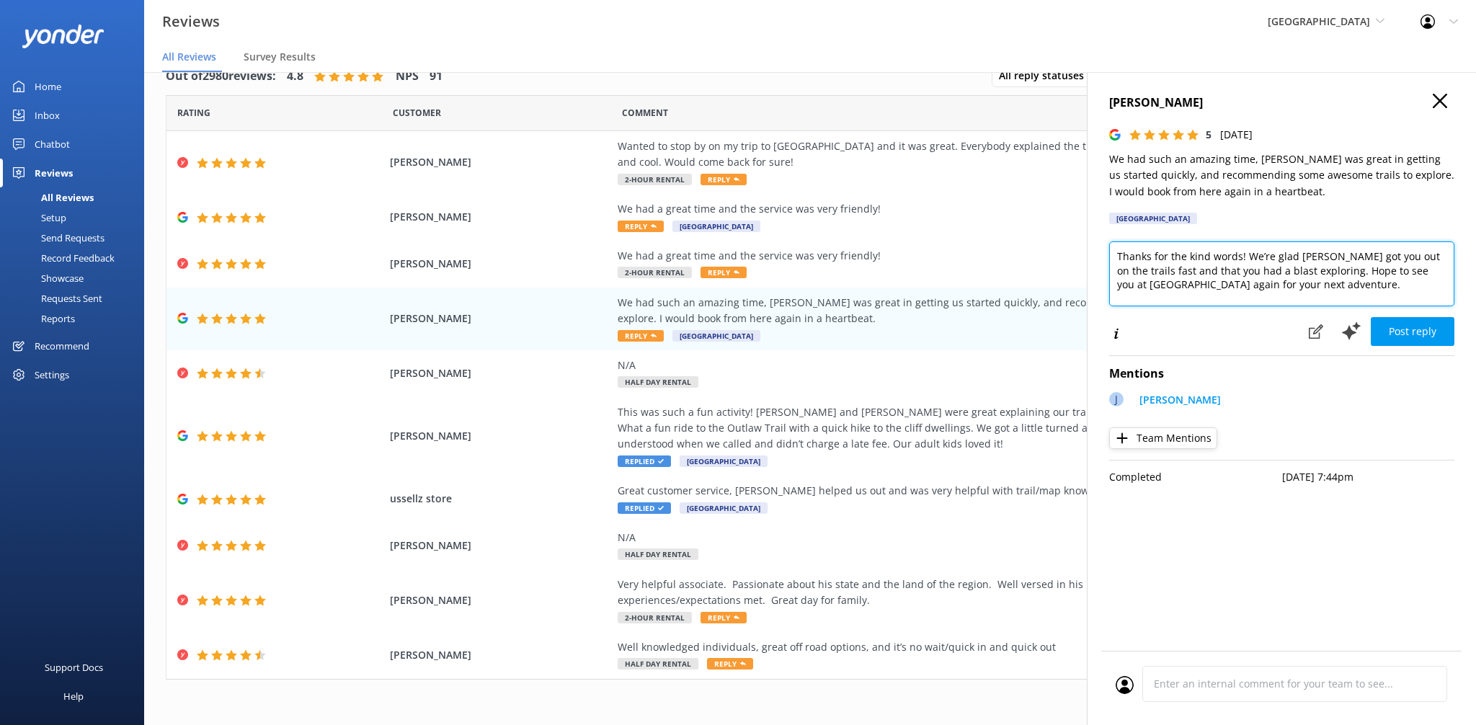
click at [1313, 297] on textarea "Thanks for the kind words! We’re glad [PERSON_NAME] got you out on the trails f…" at bounding box center [1281, 273] width 345 height 65
click at [1353, 295] on textarea "Thanks for the kind words! We’re glad [PERSON_NAME] got you out on the trails f…" at bounding box center [1281, 273] width 345 height 65
paste textarea "- ZacK"
type textarea "Thanks for the kind words! We’re glad [PERSON_NAME] got you out on the trails f…"
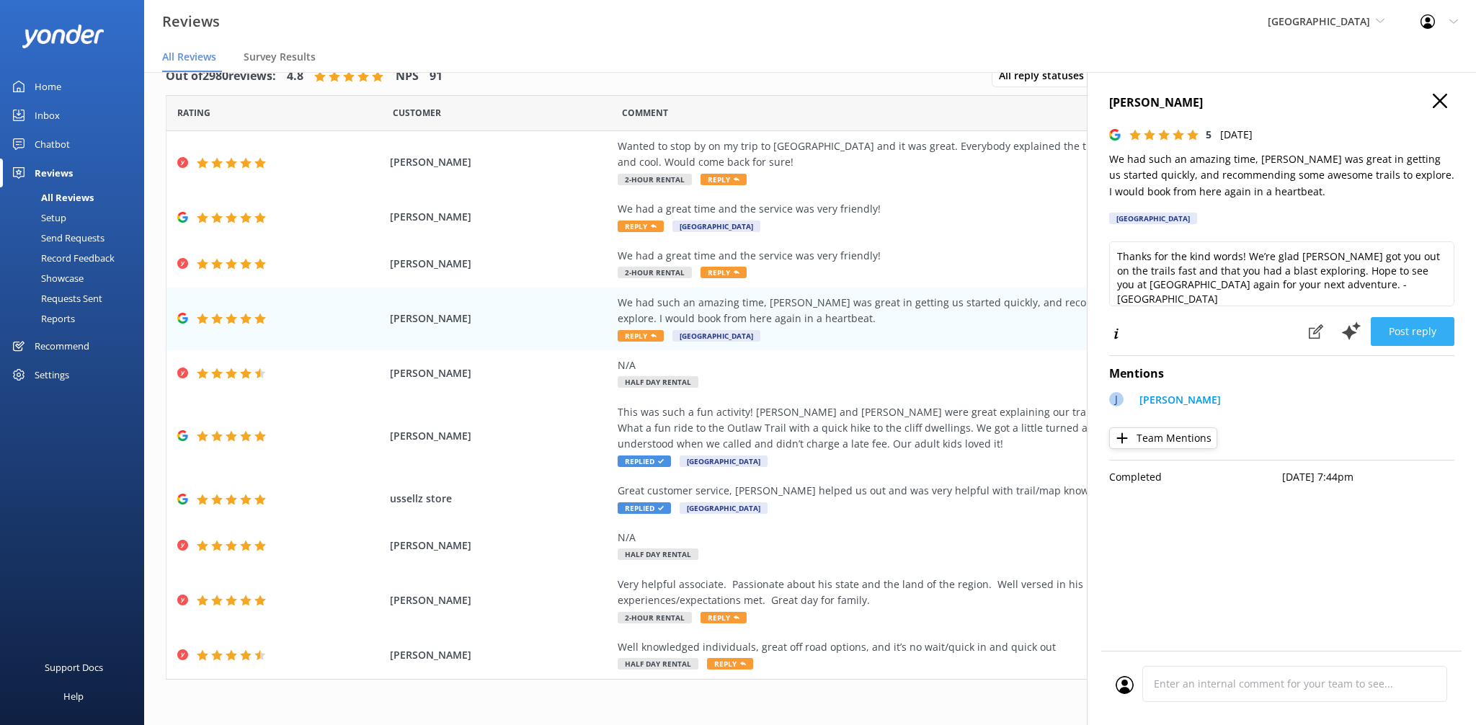
click at [1418, 319] on button "Post reply" at bounding box center [1413, 331] width 84 height 29
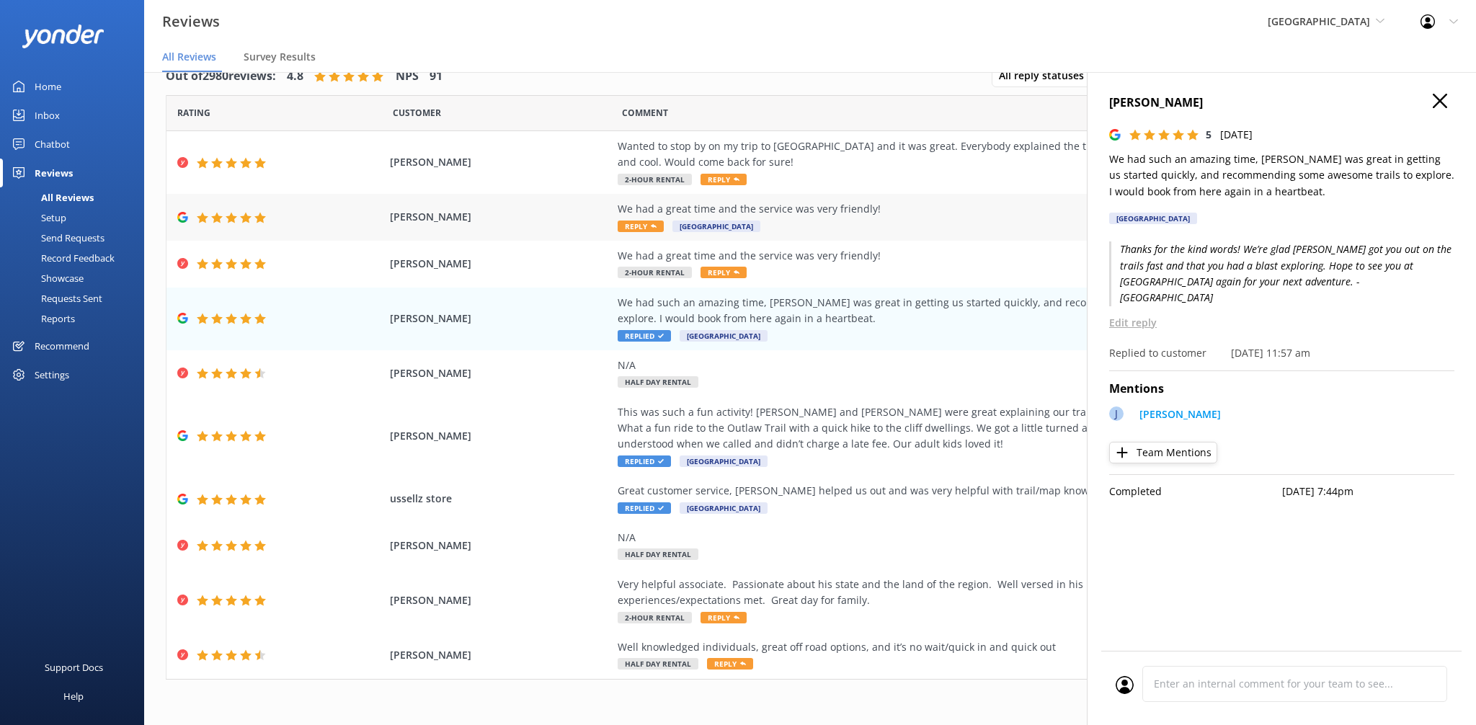
click at [978, 224] on div "We had a great time and the service was very friendly! Reply [GEOGRAPHIC_DATA]" at bounding box center [946, 217] width 656 height 32
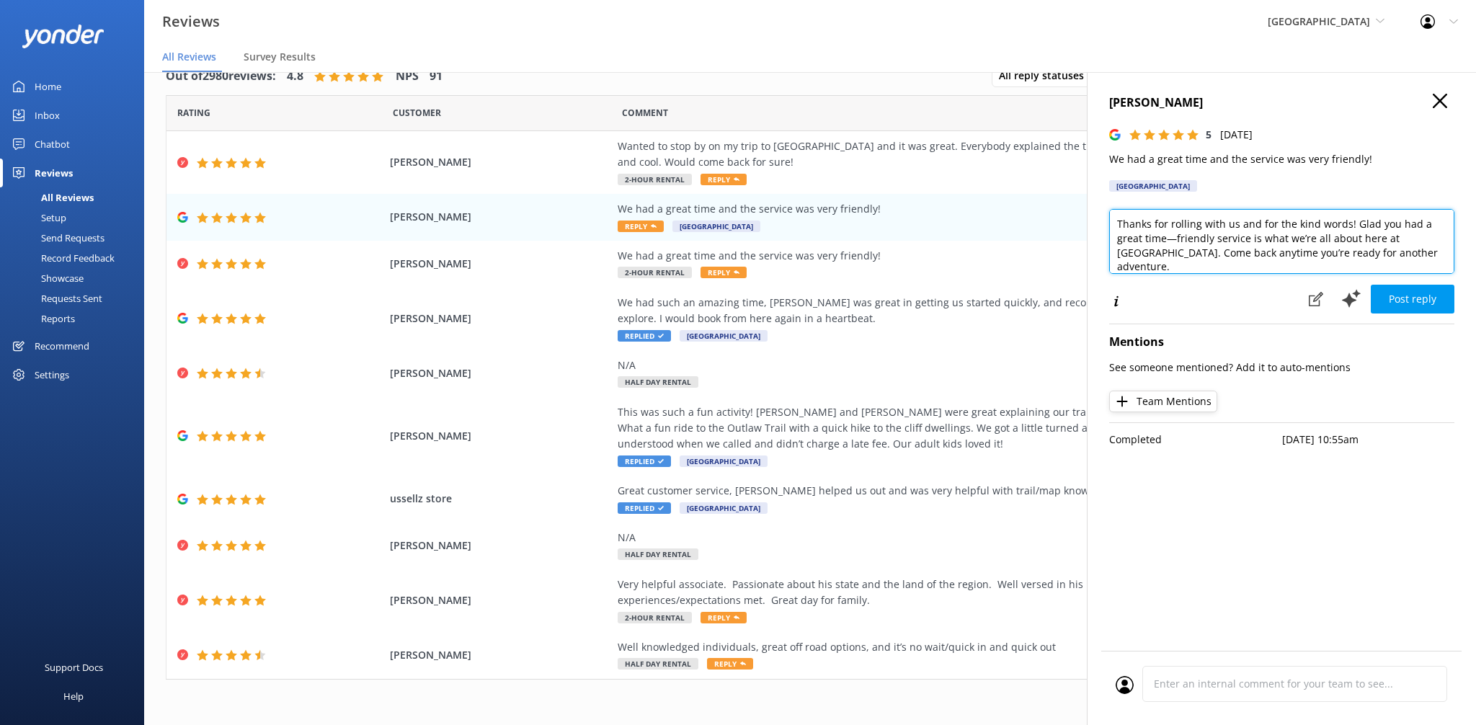
click at [1271, 270] on textarea "Thanks for rolling with us and for the kind words! Glad you had a great time—fr…" at bounding box center [1281, 241] width 345 height 65
paste textarea "- ZacK"
type textarea "Thanks for rolling with us and for the kind words! Glad you had a great time—fr…"
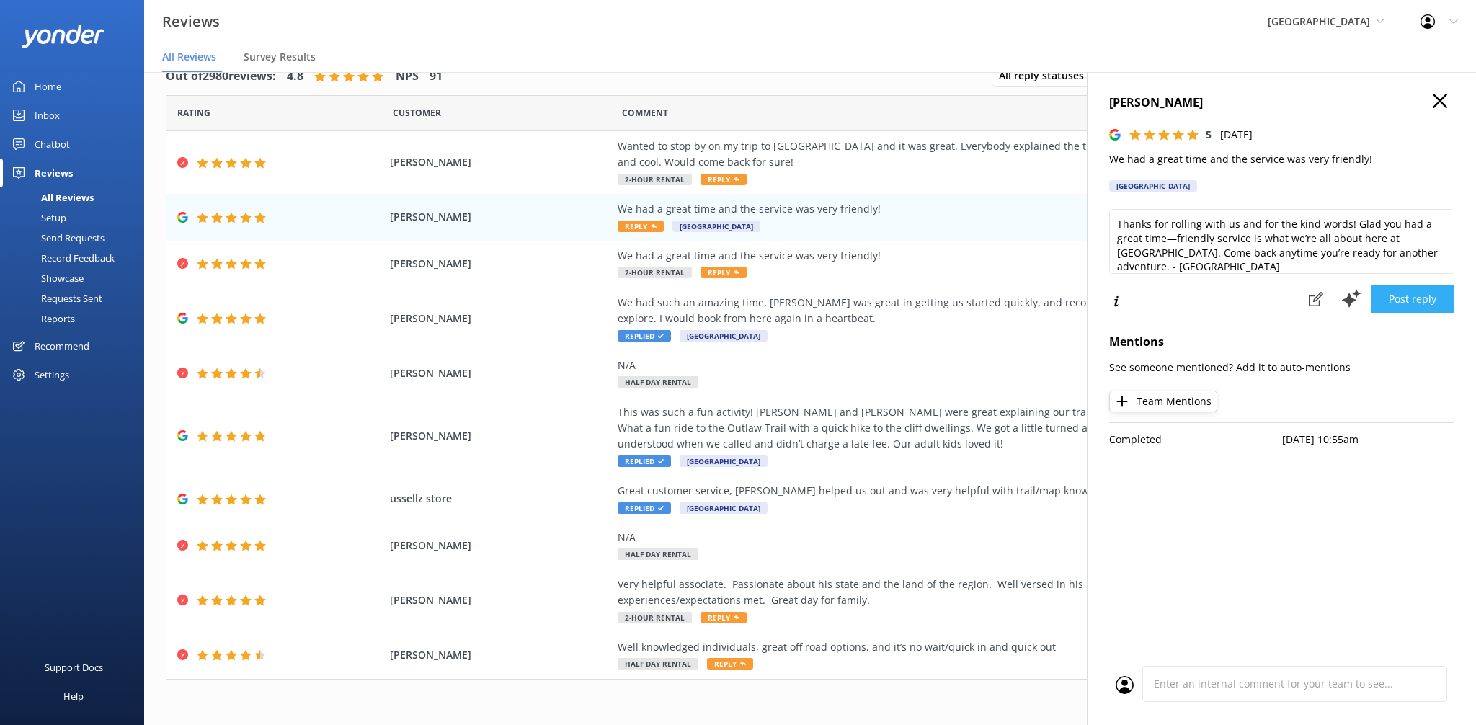
click at [1448, 301] on button "Post reply" at bounding box center [1413, 299] width 84 height 29
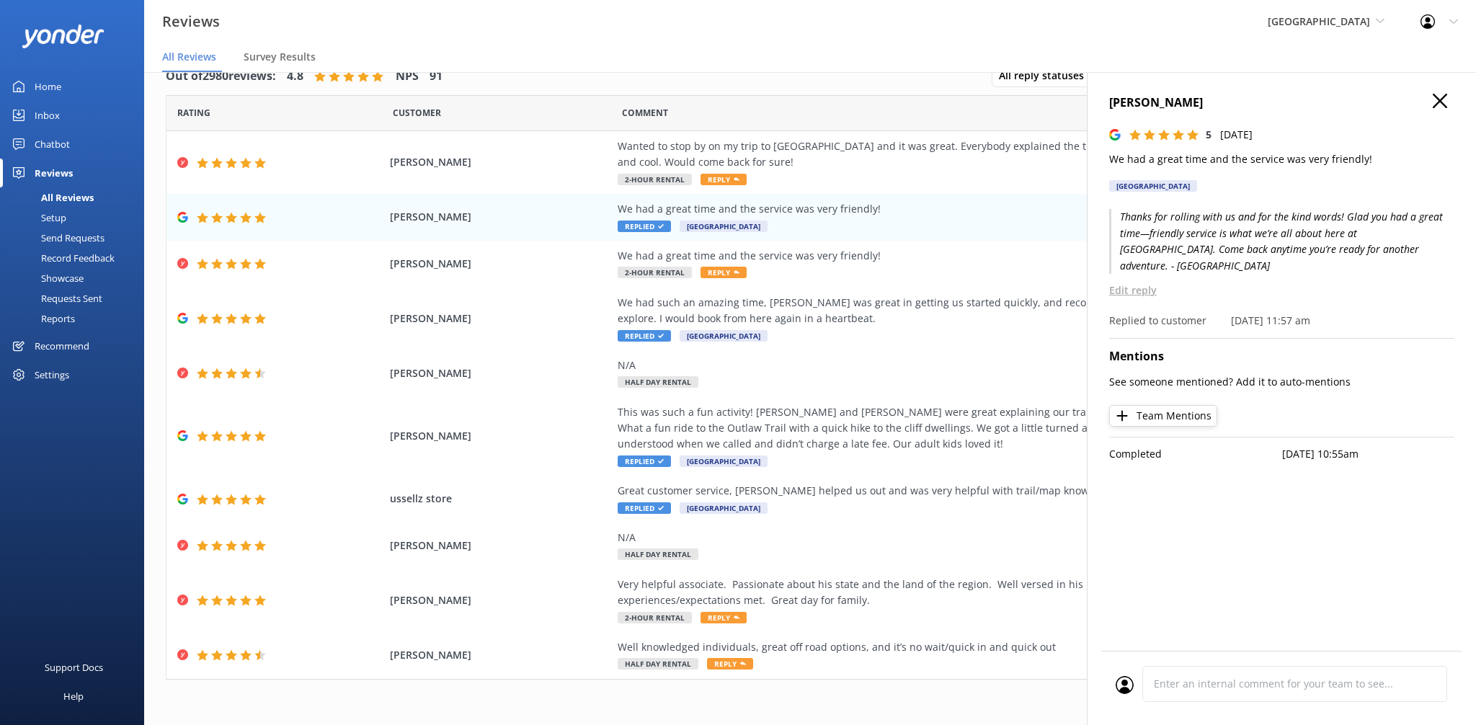
click at [1440, 98] on icon "button" at bounding box center [1440, 101] width 14 height 14
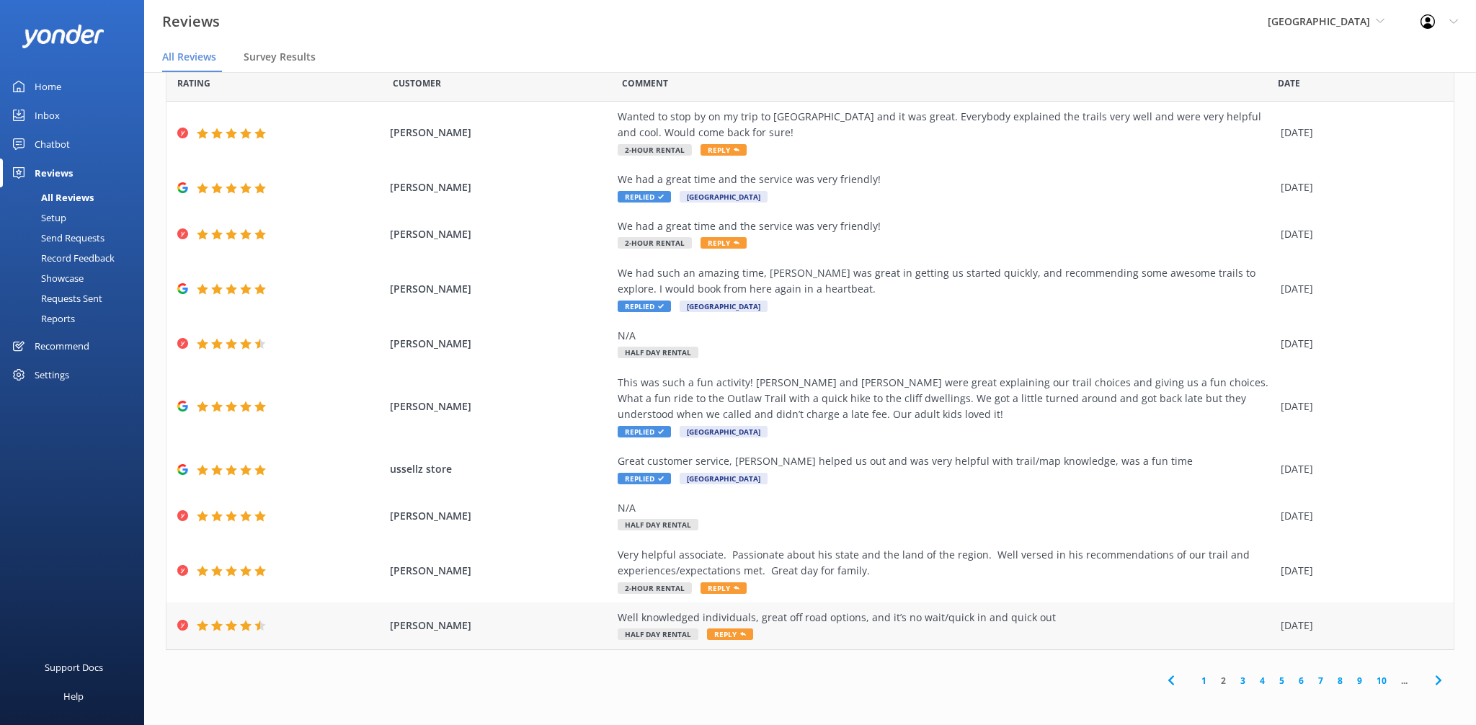
scroll to position [30, 0]
click at [1200, 684] on link "1" at bounding box center [1203, 680] width 19 height 14
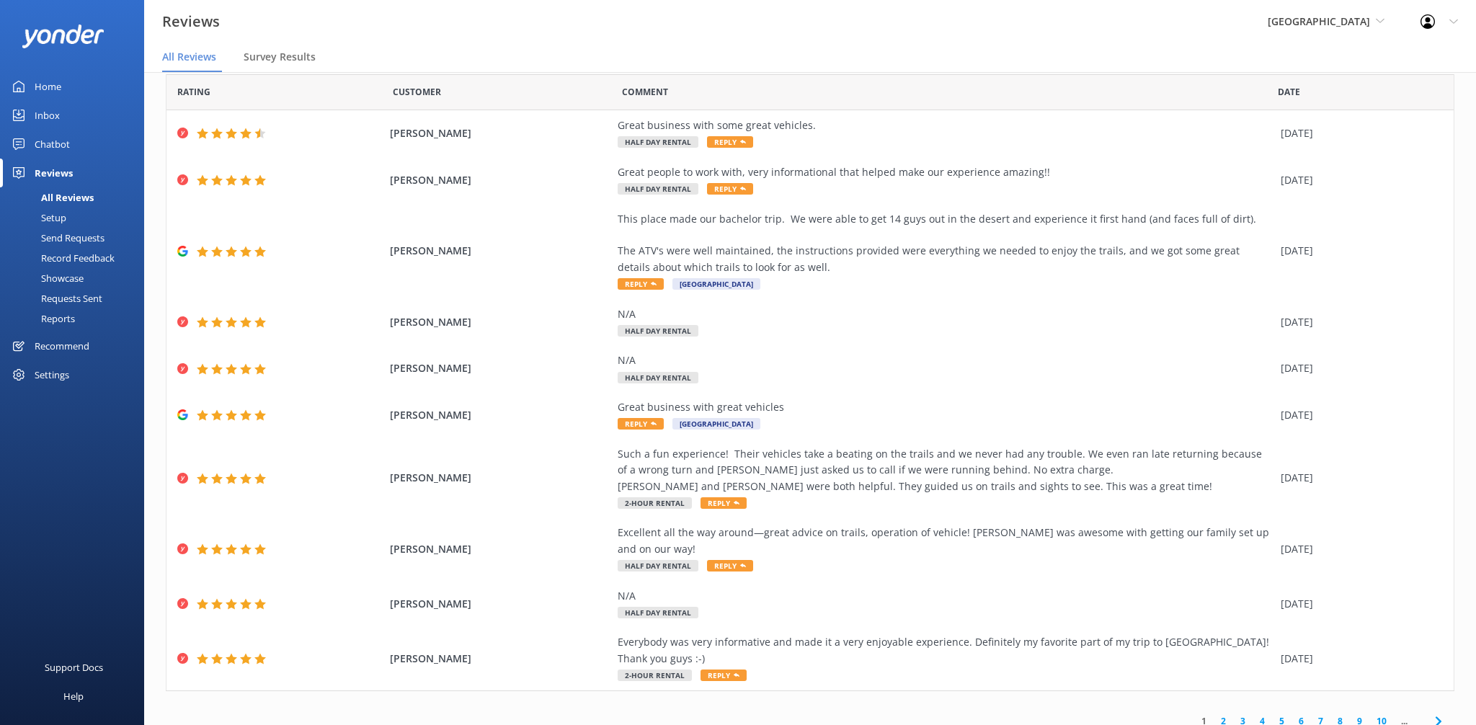
scroll to position [46, 0]
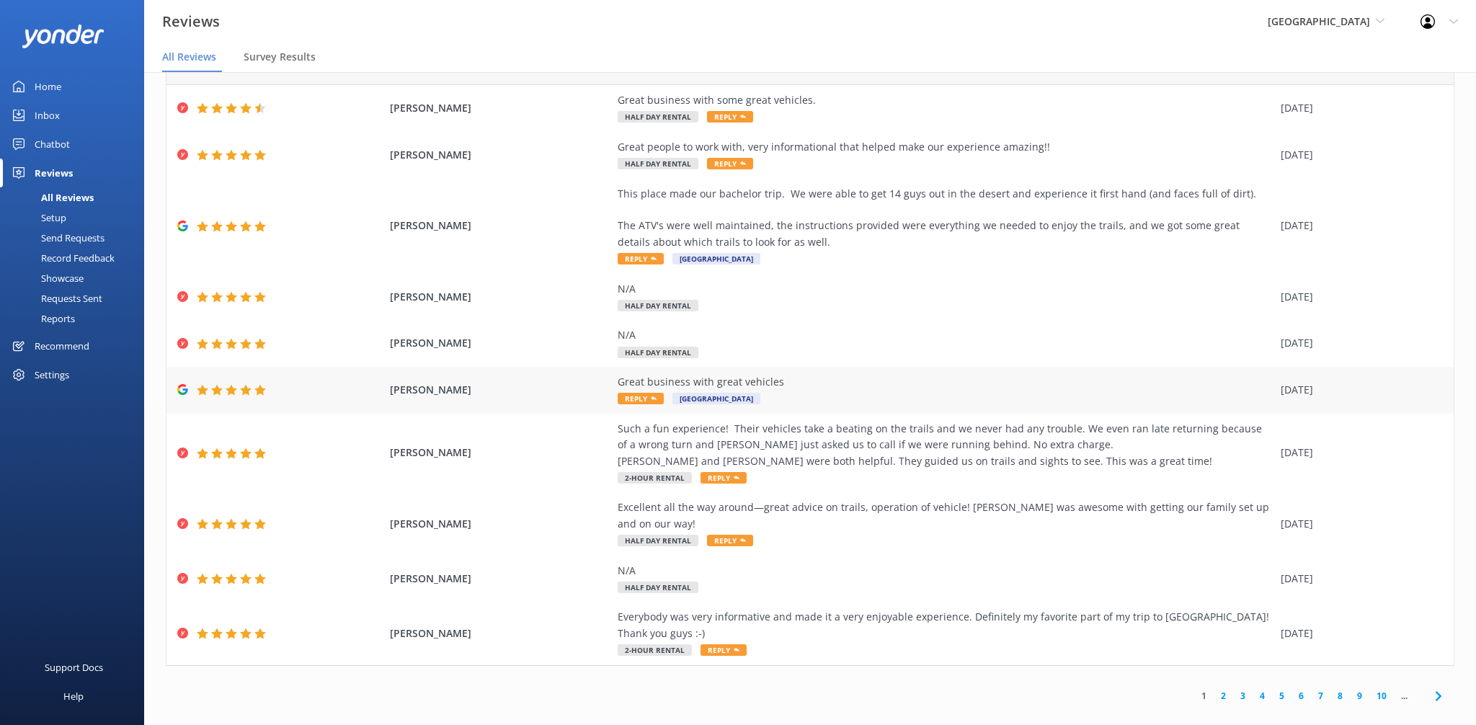
click at [797, 396] on div "Great business with great vehicles Reply Sedona OFF-[GEOGRAPHIC_DATA]" at bounding box center [946, 390] width 656 height 32
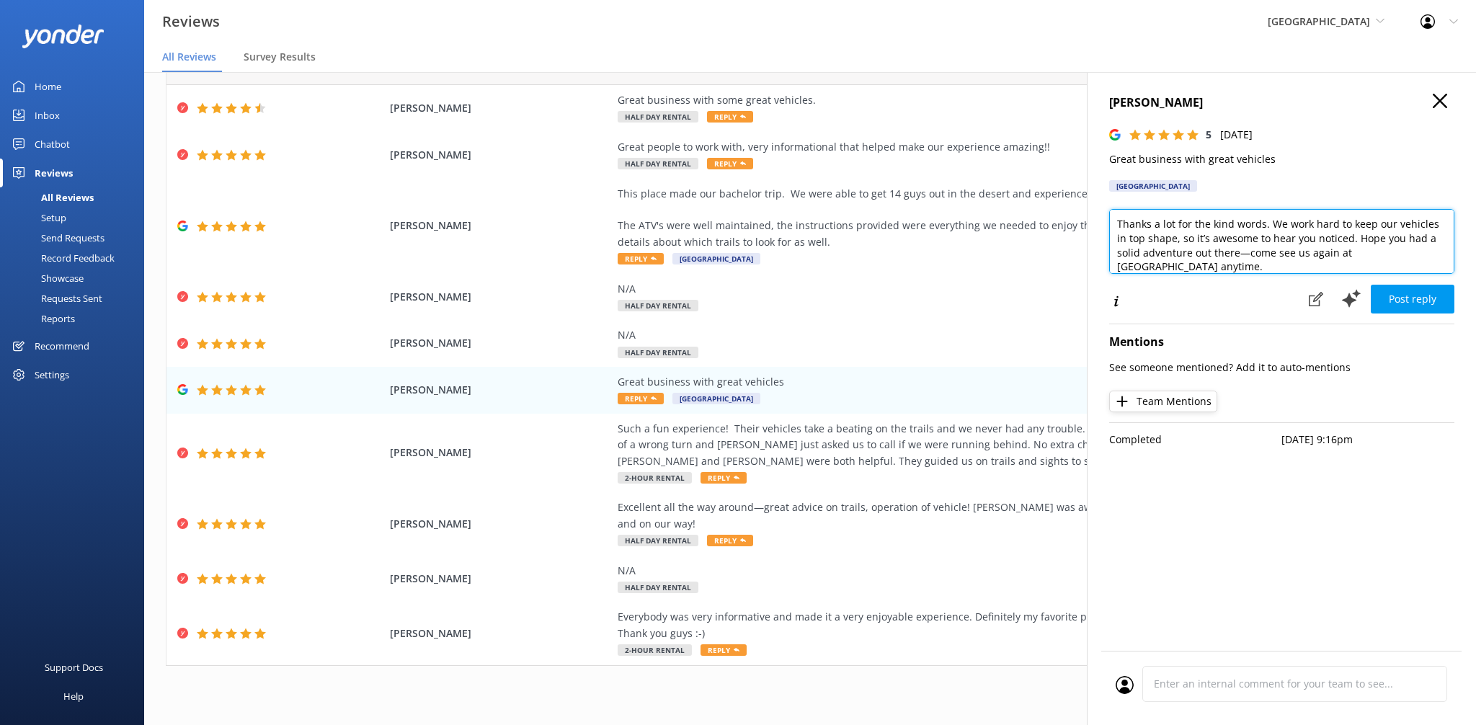
click at [1313, 262] on textarea "Thanks a lot for the kind words. We work hard to keep our vehicles in top shape…" at bounding box center [1281, 241] width 345 height 65
paste textarea "- ZacK"
type textarea "Thanks a lot for the kind words. We work hard to keep our vehicles in top shape…"
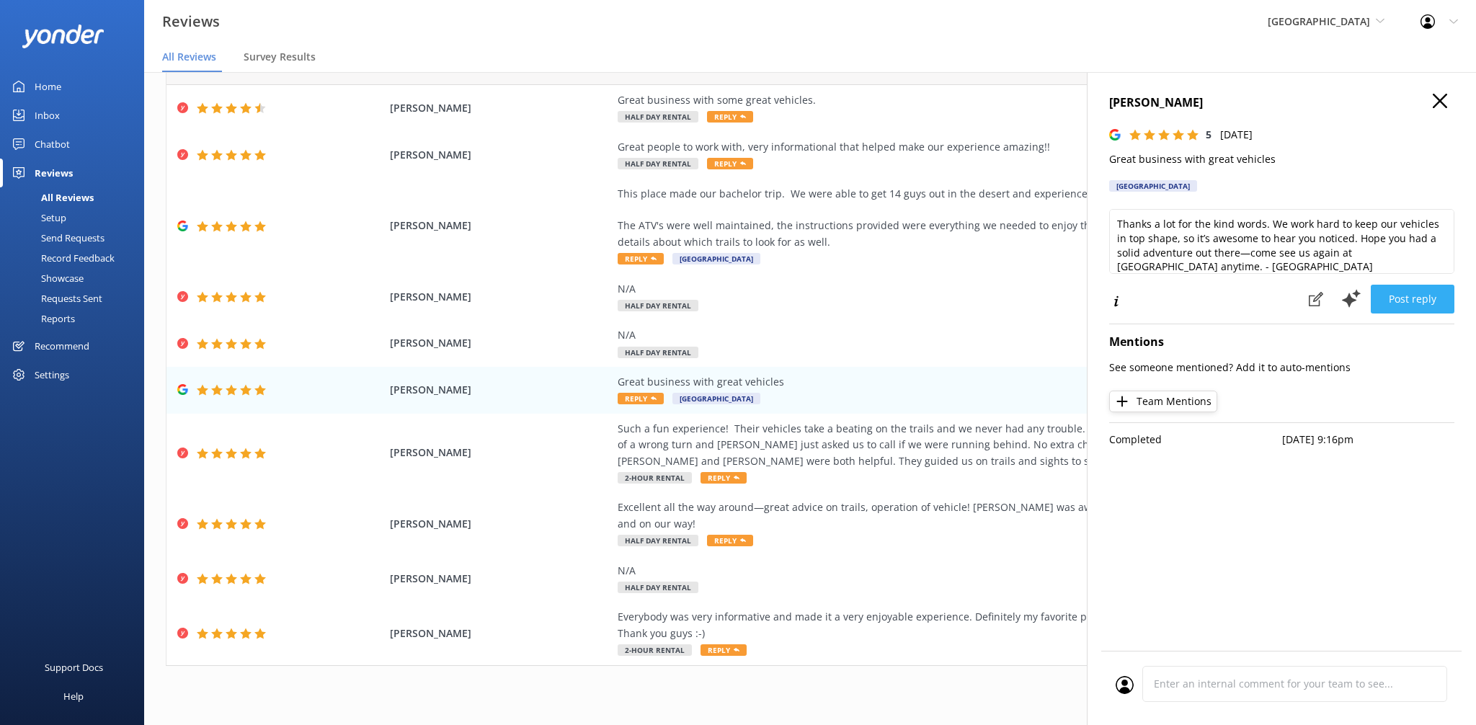
click at [1427, 295] on button "Post reply" at bounding box center [1413, 299] width 84 height 29
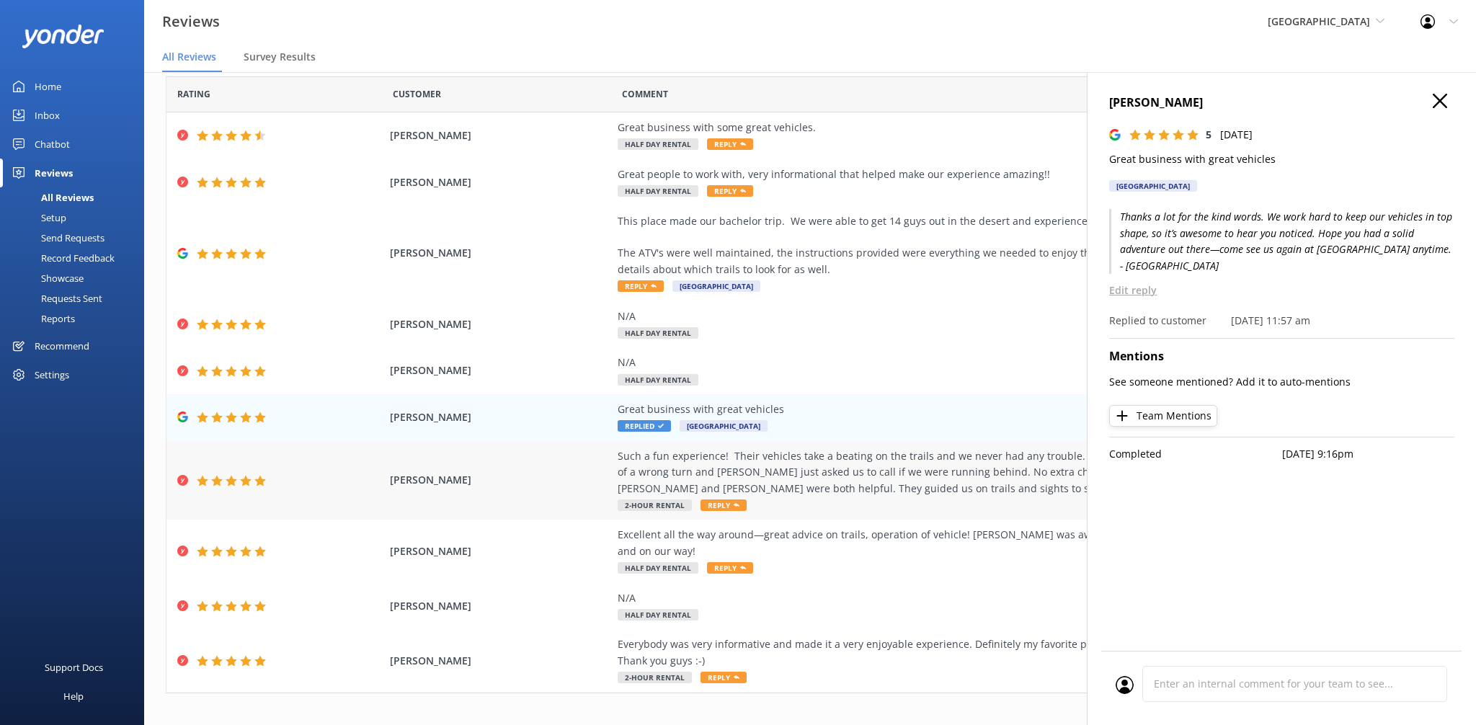
scroll to position [0, 0]
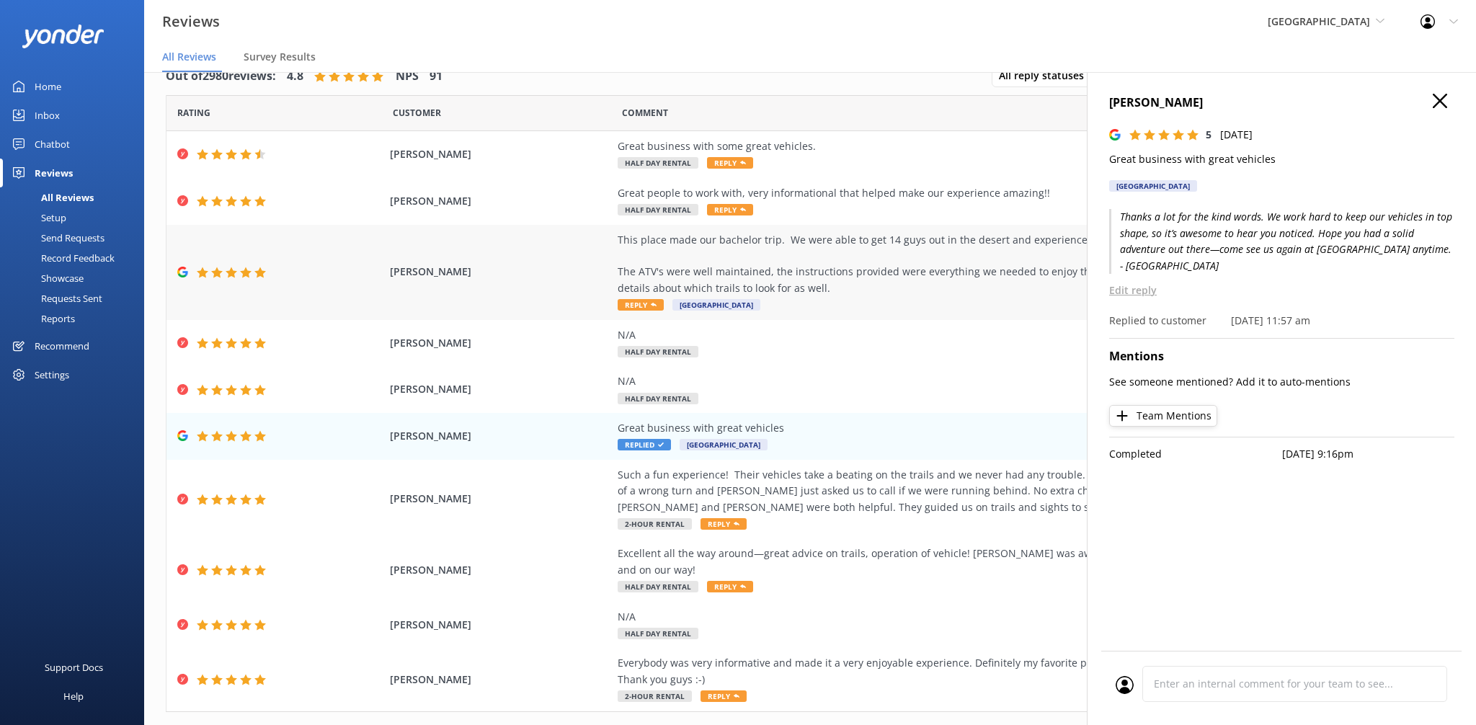
click at [874, 290] on div "This place made our bachelor trip. We were able to get 14 guys out in the deser…" at bounding box center [946, 264] width 656 height 65
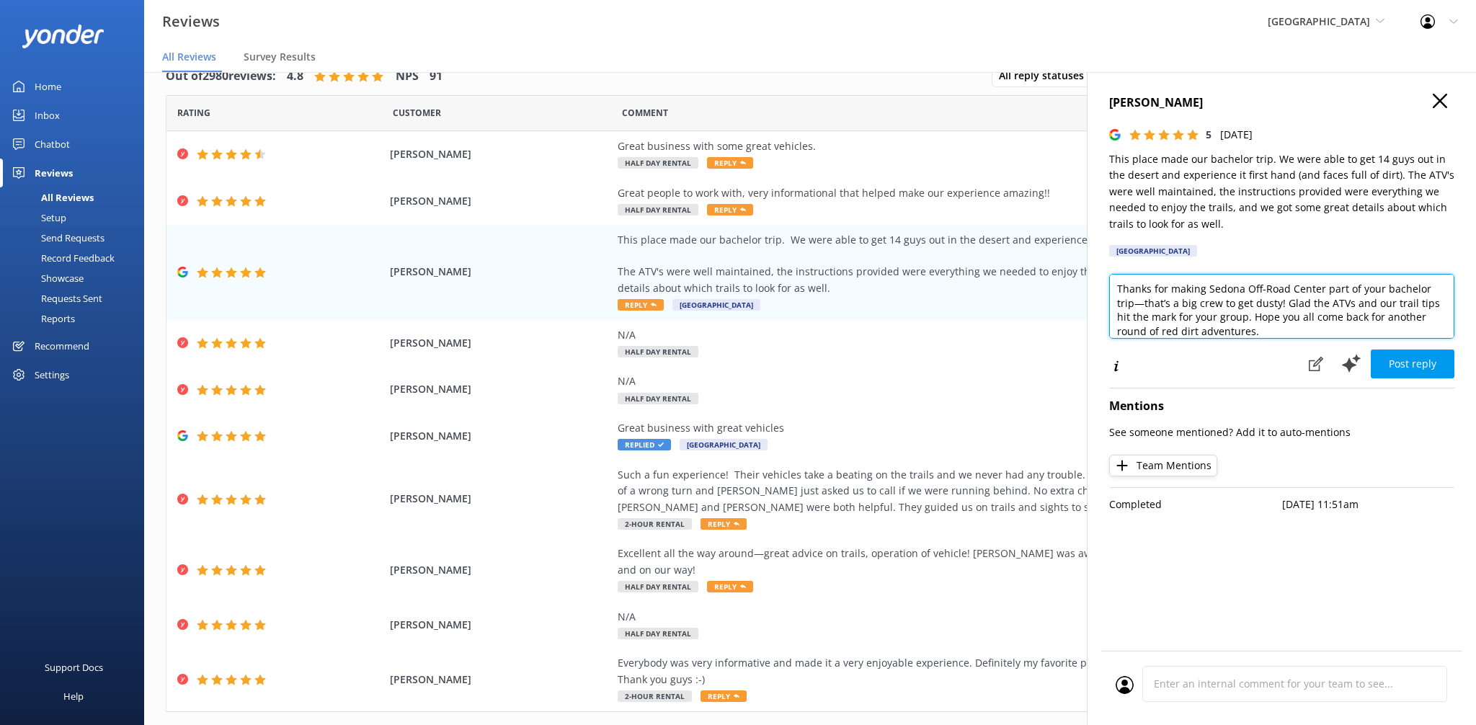
click at [1298, 334] on textarea "Thanks for making Sedona Off-Road Center part of your bachelor trip—that’s a bi…" at bounding box center [1281, 306] width 345 height 65
paste textarea "- ZacK"
type textarea "Thanks for making Sedona Off-Road Center part of your bachelor trip—that’s a bi…"
click at [1424, 378] on div "[PERSON_NAME] 5 [DATE] This place made our bachelor trip. We were able to get 1…" at bounding box center [1281, 434] width 389 height 725
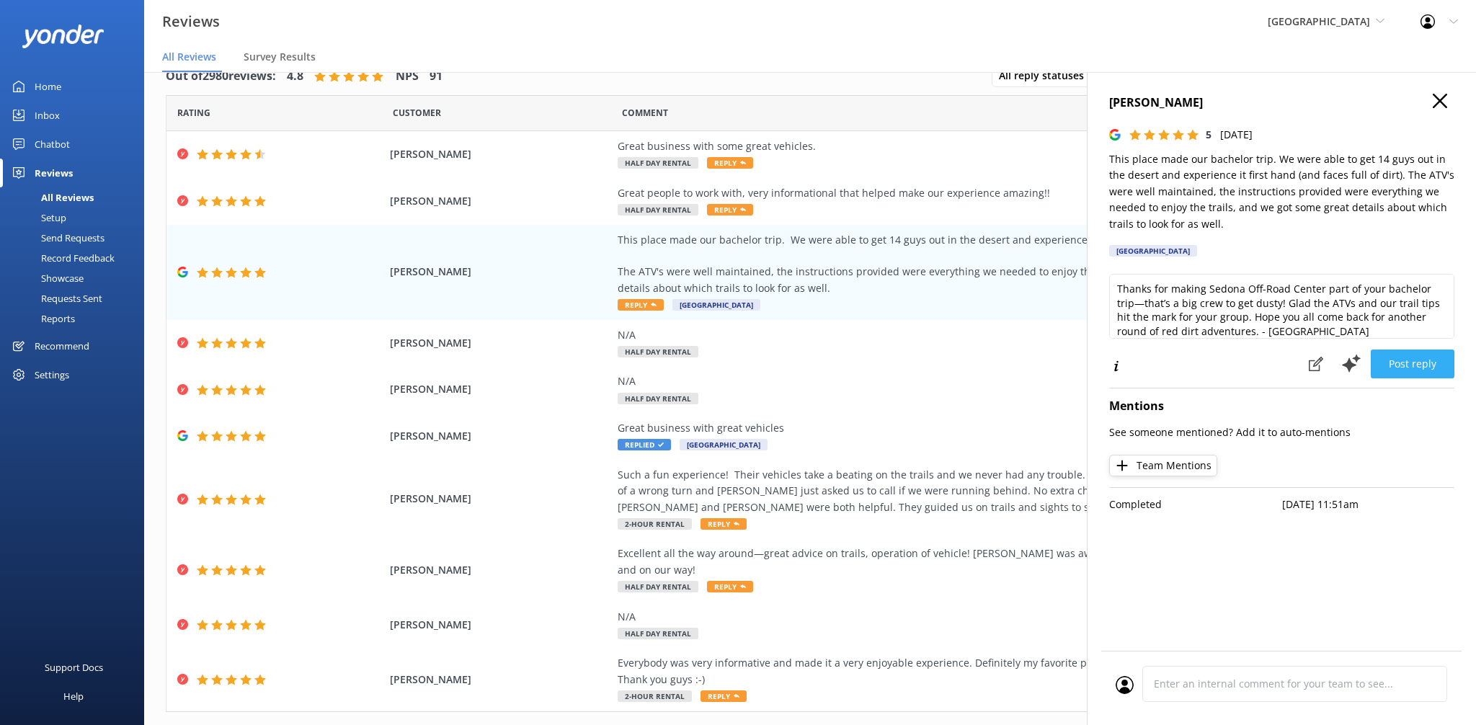
click at [1425, 366] on button "Post reply" at bounding box center [1413, 364] width 84 height 29
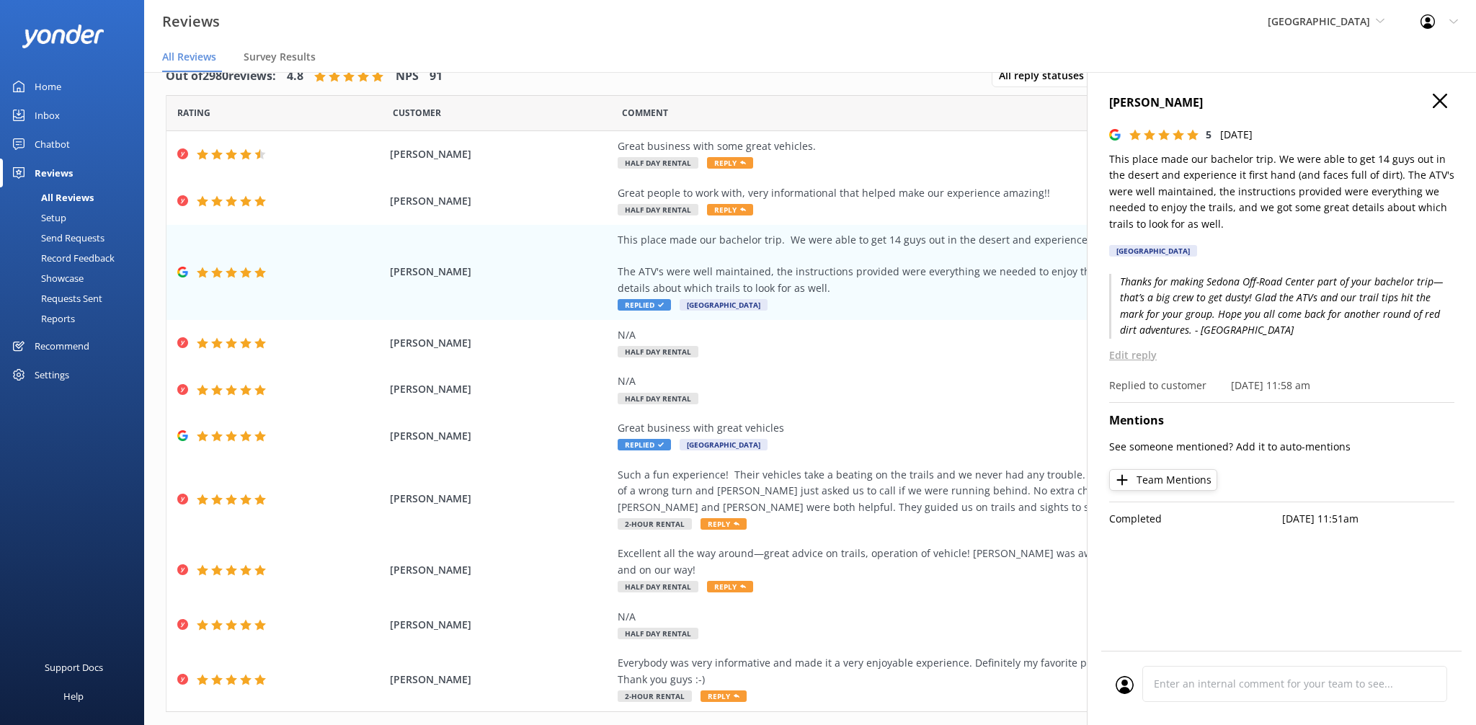
click at [1437, 99] on use "button" at bounding box center [1440, 101] width 14 height 14
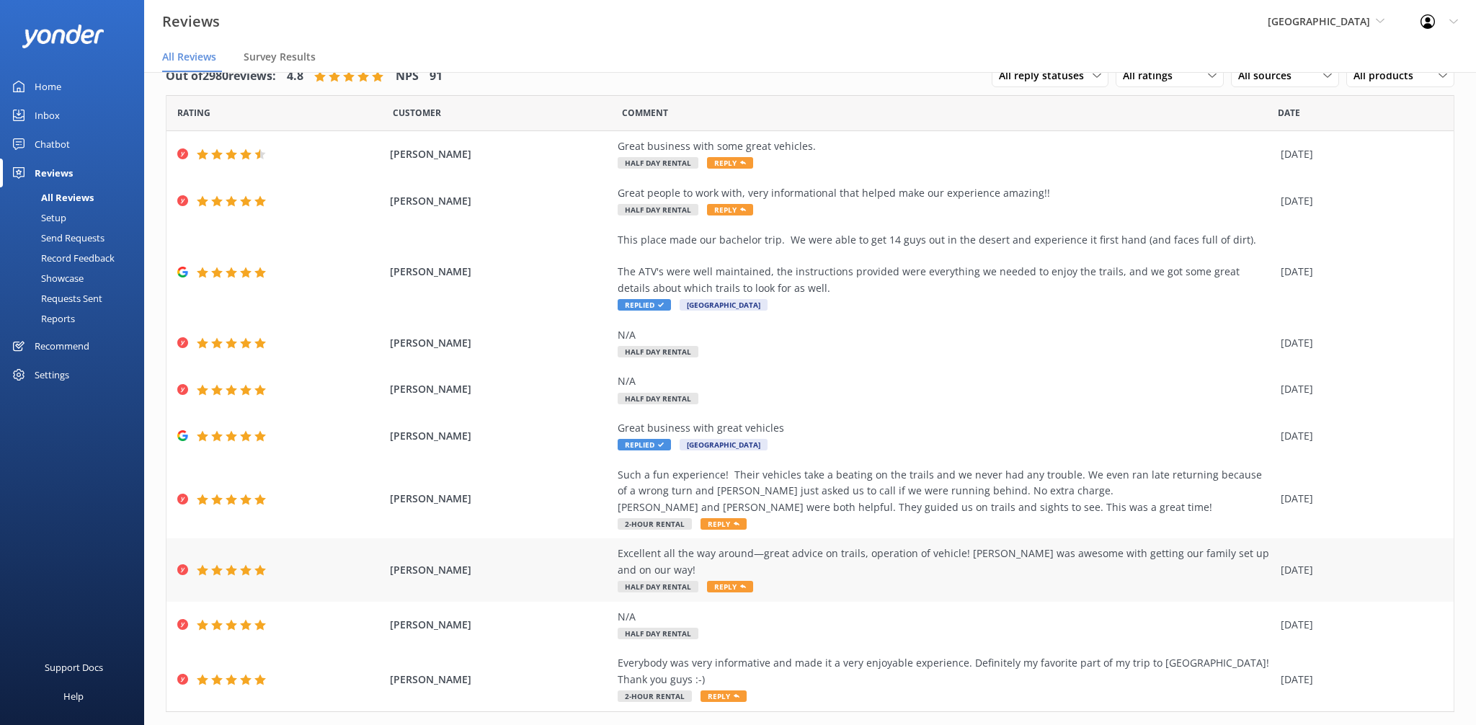
scroll to position [46, 0]
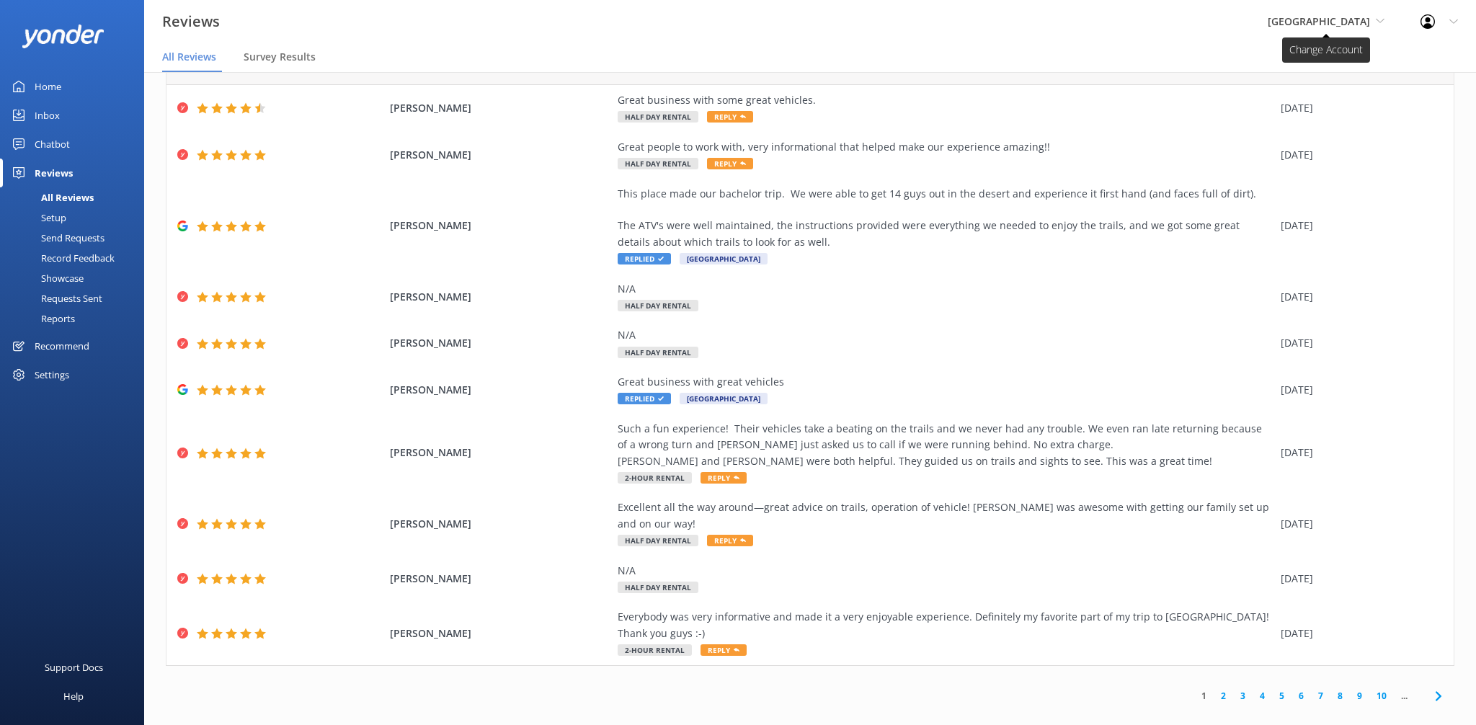
click at [1311, 26] on span "[GEOGRAPHIC_DATA]" at bounding box center [1319, 21] width 102 height 14
click at [1271, 104] on link "[US_STATE] Safari Jeep Tours" at bounding box center [1322, 95] width 144 height 35
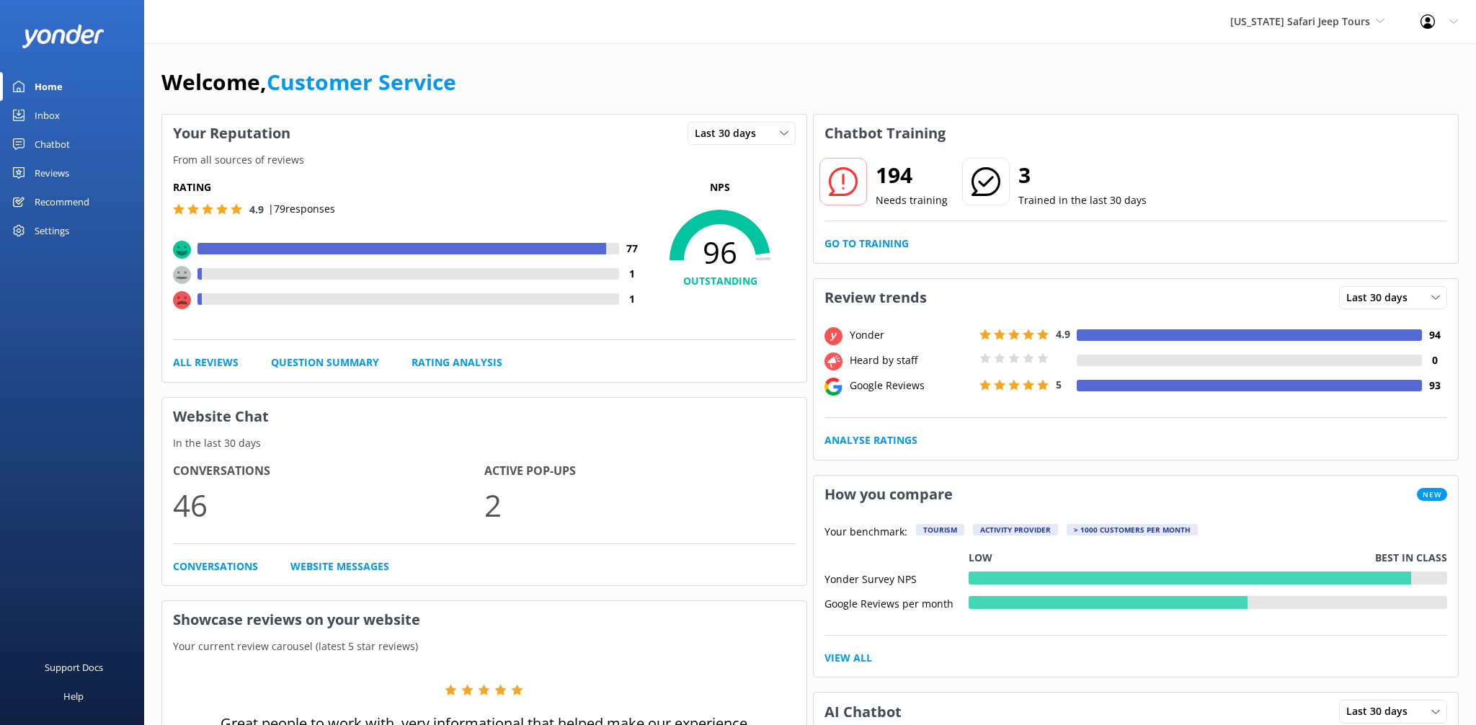
click at [54, 174] on div "Reviews" at bounding box center [52, 173] width 35 height 29
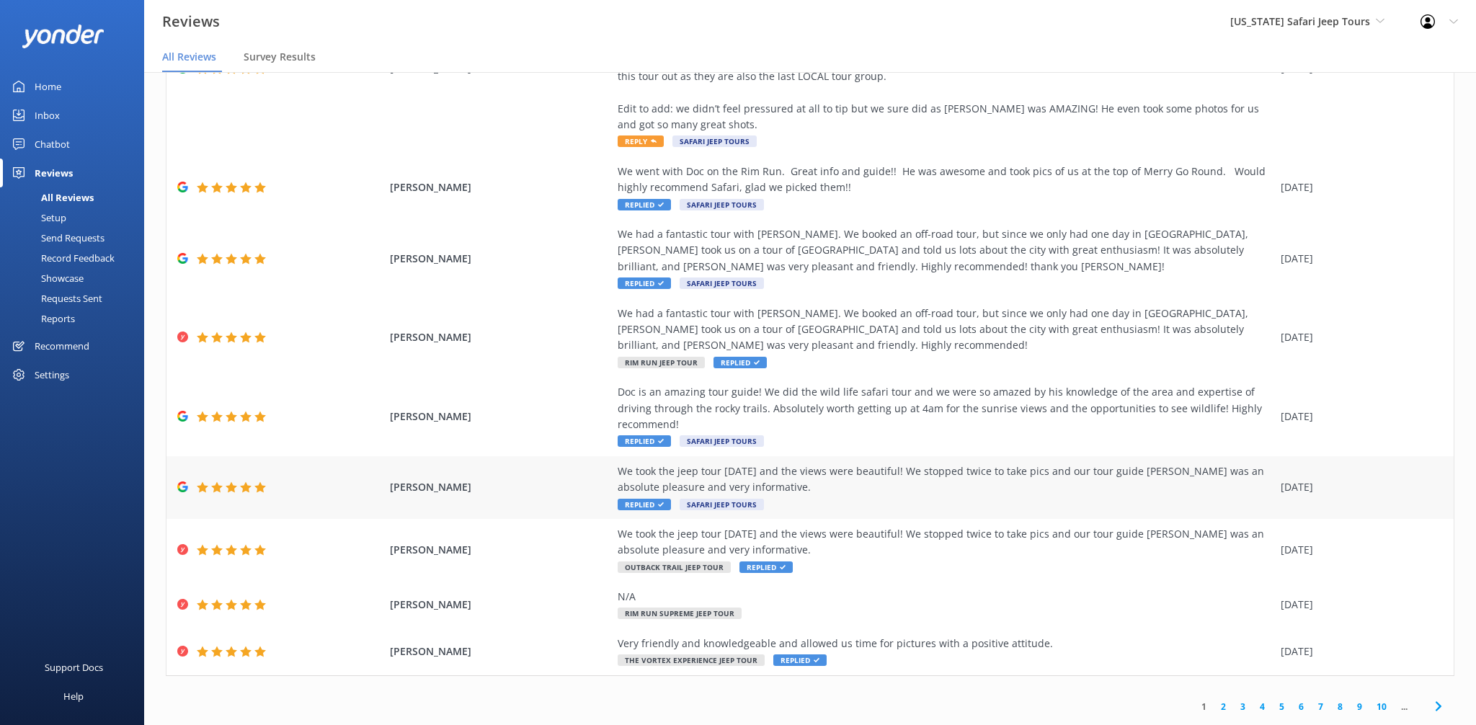
scroll to position [29, 0]
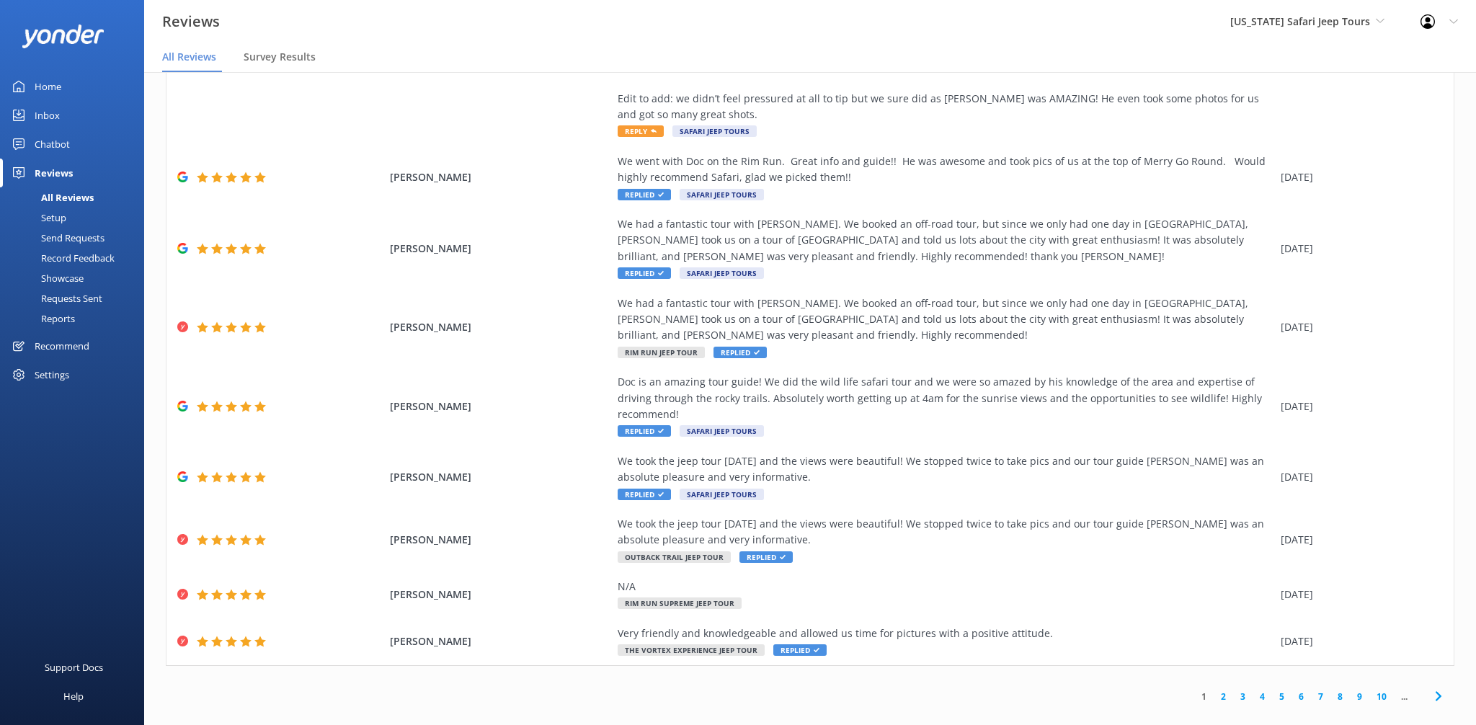
click at [1333, 690] on link "8" at bounding box center [1340, 697] width 19 height 14
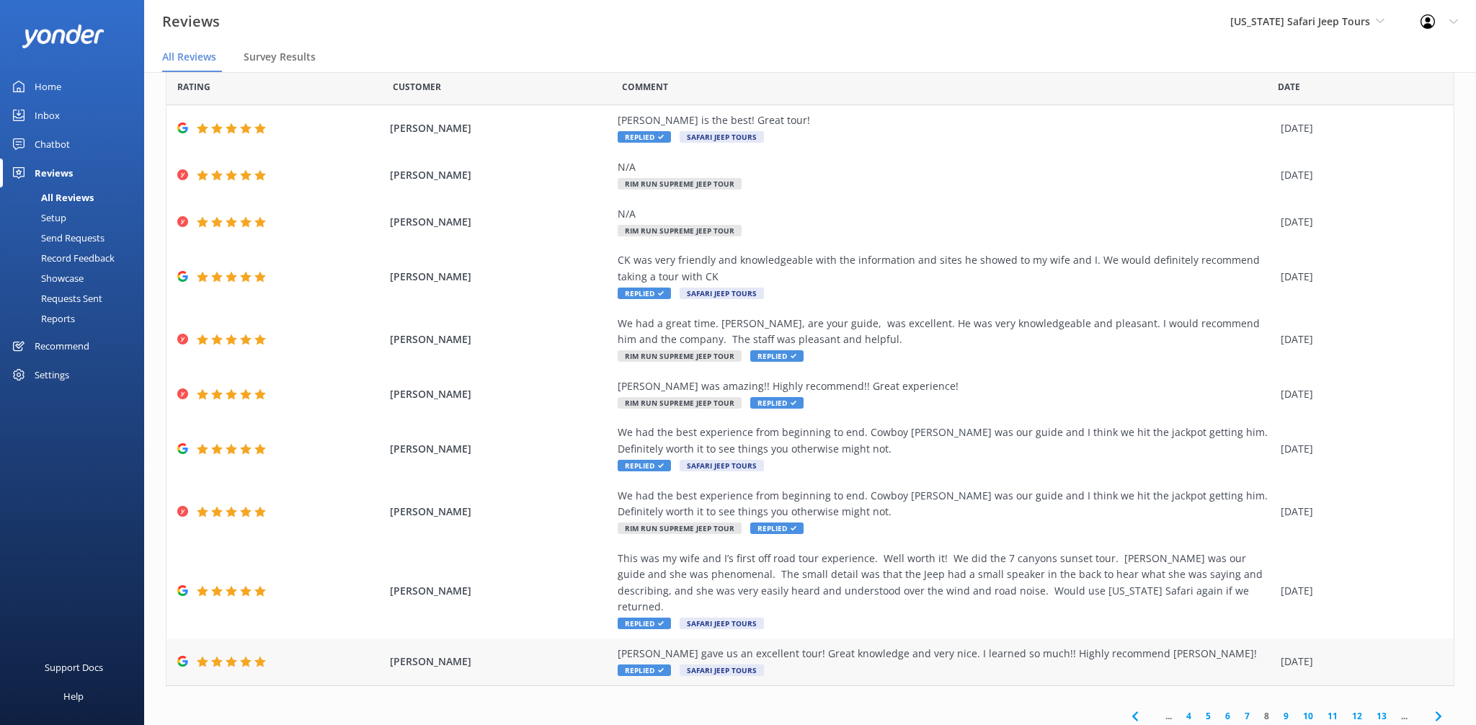
scroll to position [46, 0]
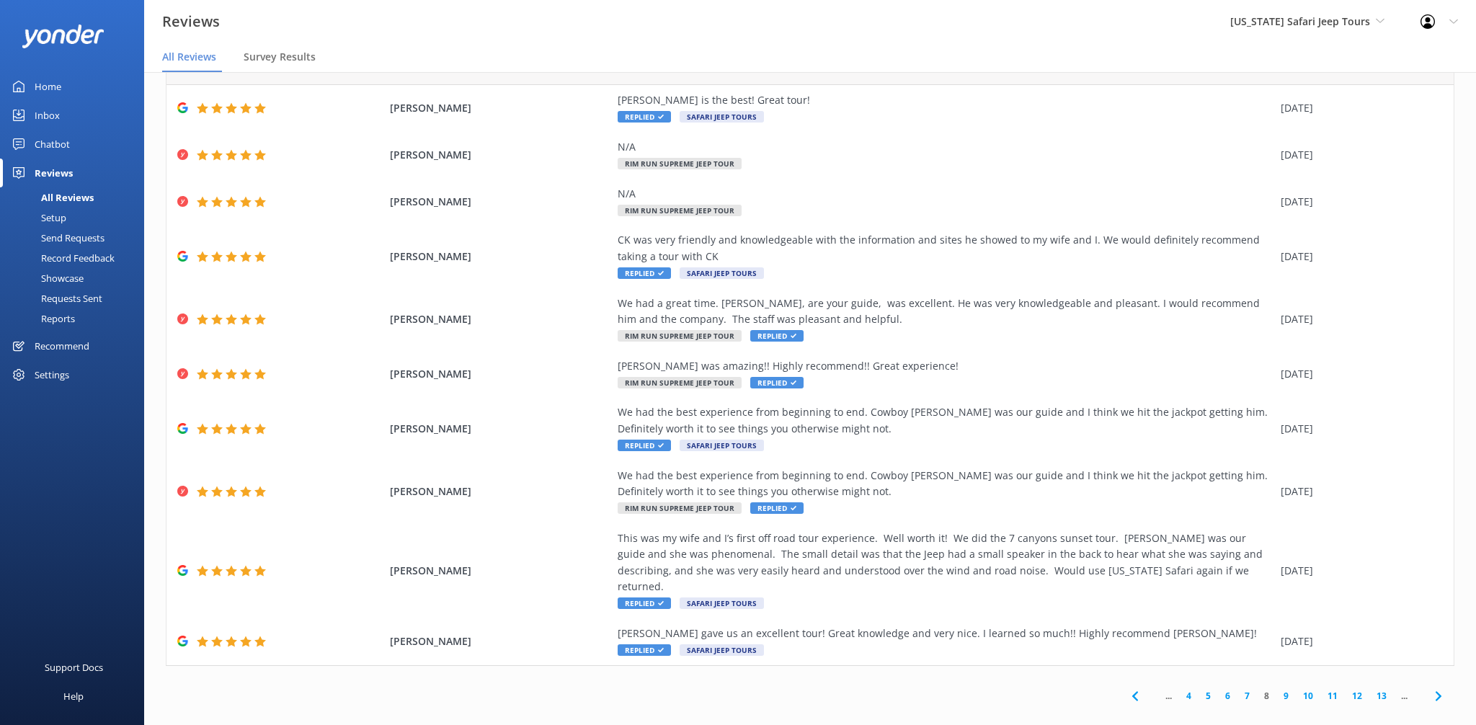
click at [1245, 689] on link "7" at bounding box center [1247, 696] width 19 height 14
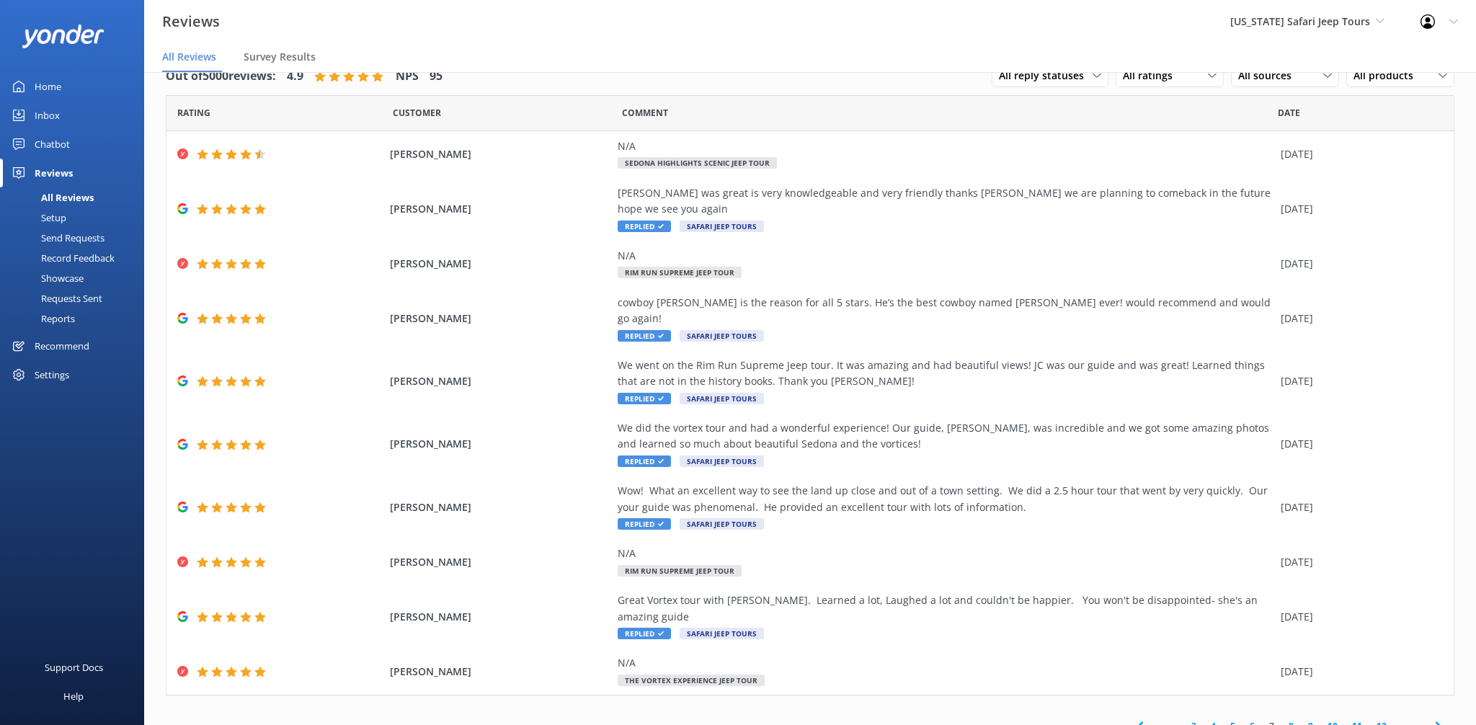
click at [1248, 719] on link "6" at bounding box center [1252, 726] width 19 height 14
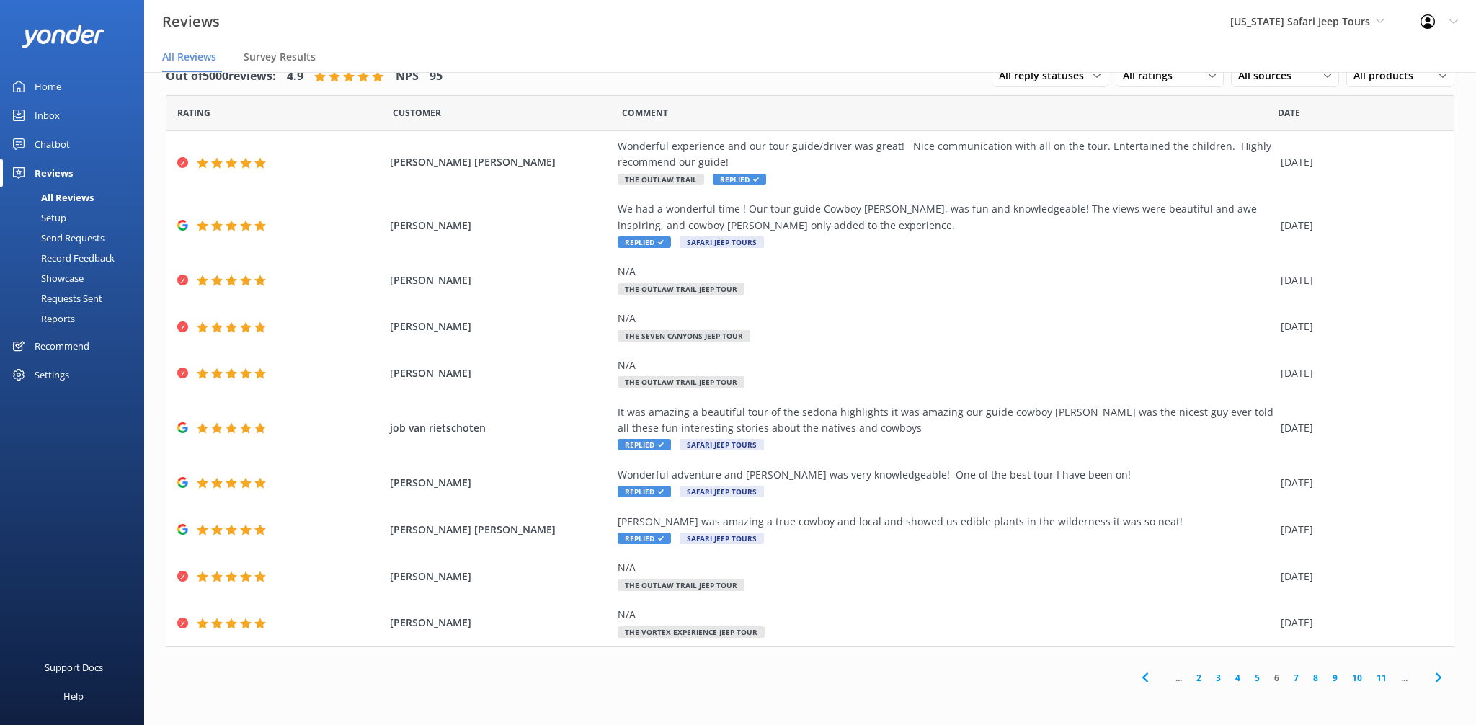
click at [1257, 680] on link "5" at bounding box center [1257, 678] width 19 height 14
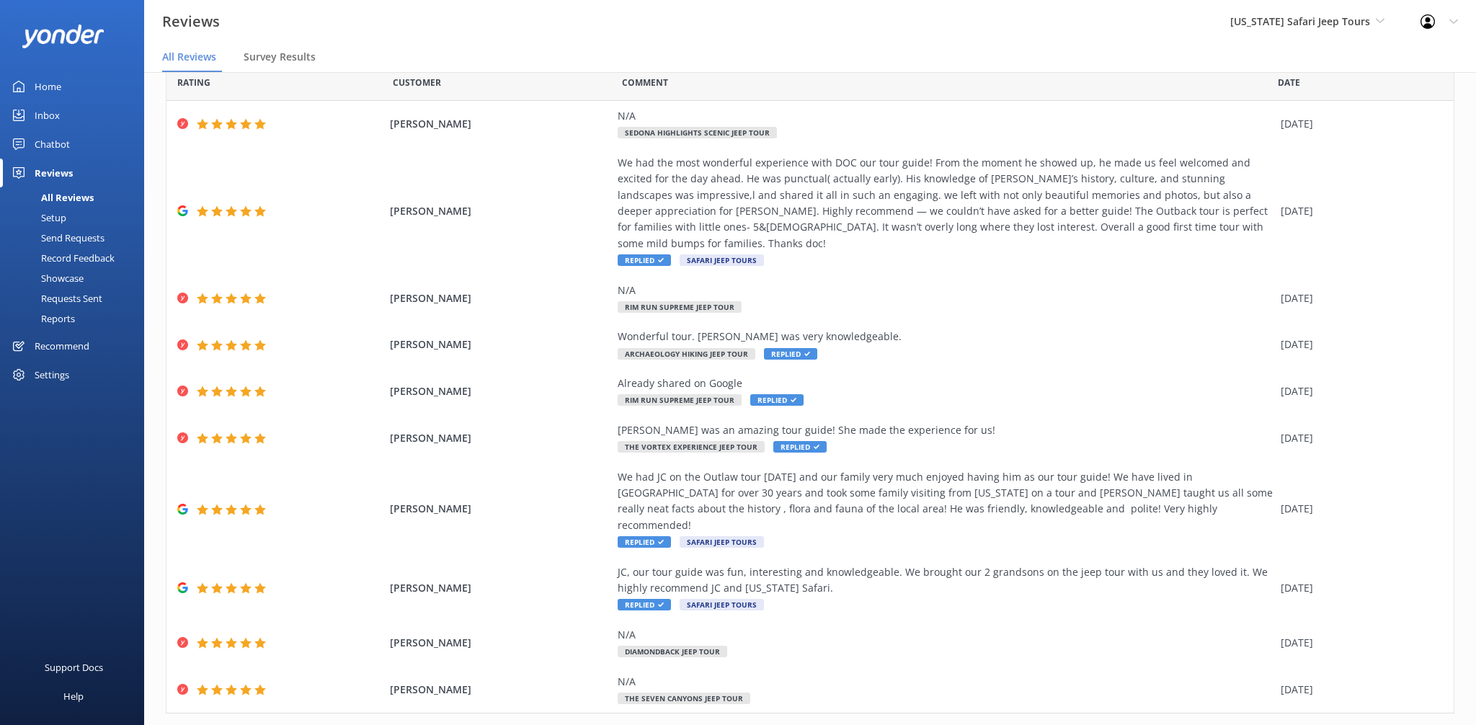
scroll to position [63, 0]
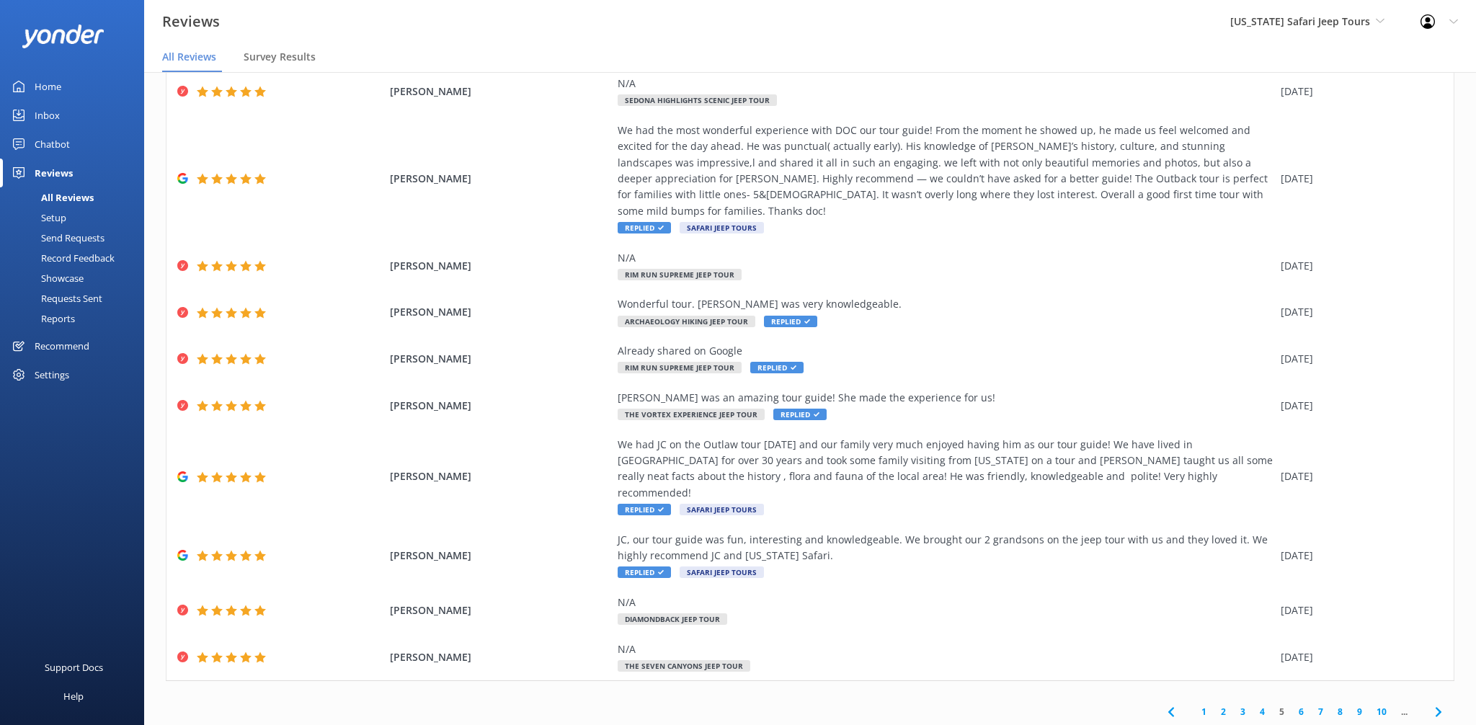
click at [1261, 696] on div "1 2 3 4 5 6 7 8 9 10 ..." at bounding box center [1305, 712] width 300 height 32
click at [1262, 705] on link "4" at bounding box center [1262, 712] width 19 height 14
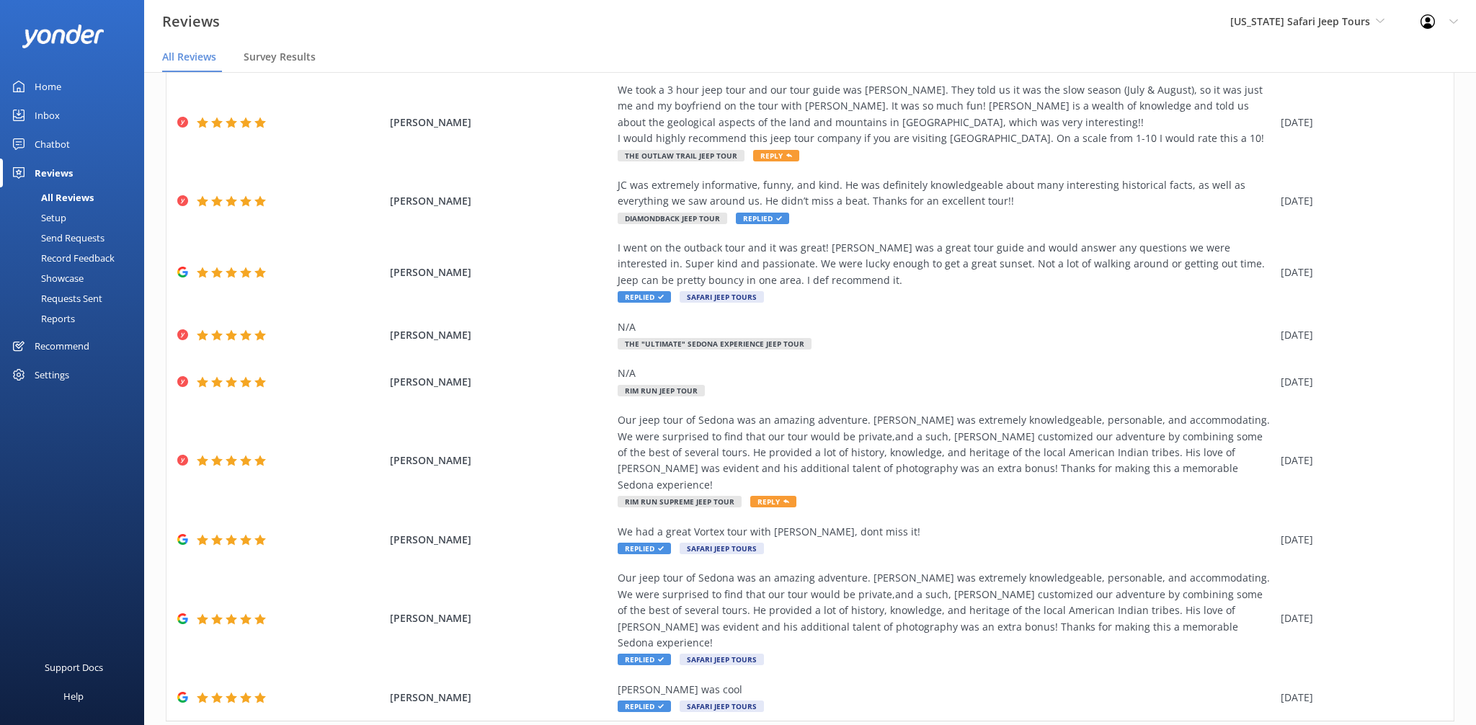
scroll to position [192, 0]
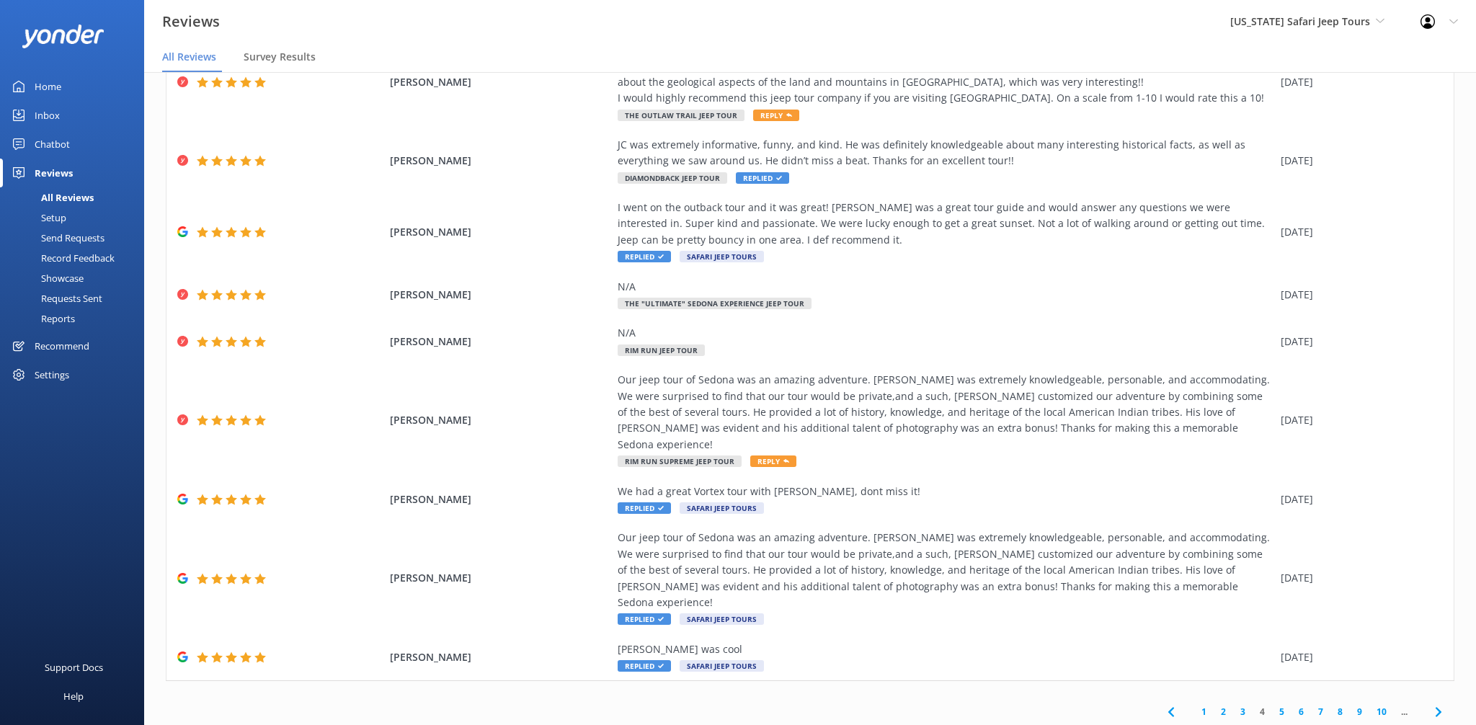
click at [1240, 705] on link "3" at bounding box center [1242, 712] width 19 height 14
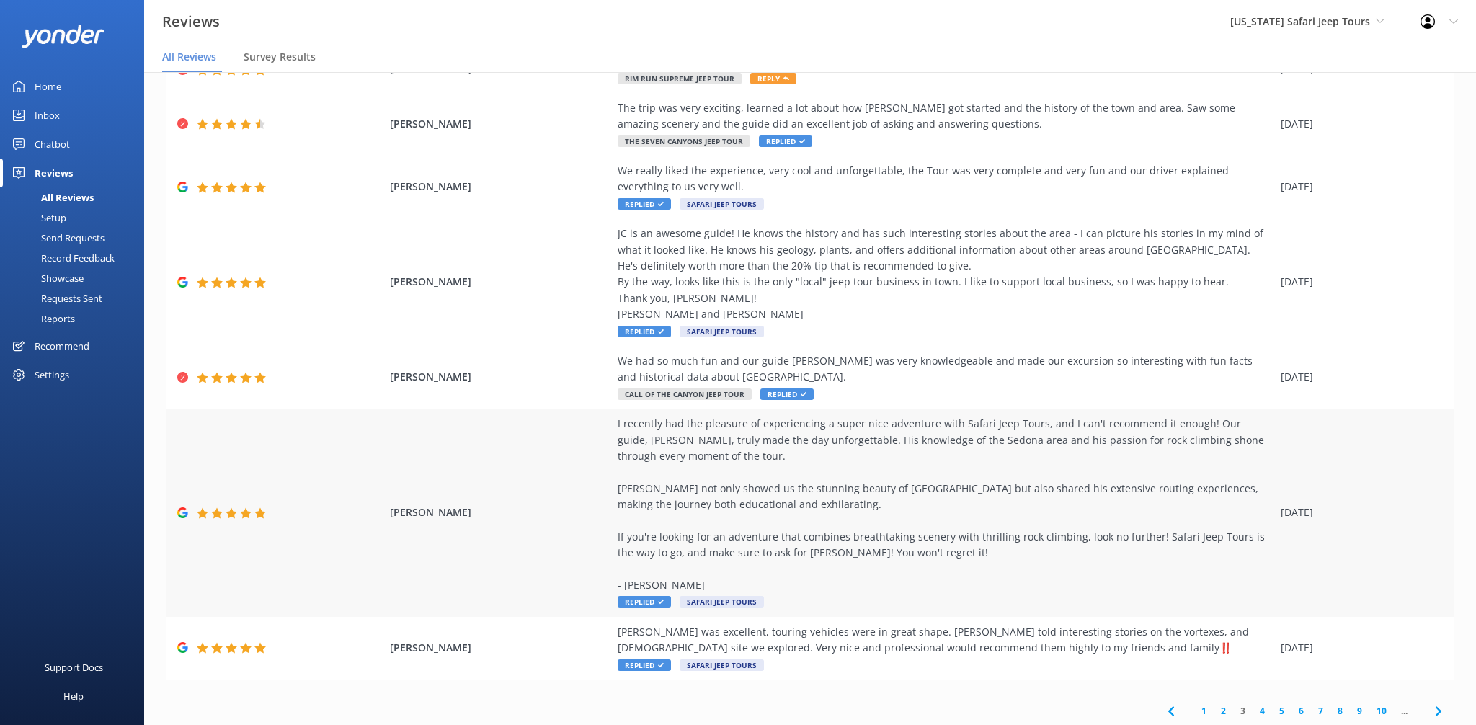
scroll to position [272, 0]
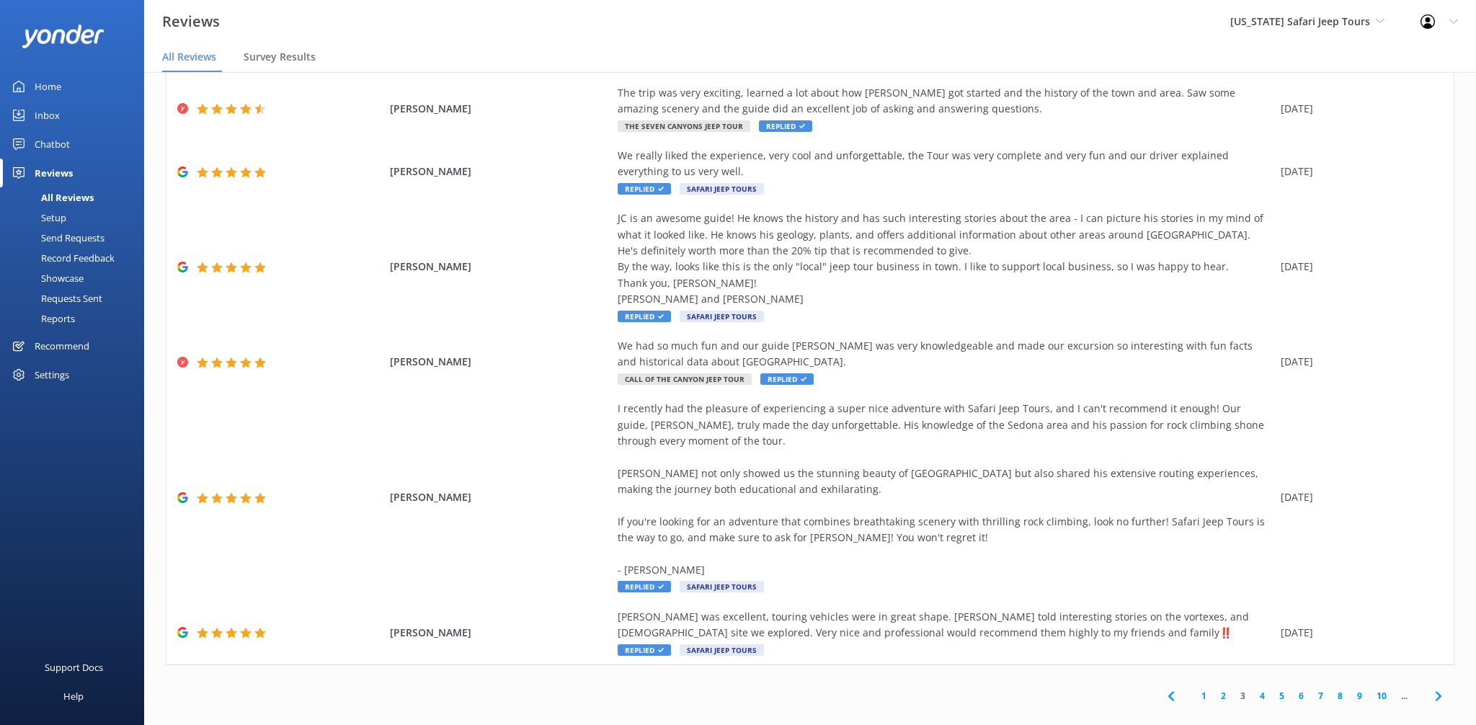
click at [1220, 689] on link "2" at bounding box center [1223, 696] width 19 height 14
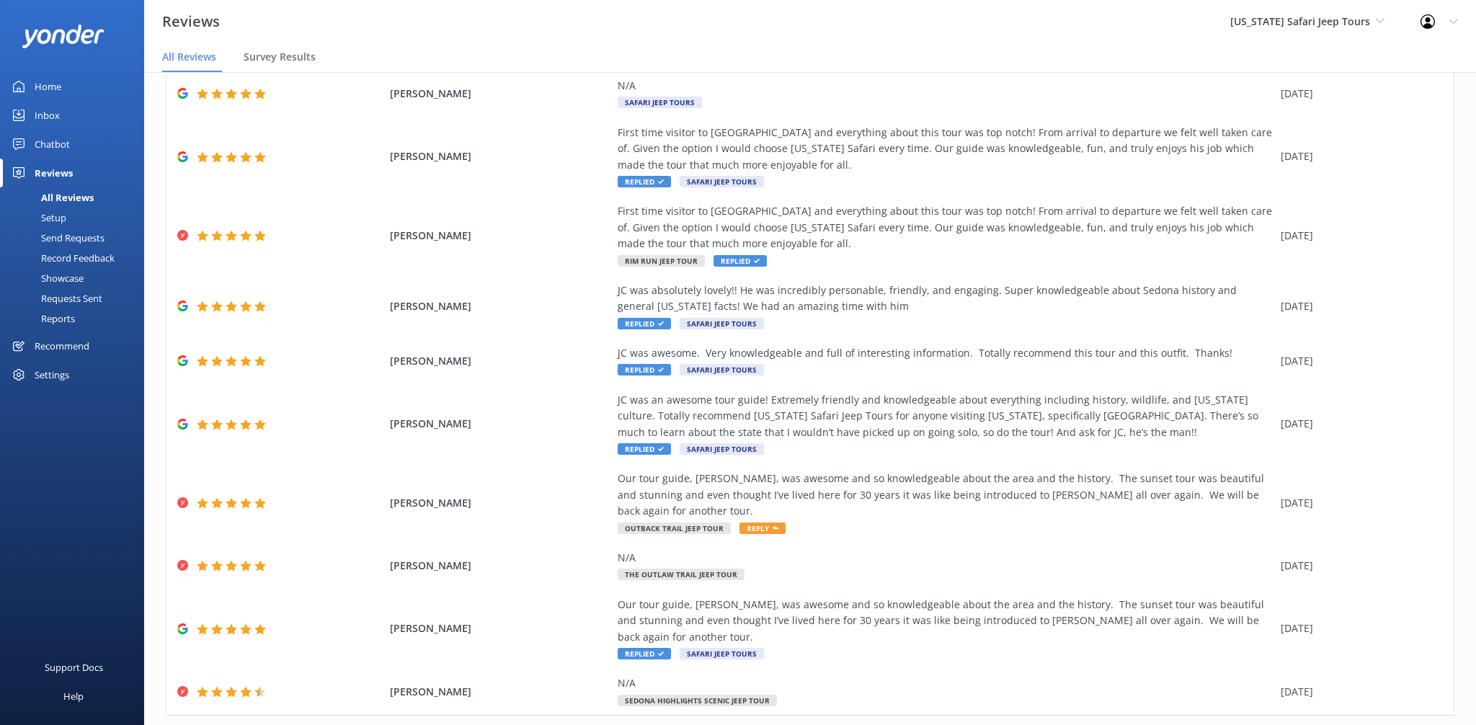
scroll to position [94, 0]
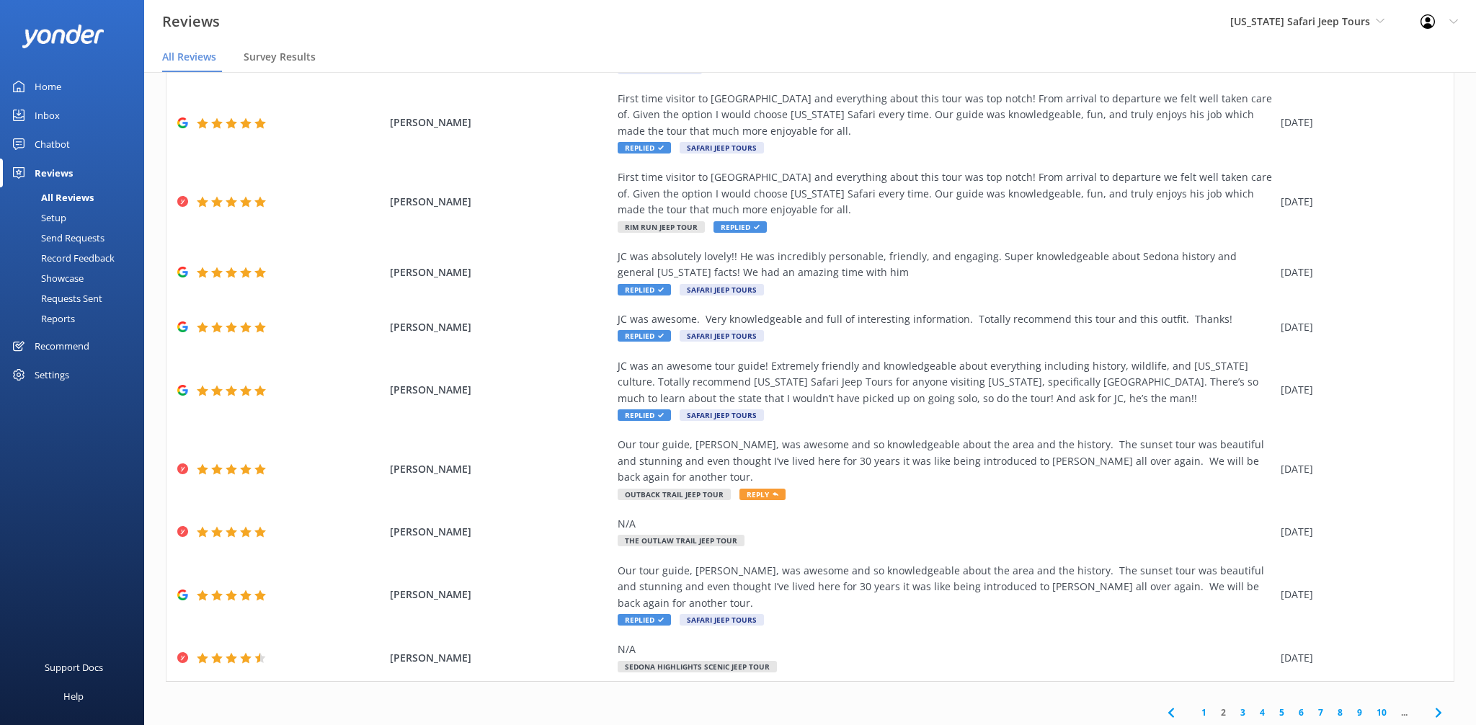
click at [1203, 706] on link "1" at bounding box center [1203, 713] width 19 height 14
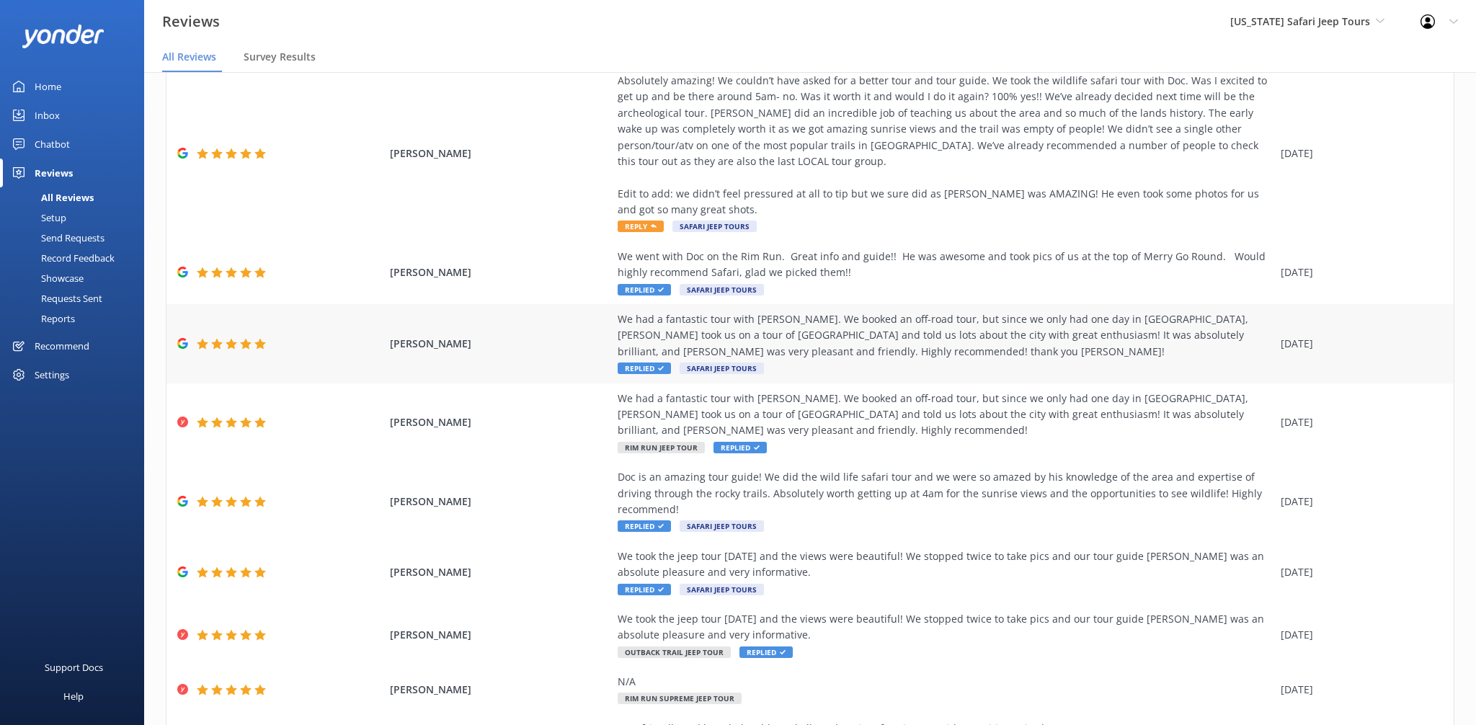
scroll to position [42, 0]
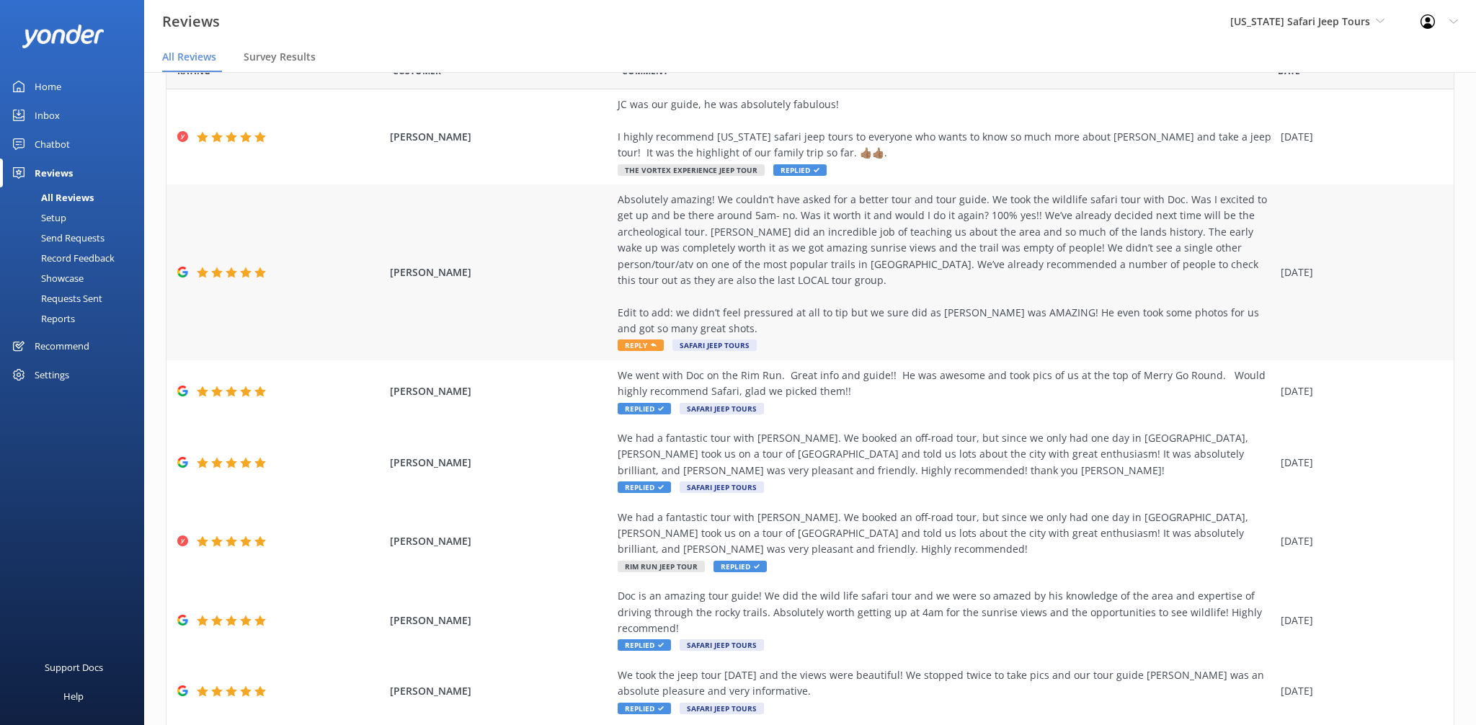
click at [754, 258] on div "Absolutely amazing! We couldn’t have asked for a better tour and tour guide. We…" at bounding box center [946, 265] width 656 height 146
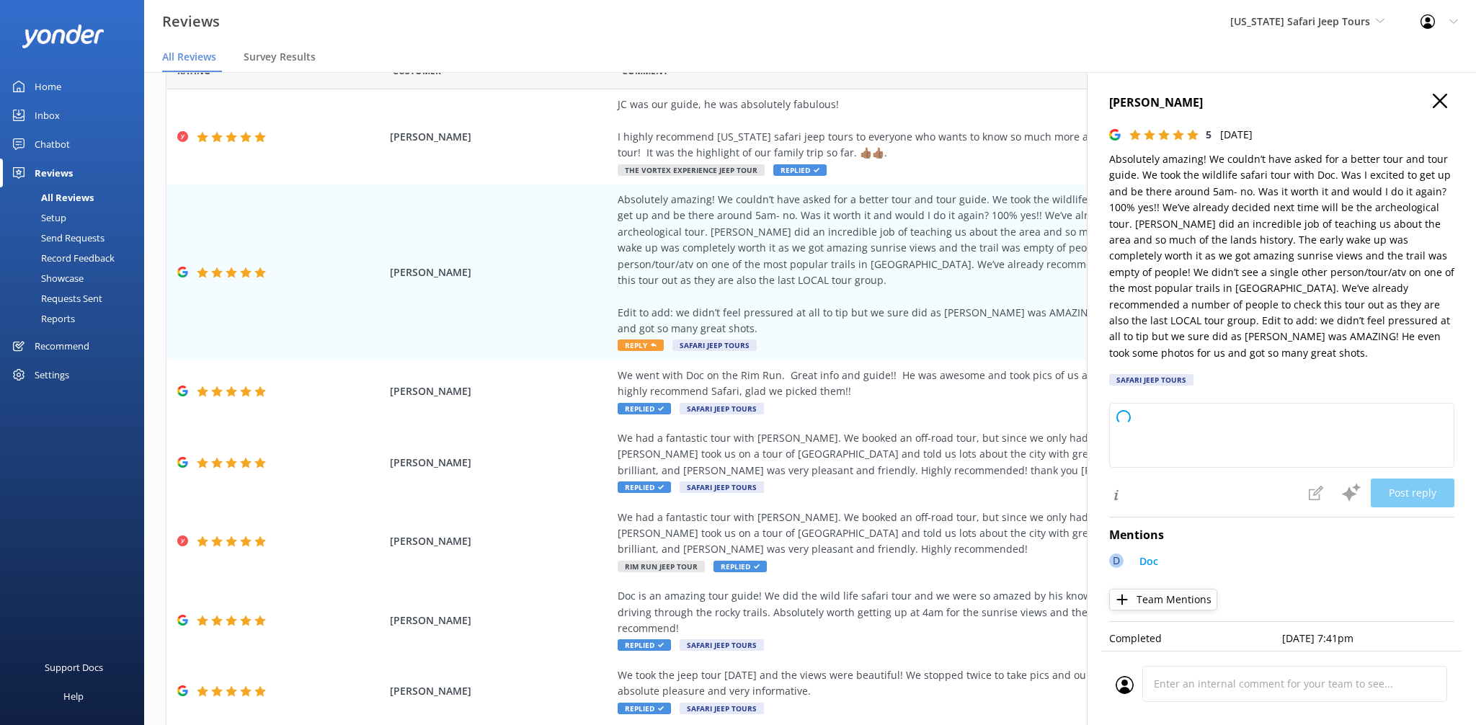
type textarea "Wow, thanks so much for this awesome review! We’re thrilled you braved the earl…"
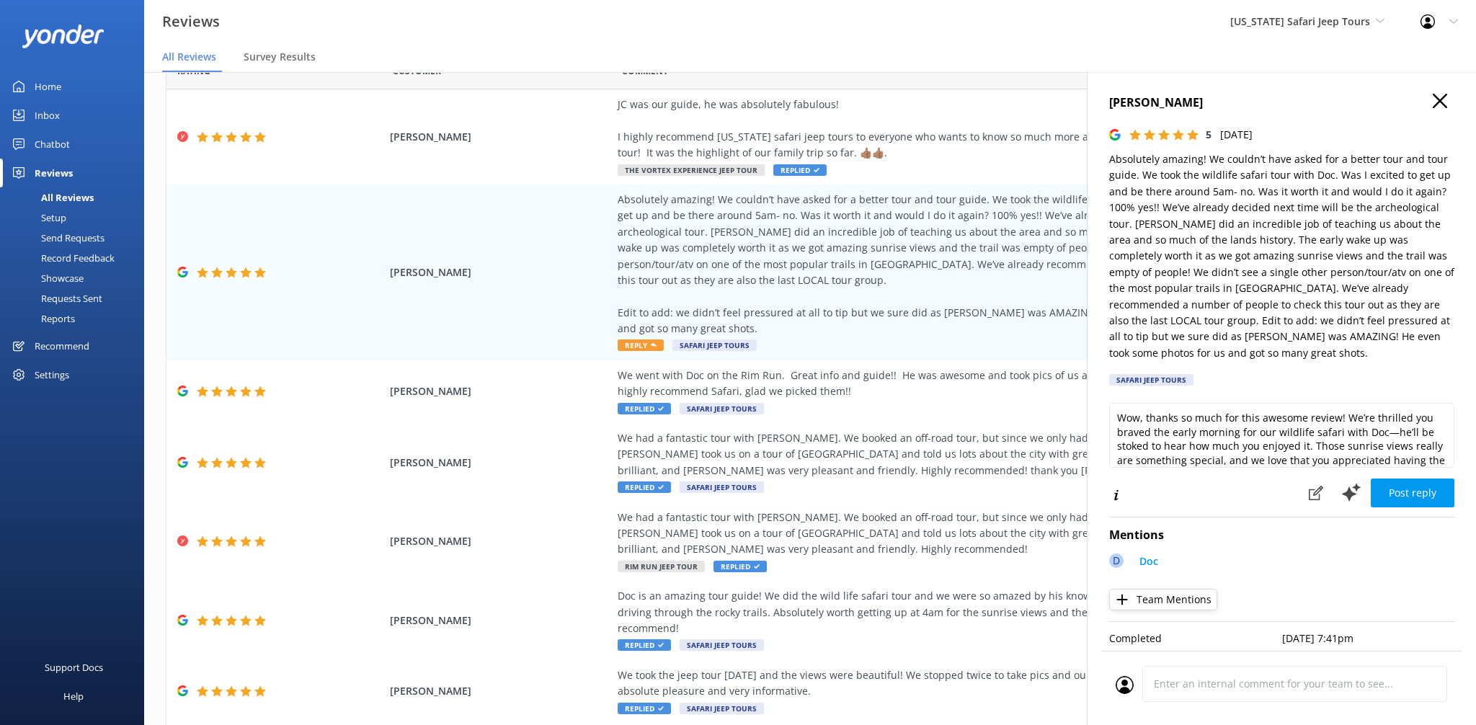
click at [1446, 101] on icon "button" at bounding box center [1440, 101] width 14 height 14
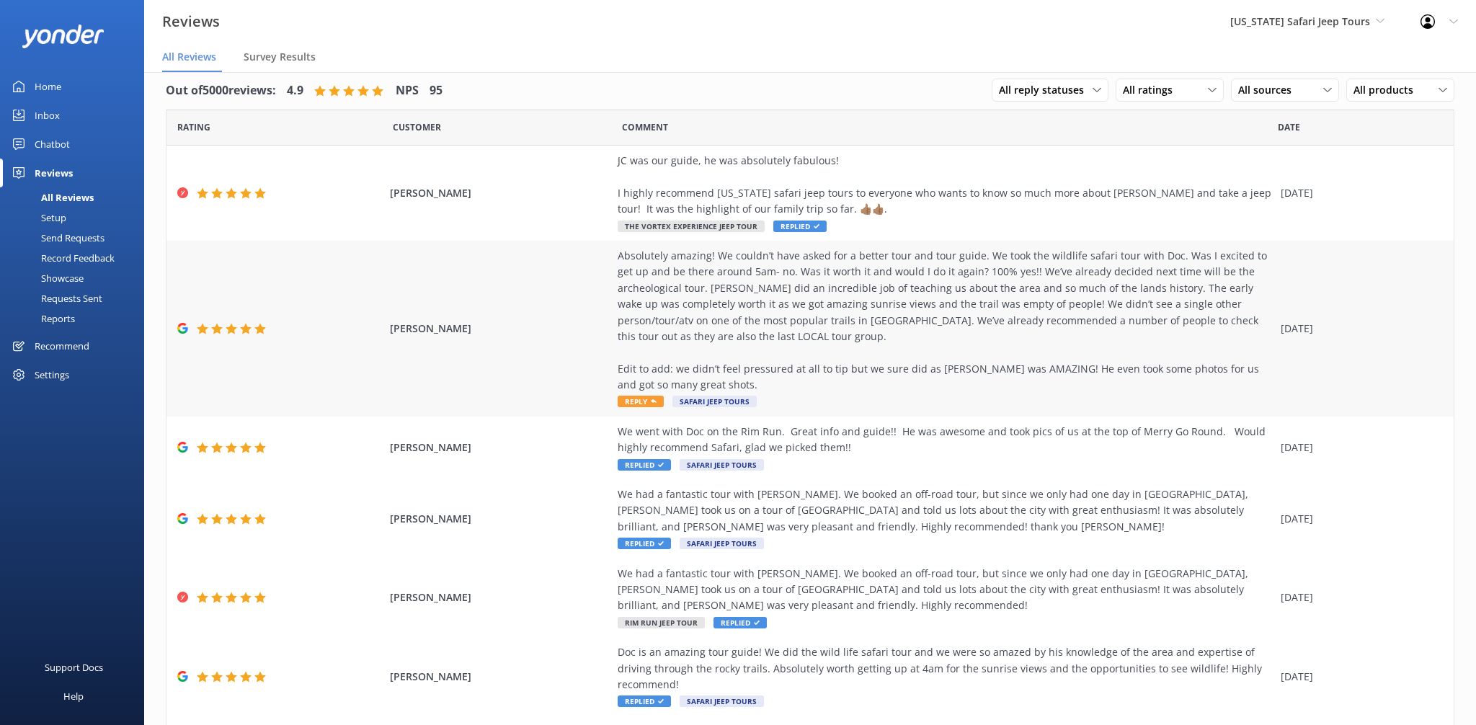
scroll to position [15, 0]
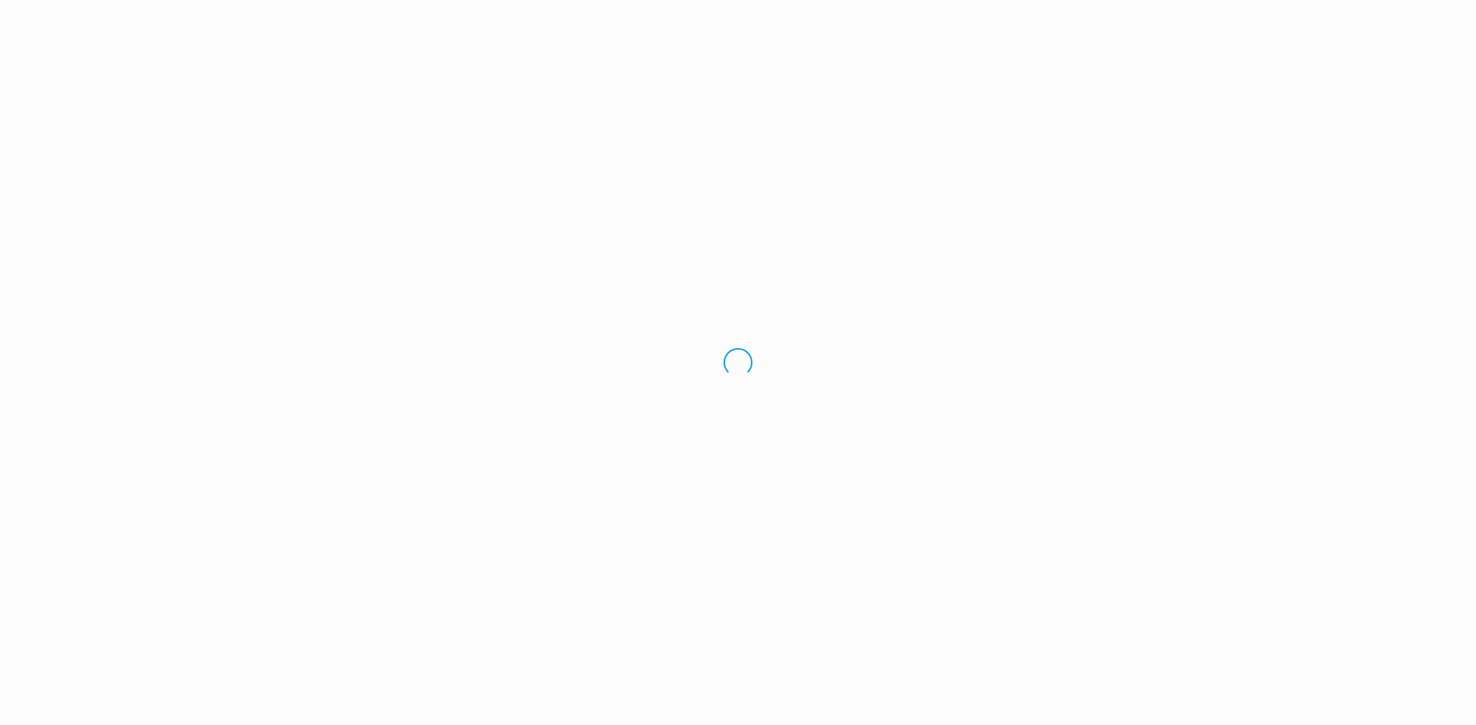
scroll to position [15, 0]
